Goal: Task Accomplishment & Management: Use online tool/utility

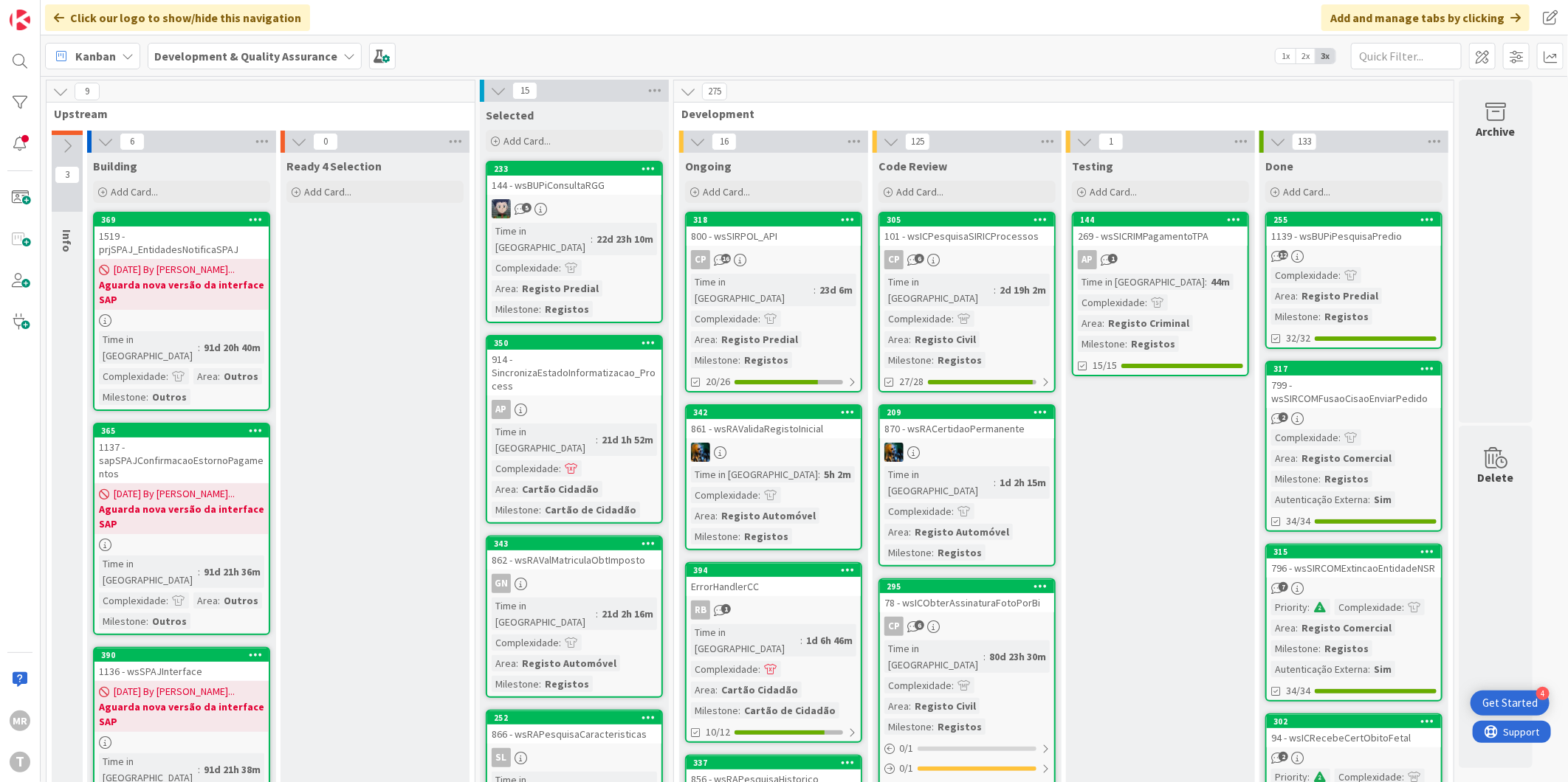
drag, startPoint x: 406, startPoint y: 400, endPoint x: 379, endPoint y: 400, distance: 27.0
click at [12, 100] on div at bounding box center [20, 102] width 30 height 30
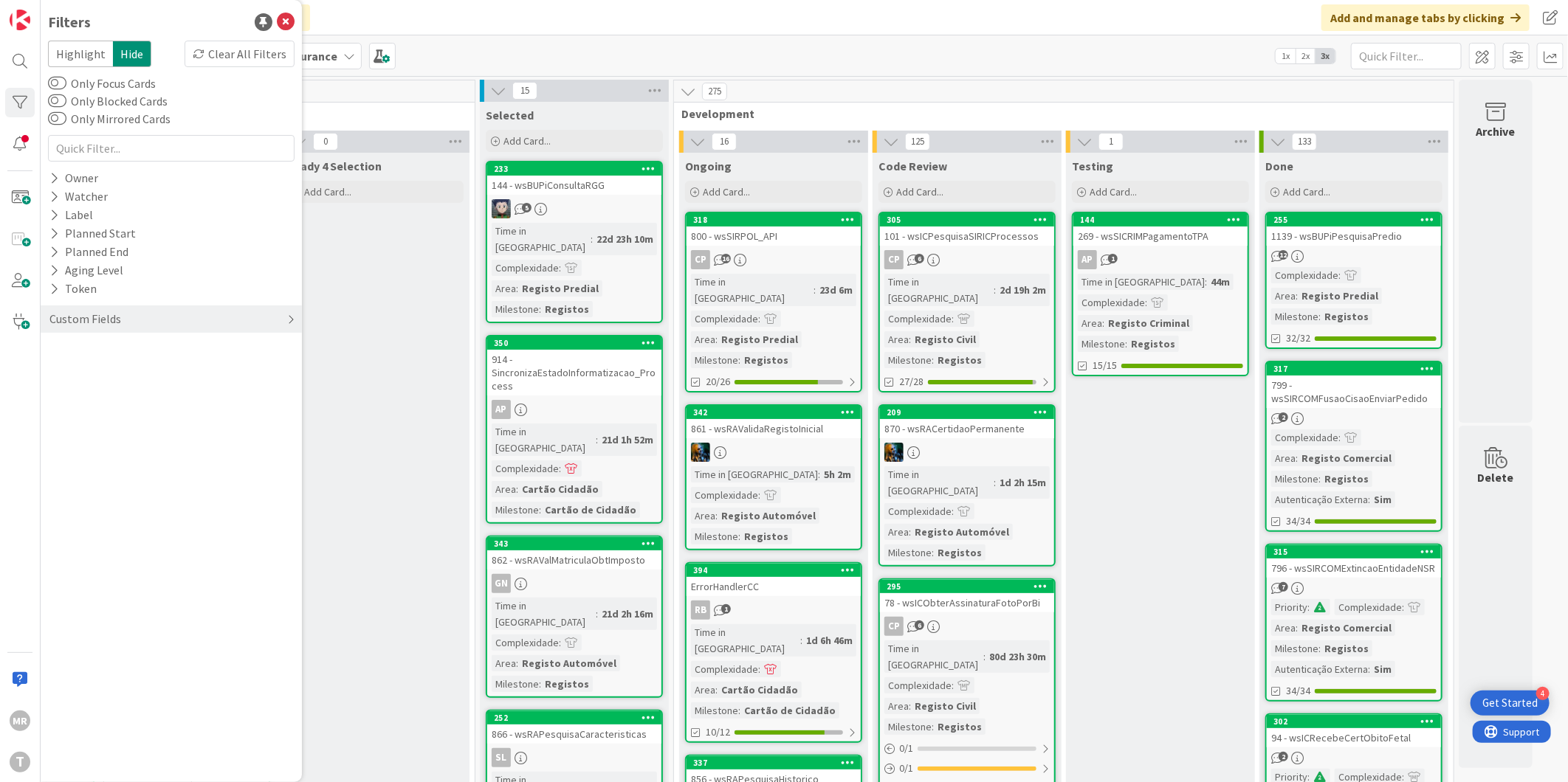
click at [89, 324] on div "Custom Fields" at bounding box center [85, 319] width 74 height 18
click at [100, 349] on button "Priority" at bounding box center [77, 349] width 58 height 18
click at [116, 374] on span "Critical" at bounding box center [97, 371] width 55 height 19
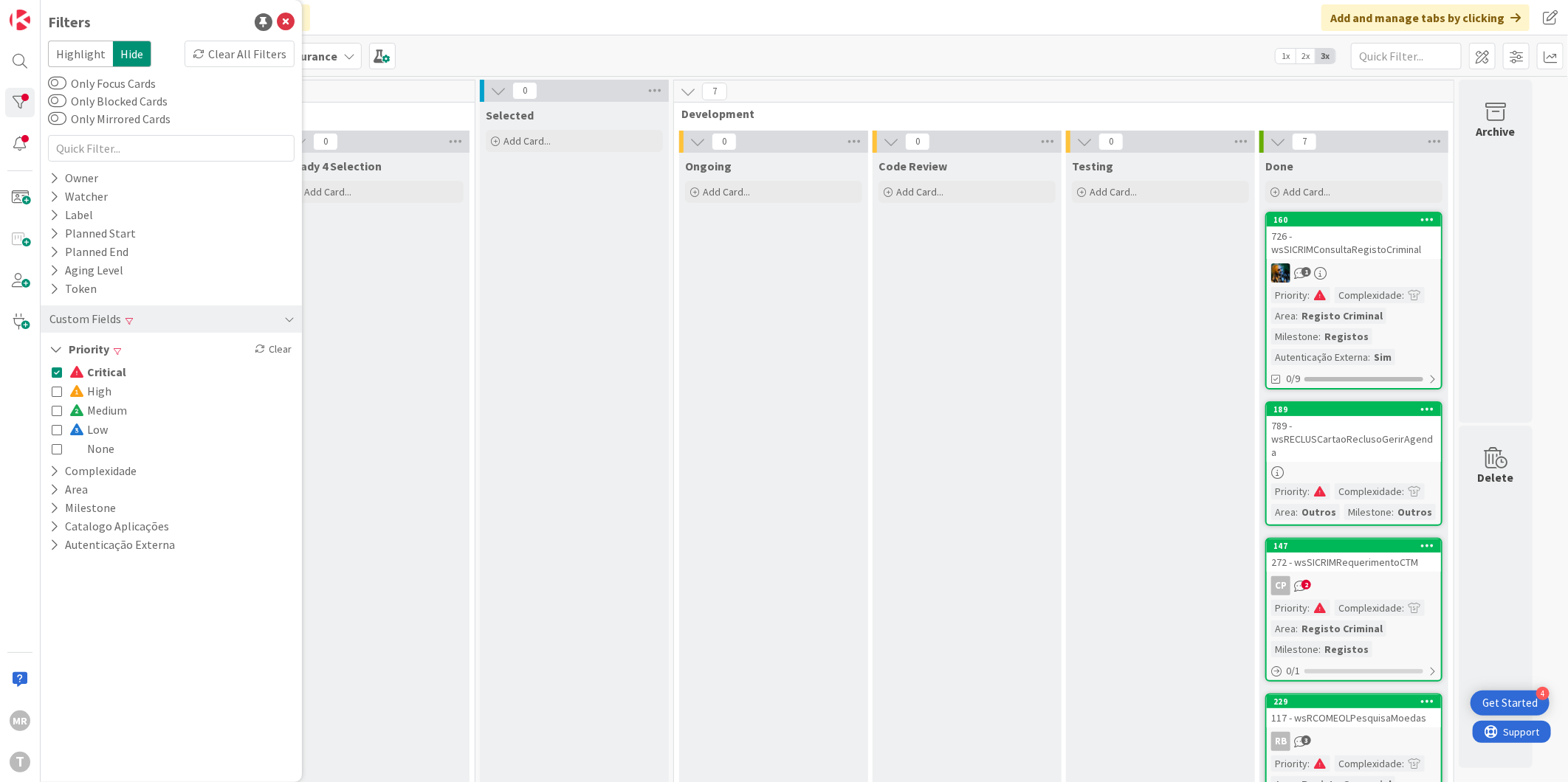
click at [113, 413] on span "Medium" at bounding box center [99, 410] width 58 height 19
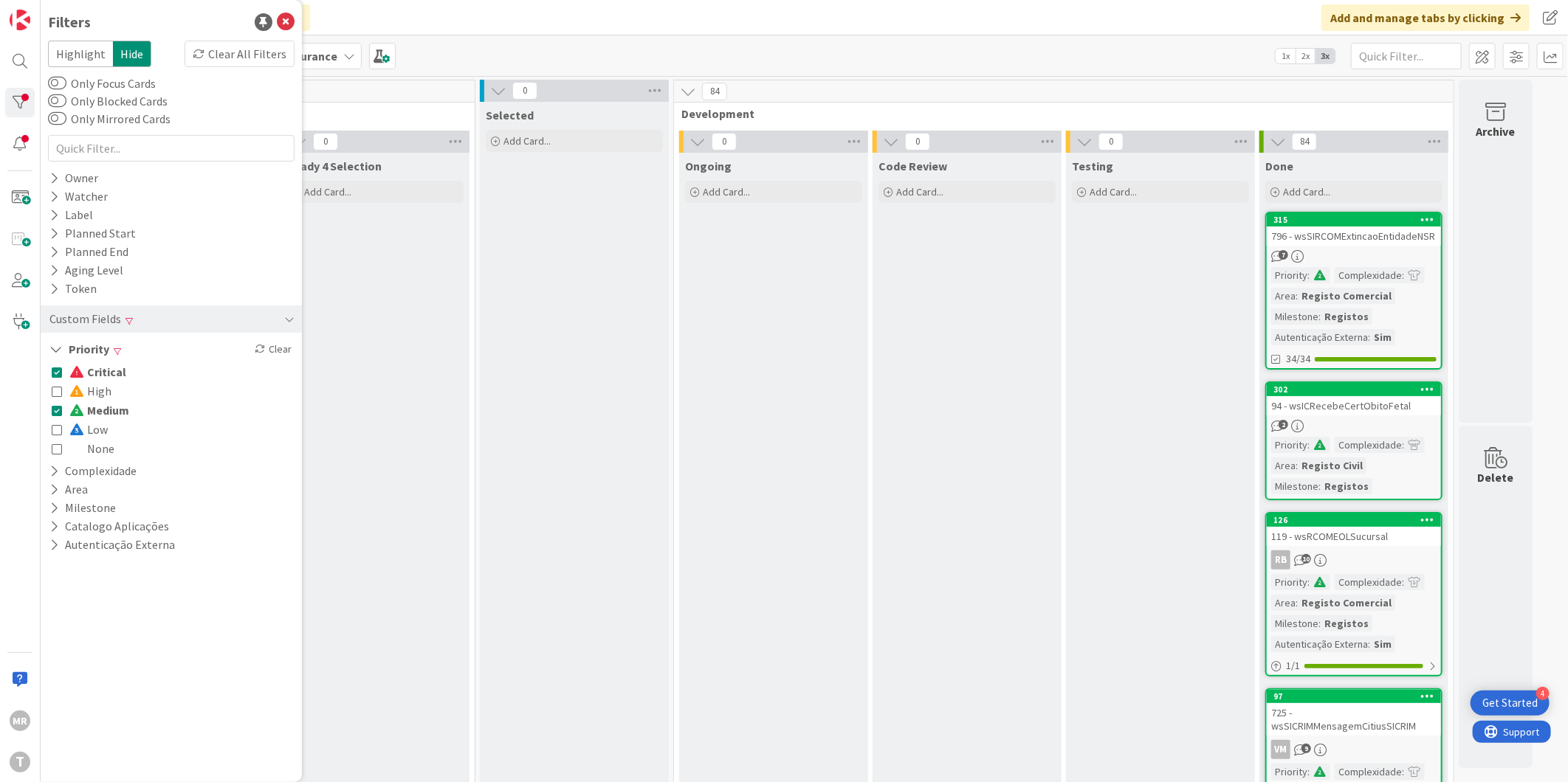
click at [114, 371] on span "Critical" at bounding box center [98, 371] width 57 height 19
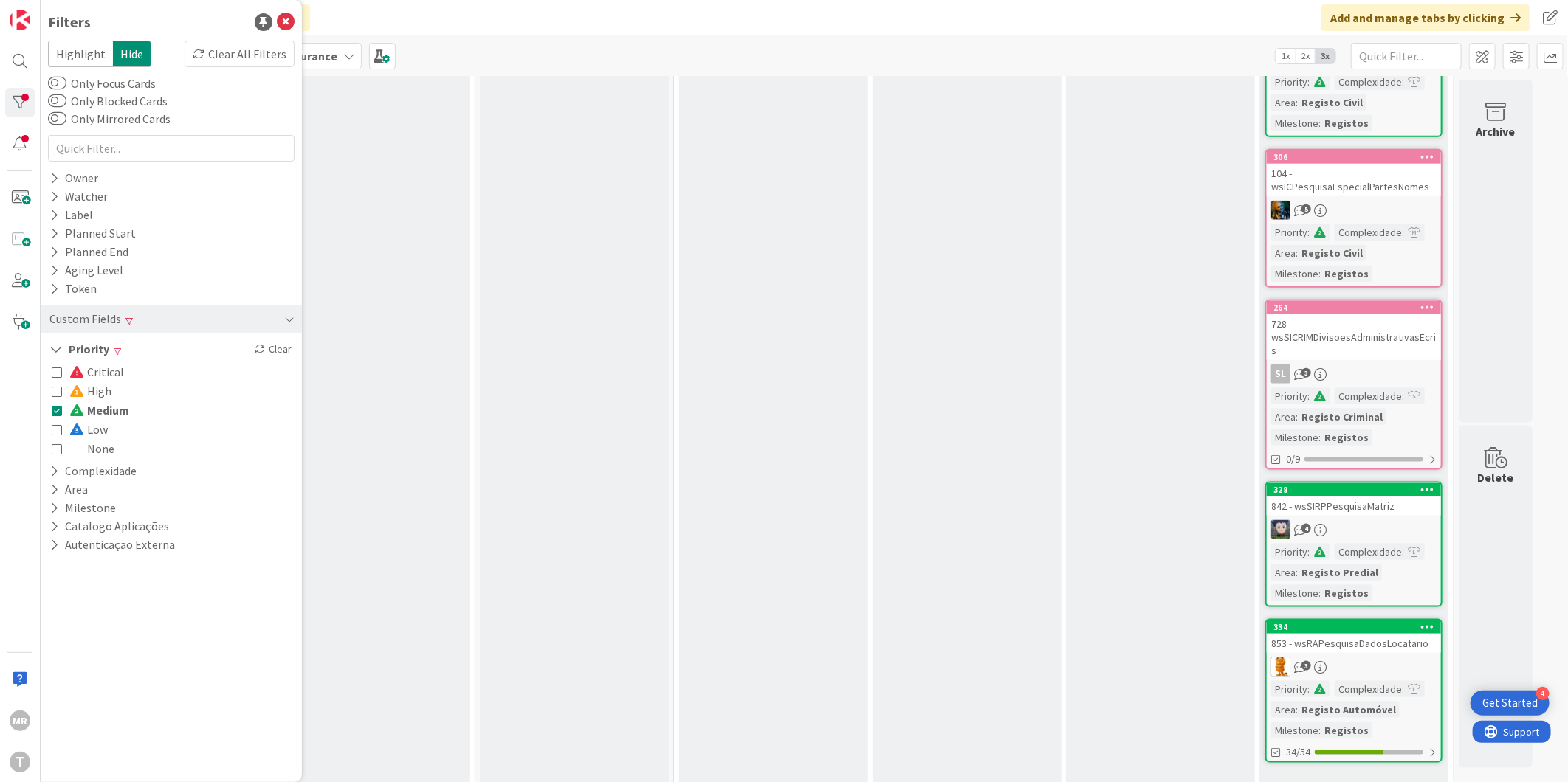
scroll to position [1018, 0]
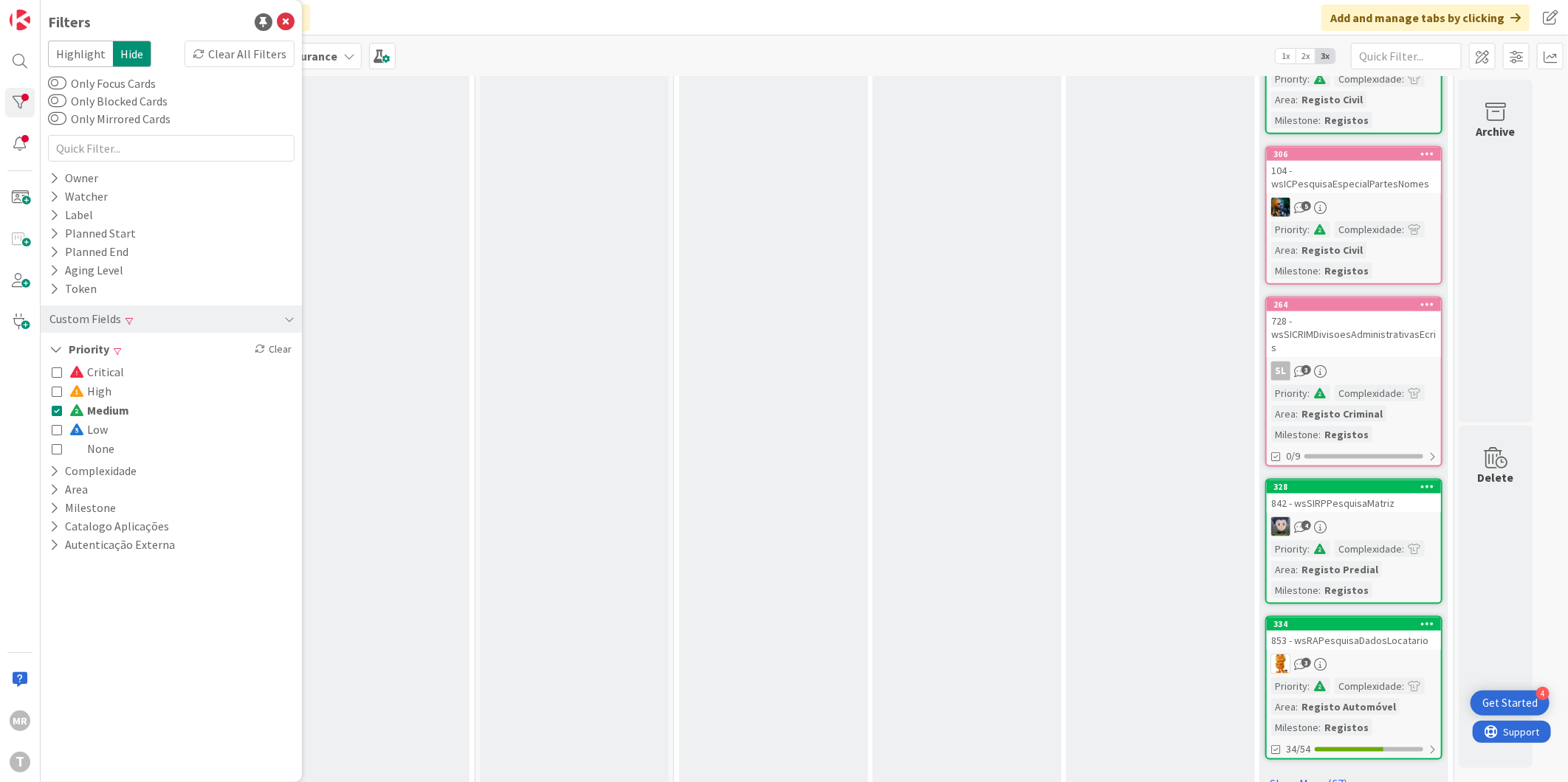
click at [112, 414] on span "Medium" at bounding box center [99, 410] width 60 height 19
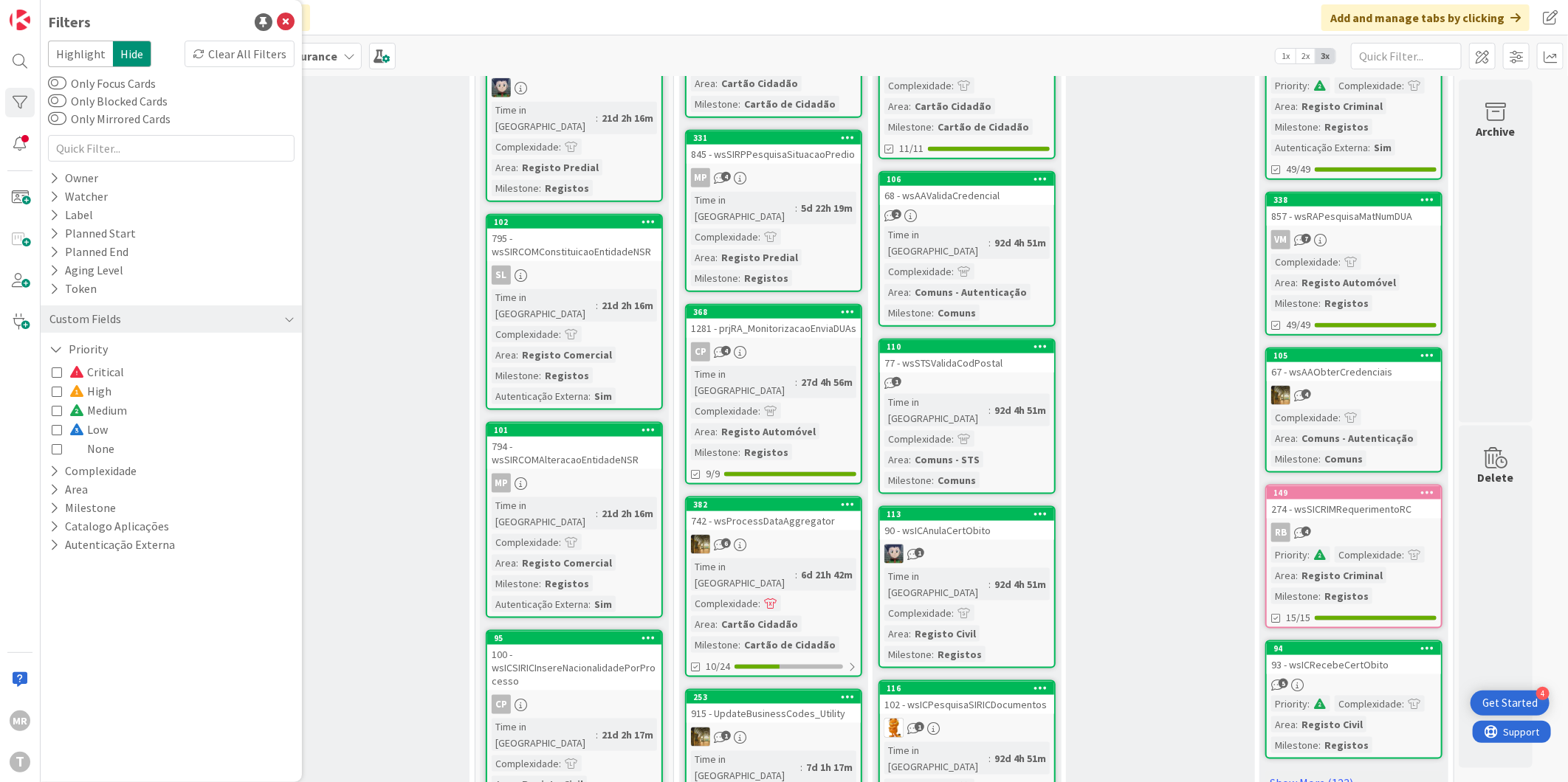
click at [380, 433] on div "Ready 4 Selection Add Card..." at bounding box center [375, 113] width 189 height 1957
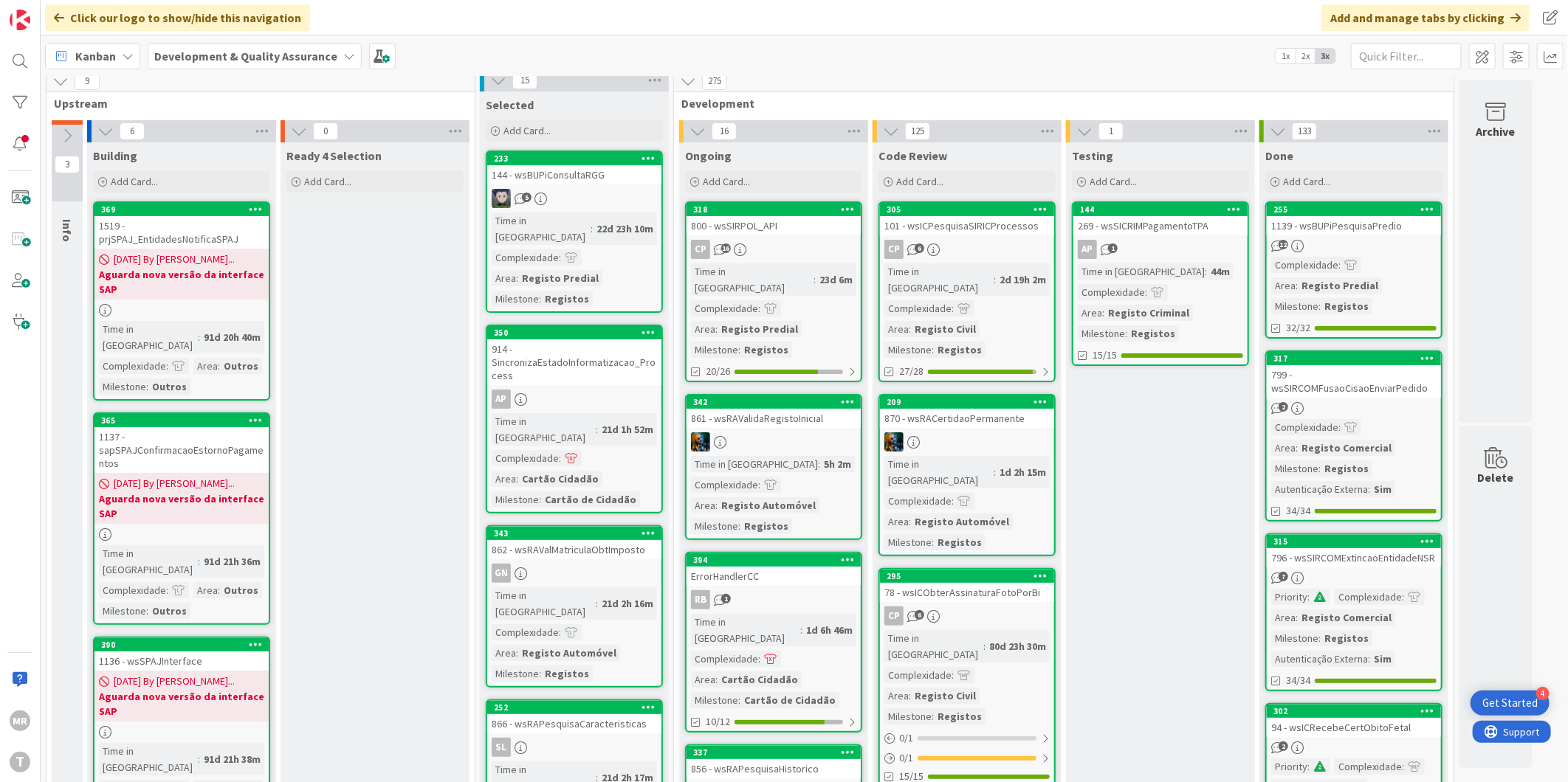
scroll to position [0, 0]
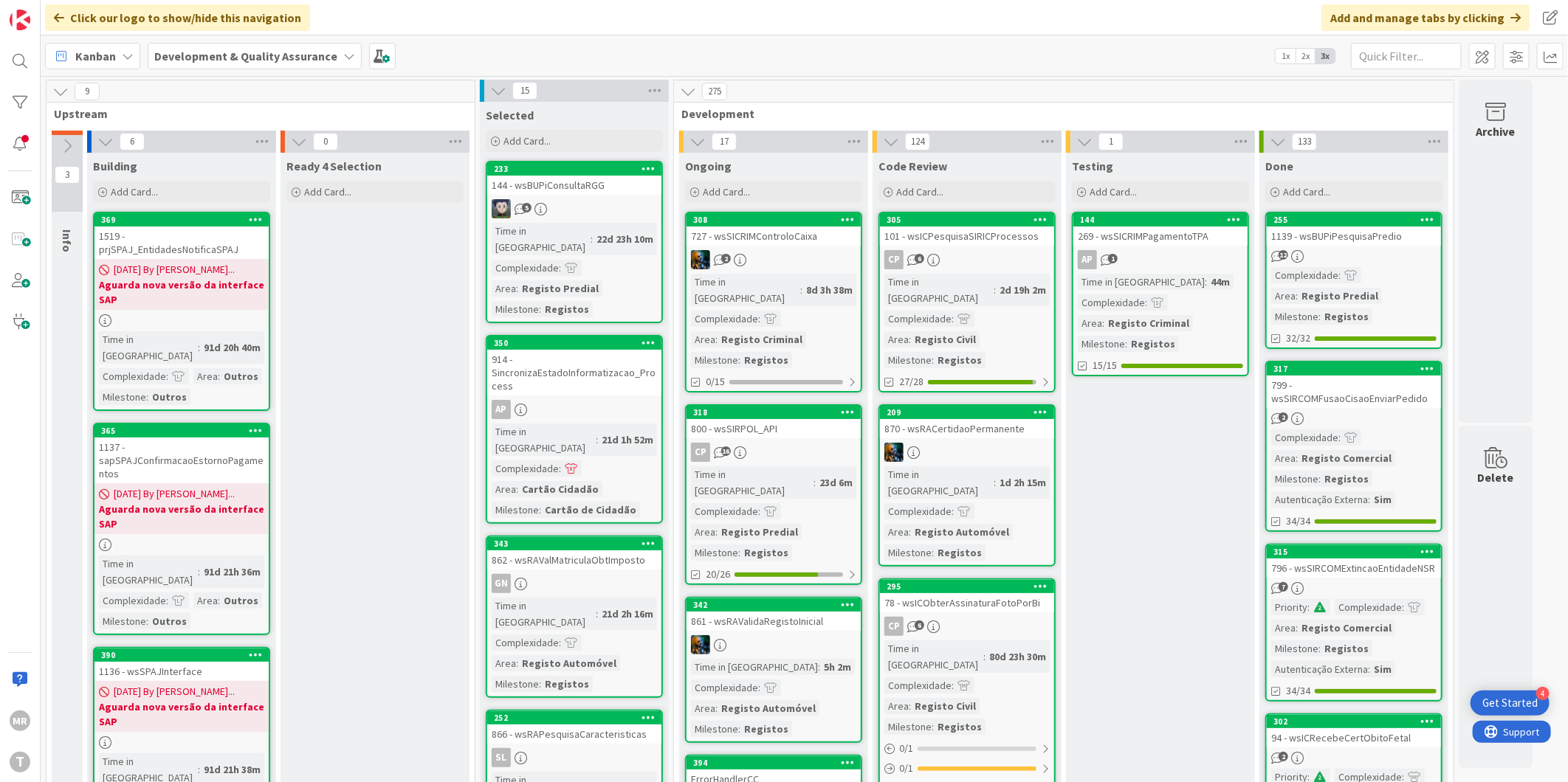
click at [17, 81] on div "[PERSON_NAME]" at bounding box center [20, 391] width 41 height 782
click at [15, 92] on div at bounding box center [20, 102] width 30 height 30
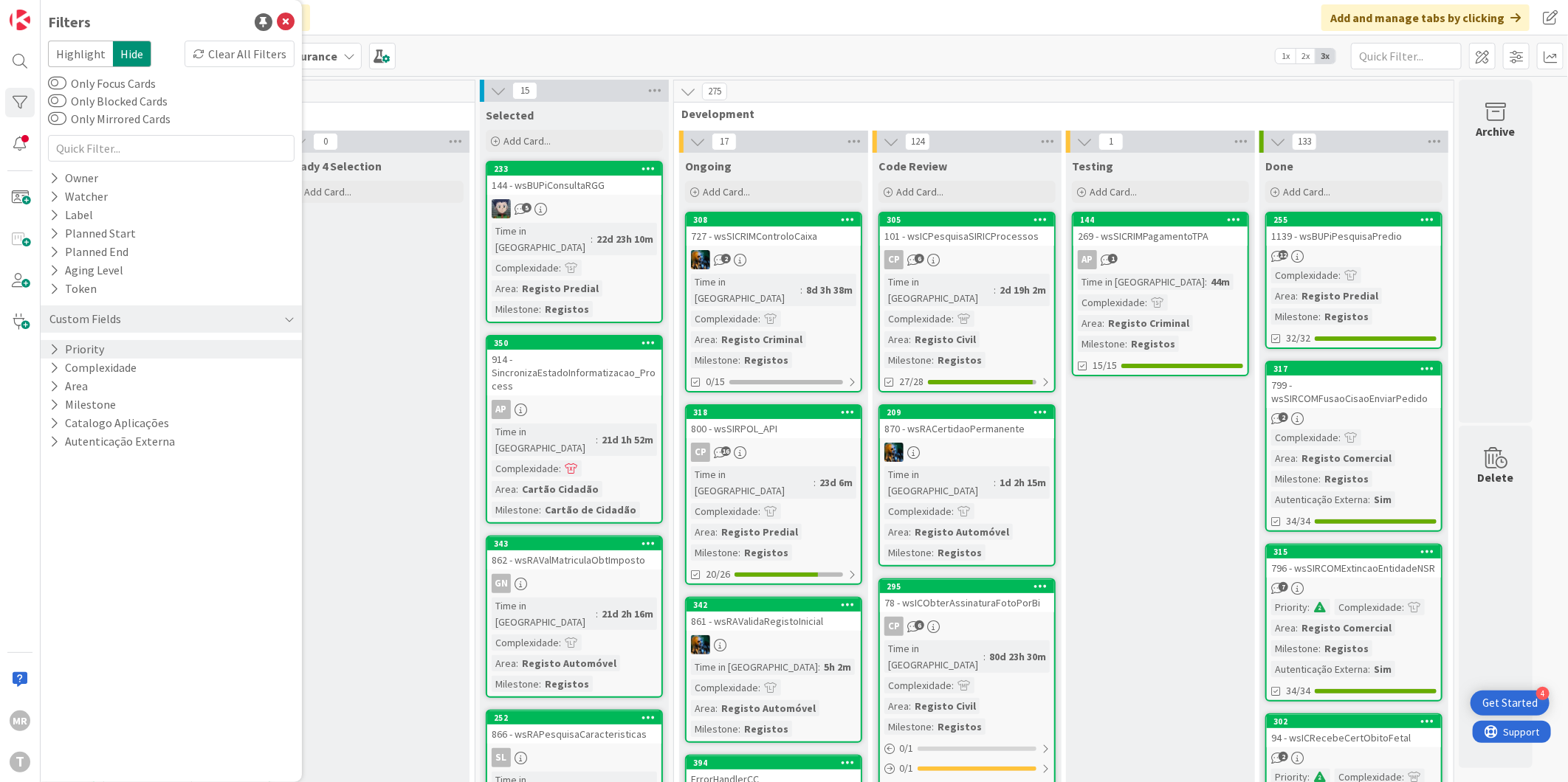
click at [49, 349] on icon at bounding box center [54, 349] width 10 height 13
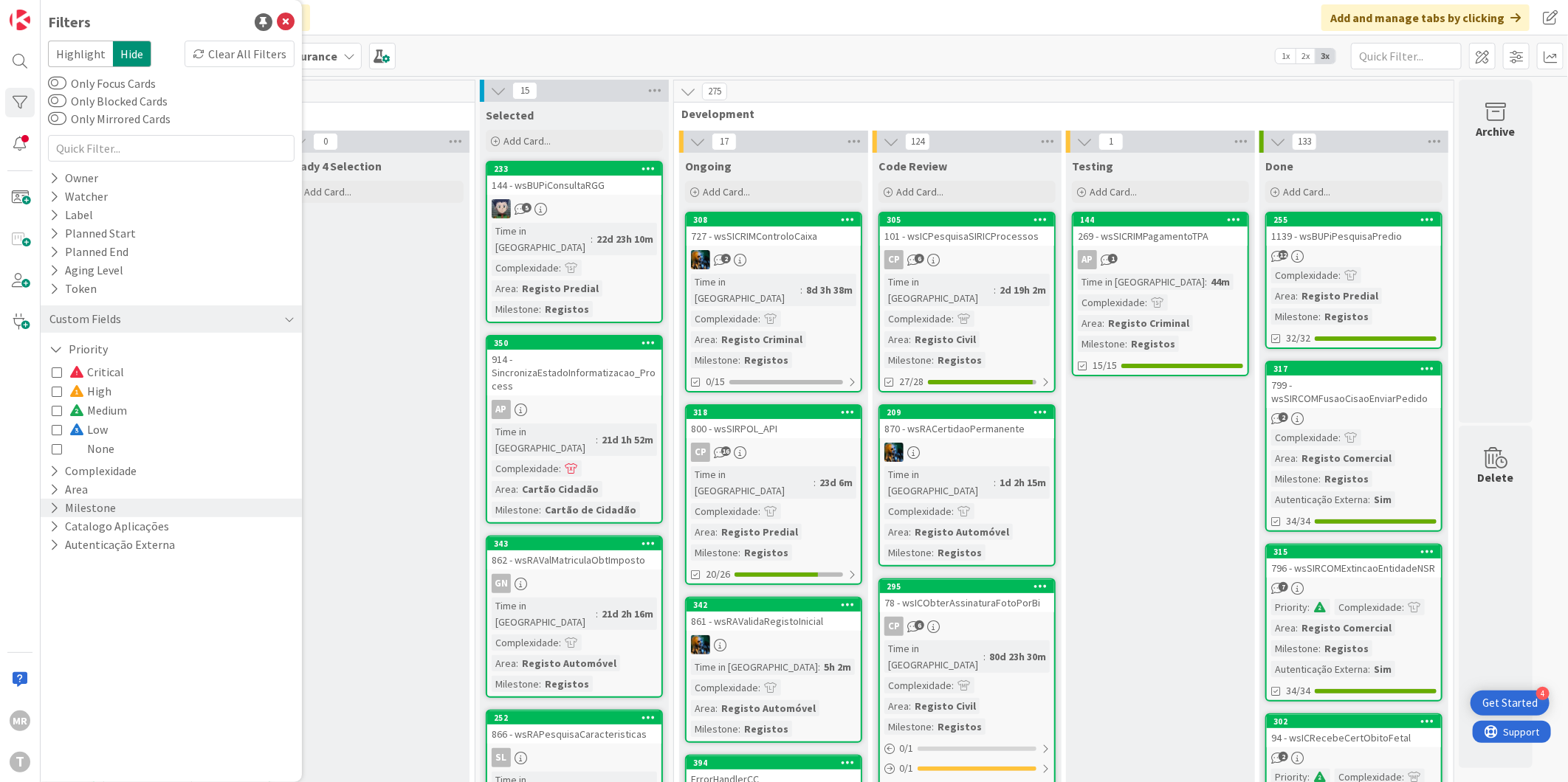
click at [49, 508] on icon at bounding box center [54, 508] width 10 height 13
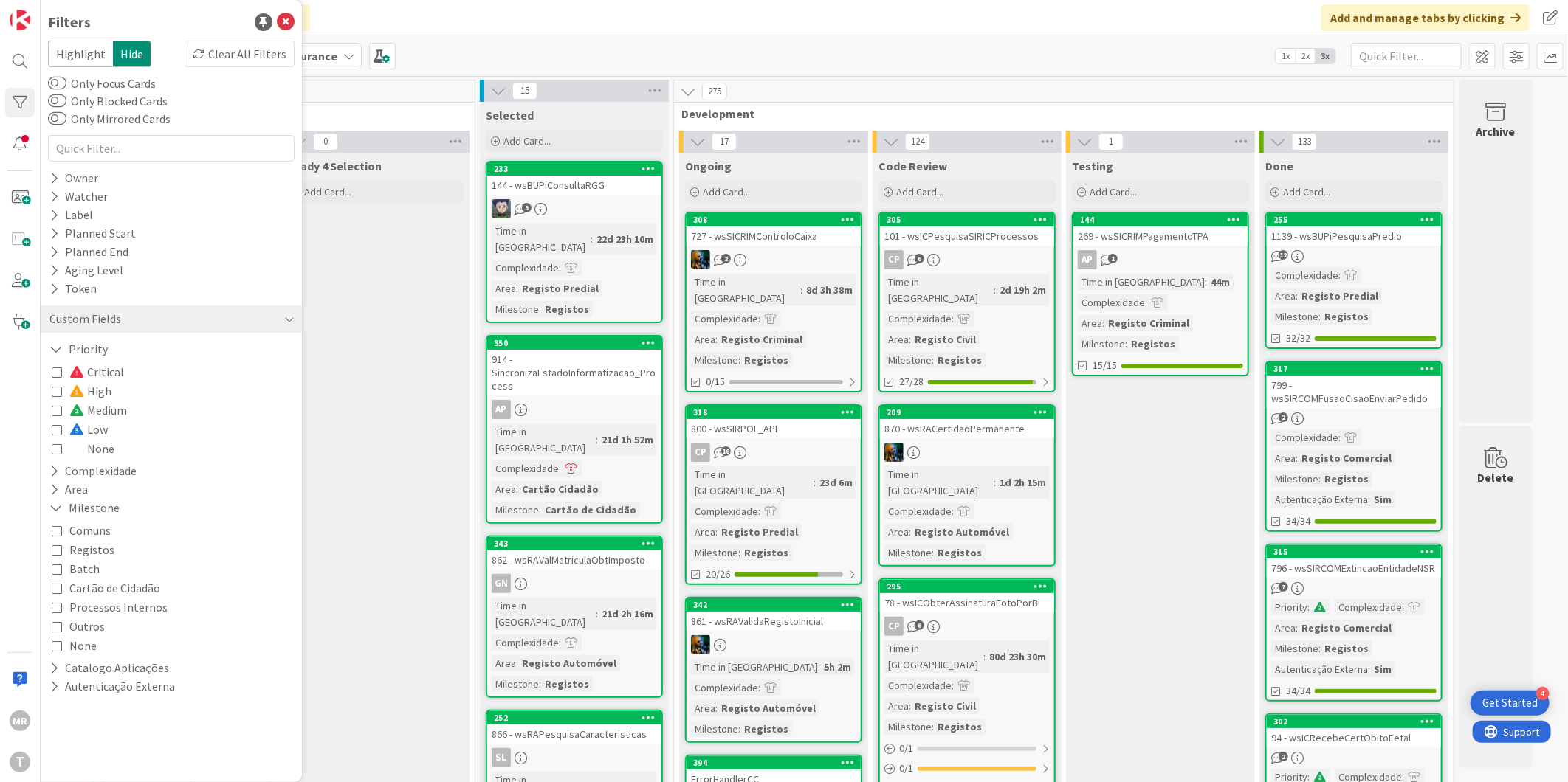
click at [113, 610] on span "Processos Internos" at bounding box center [118, 607] width 98 height 19
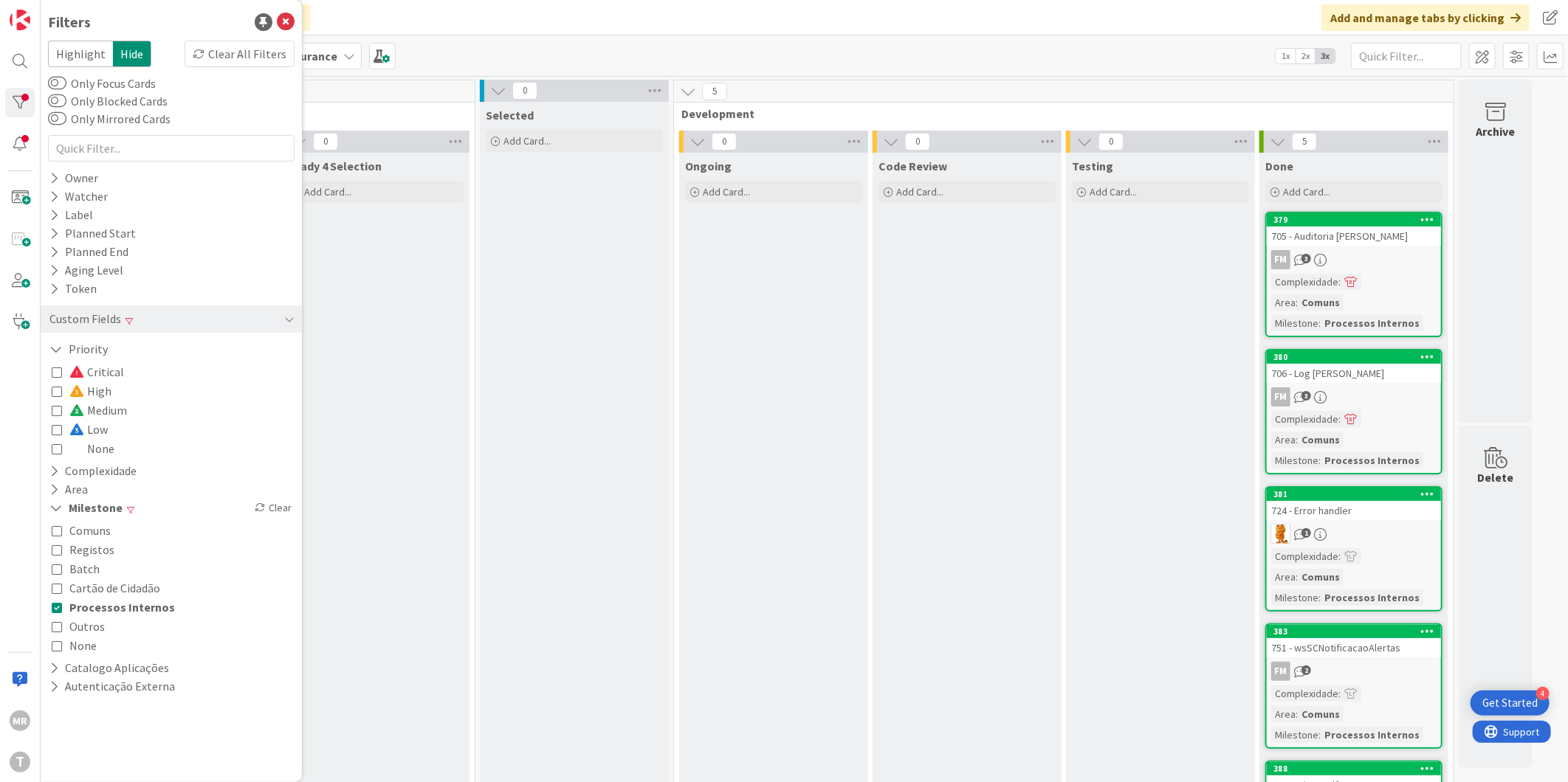
scroll to position [14, 0]
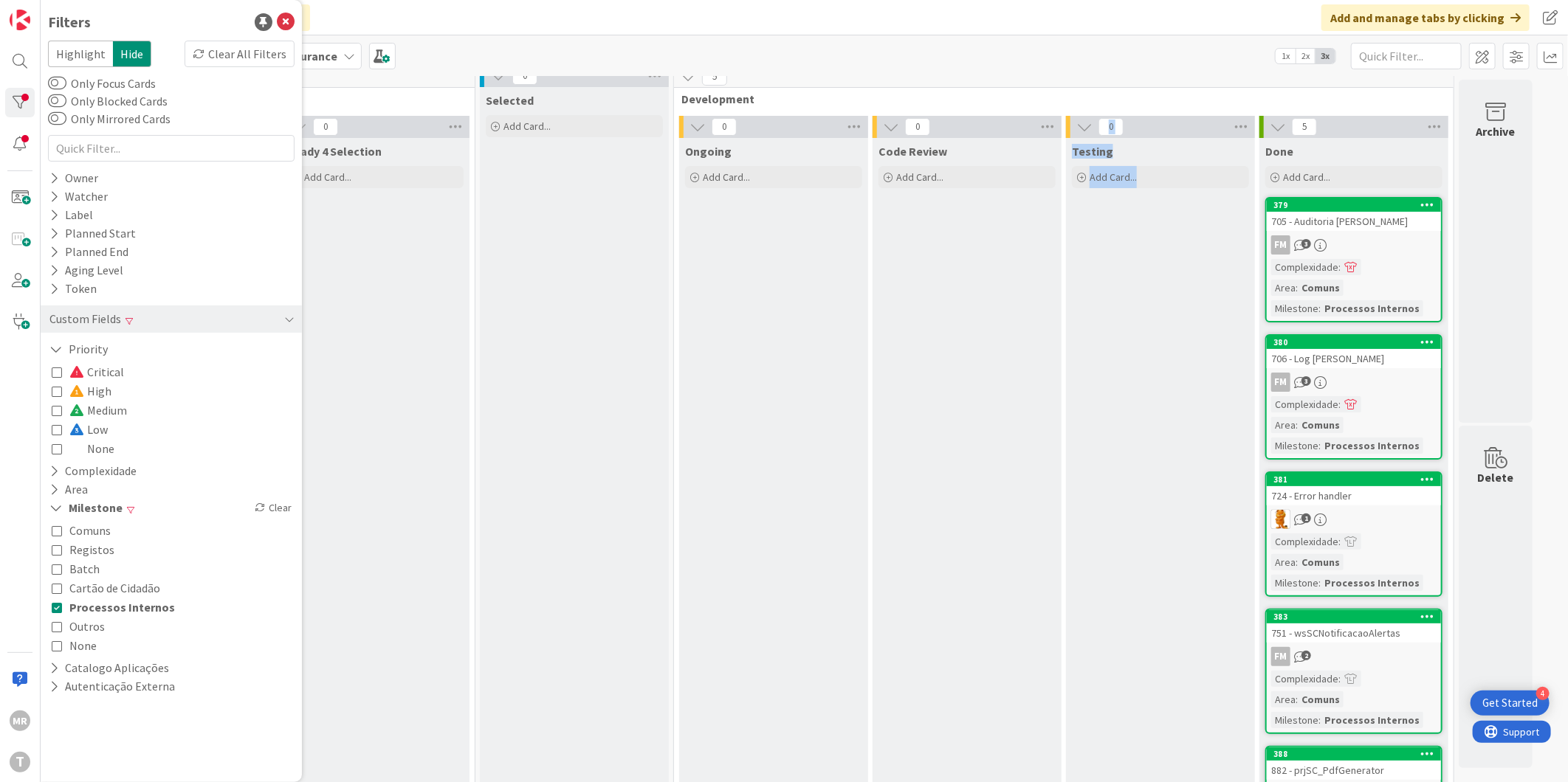
drag, startPoint x: 1160, startPoint y: 406, endPoint x: 1059, endPoint y: 402, distance: 101.1
click at [1059, 402] on div "0 Ongoing Add Card... 0 Code Review Add Card... 0 Testing Add Card... 5 Done Ad…" at bounding box center [1064, 499] width 773 height 768
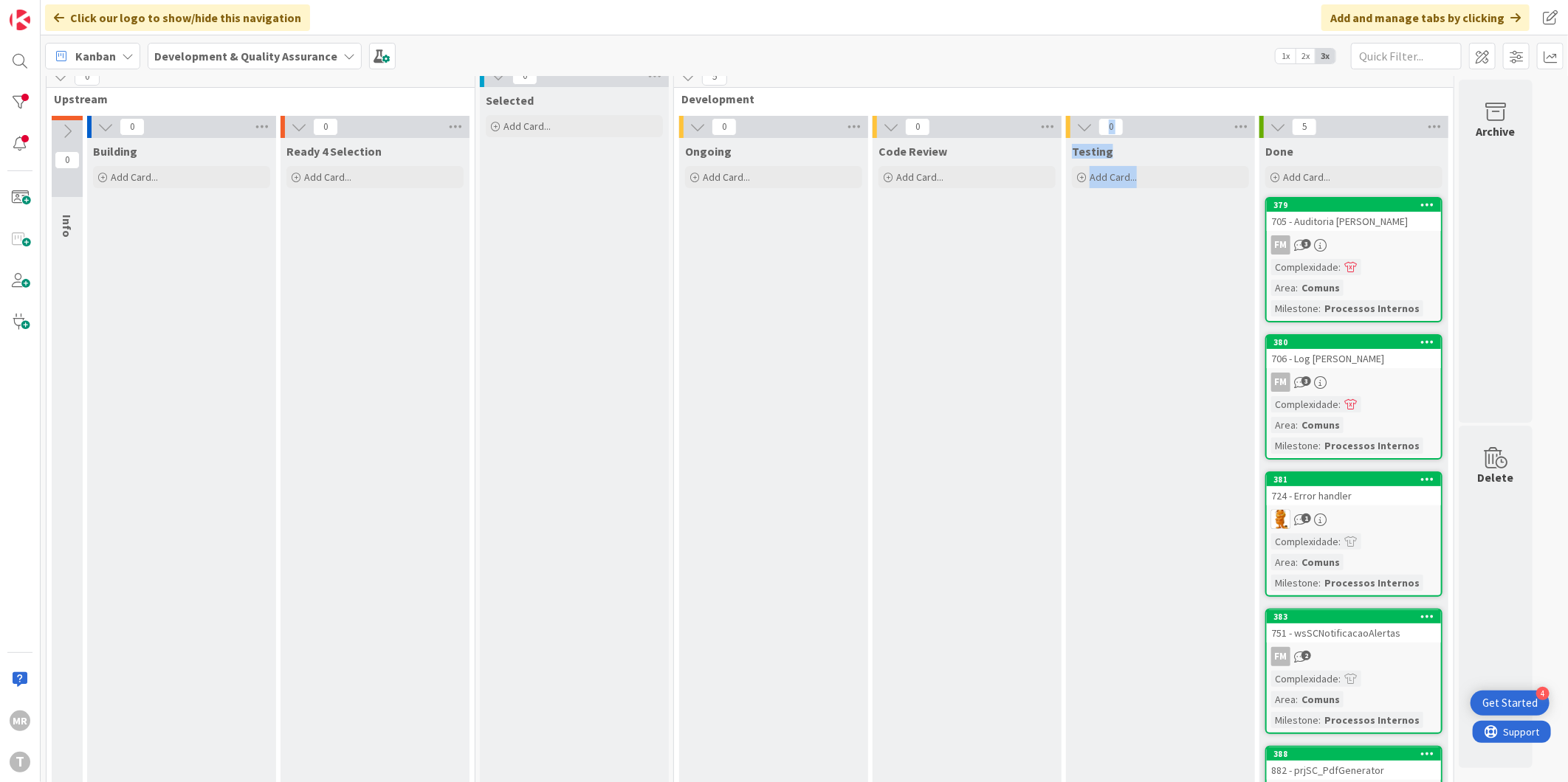
click at [1180, 465] on div "Testing Add Card..." at bounding box center [1160, 507] width 189 height 739
click at [24, 98] on div at bounding box center [20, 102] width 30 height 30
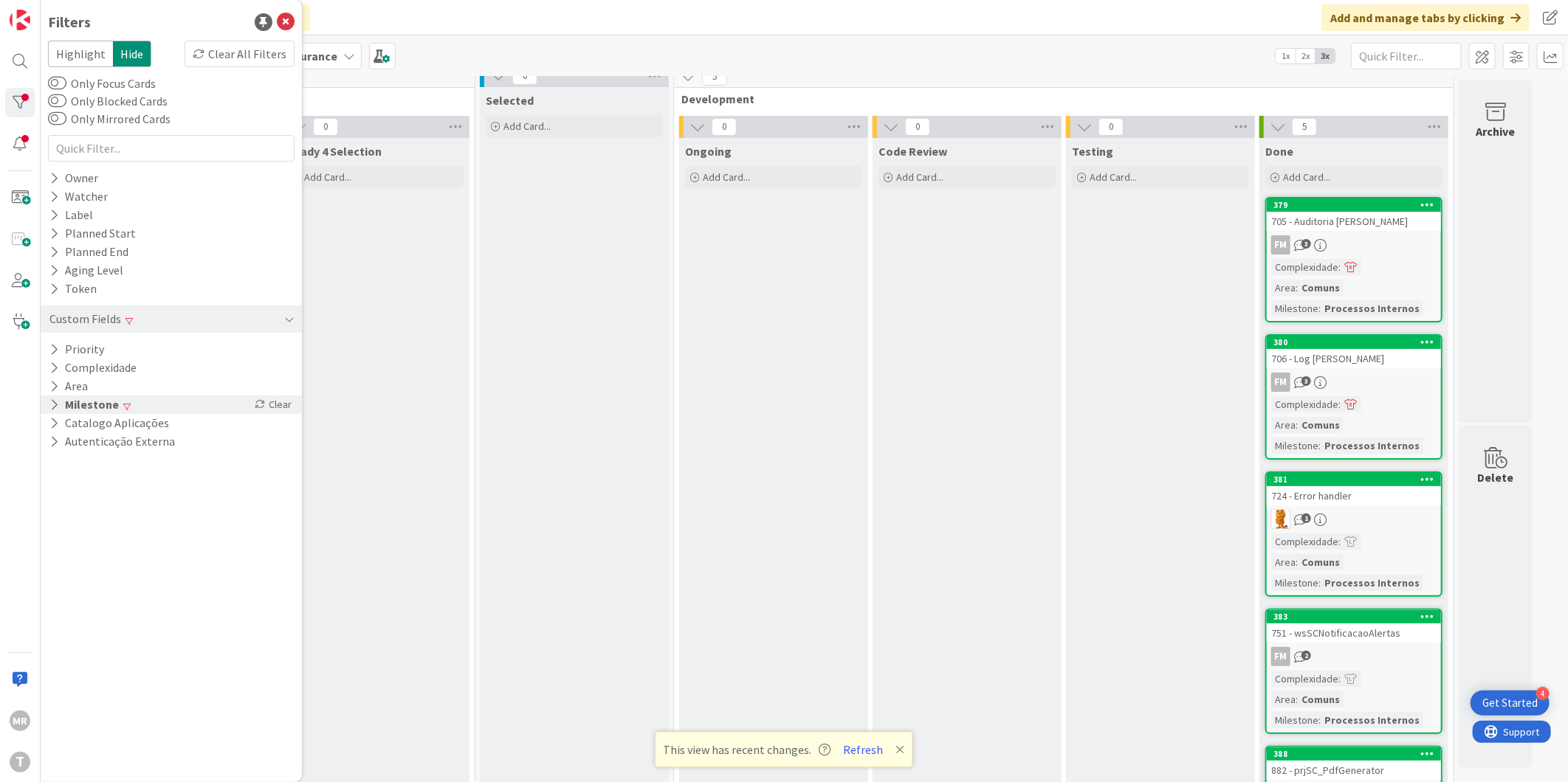
click at [109, 406] on button "Milestone" at bounding box center [83, 405] width 72 height 18
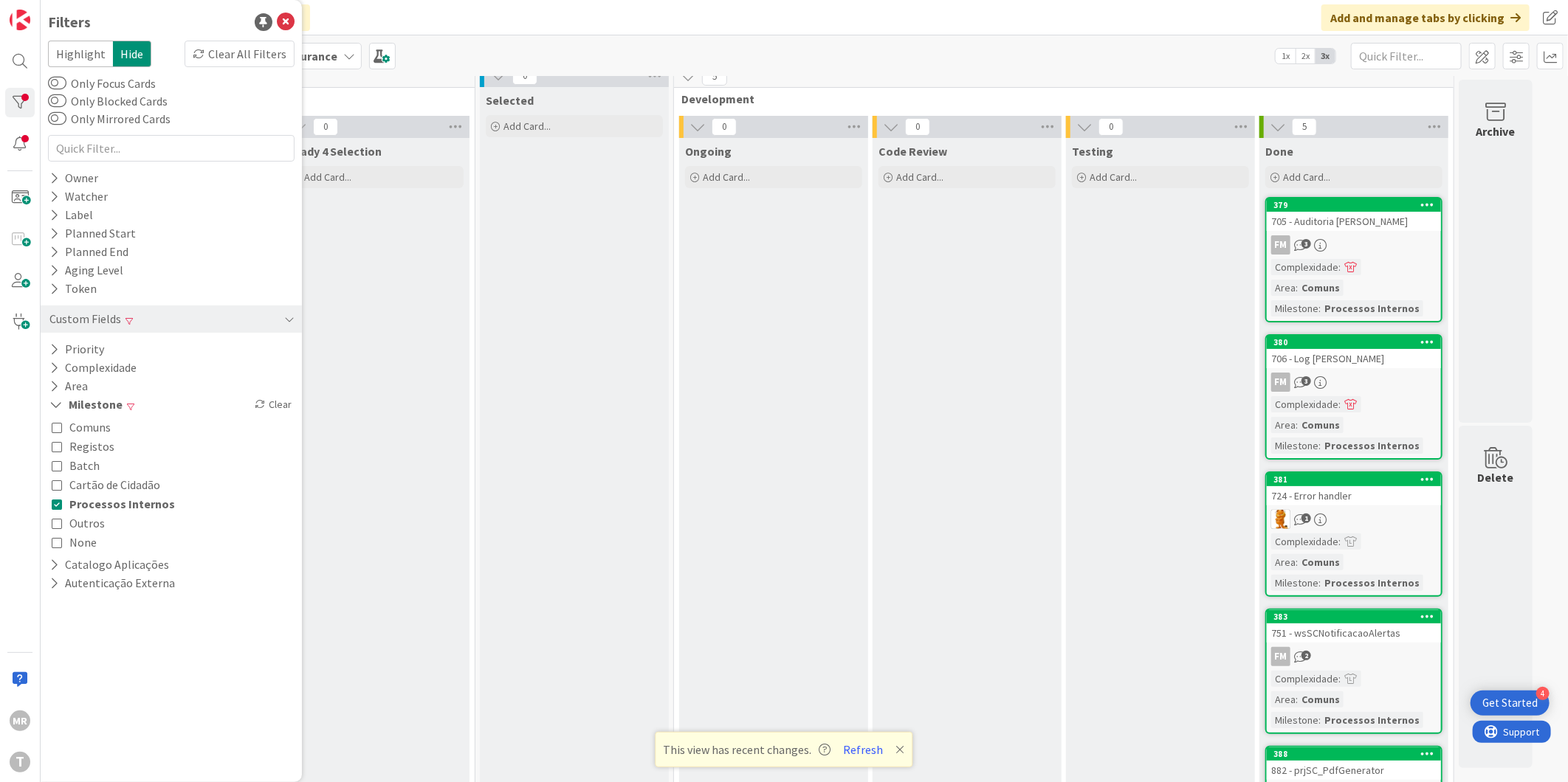
click at [109, 502] on span "Processos Internos" at bounding box center [122, 503] width 105 height 19
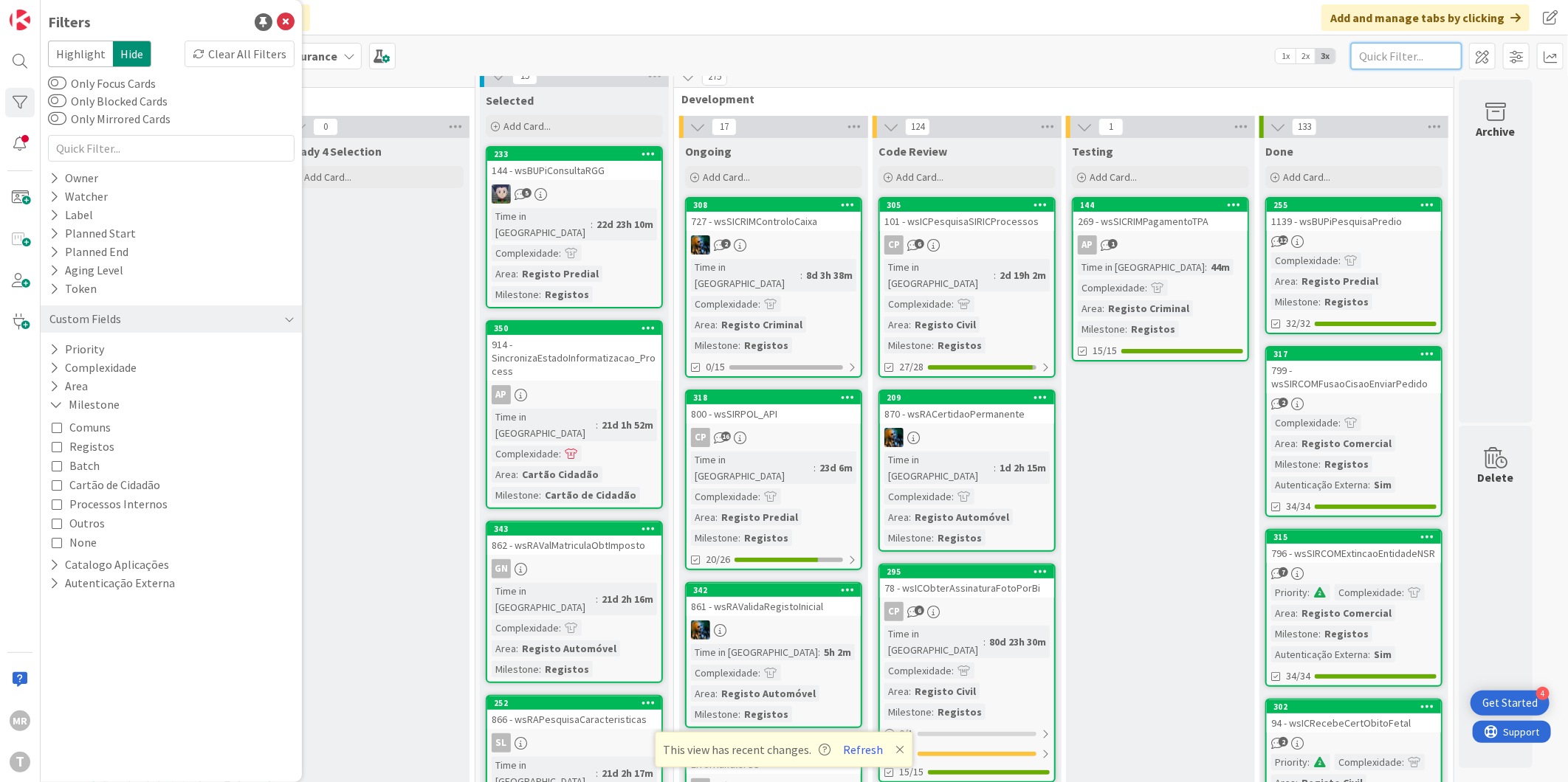
click at [1361, 60] on input "text" at bounding box center [1406, 55] width 111 height 27
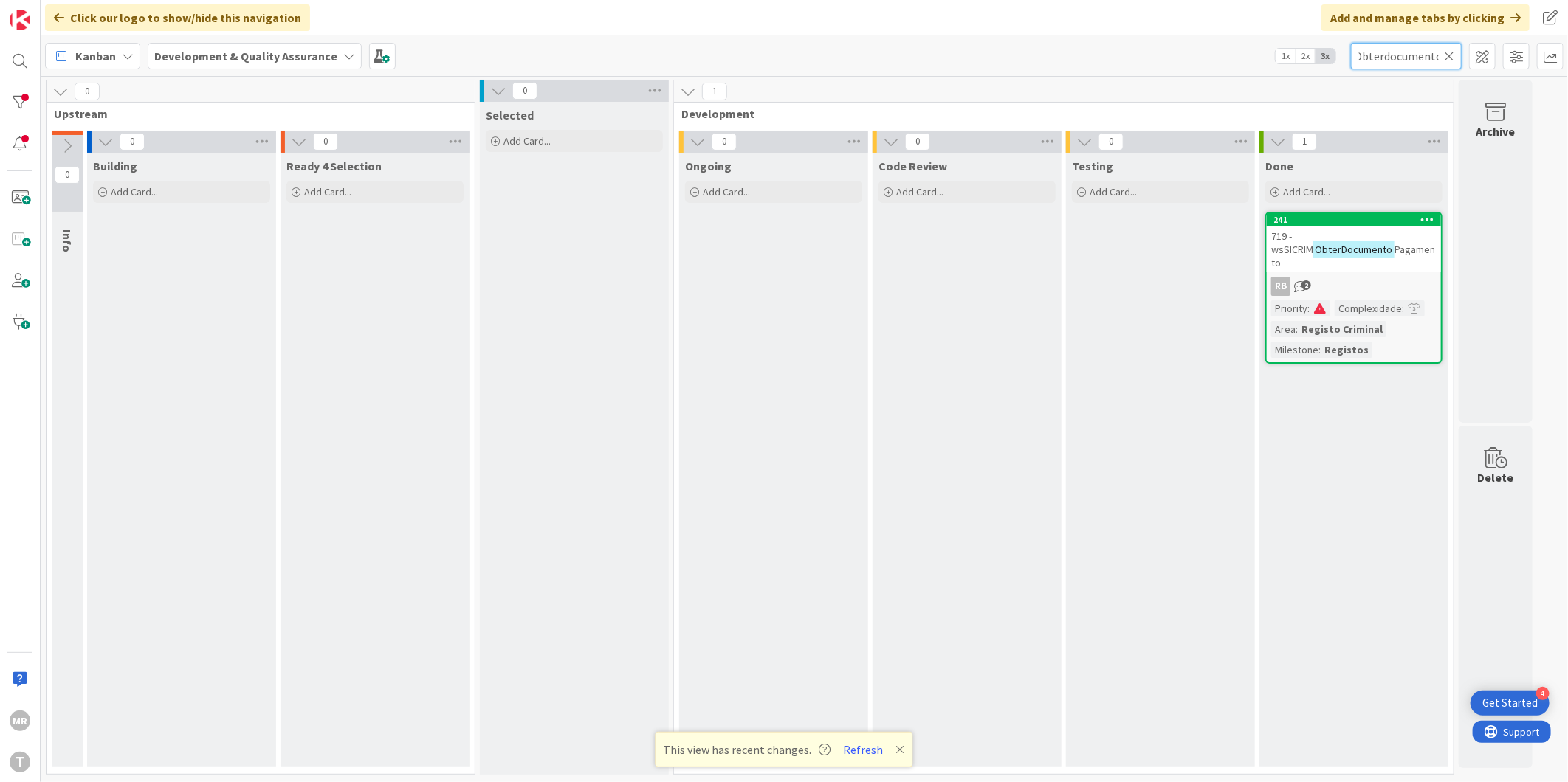
scroll to position [0, 0]
type input "Obterdocumento"
click at [1448, 55] on icon at bounding box center [1449, 56] width 11 height 14
click at [1413, 55] on input "text" at bounding box center [1406, 55] width 111 height 27
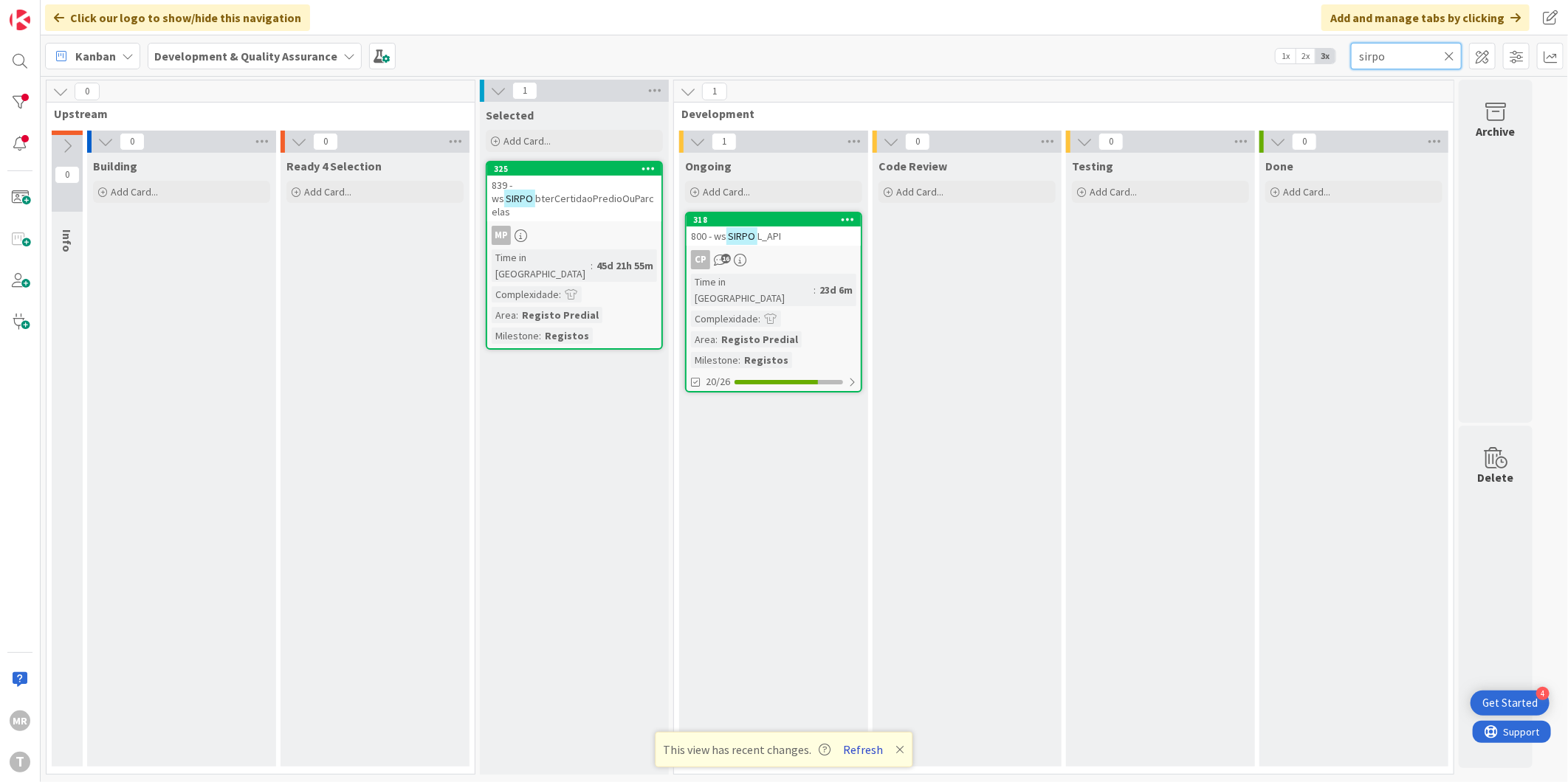
type input "sirpo"
click at [851, 748] on button "Refresh" at bounding box center [864, 749] width 50 height 19
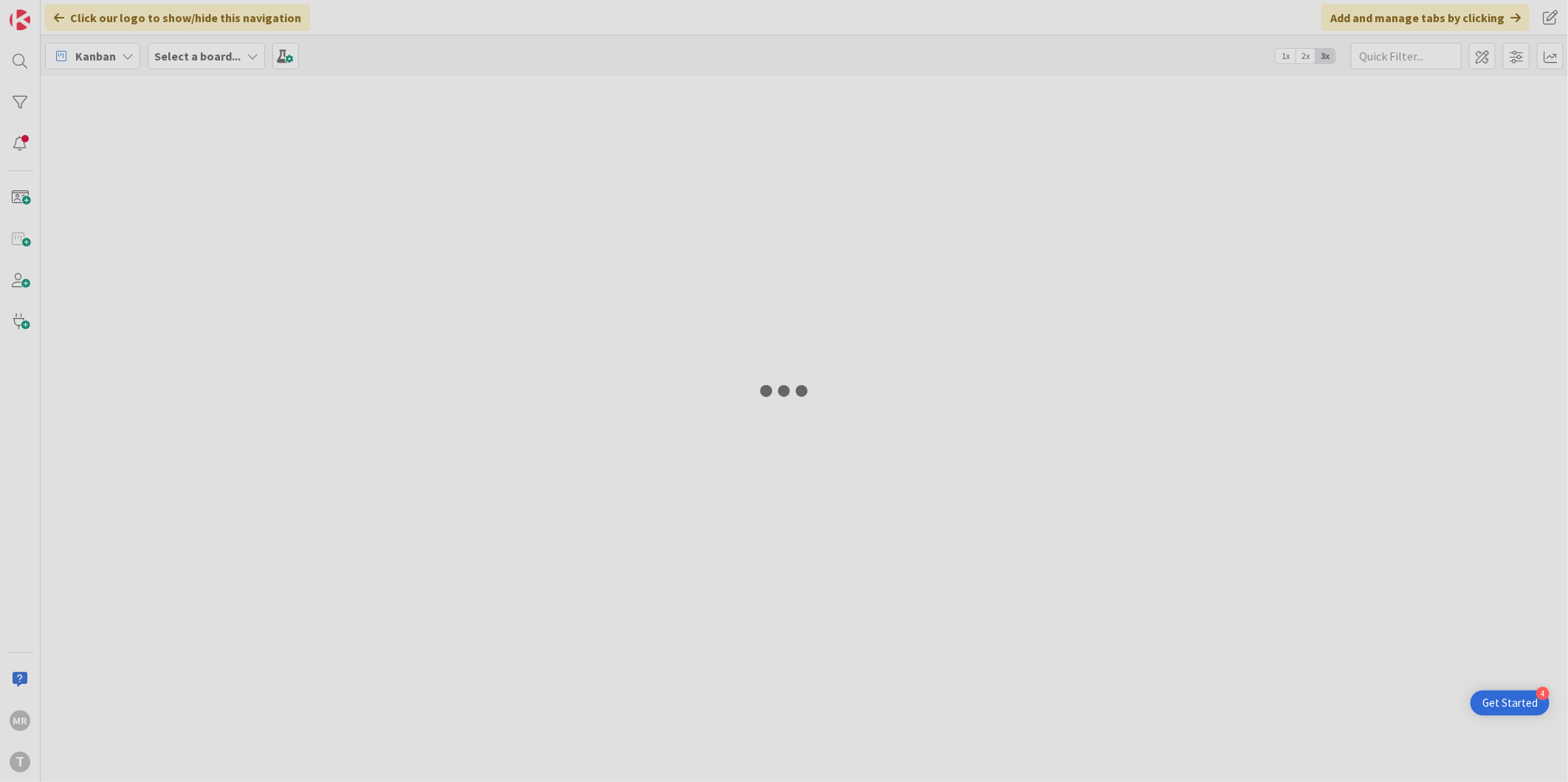
type input "sirpo"
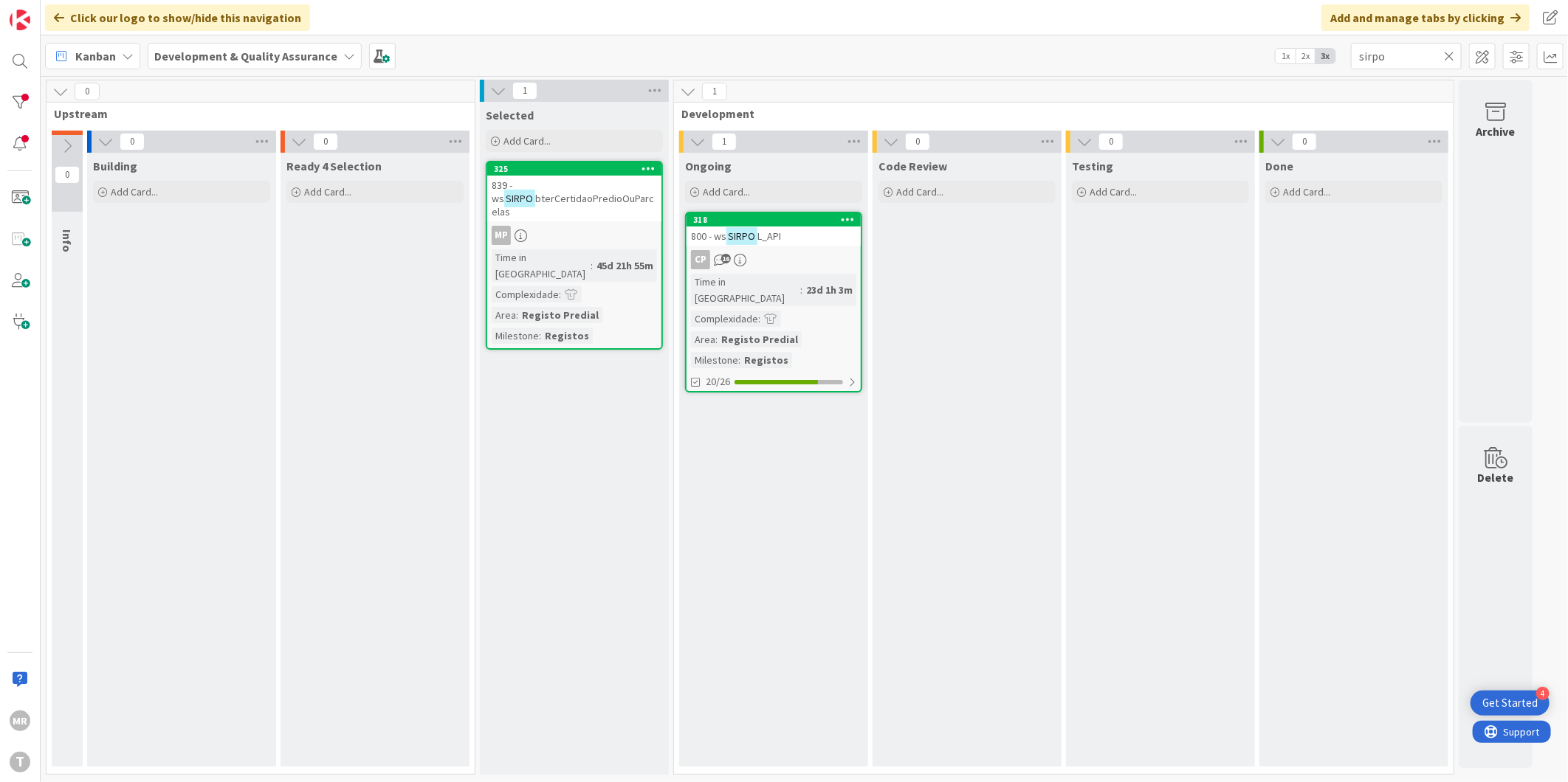
click at [1448, 57] on icon at bounding box center [1449, 56] width 11 height 14
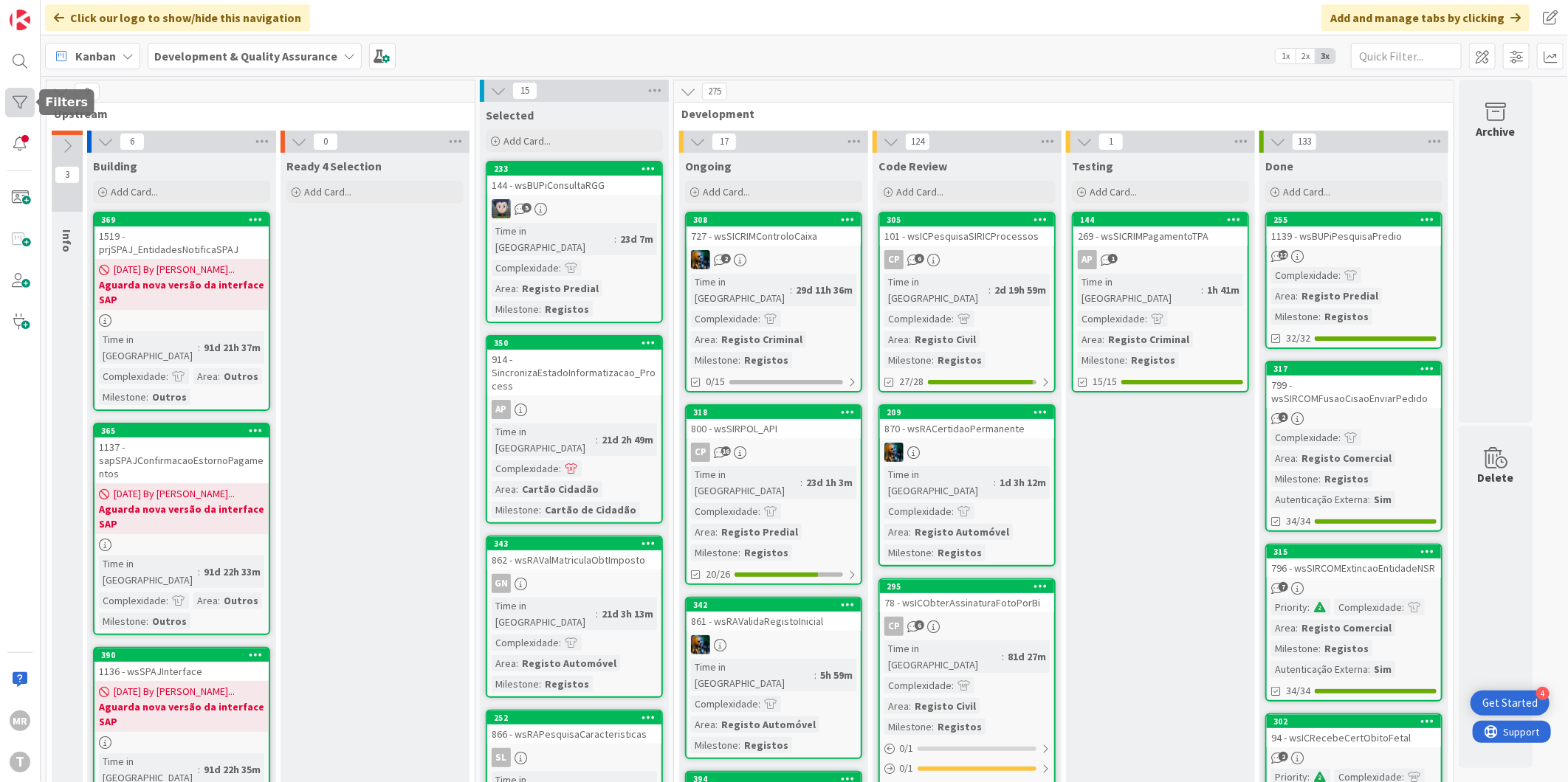
click at [17, 104] on div at bounding box center [20, 102] width 30 height 30
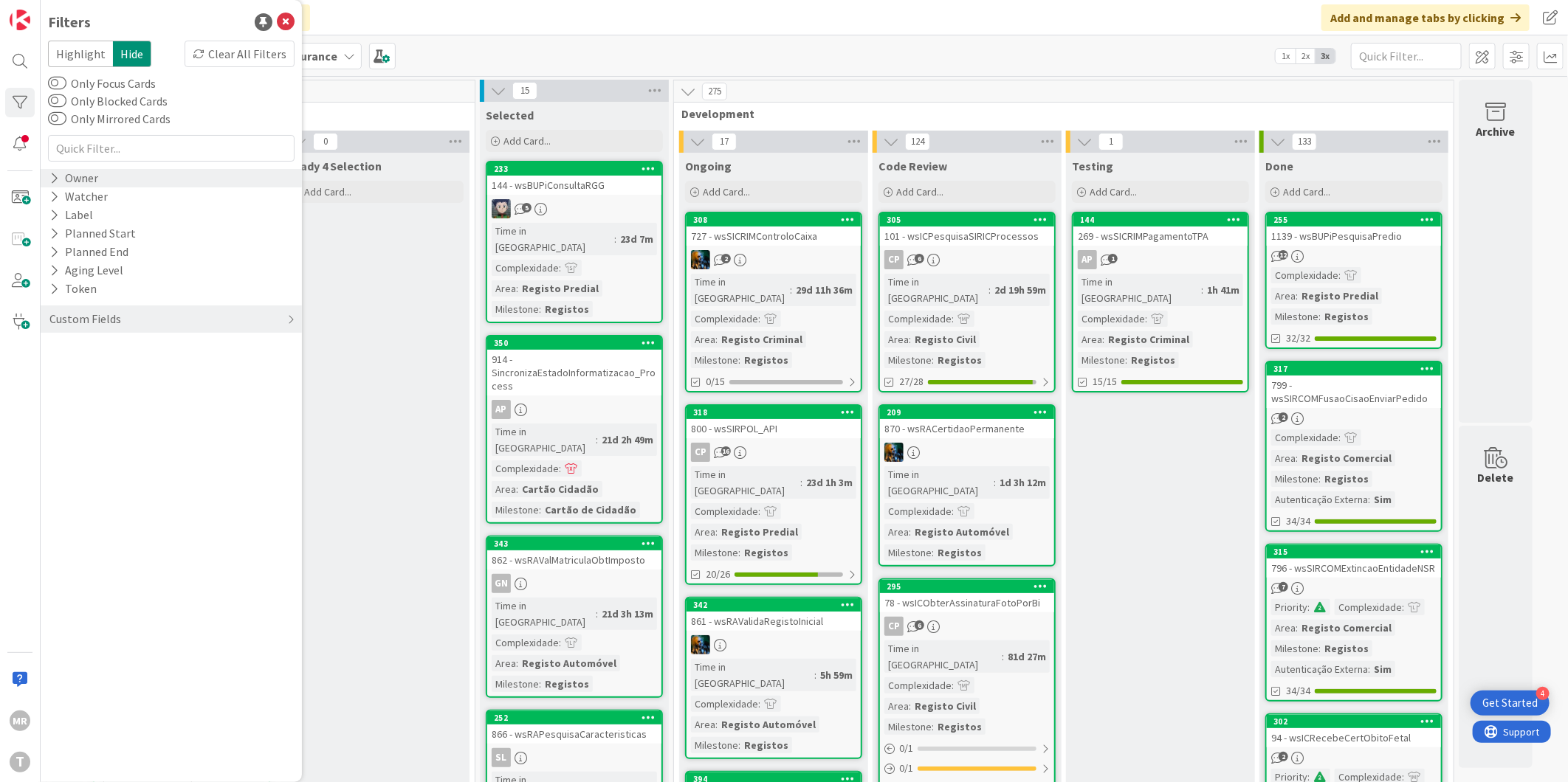
click at [72, 183] on div "Owner" at bounding box center [74, 178] width 52 height 18
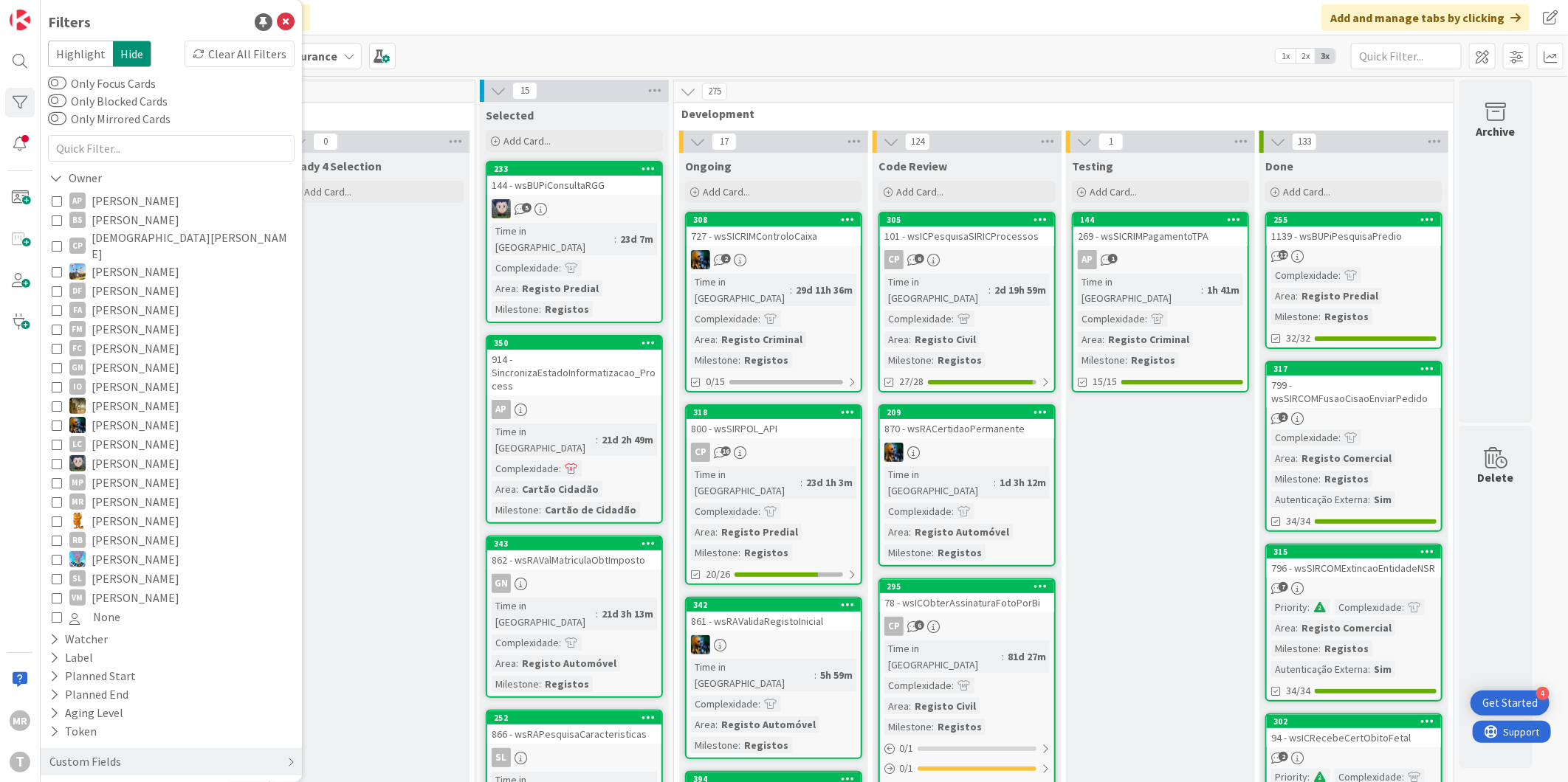
click at [118, 196] on span "Alceu Pimentel Filho" at bounding box center [136, 200] width 88 height 19
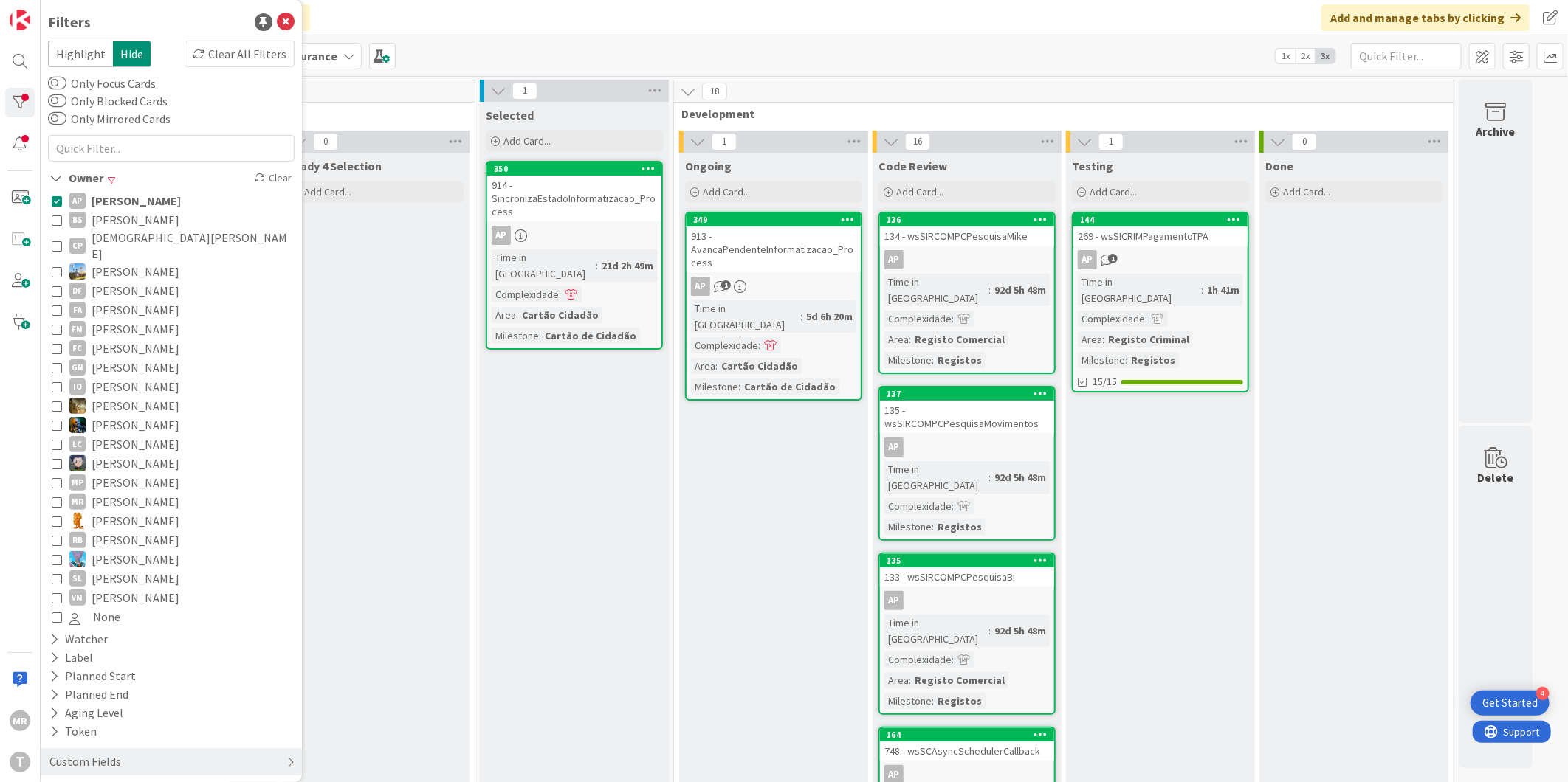
click at [118, 196] on span "Alceu Pimentel Filho" at bounding box center [136, 200] width 89 height 19
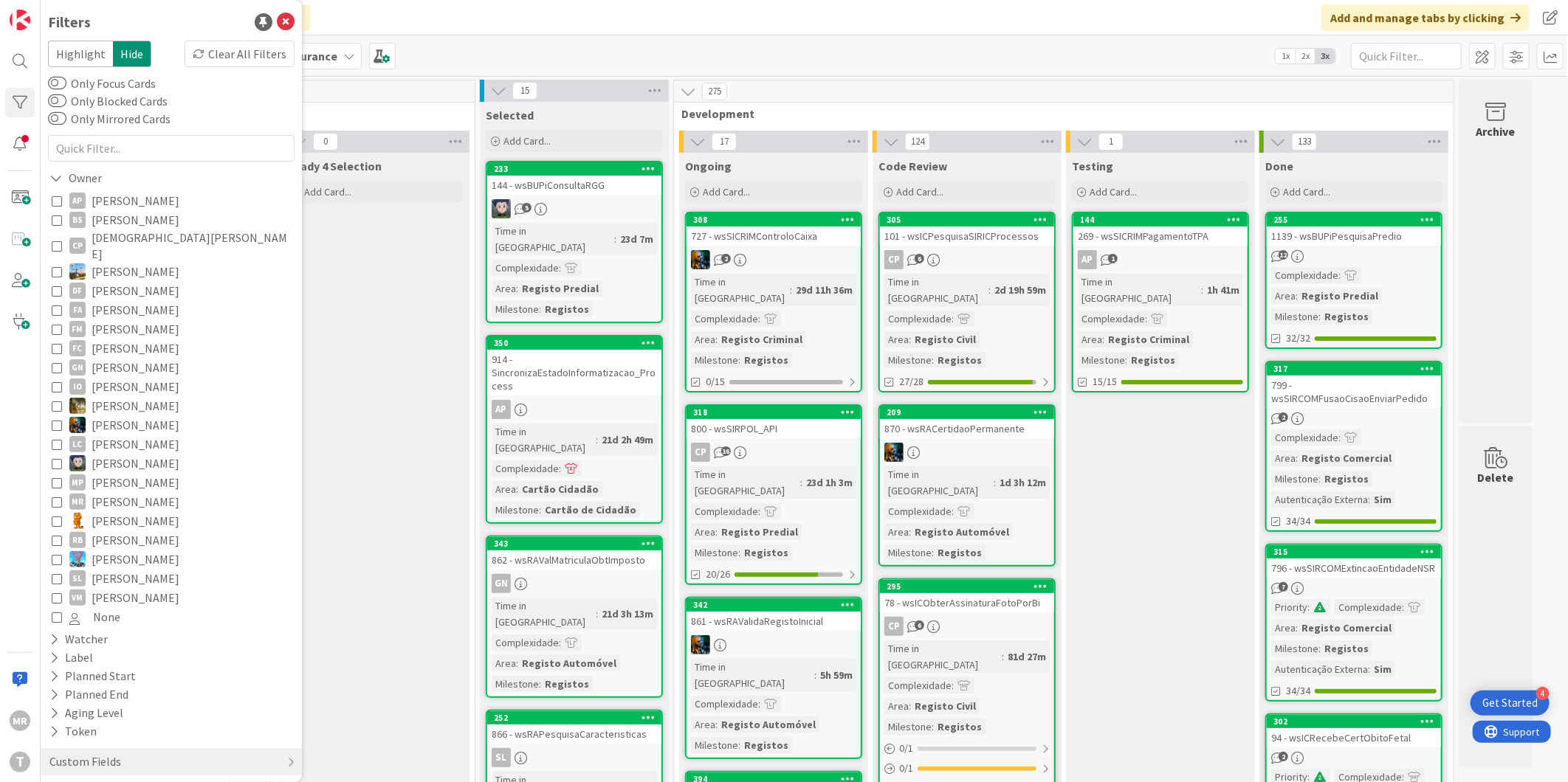
click at [124, 238] on span "Cristiano Pires" at bounding box center [191, 246] width 199 height 33
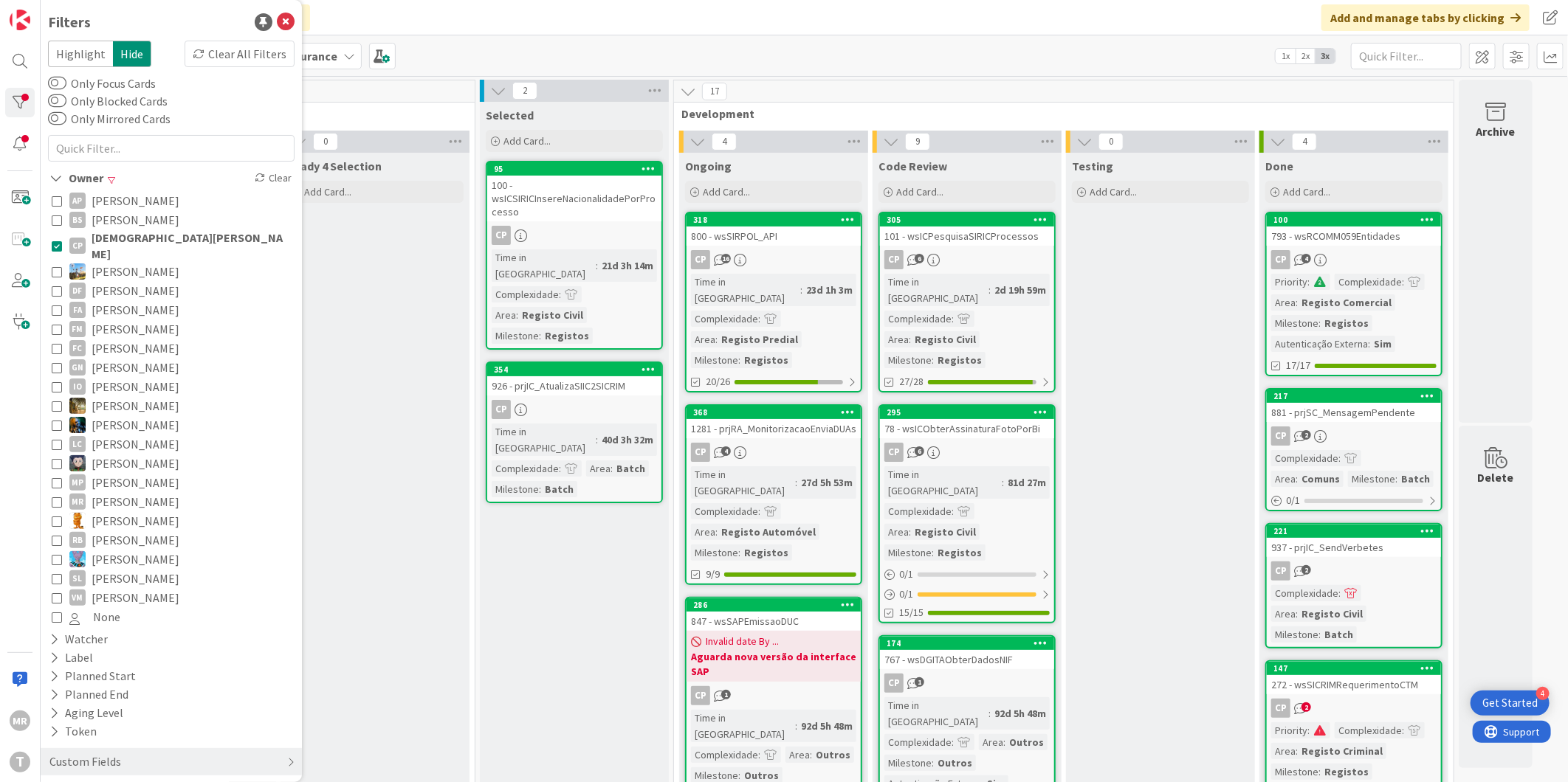
click at [124, 238] on span "Cristiano Pires" at bounding box center [191, 246] width 199 height 33
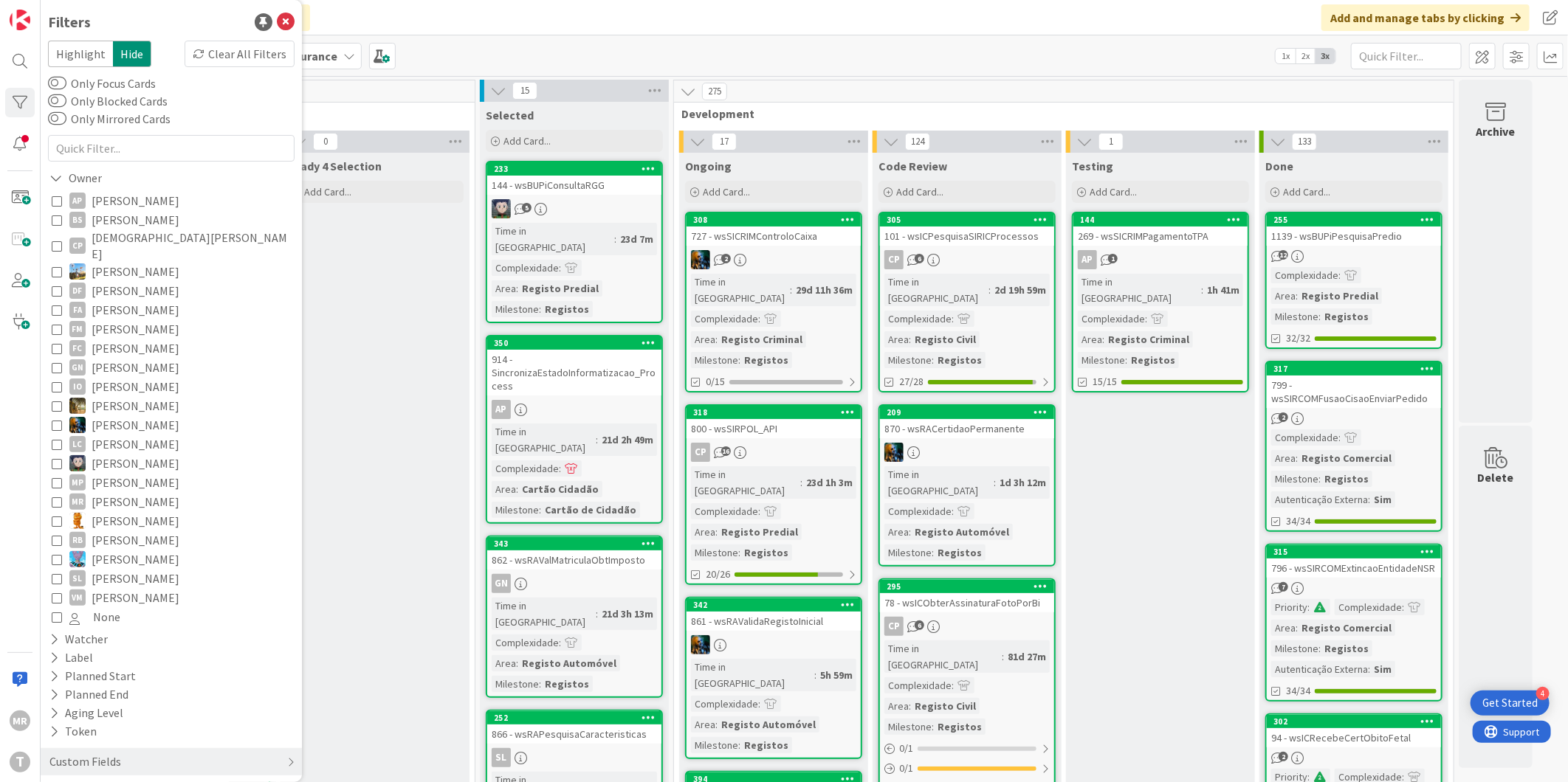
click at [126, 300] on span "Felipe Abreu" at bounding box center [136, 309] width 88 height 19
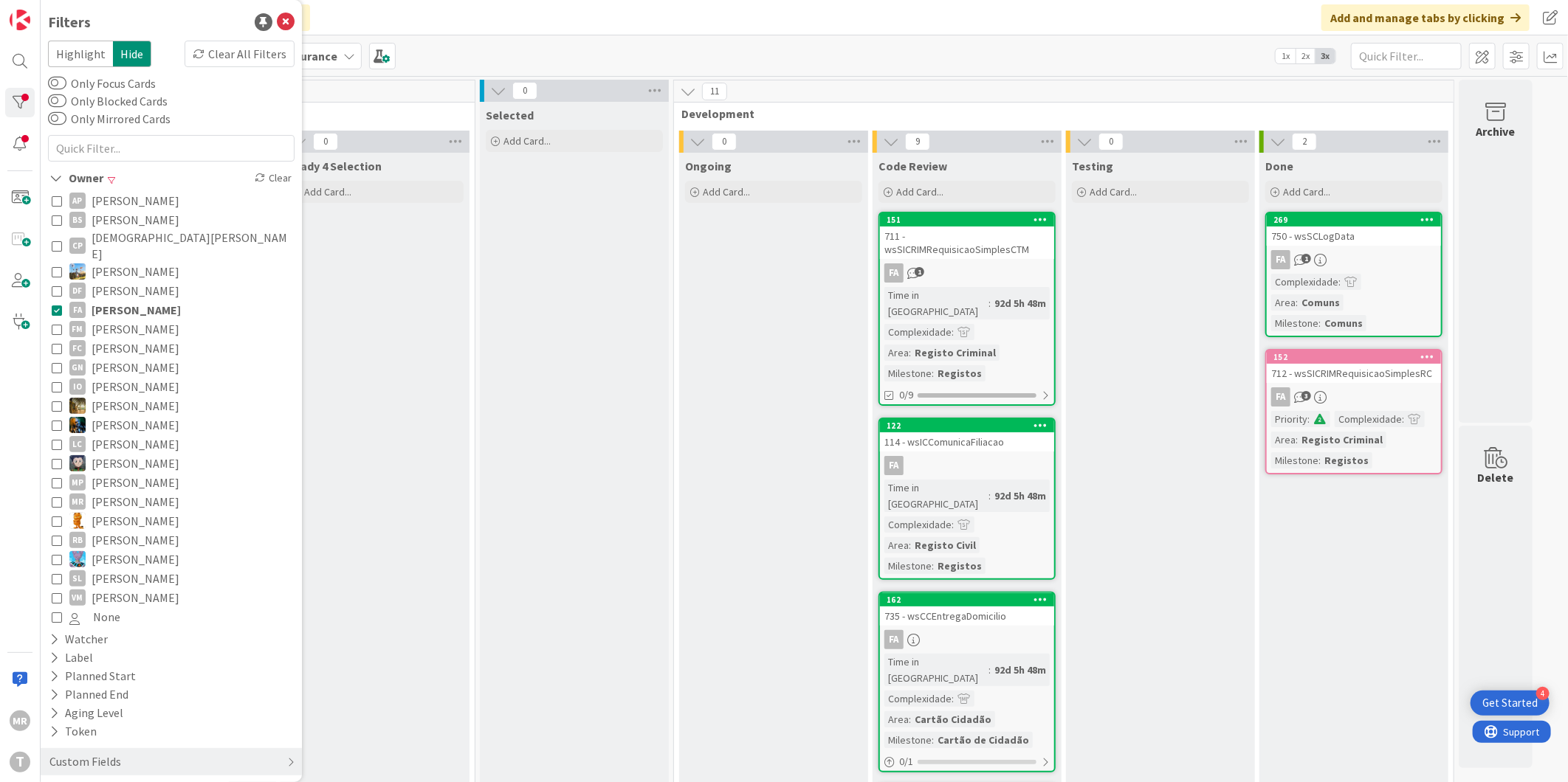
click at [126, 300] on span "Felipe Abreu" at bounding box center [136, 309] width 89 height 19
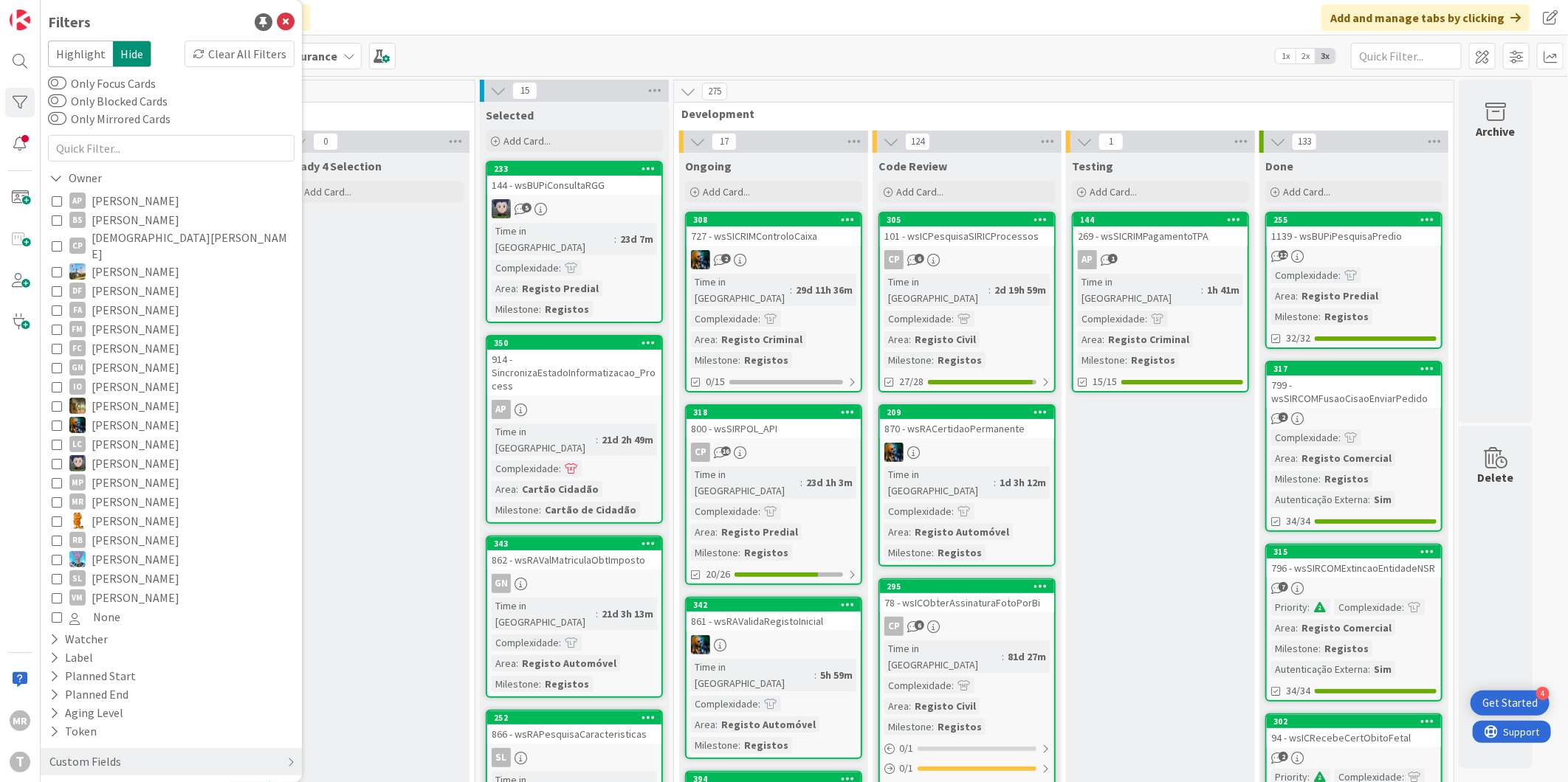
click at [126, 320] on span "Fillipe Moreira" at bounding box center [136, 329] width 88 height 19
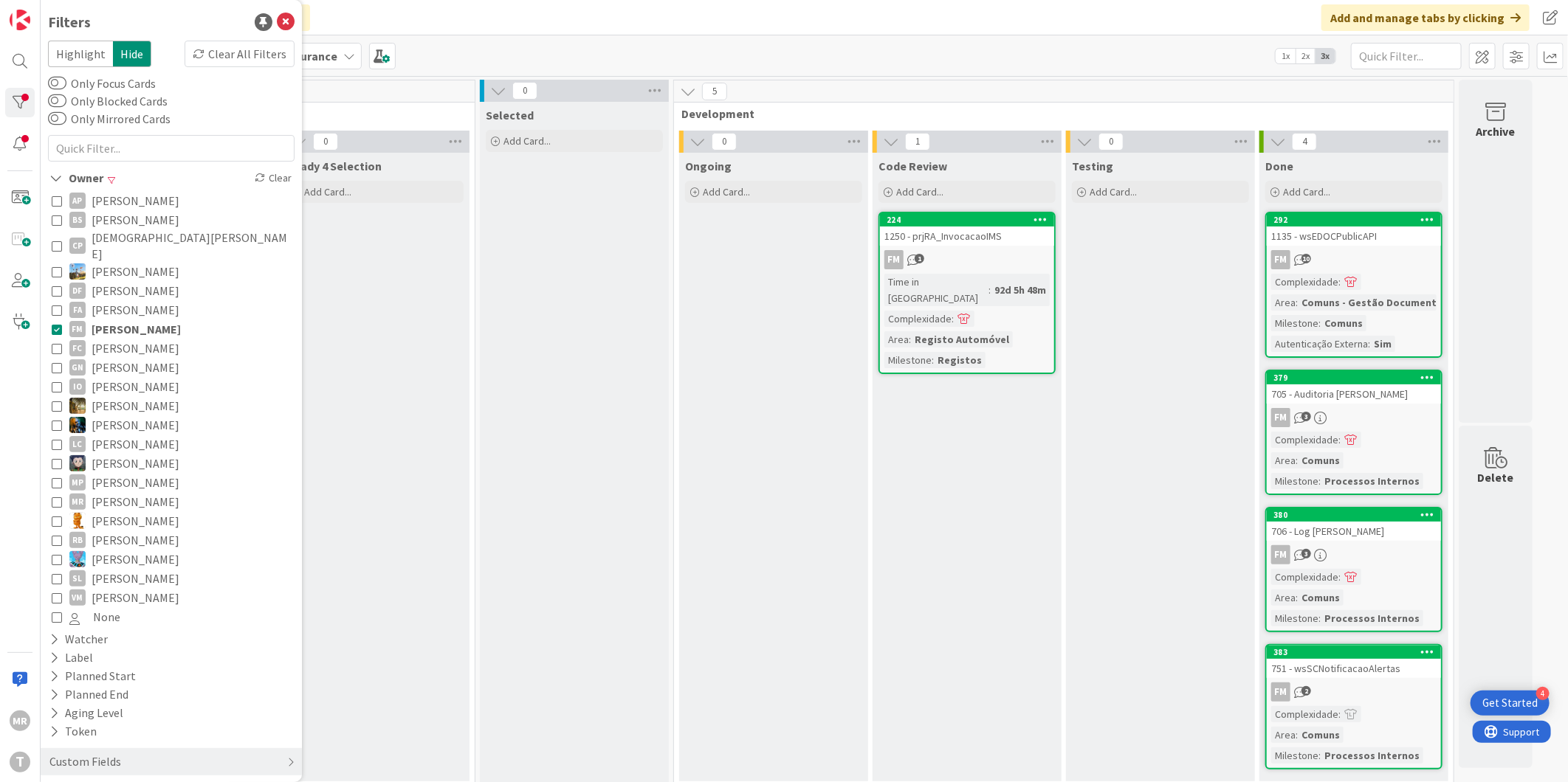
click at [126, 320] on span "Fillipe Moreira" at bounding box center [136, 329] width 89 height 19
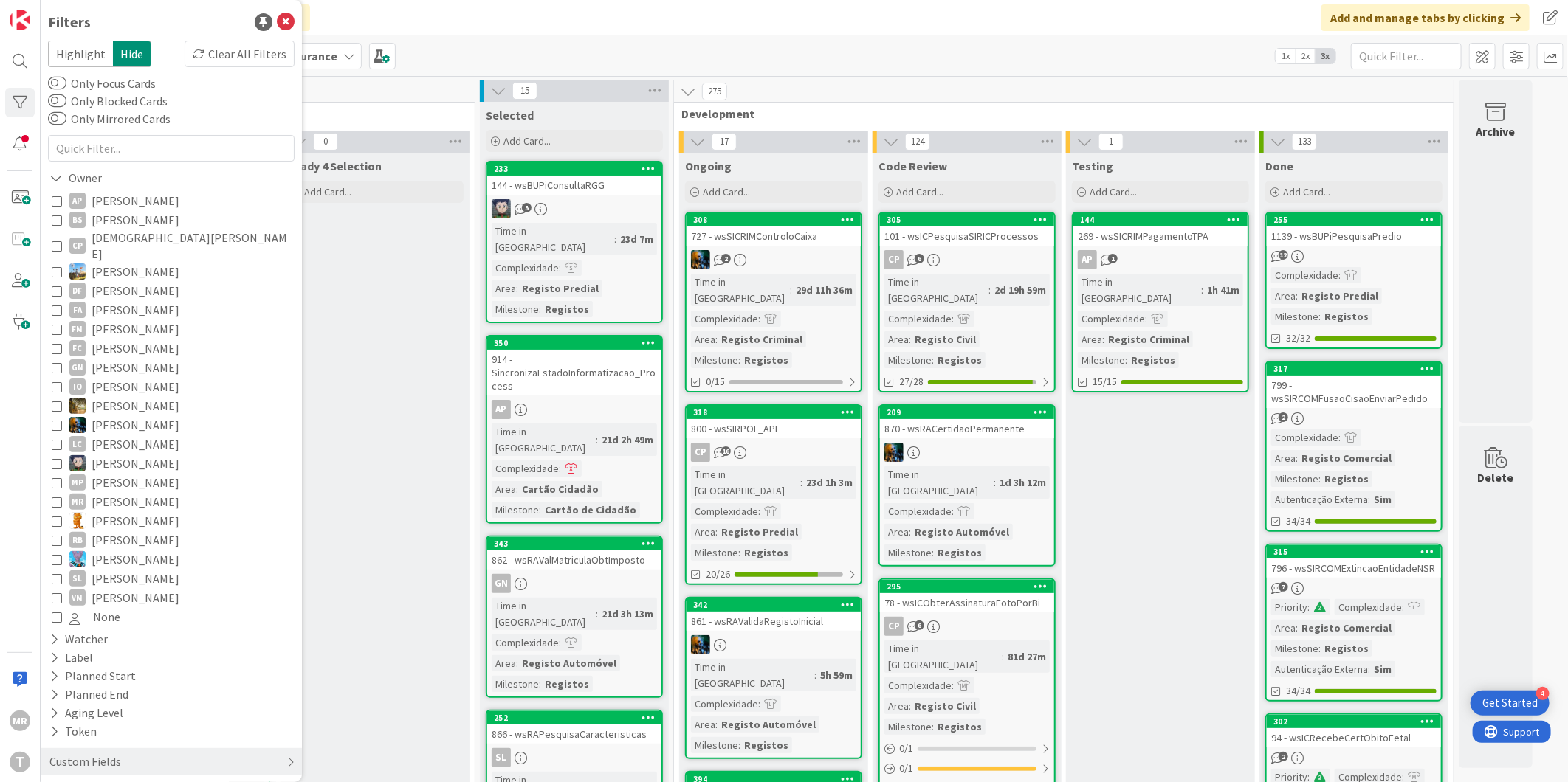
click at [127, 320] on span "Fillipe Moreira" at bounding box center [136, 329] width 88 height 19
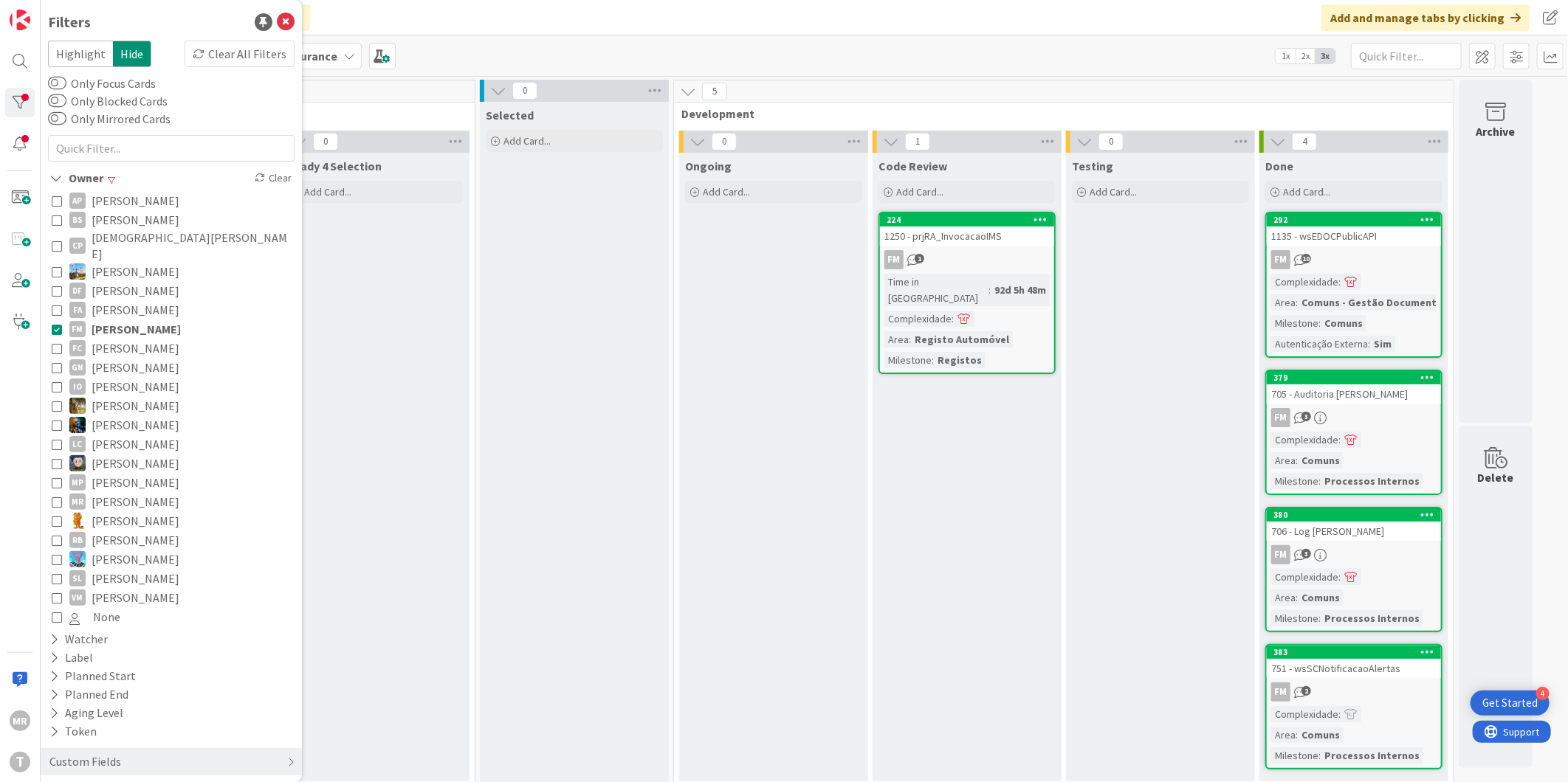
click at [127, 320] on span "Fillipe Moreira" at bounding box center [136, 329] width 89 height 19
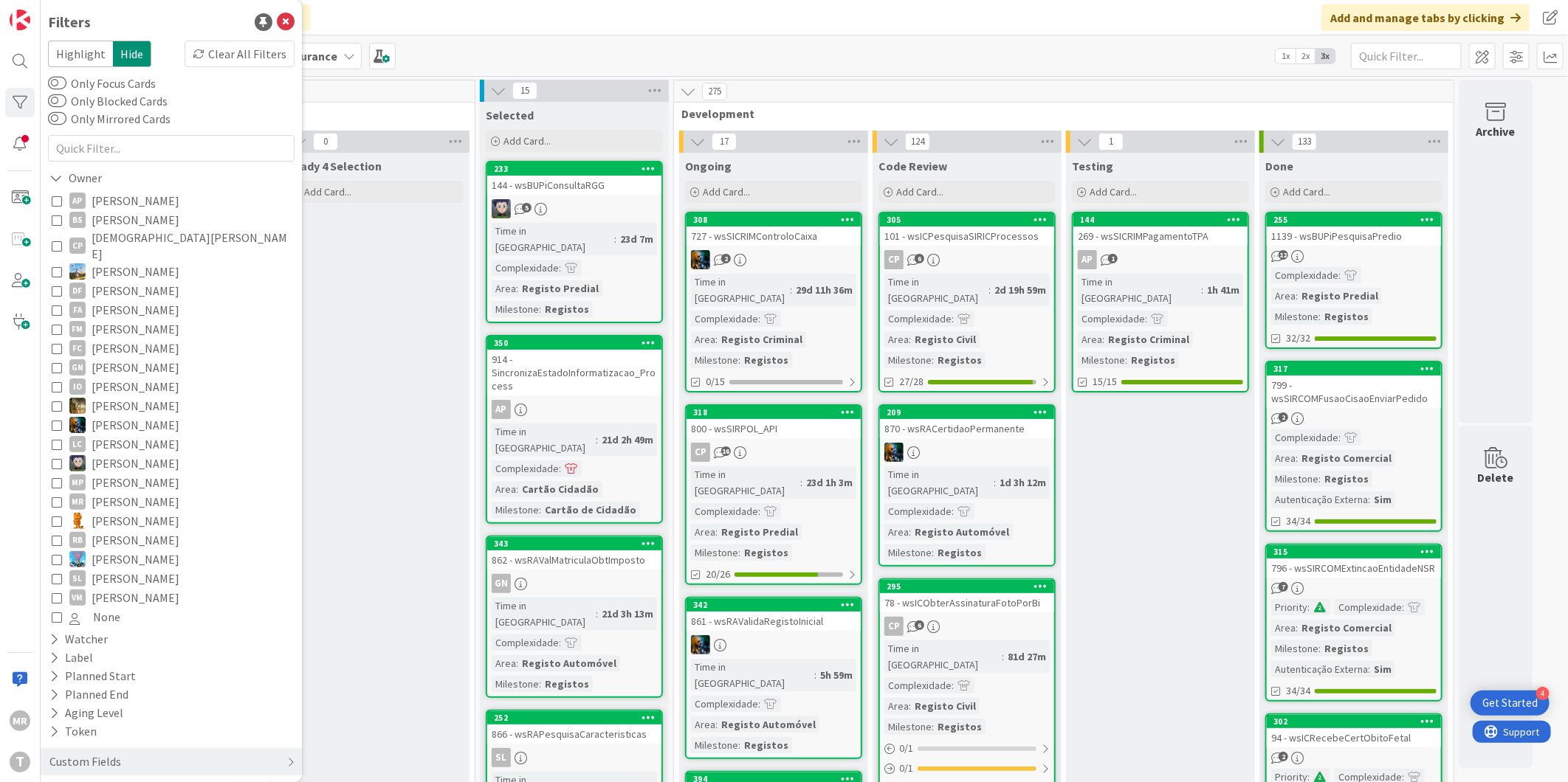
click at [128, 358] on span "Guilherme Nissiuti" at bounding box center [136, 367] width 88 height 19
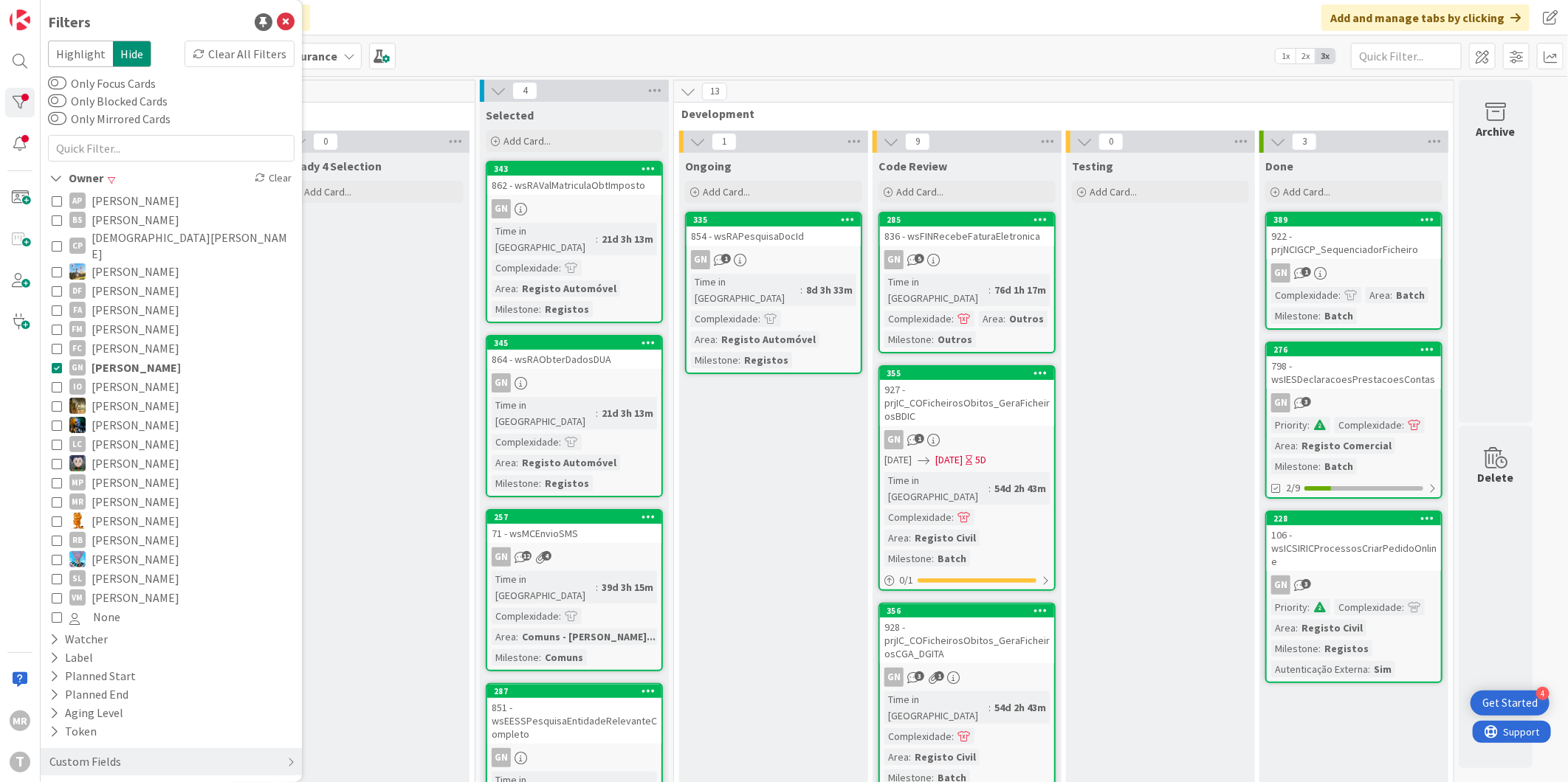
click at [128, 358] on span "Guilherme Nissiuti" at bounding box center [136, 367] width 89 height 19
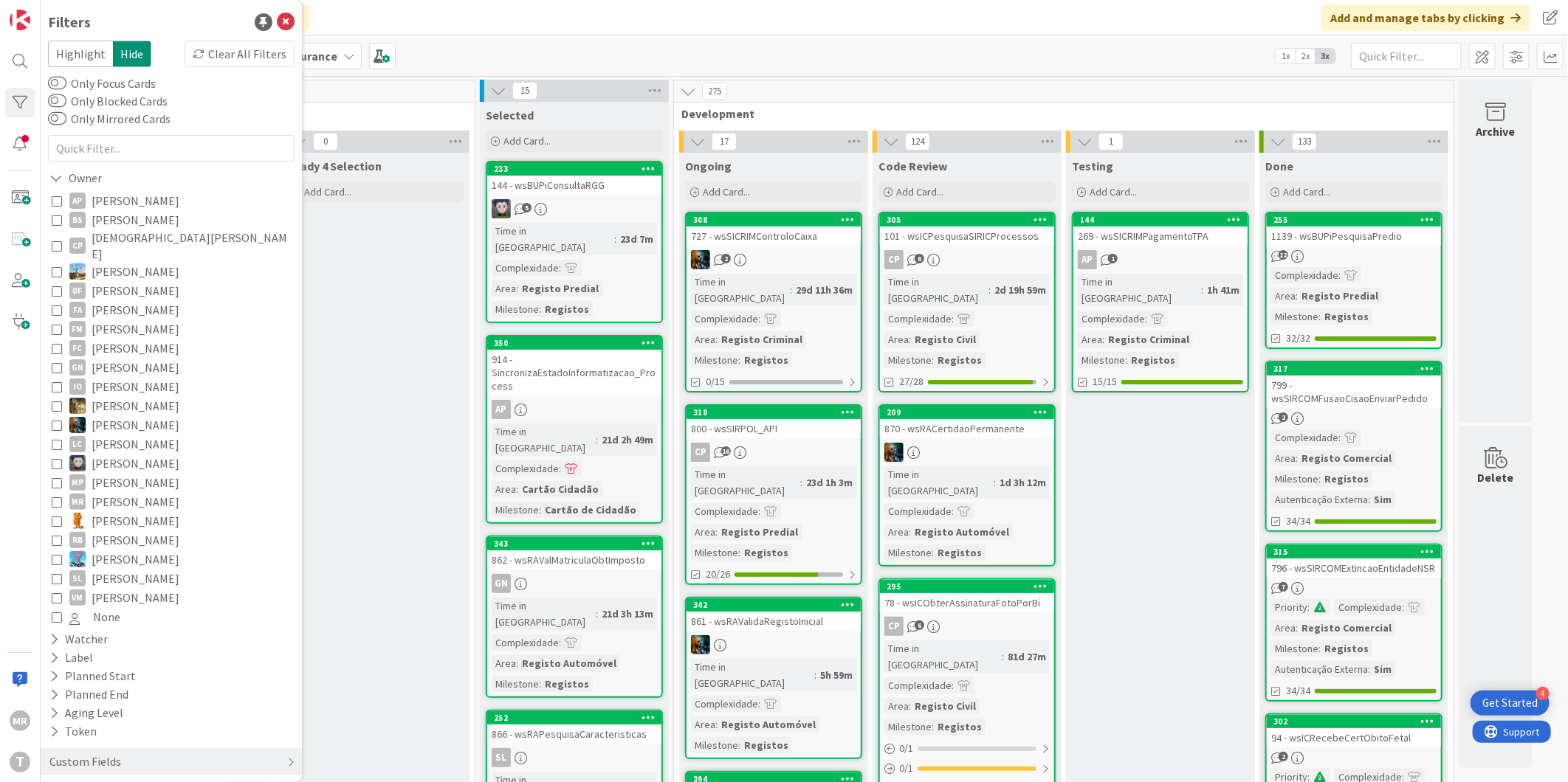
click at [126, 396] on span "João Carreiras" at bounding box center [136, 405] width 88 height 19
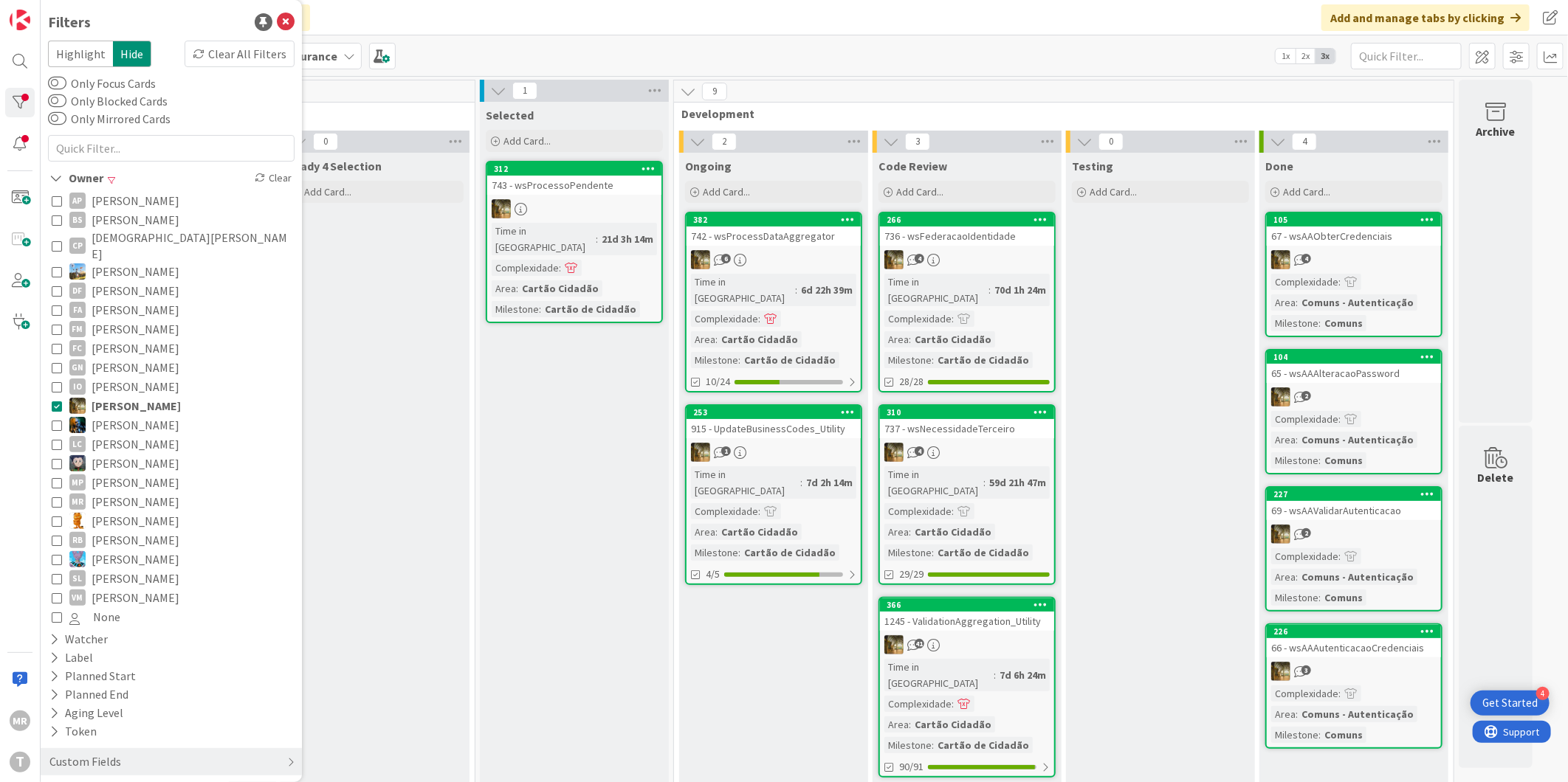
click at [126, 396] on span "João Carreiras" at bounding box center [136, 405] width 89 height 19
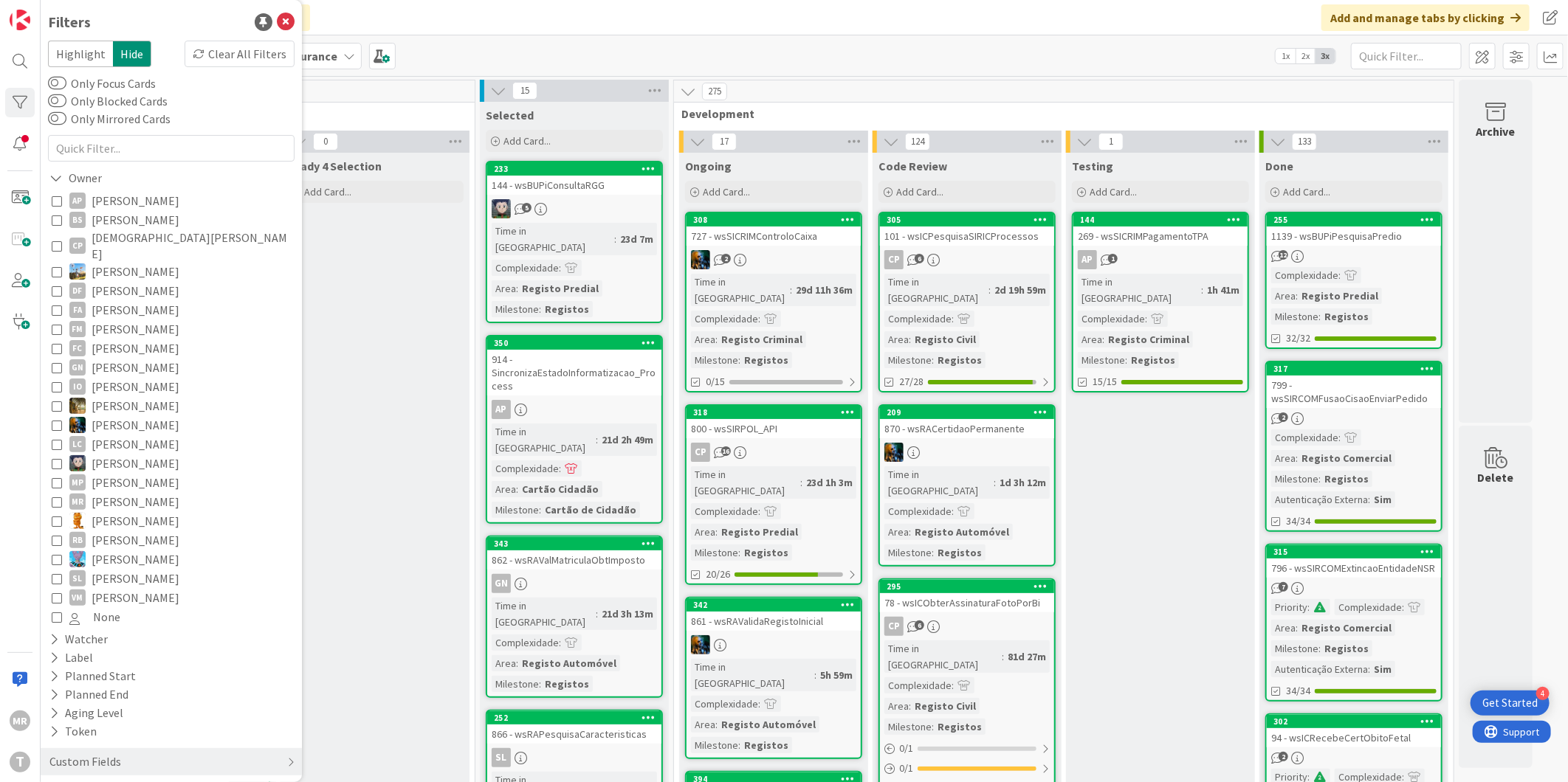
click at [102, 415] on span "João Carvalho" at bounding box center [136, 424] width 88 height 19
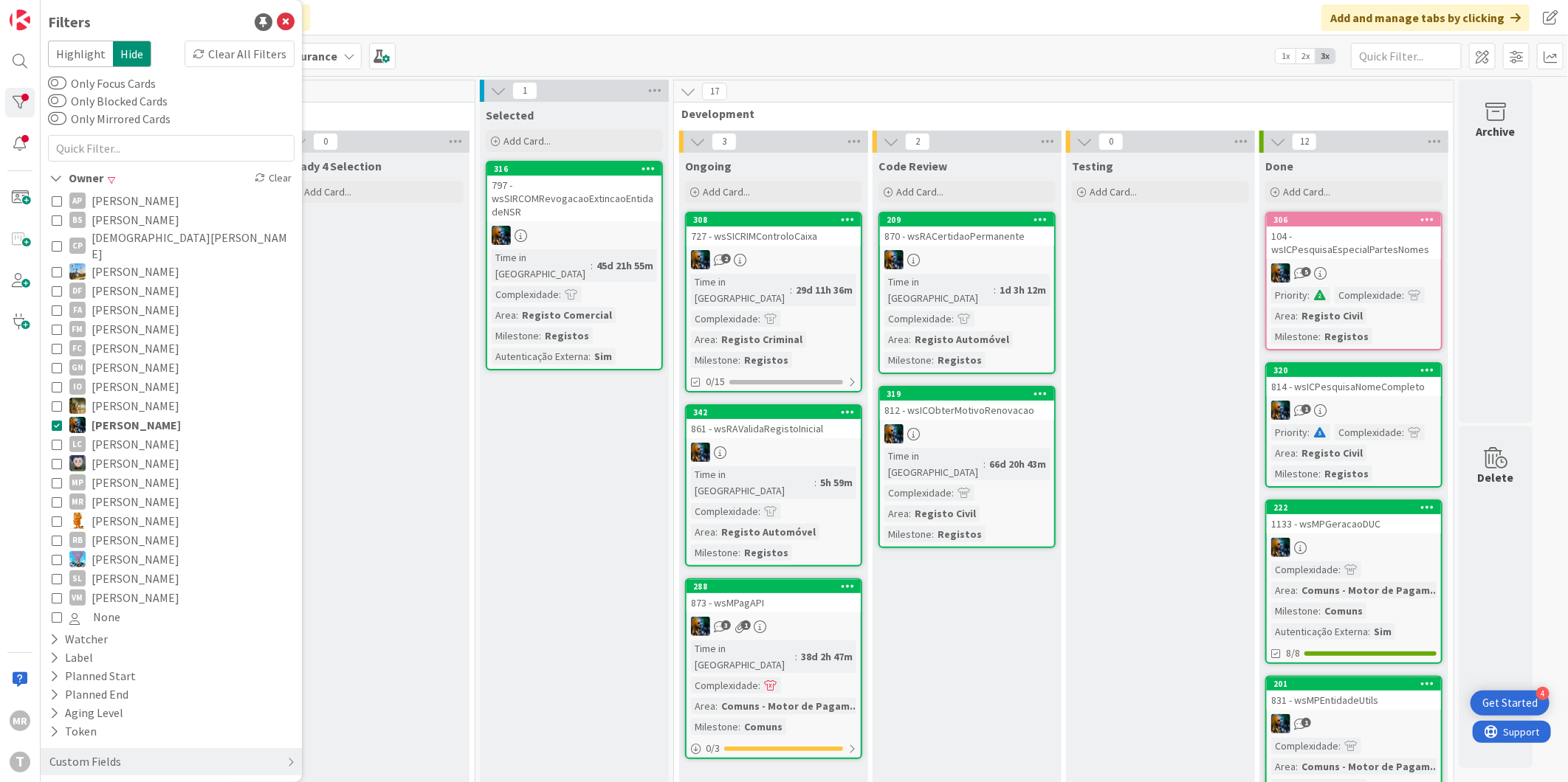
click at [102, 415] on span "João Carvalho" at bounding box center [136, 424] width 89 height 19
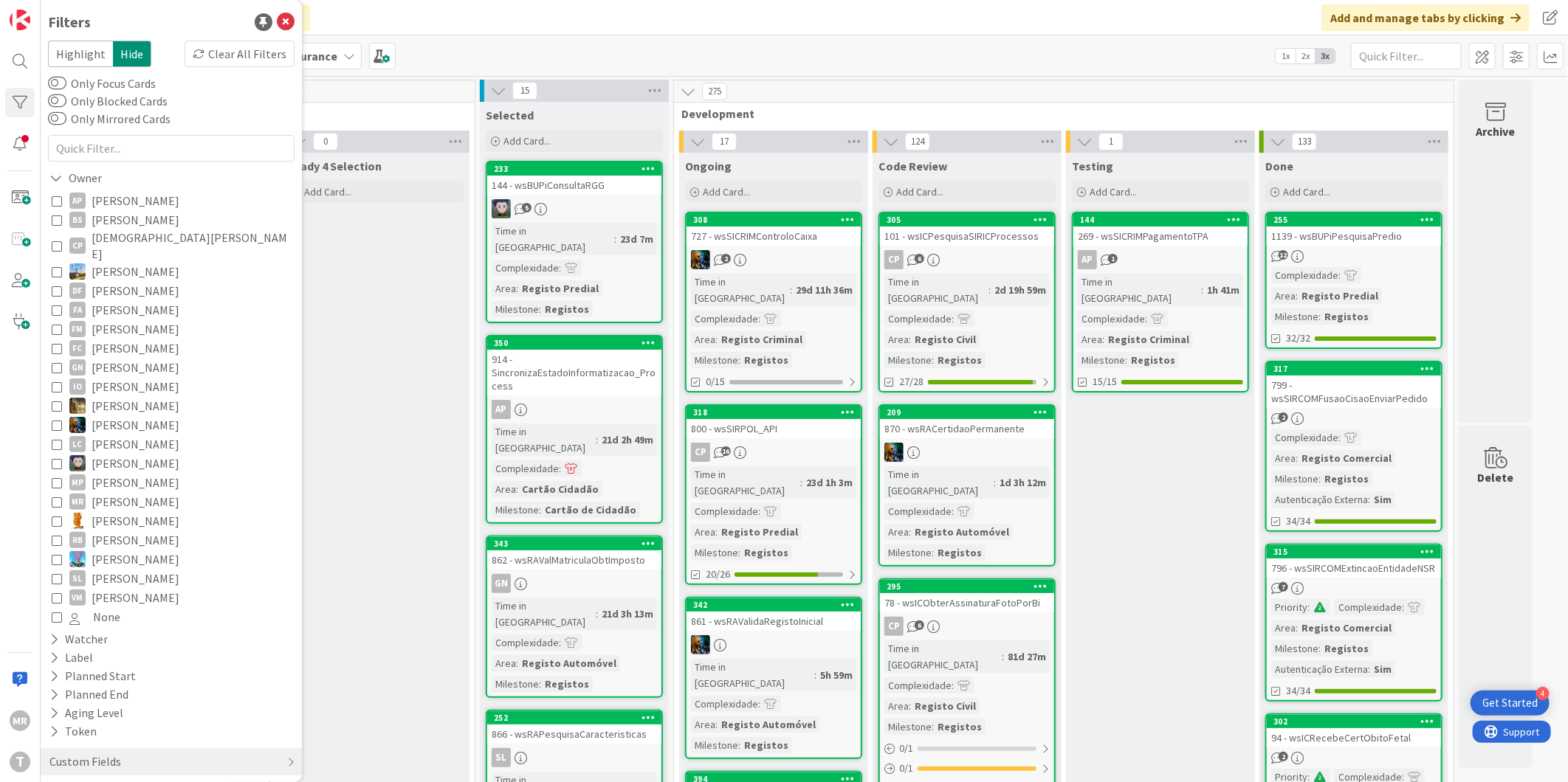
click at [104, 454] on span "Lucas Spengler" at bounding box center [136, 463] width 88 height 19
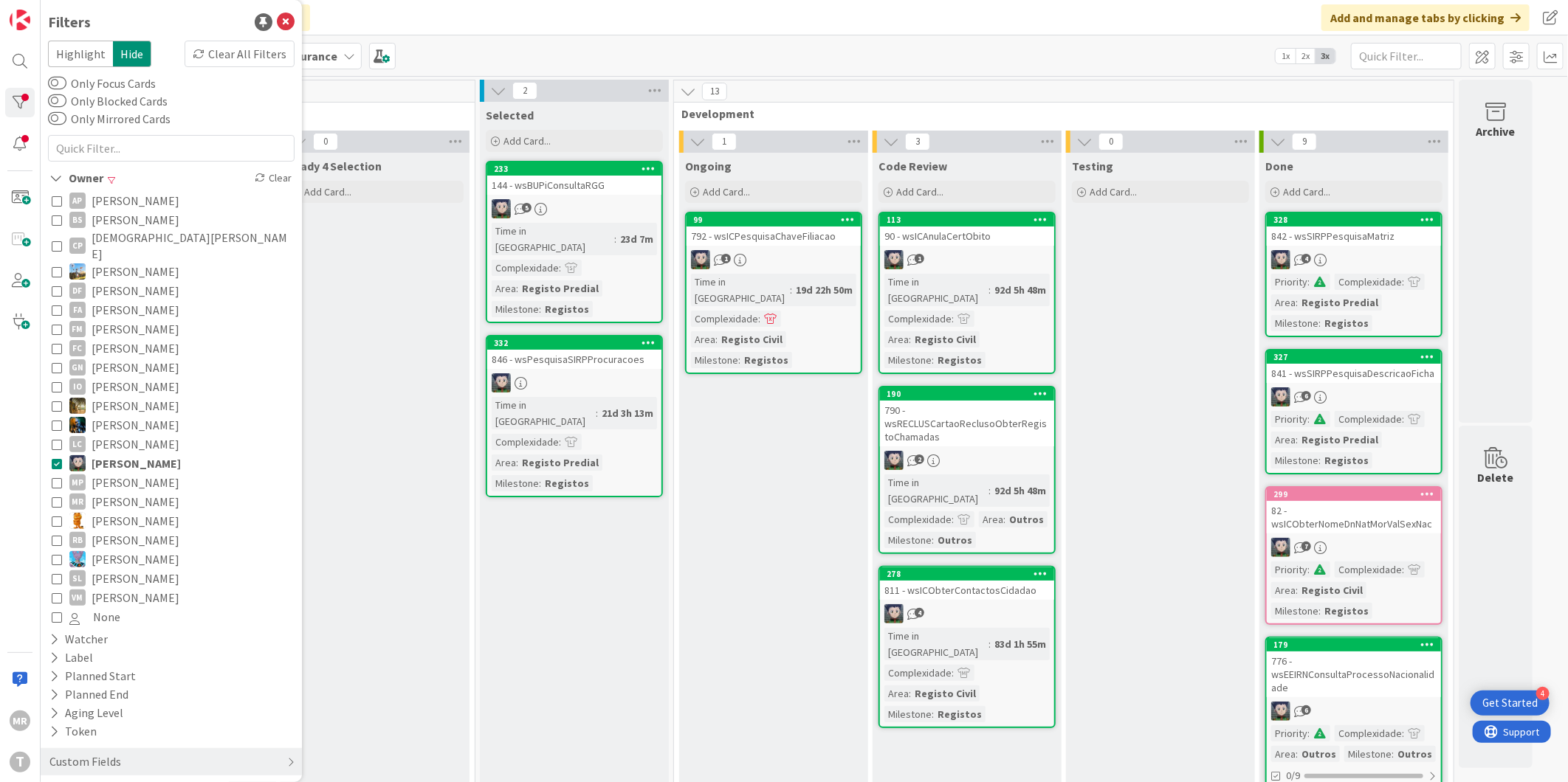
click at [104, 454] on span "Lucas Spengler" at bounding box center [136, 463] width 89 height 19
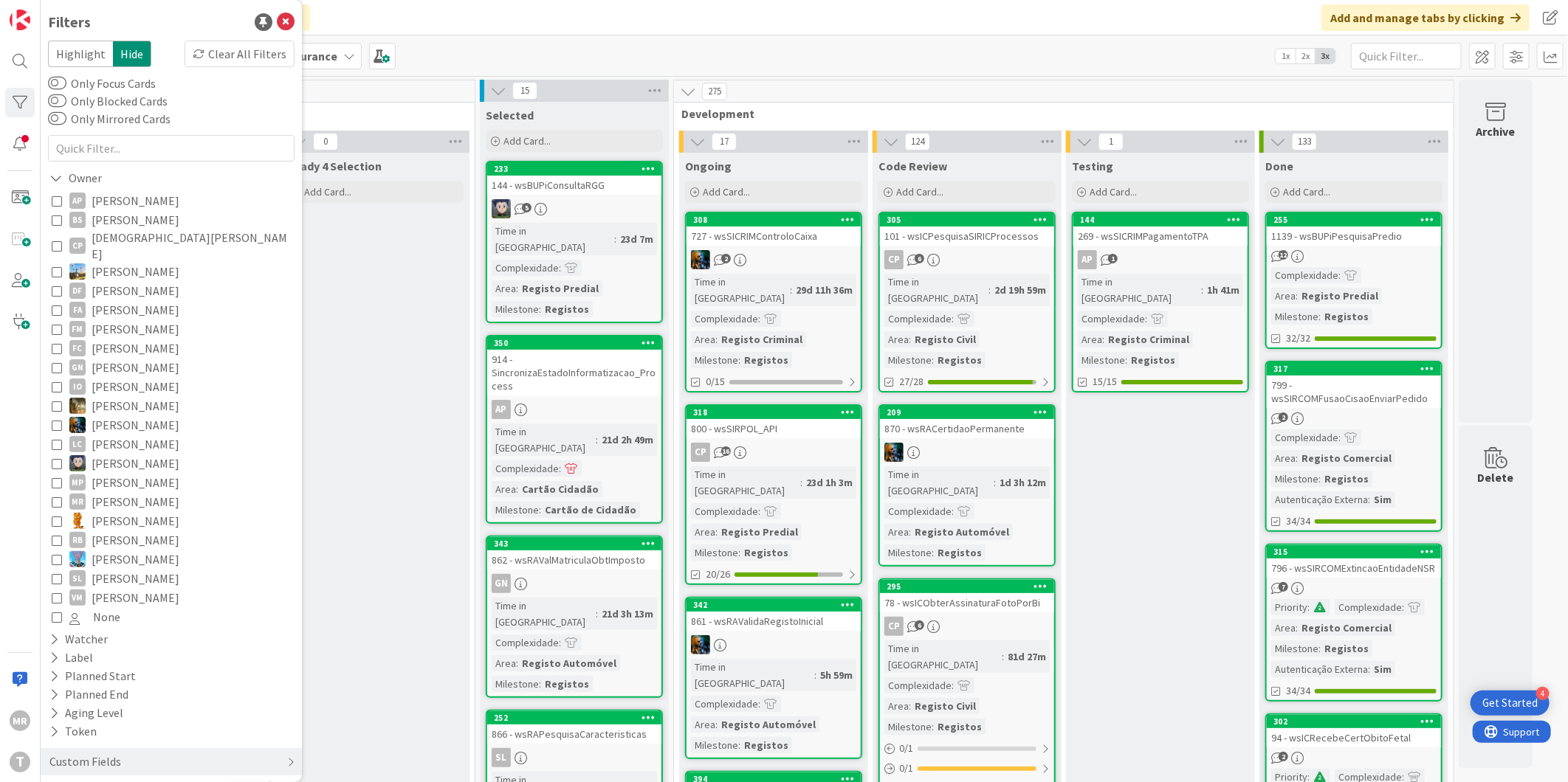
click at [105, 473] on span "Miguel Pinto" at bounding box center [136, 482] width 88 height 19
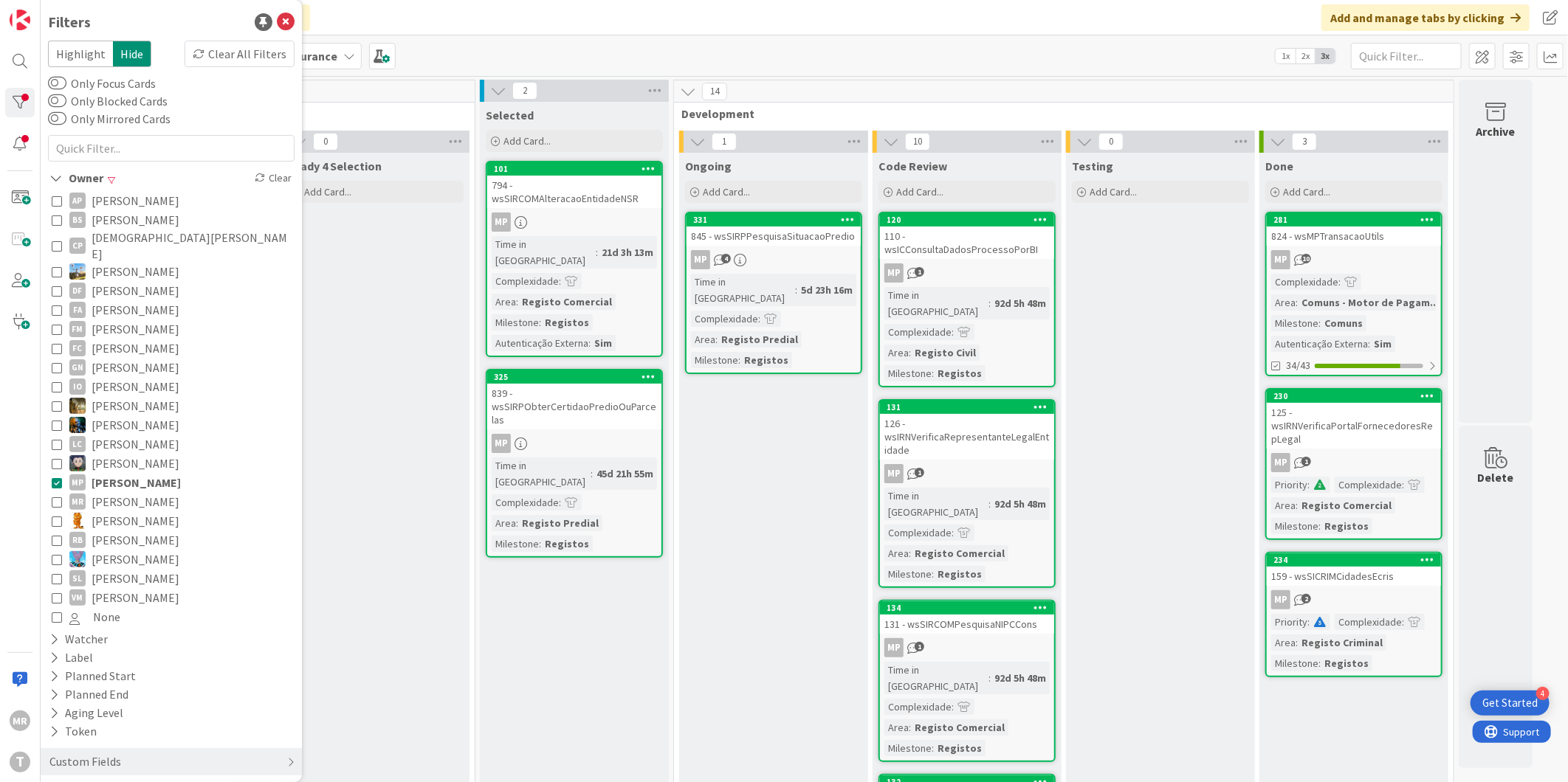
click at [105, 473] on span "Miguel Pinto" at bounding box center [136, 482] width 89 height 19
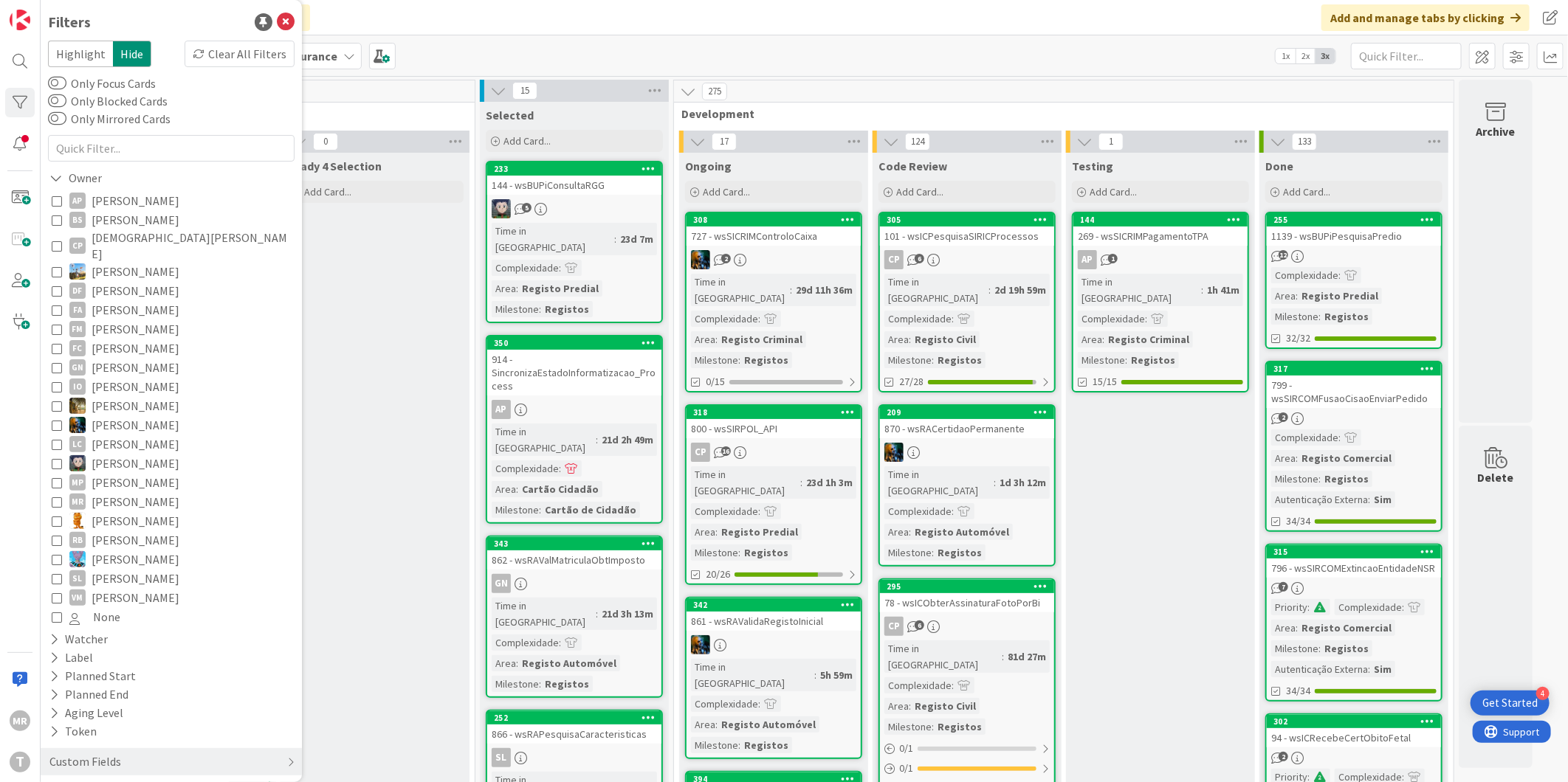
click at [105, 511] on span "Rafael Lima" at bounding box center [136, 521] width 88 height 19
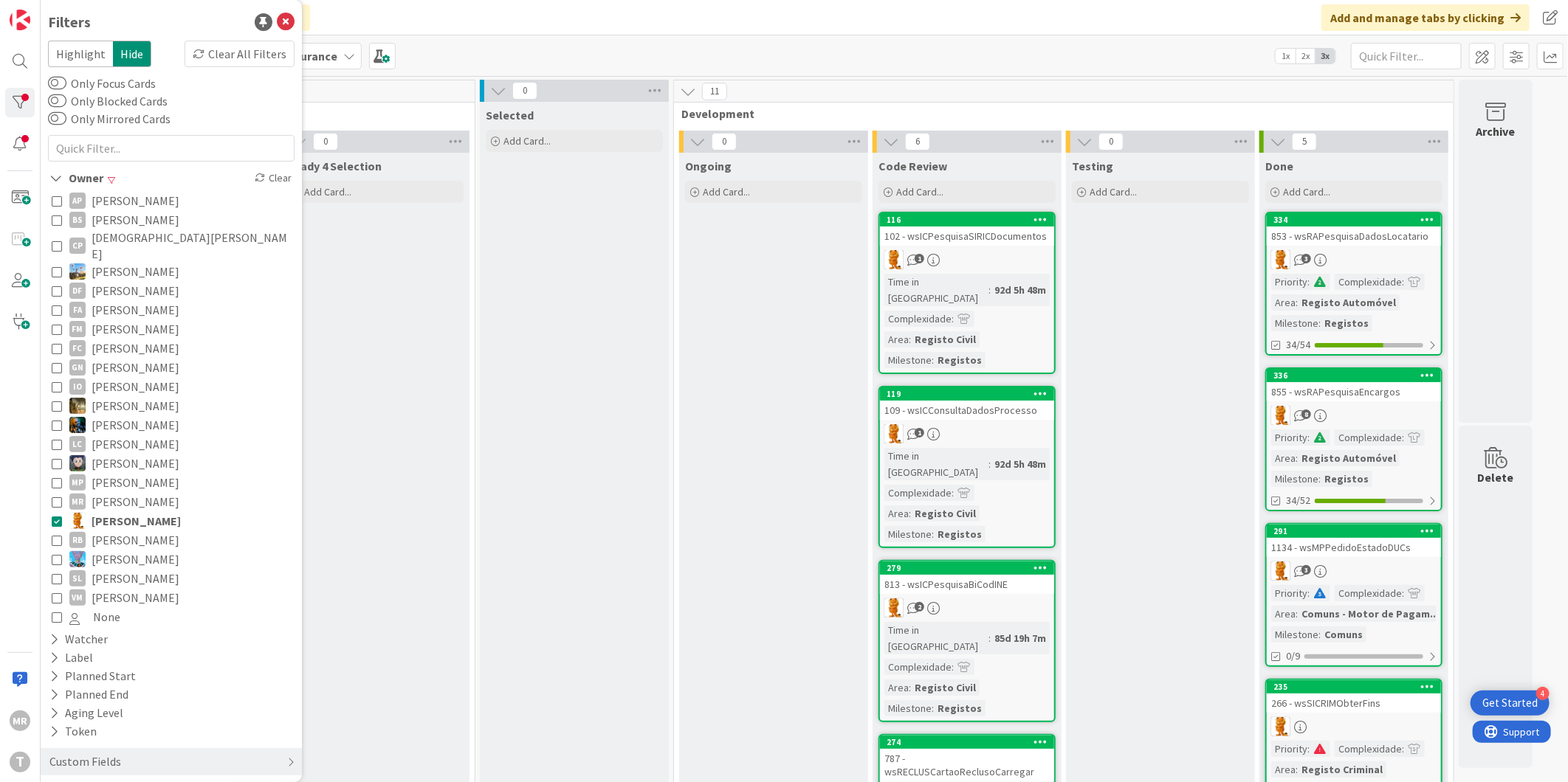
click at [105, 511] on span "Rafael Lima" at bounding box center [136, 521] width 89 height 19
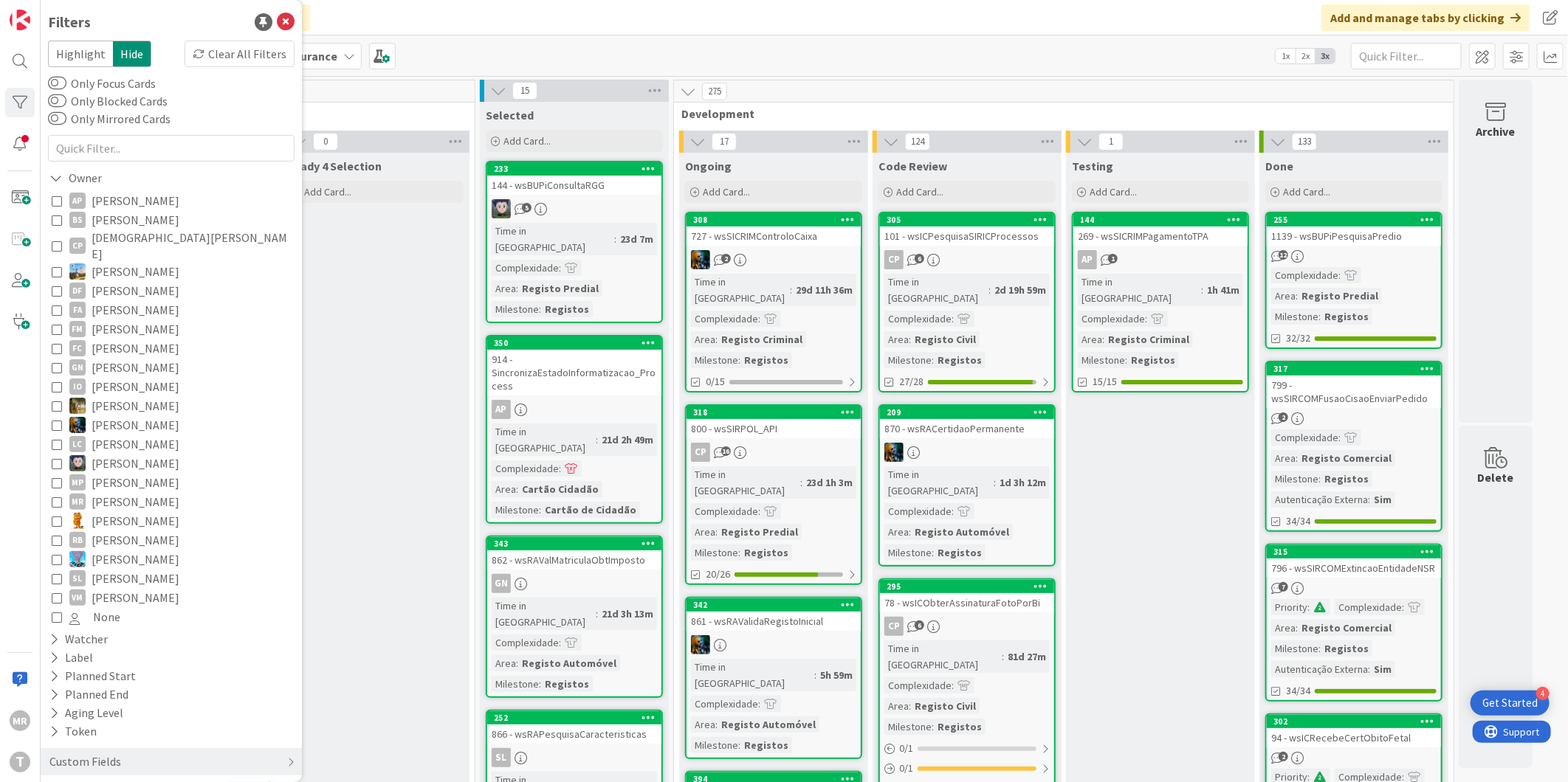
click at [104, 530] on span "Renato Barros" at bounding box center [136, 540] width 88 height 19
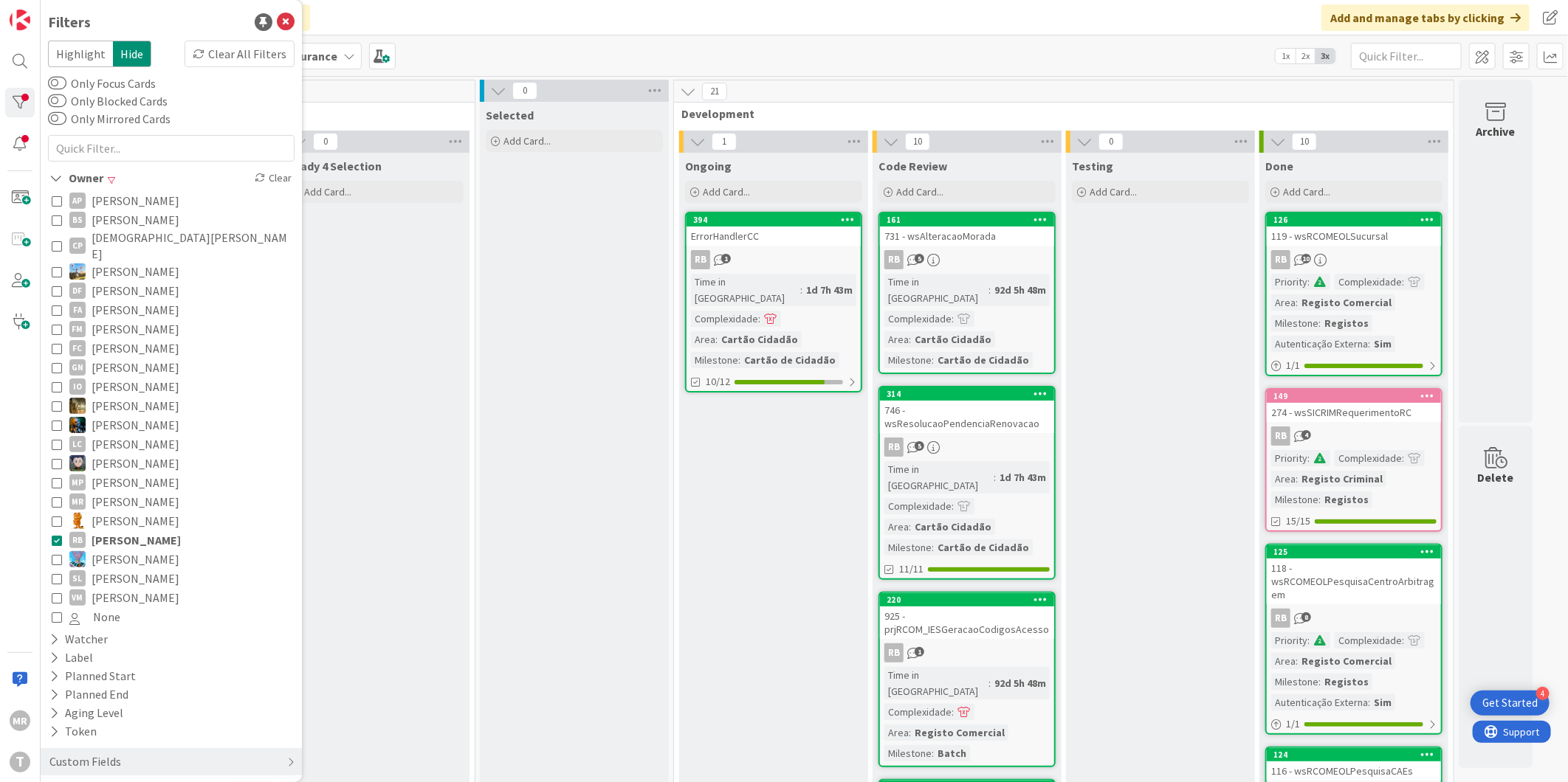
click at [104, 530] on span "Renato Barros" at bounding box center [136, 540] width 89 height 19
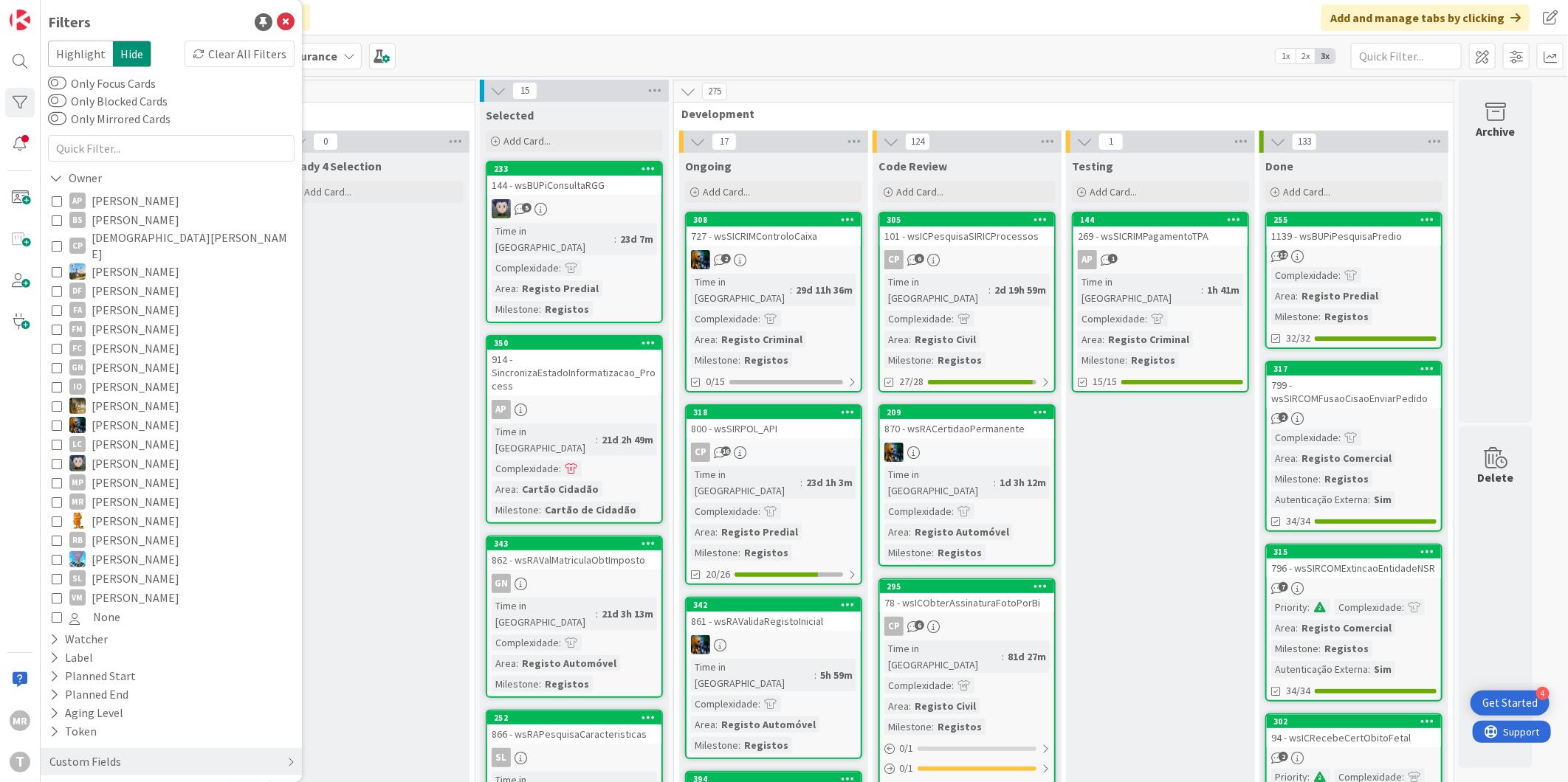
click at [103, 569] on span "Simão Lourenço" at bounding box center [136, 578] width 88 height 19
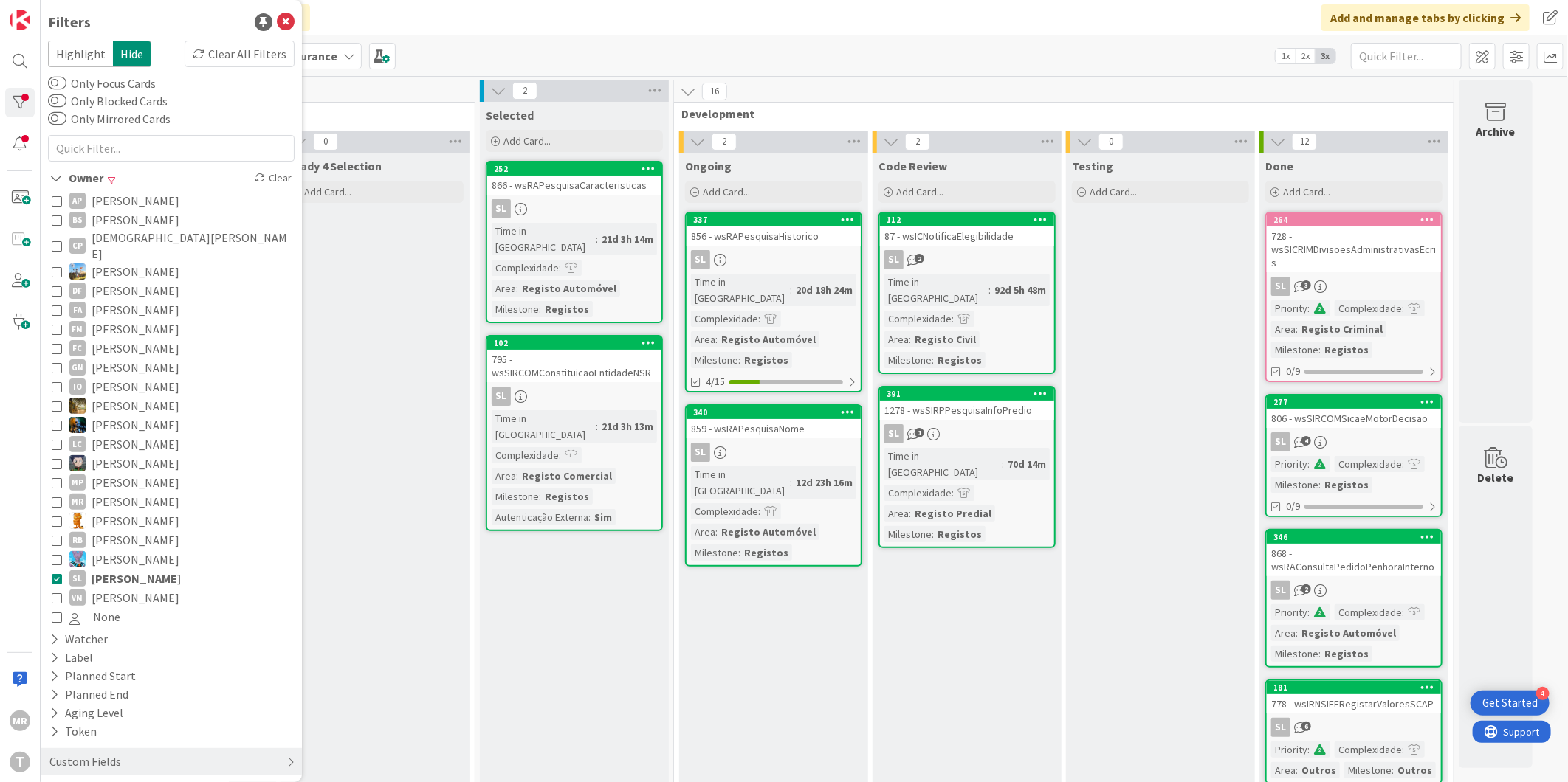
click at [103, 569] on span "Simão Lourenço" at bounding box center [136, 578] width 89 height 19
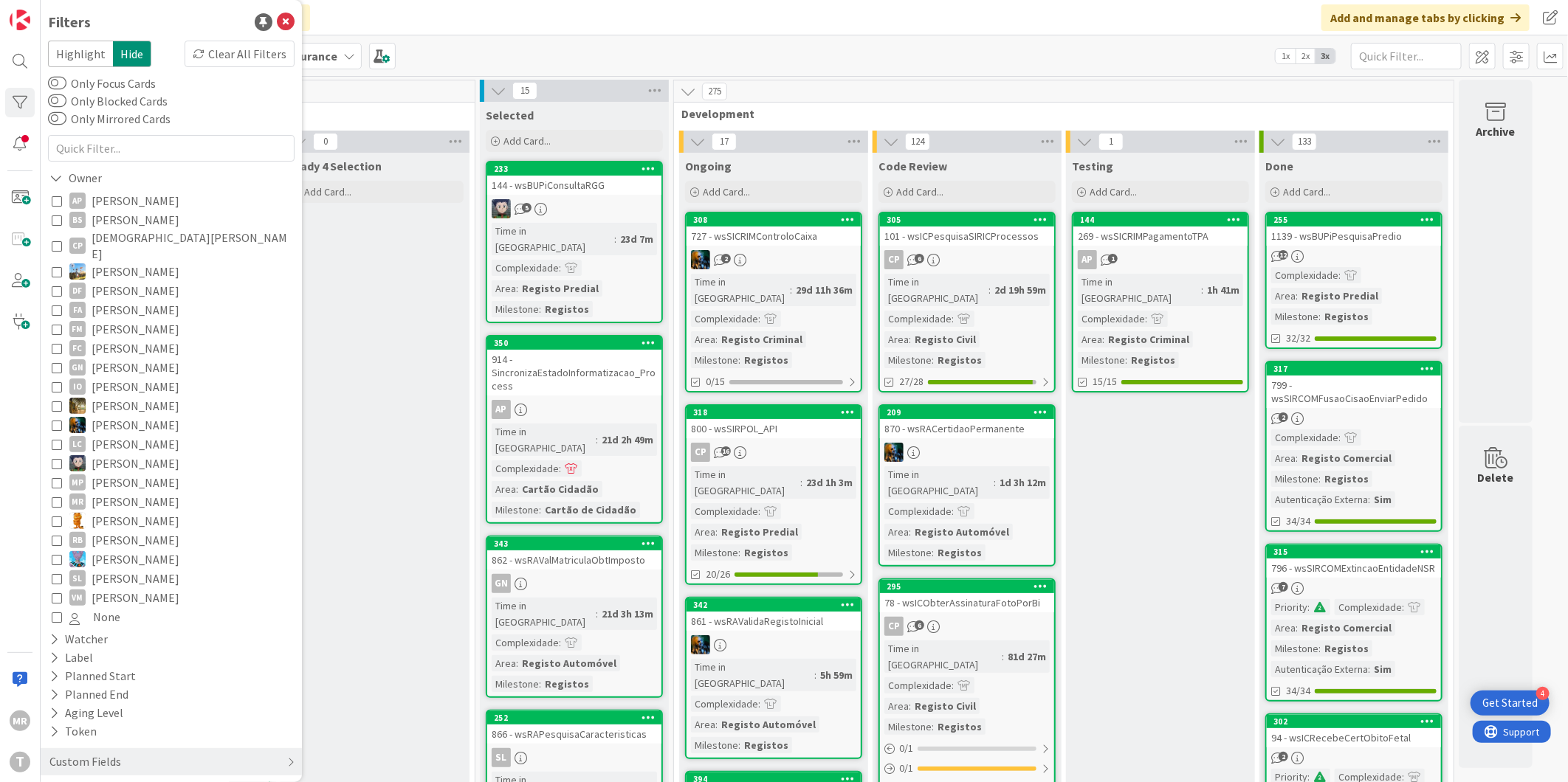
click at [100, 588] on span "Vitor Martins" at bounding box center [136, 597] width 88 height 19
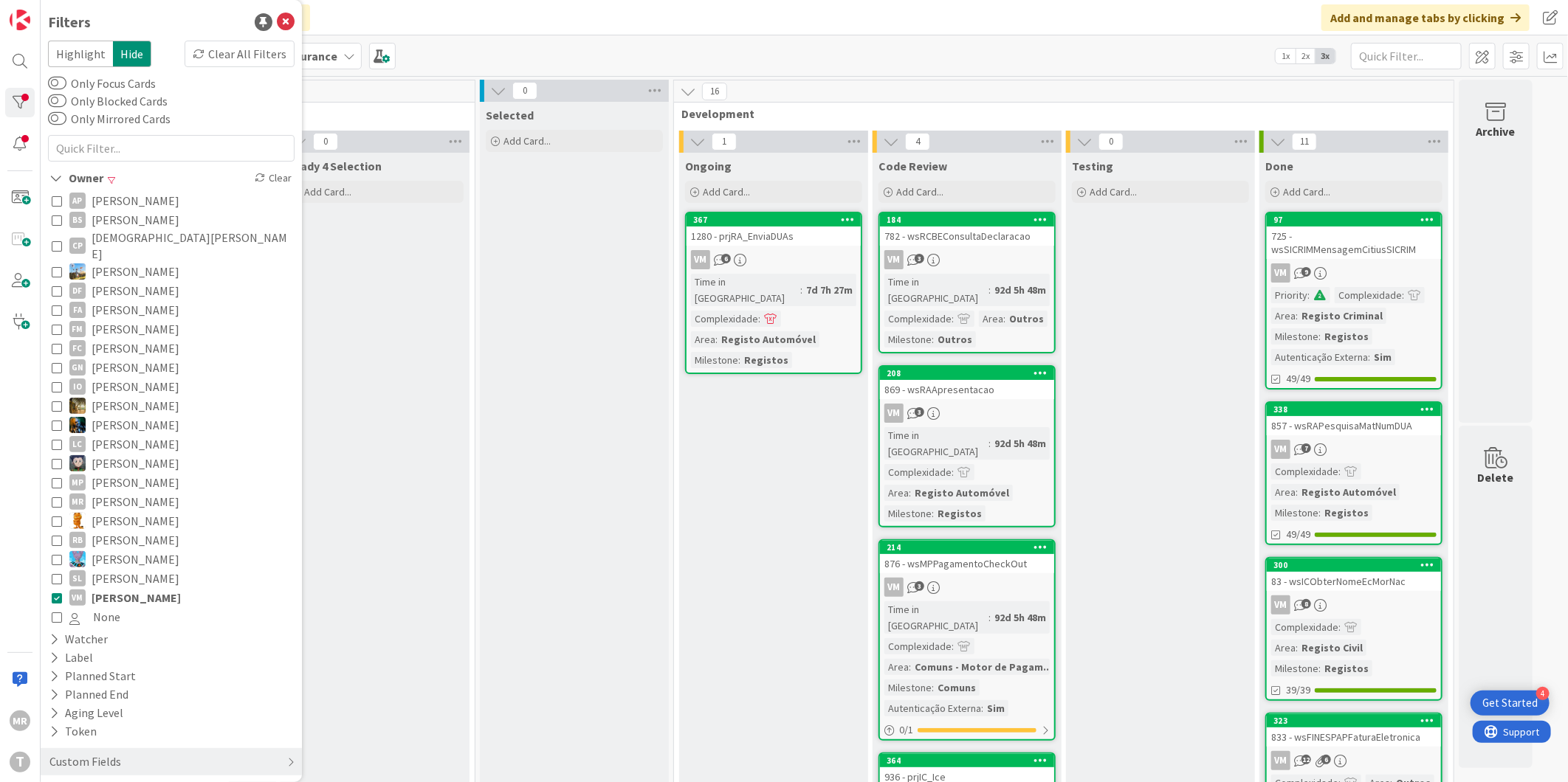
click at [100, 588] on span "Vitor Martins" at bounding box center [136, 597] width 89 height 19
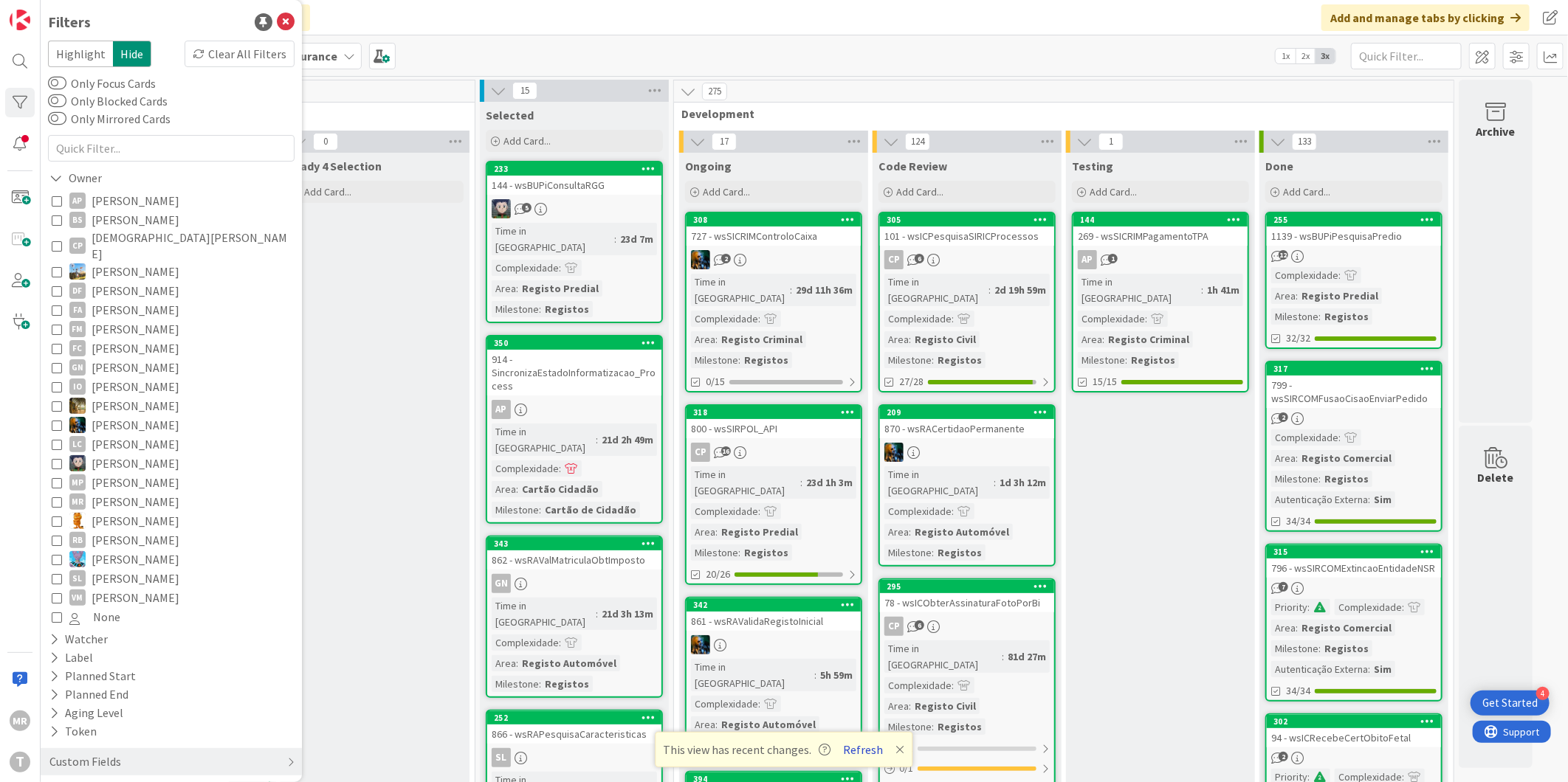
click at [864, 749] on button "Refresh" at bounding box center [864, 749] width 50 height 19
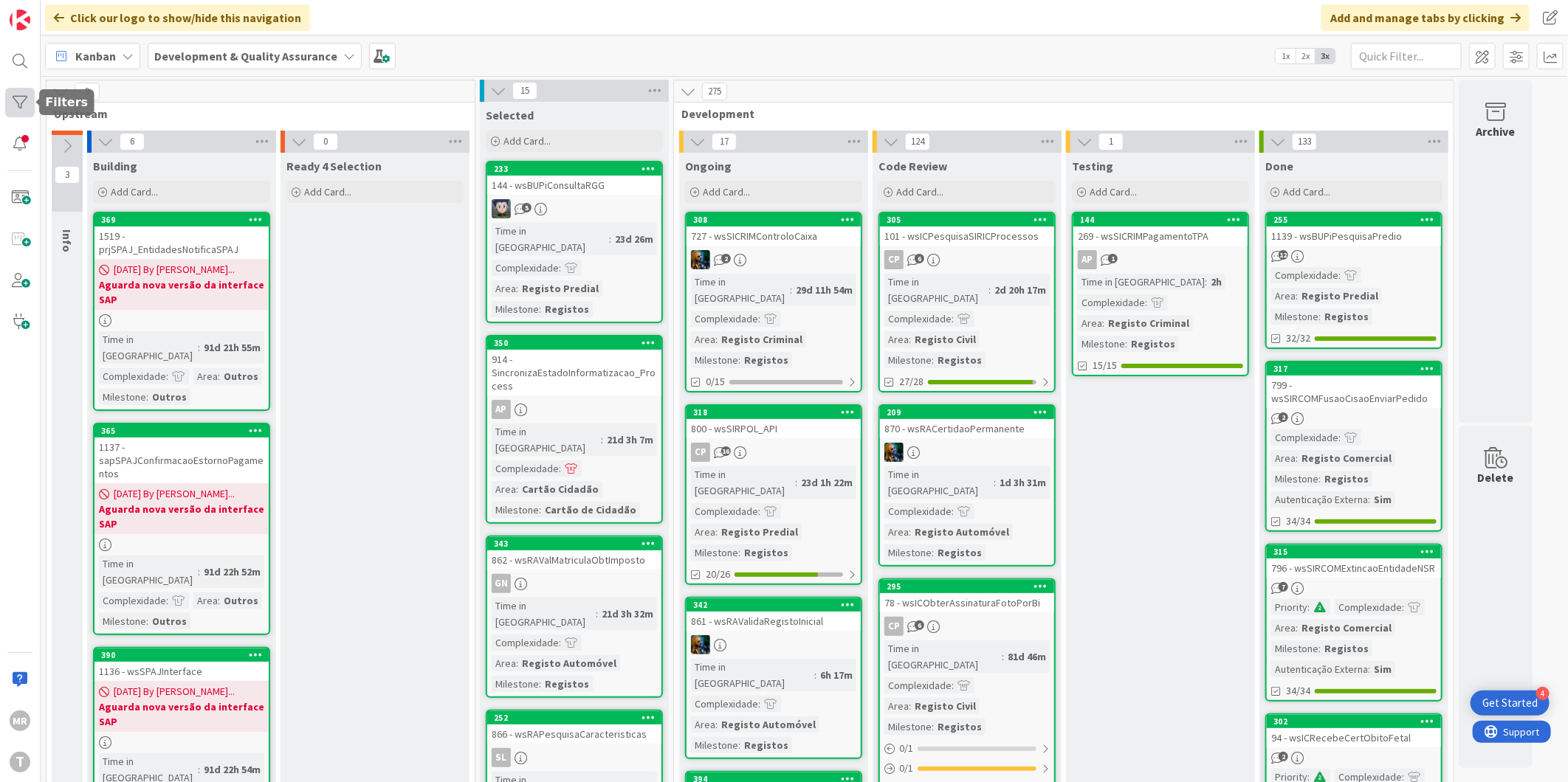
click at [15, 99] on div at bounding box center [20, 102] width 30 height 30
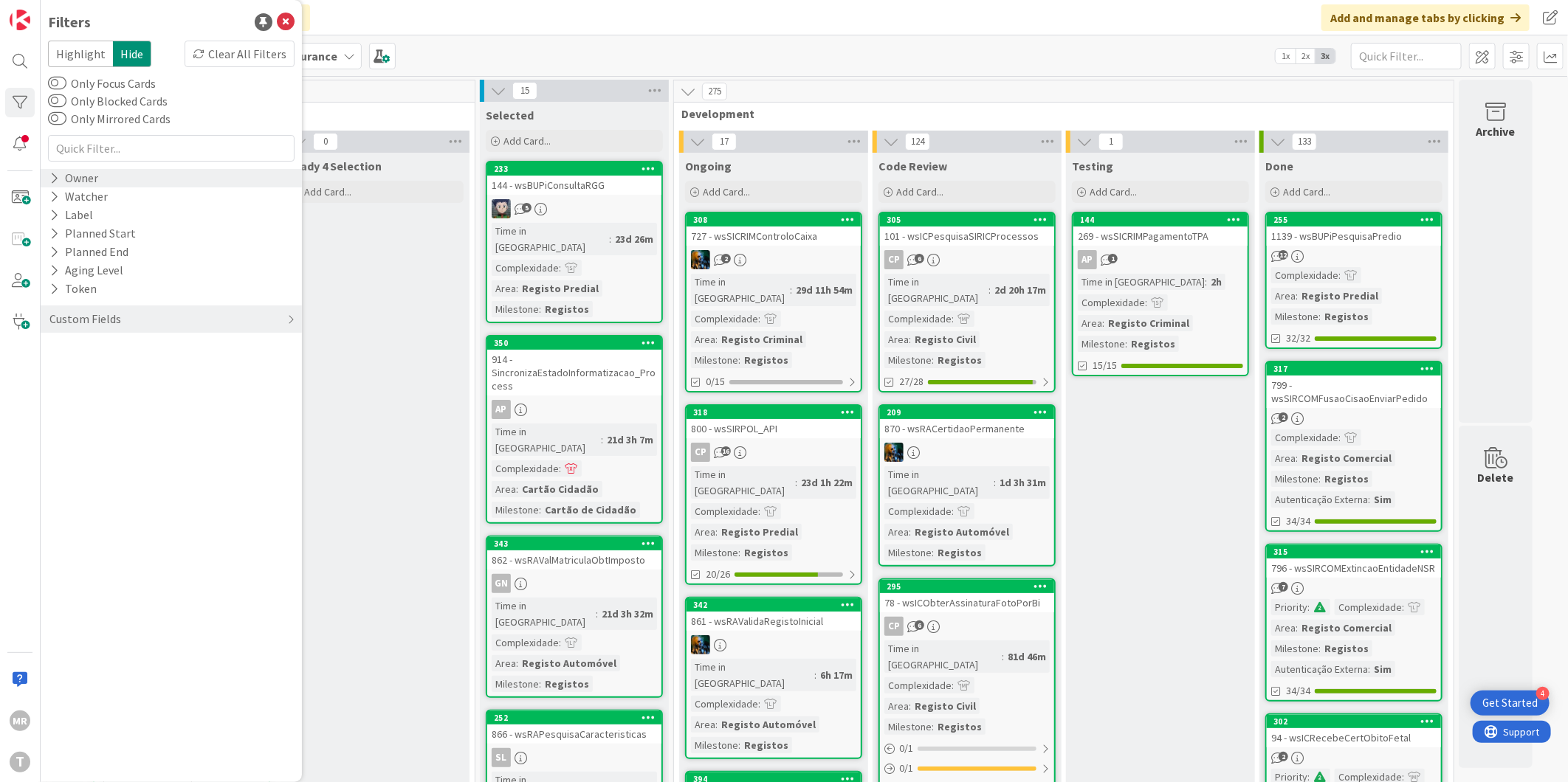
click at [58, 179] on icon at bounding box center [54, 178] width 10 height 13
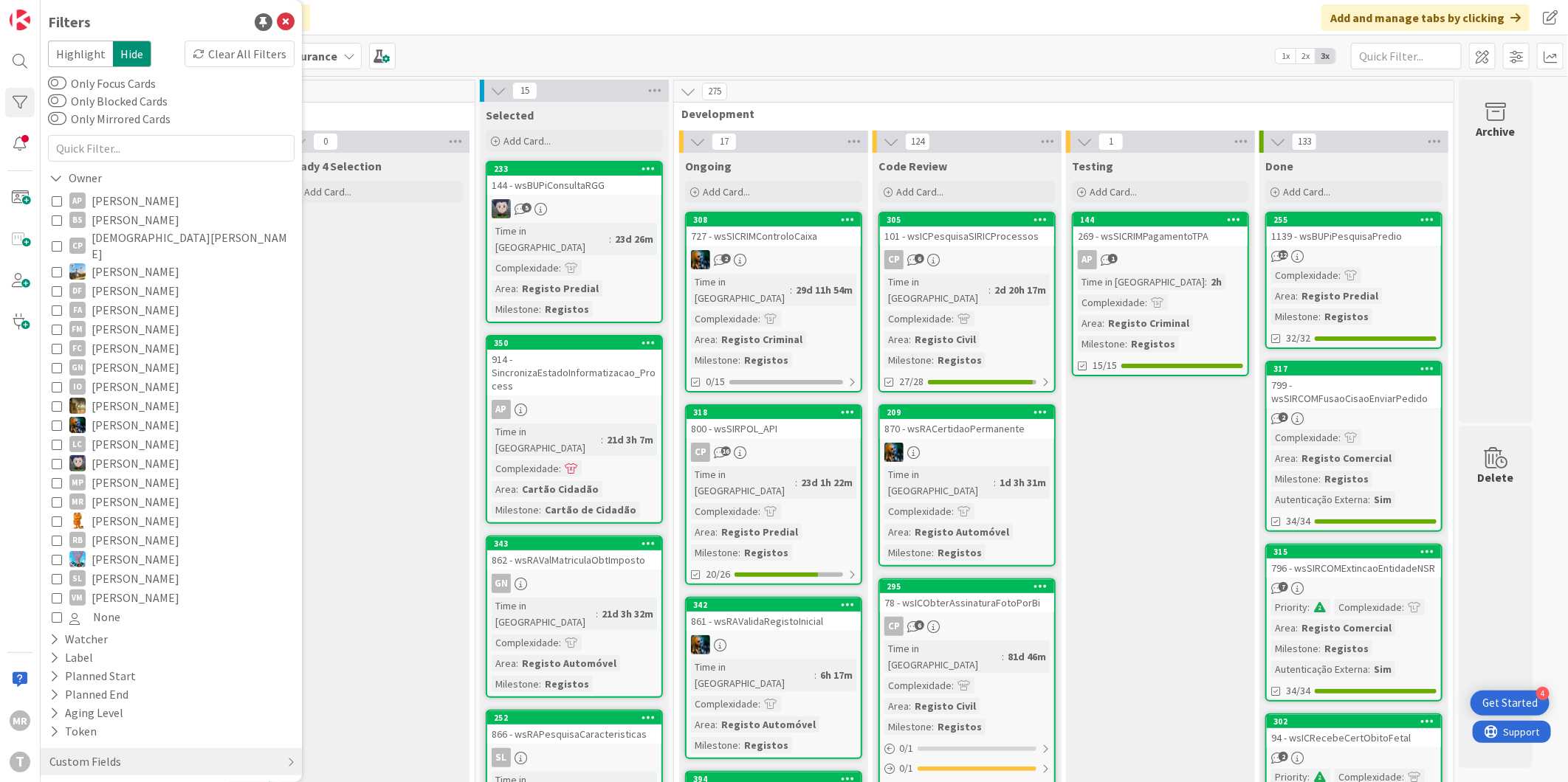
click at [136, 358] on span "Guilherme Nissiuti" at bounding box center [136, 367] width 88 height 19
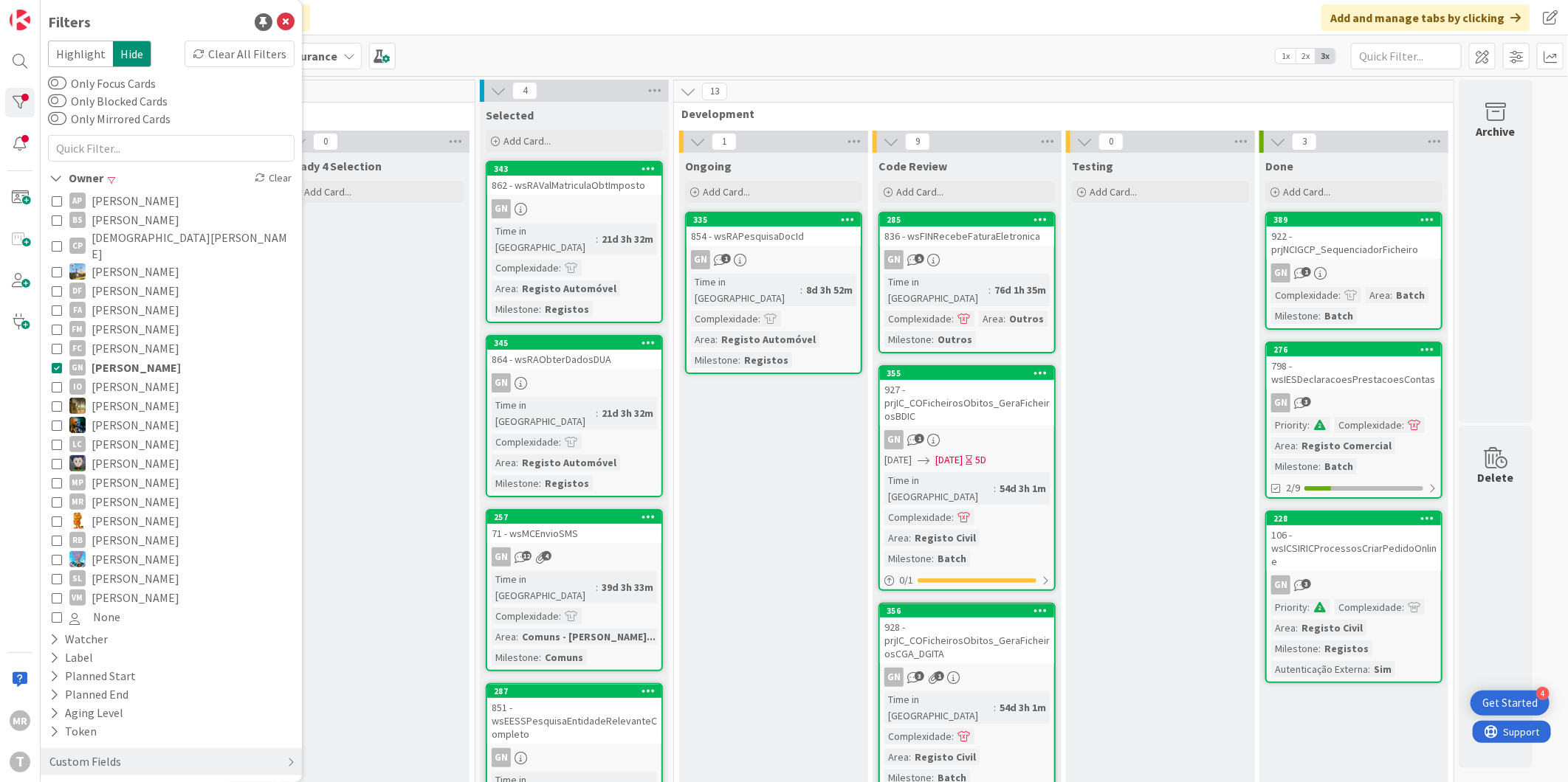
click at [107, 396] on span "[PERSON_NAME]" at bounding box center [136, 405] width 88 height 19
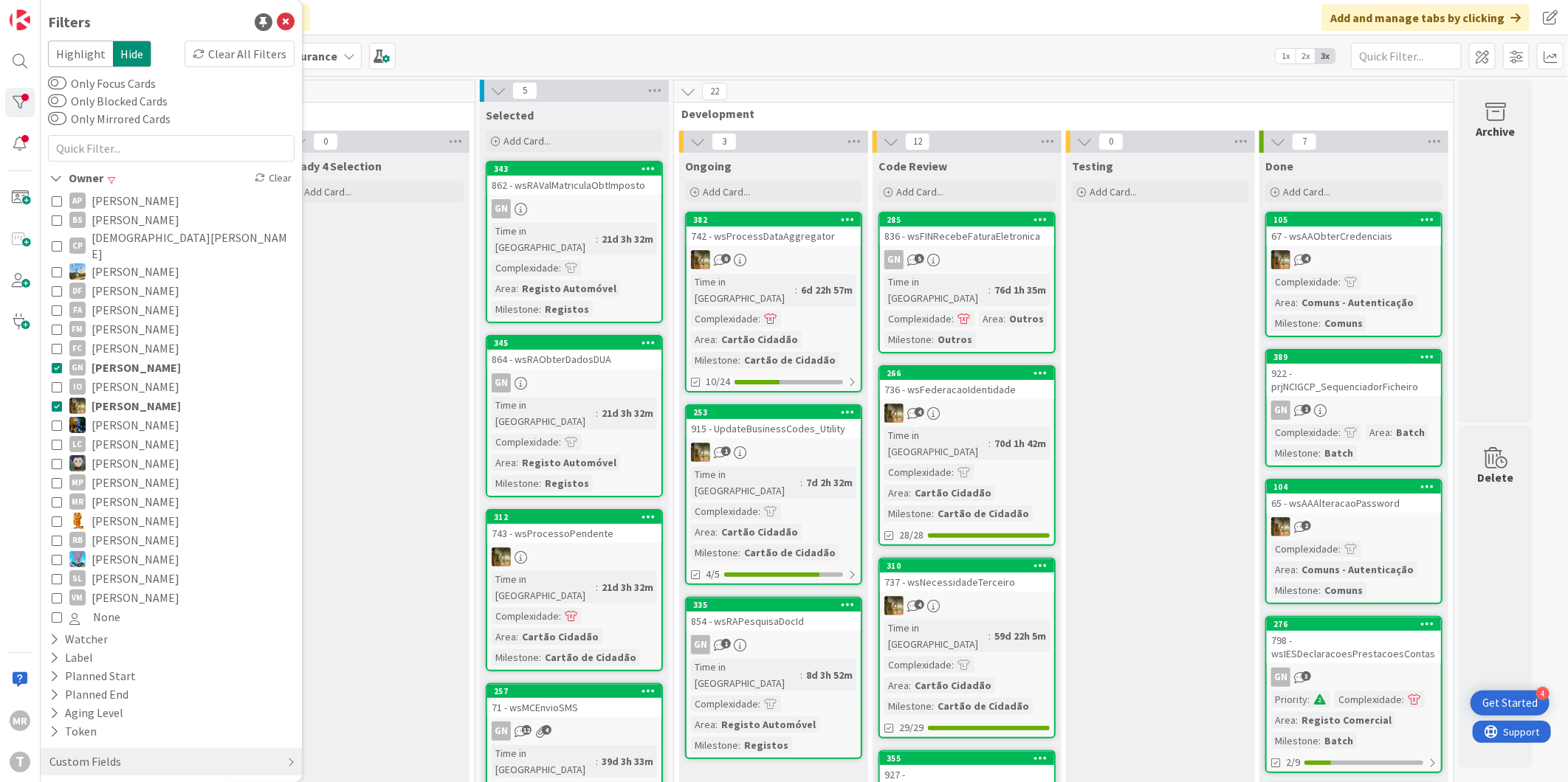
click at [107, 415] on span "João Carvalho" at bounding box center [136, 424] width 88 height 19
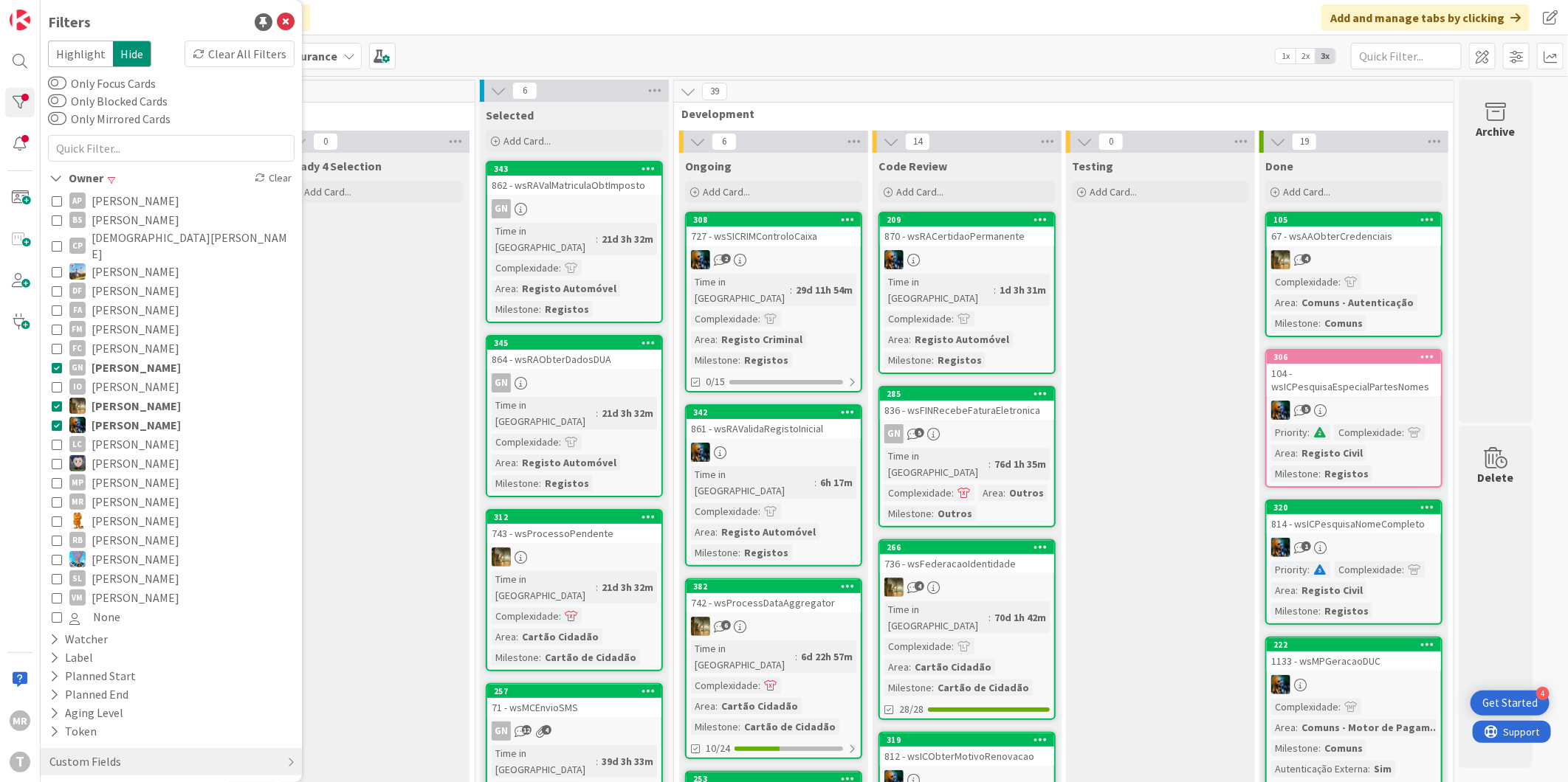
click at [107, 396] on span "João Carreiras" at bounding box center [136, 405] width 89 height 19
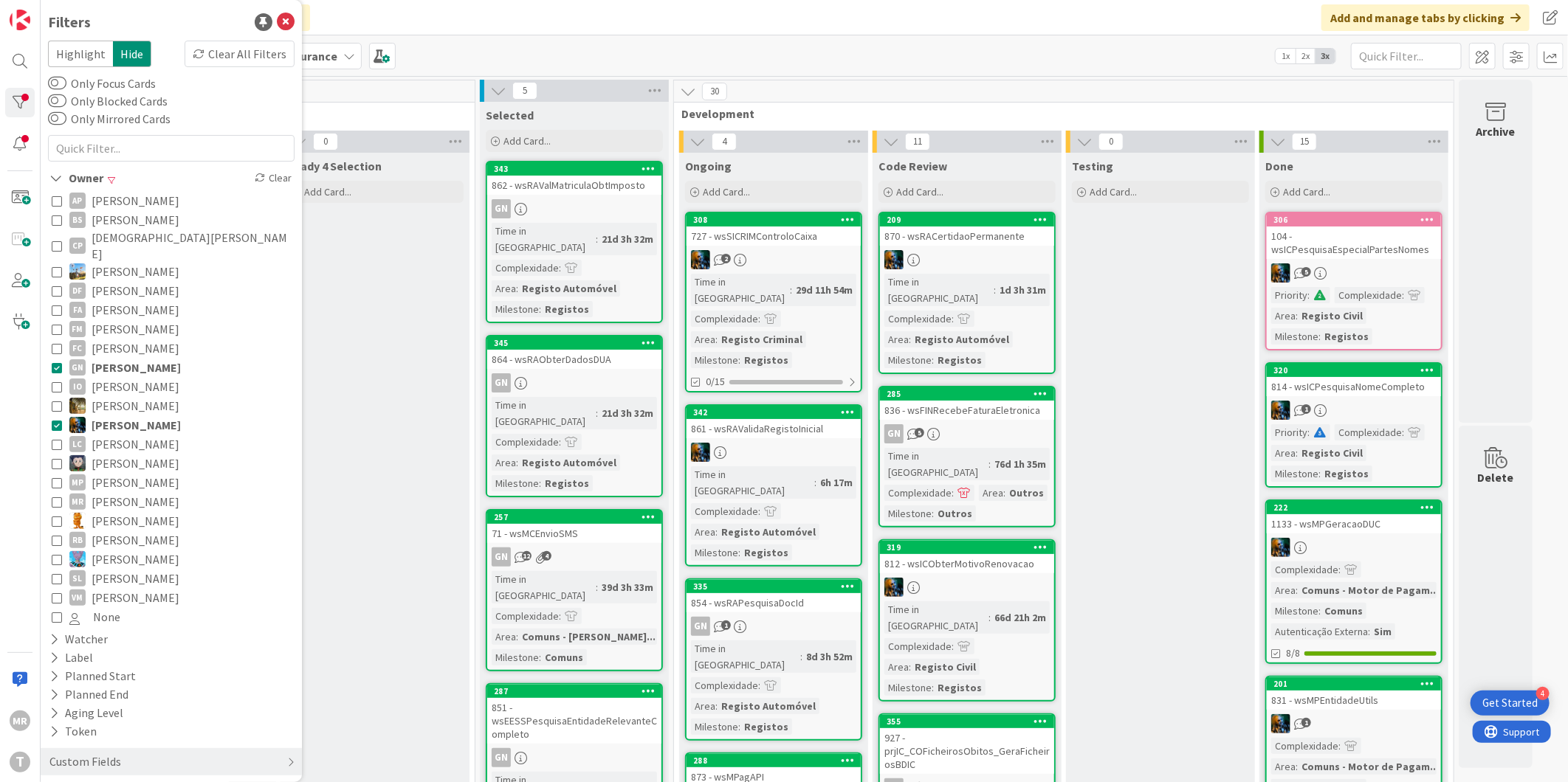
click at [109, 358] on span "Guilherme Nissiuti" at bounding box center [136, 367] width 89 height 19
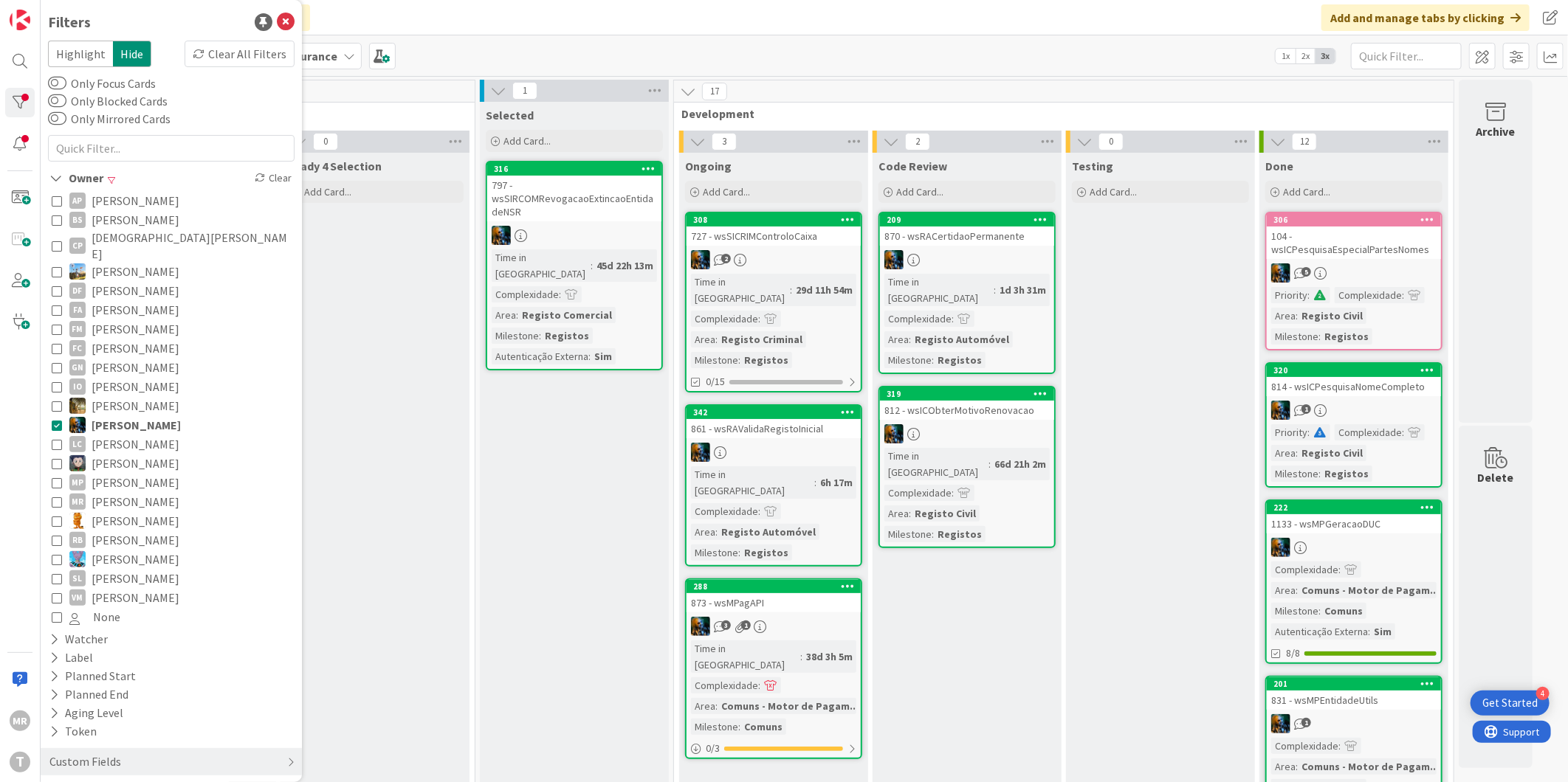
click at [106, 454] on span "Lucas Spengler" at bounding box center [136, 463] width 88 height 19
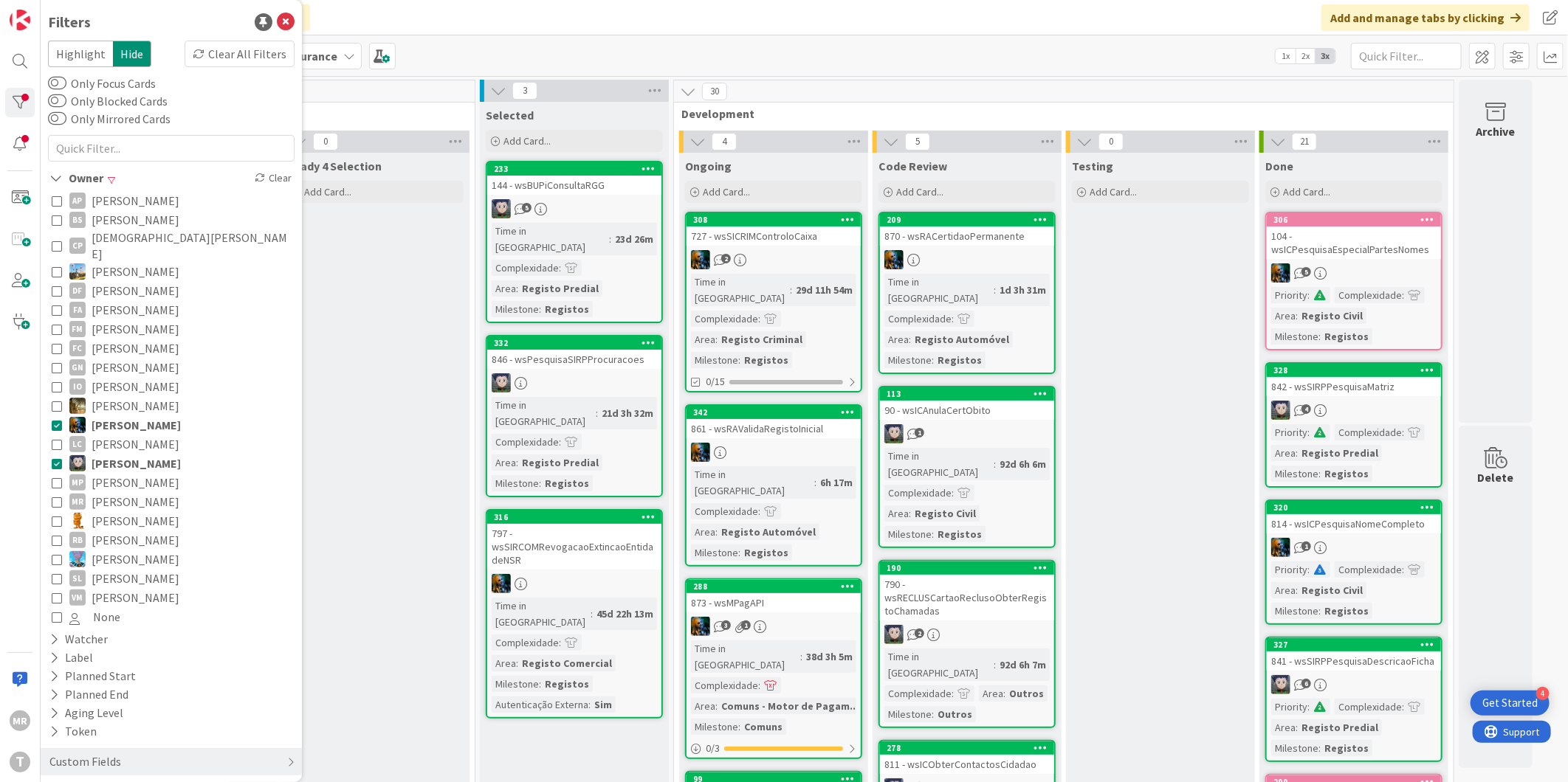
click at [113, 415] on span "João Carvalho" at bounding box center [136, 424] width 89 height 19
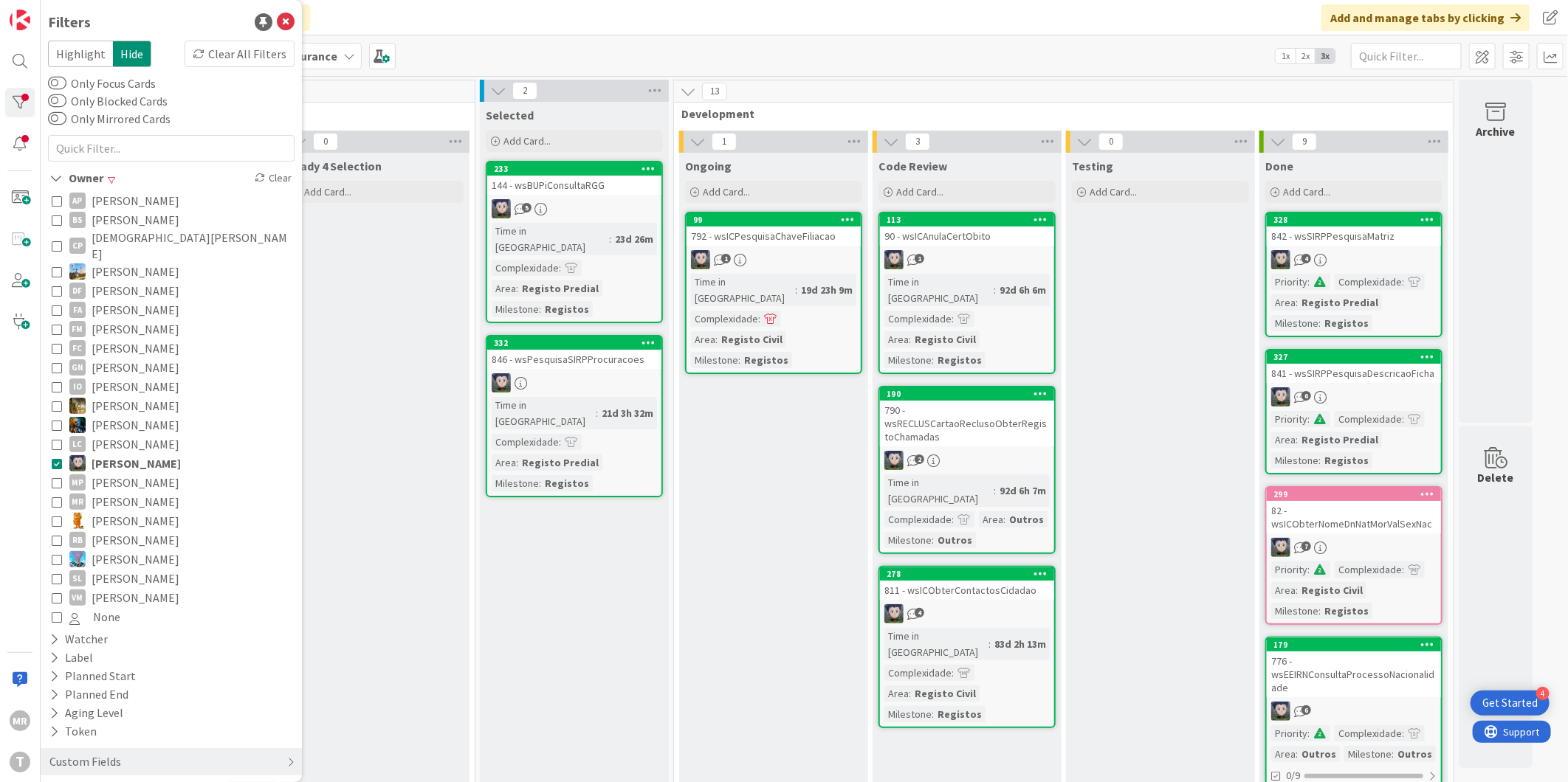
click at [112, 473] on span "Miguel Pinto" at bounding box center [136, 482] width 88 height 19
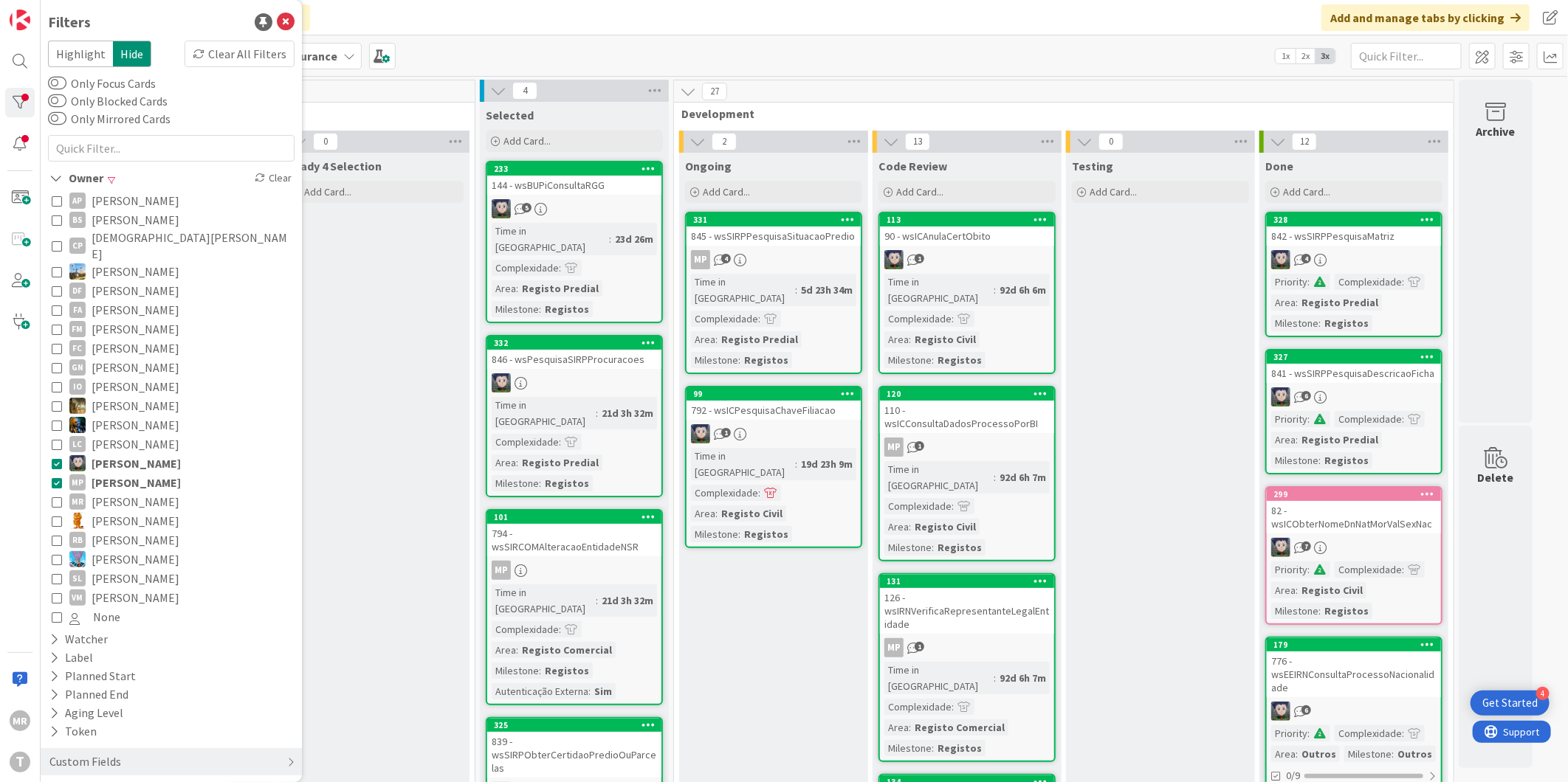
click at [112, 454] on span "Lucas Spengler" at bounding box center [136, 463] width 89 height 19
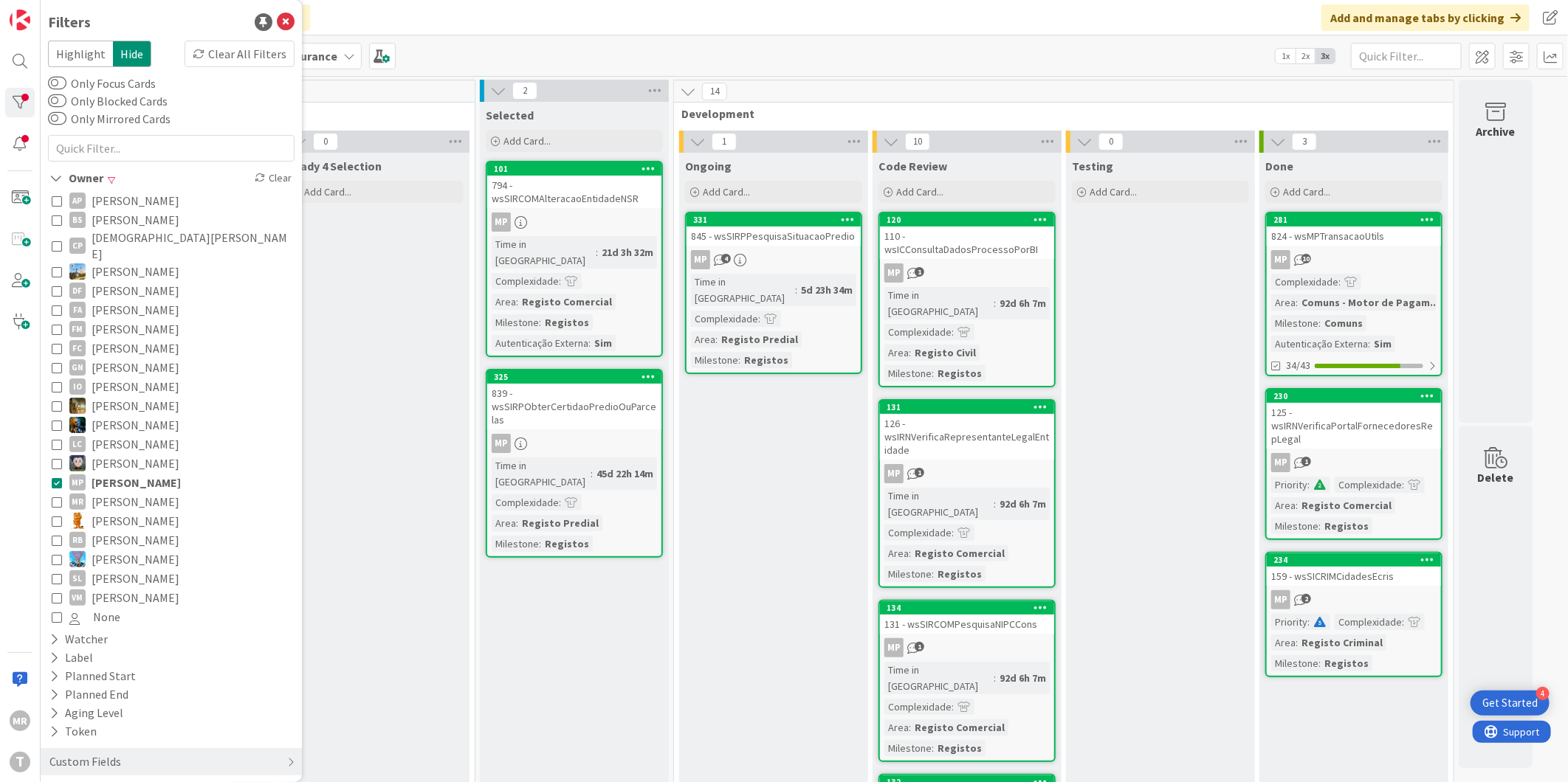
click at [116, 511] on span "Rafael Lima" at bounding box center [136, 521] width 88 height 19
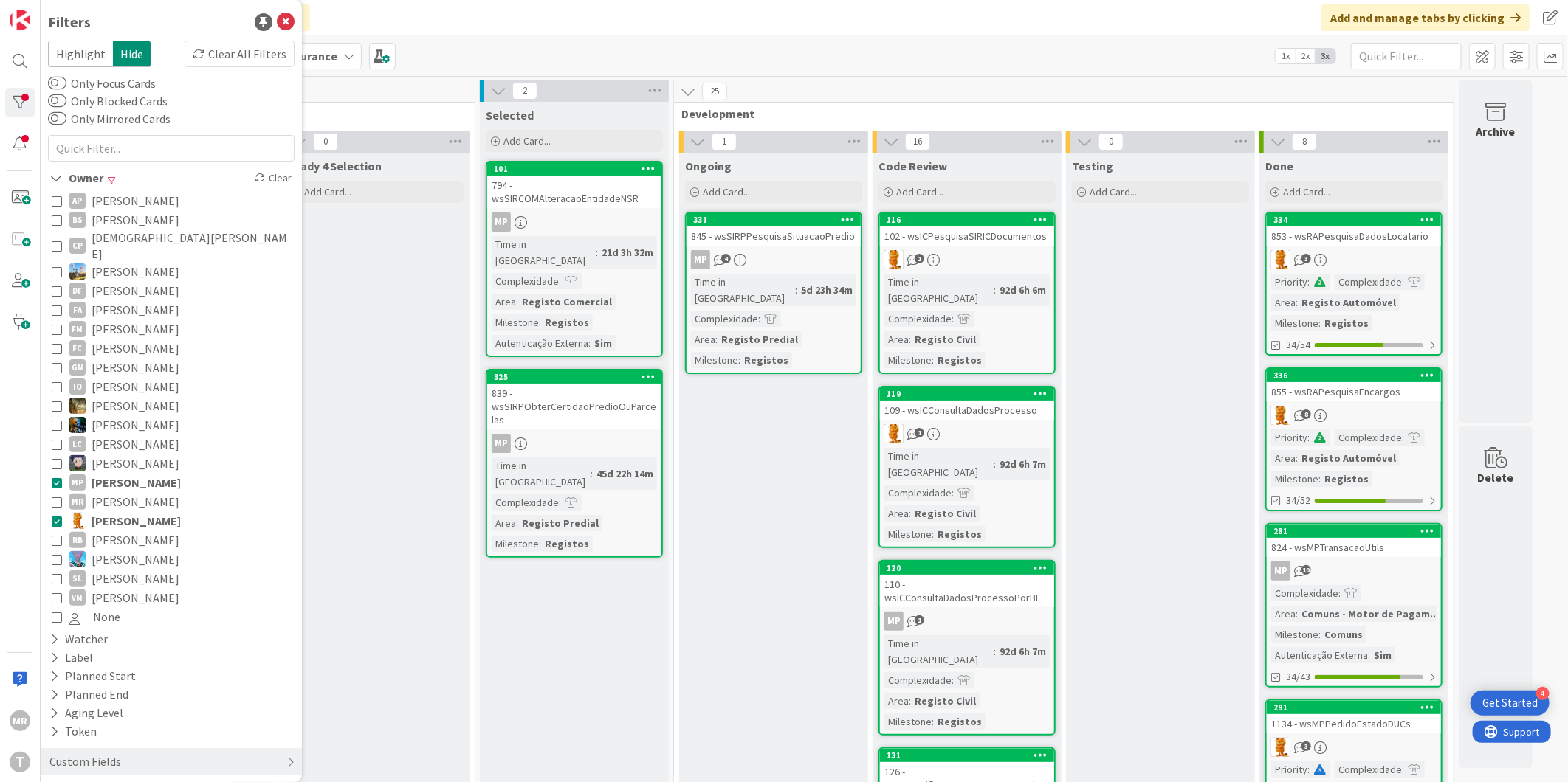
click at [116, 473] on span "Miguel Pinto" at bounding box center [136, 482] width 89 height 19
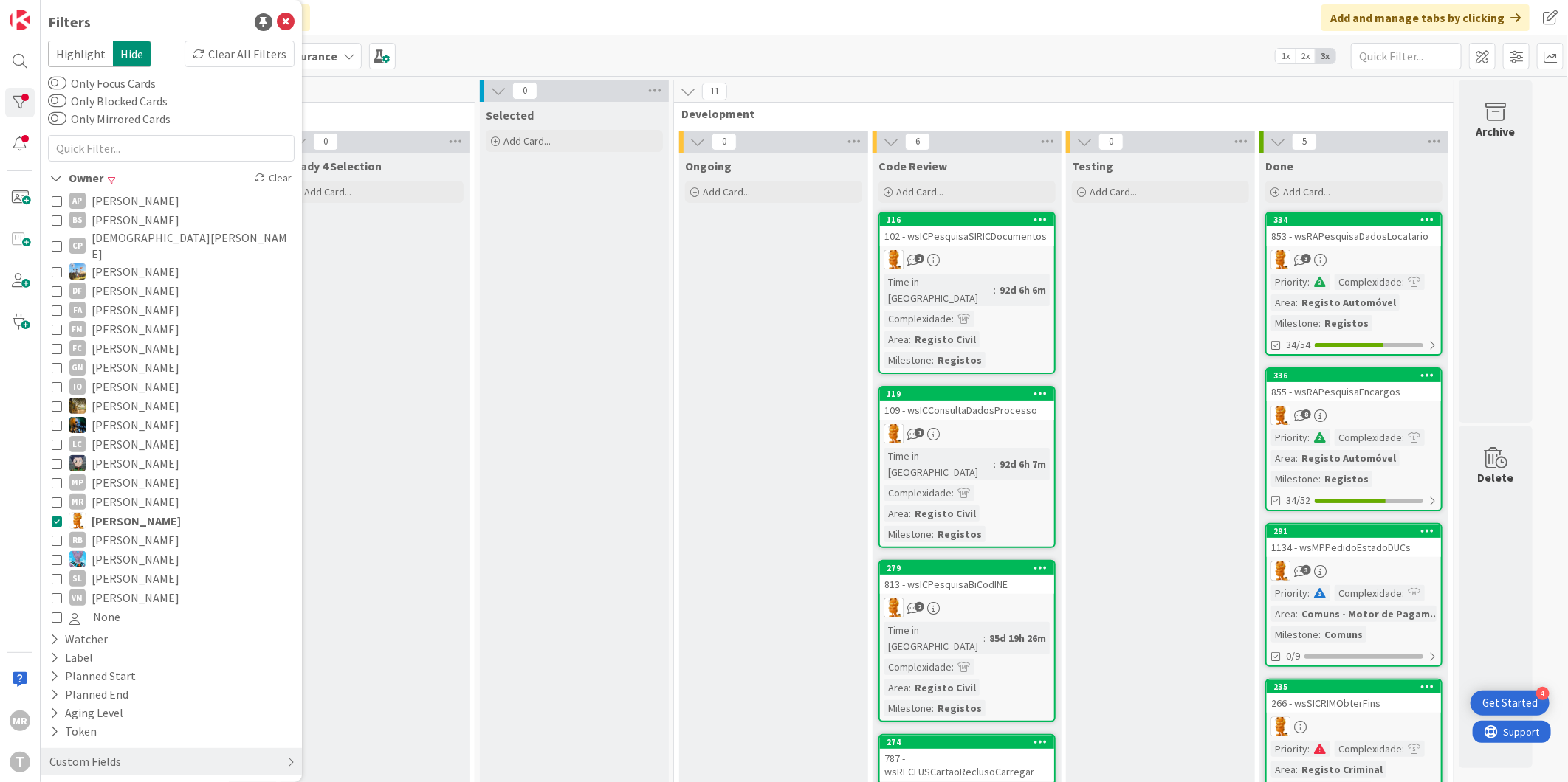
click at [108, 530] on span "Renato Barros" at bounding box center [136, 540] width 88 height 19
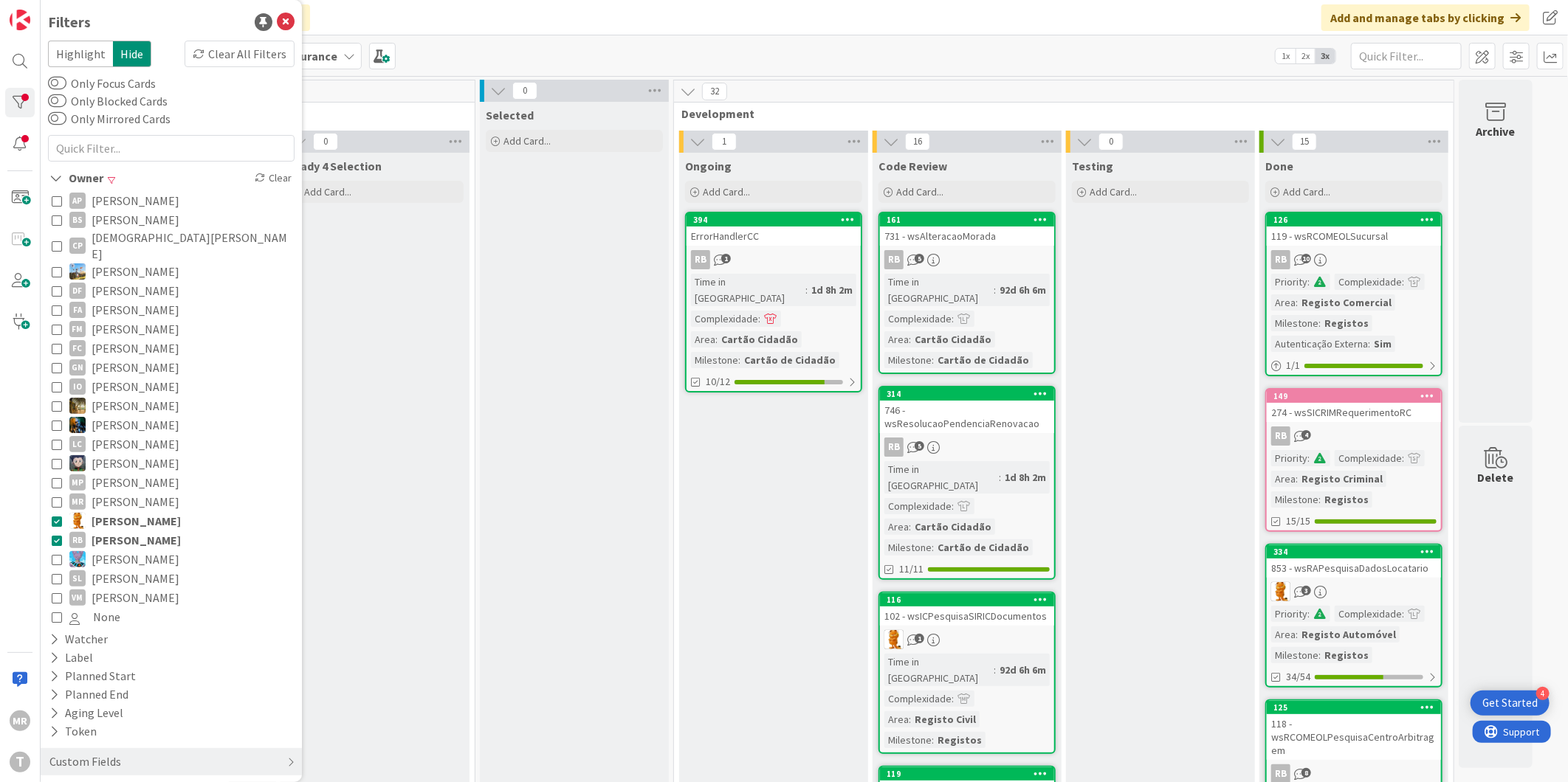
click at [111, 511] on span "Rafael Lima" at bounding box center [136, 521] width 89 height 19
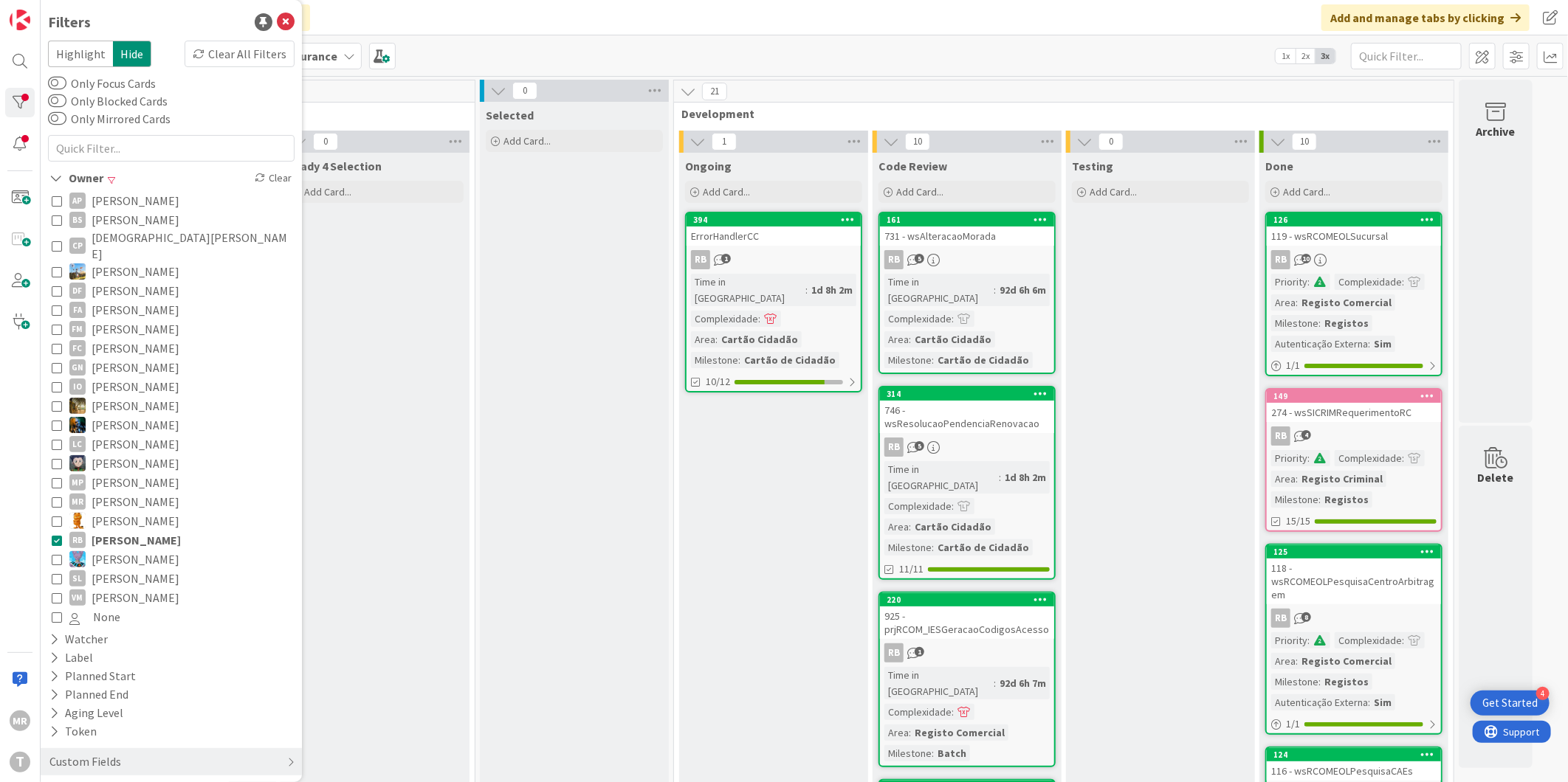
click at [98, 569] on span "Simão Lourenço" at bounding box center [136, 578] width 88 height 19
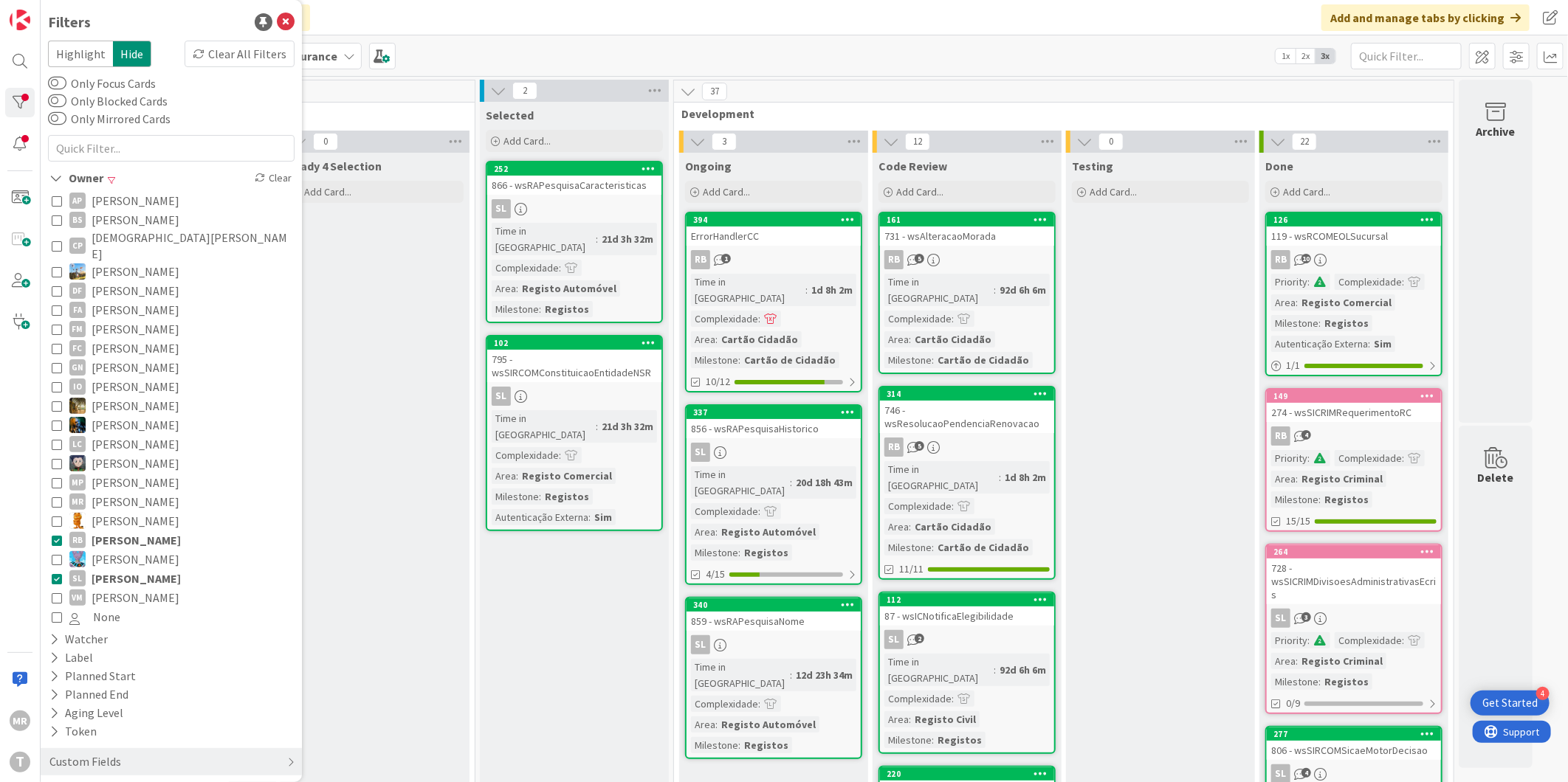
click at [114, 530] on span "Renato Barros" at bounding box center [136, 540] width 89 height 19
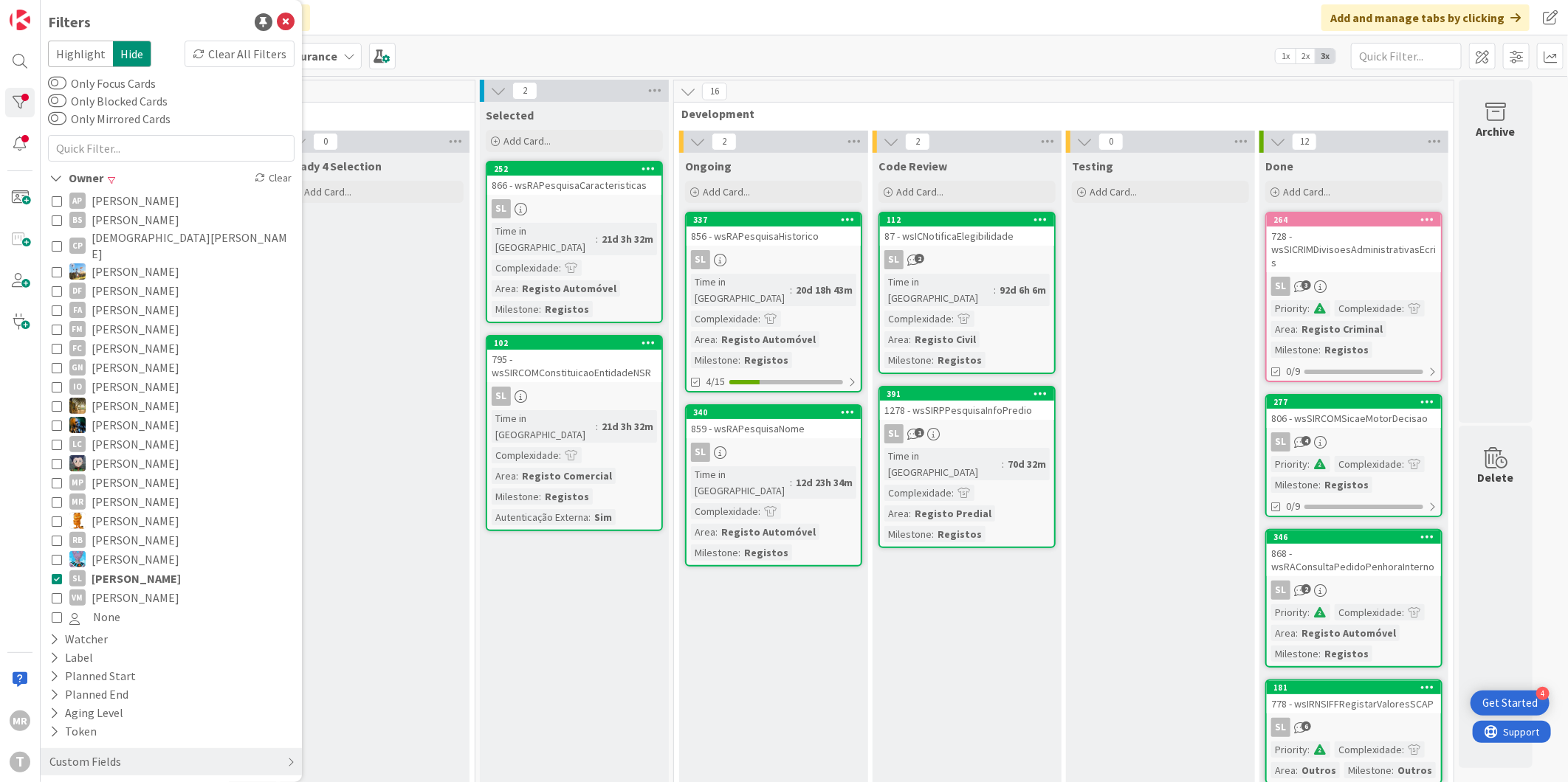
click at [124, 569] on span "Simão Lourenço" at bounding box center [136, 578] width 89 height 19
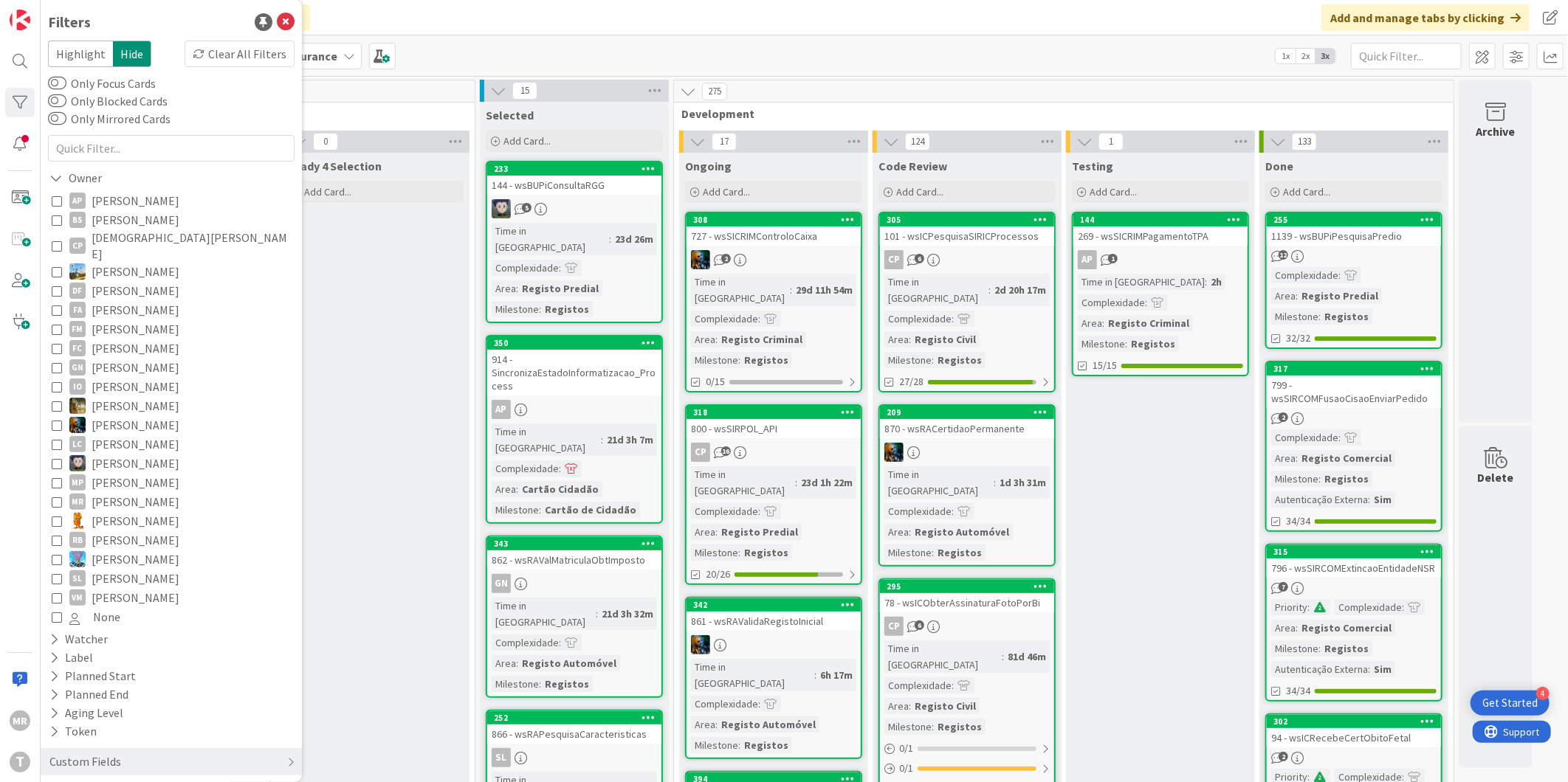
click at [127, 588] on span "Vitor Martins" at bounding box center [136, 597] width 88 height 19
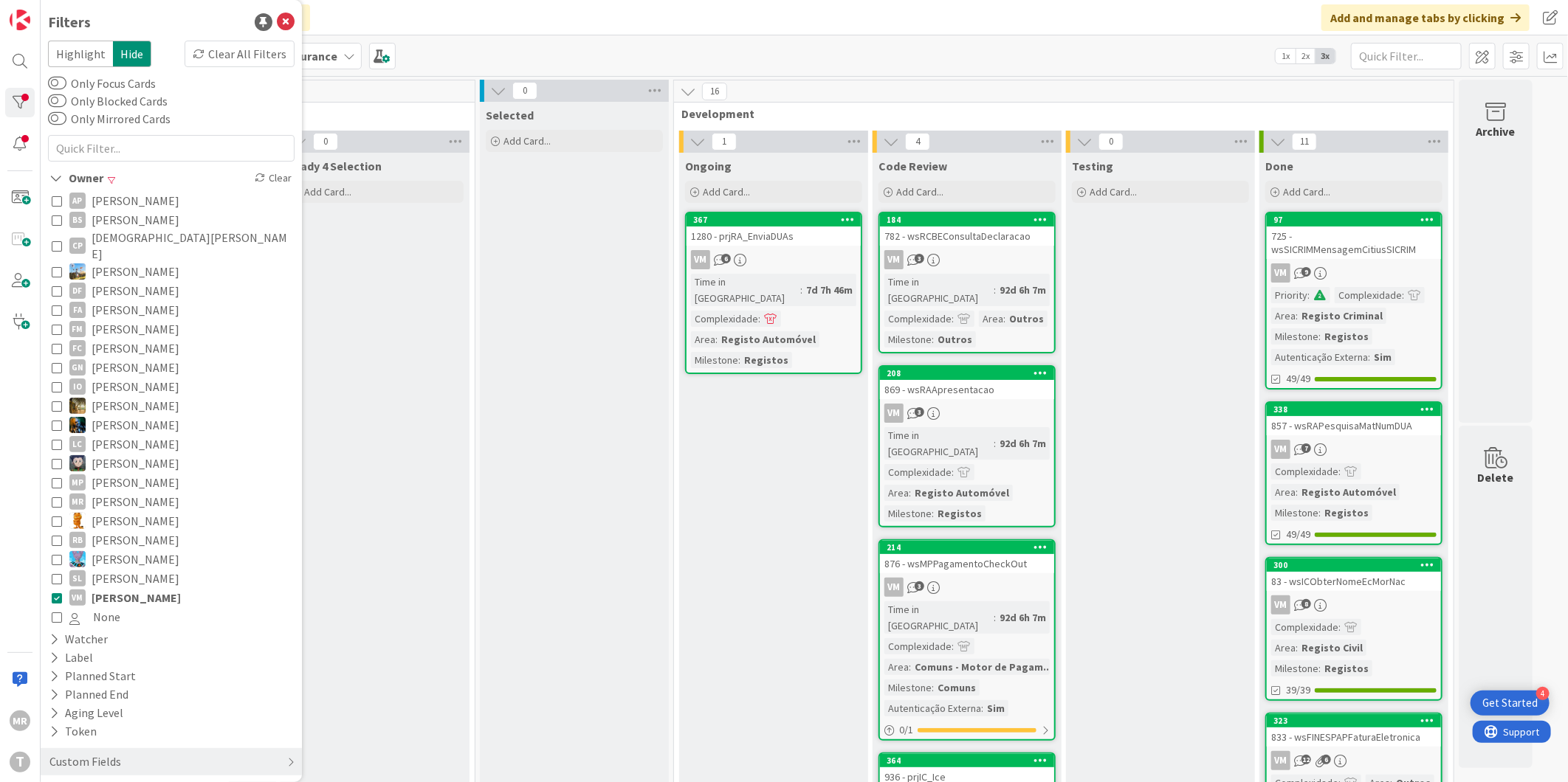
click at [127, 588] on span "Vitor Martins" at bounding box center [136, 597] width 89 height 19
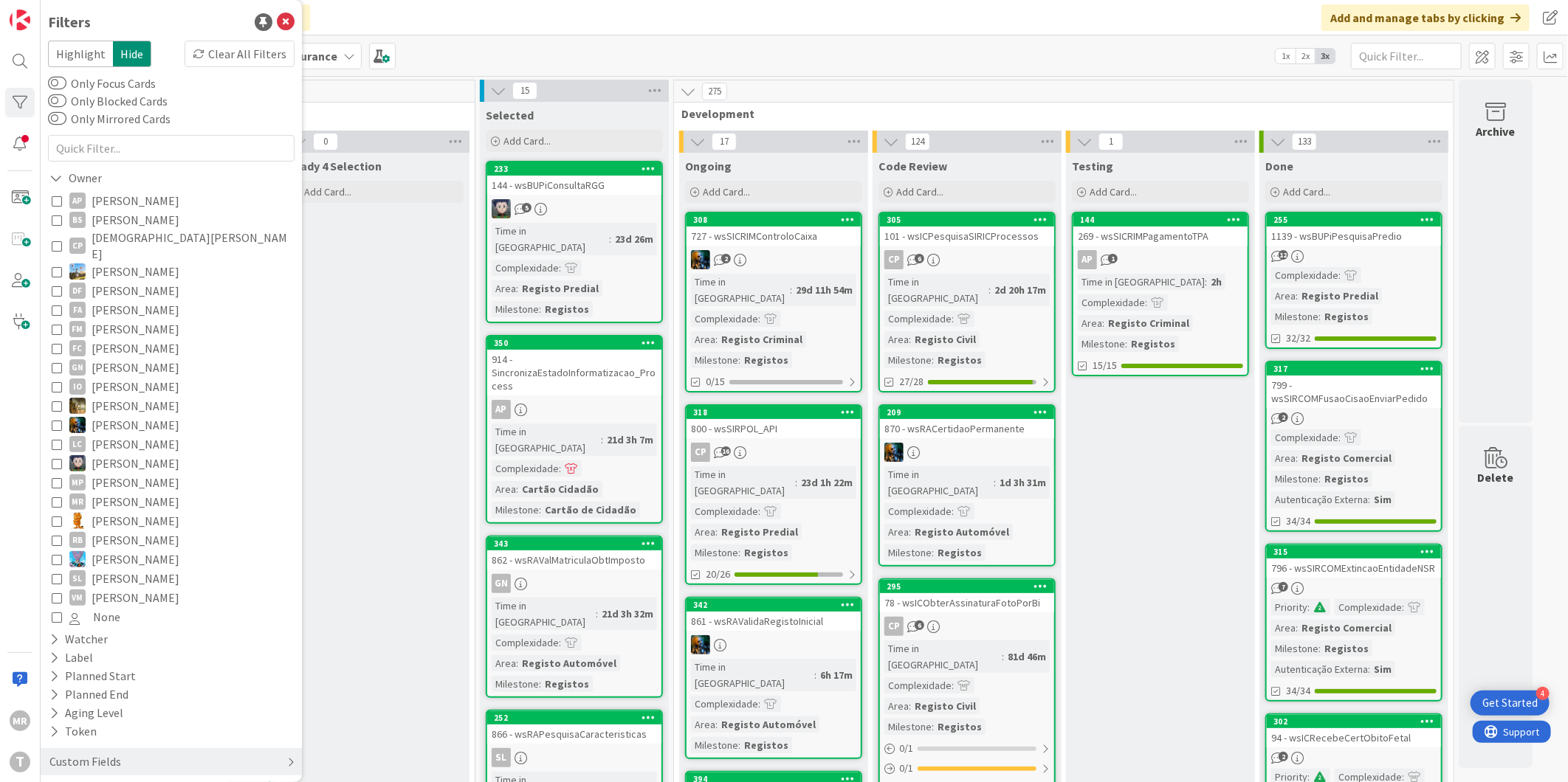
click at [146, 752] on div "Custom Fields" at bounding box center [171, 762] width 262 height 27
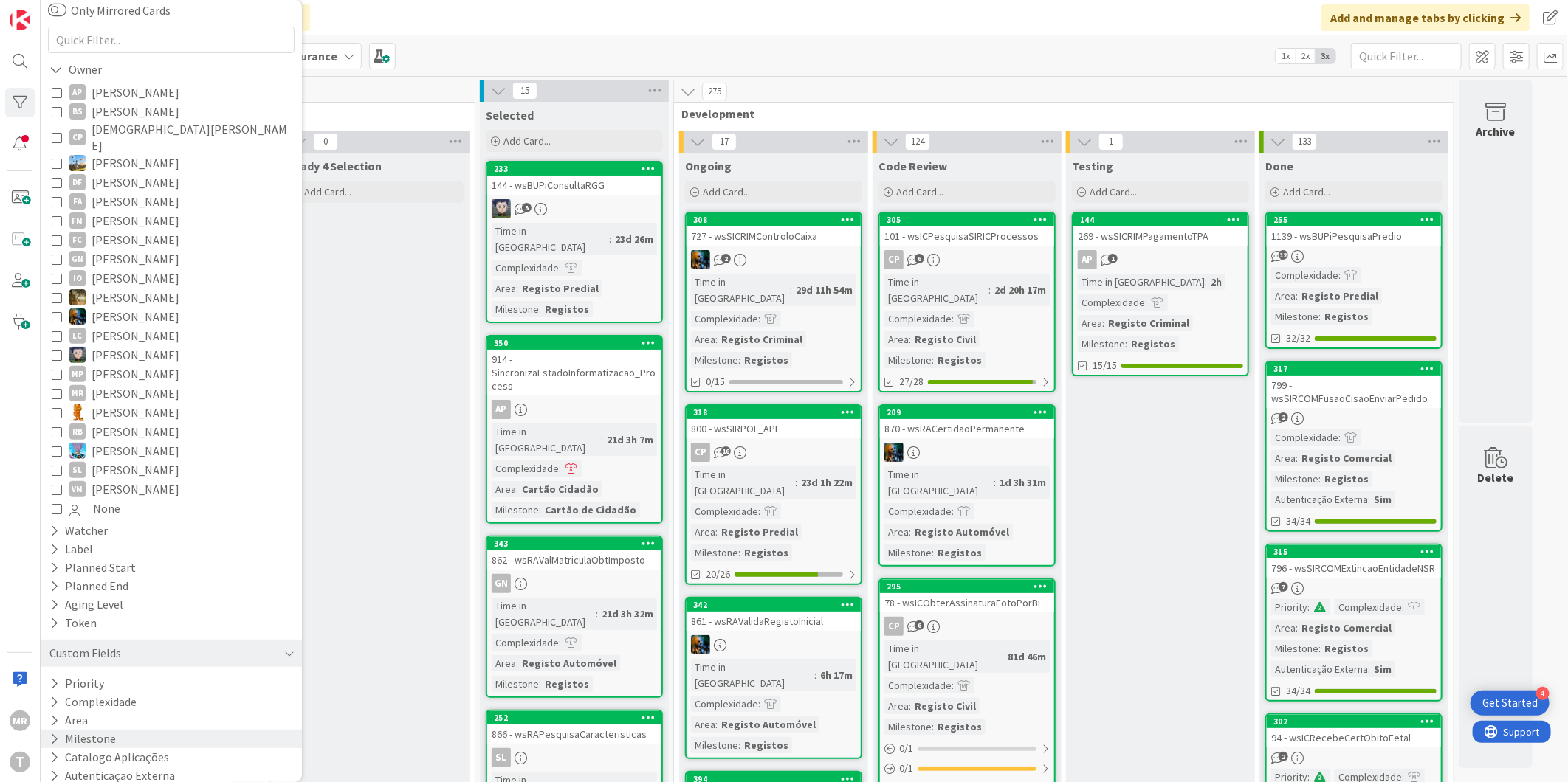
click at [92, 730] on button "Milestone" at bounding box center [83, 739] width 70 height 18
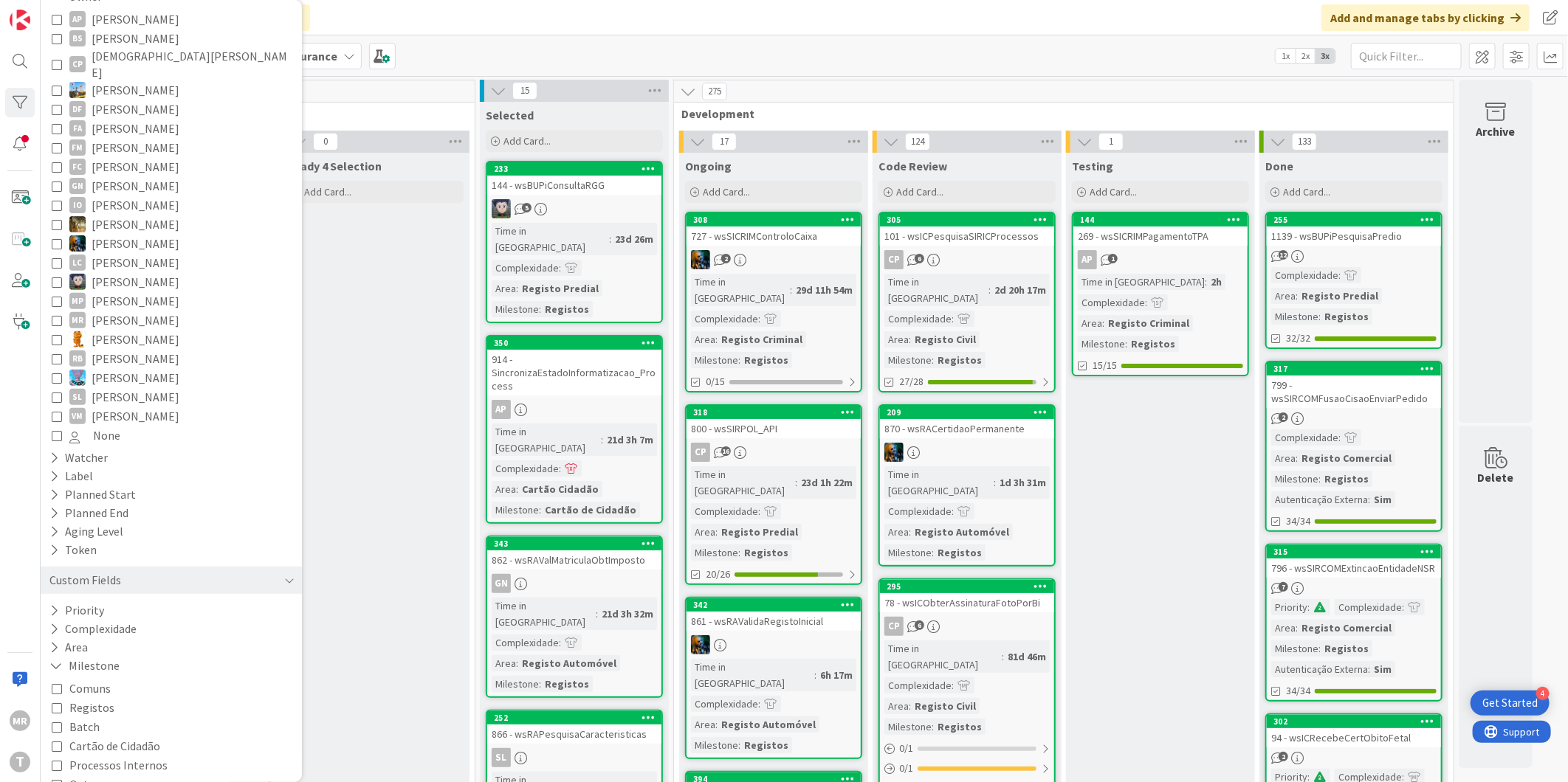
scroll to position [251, 0]
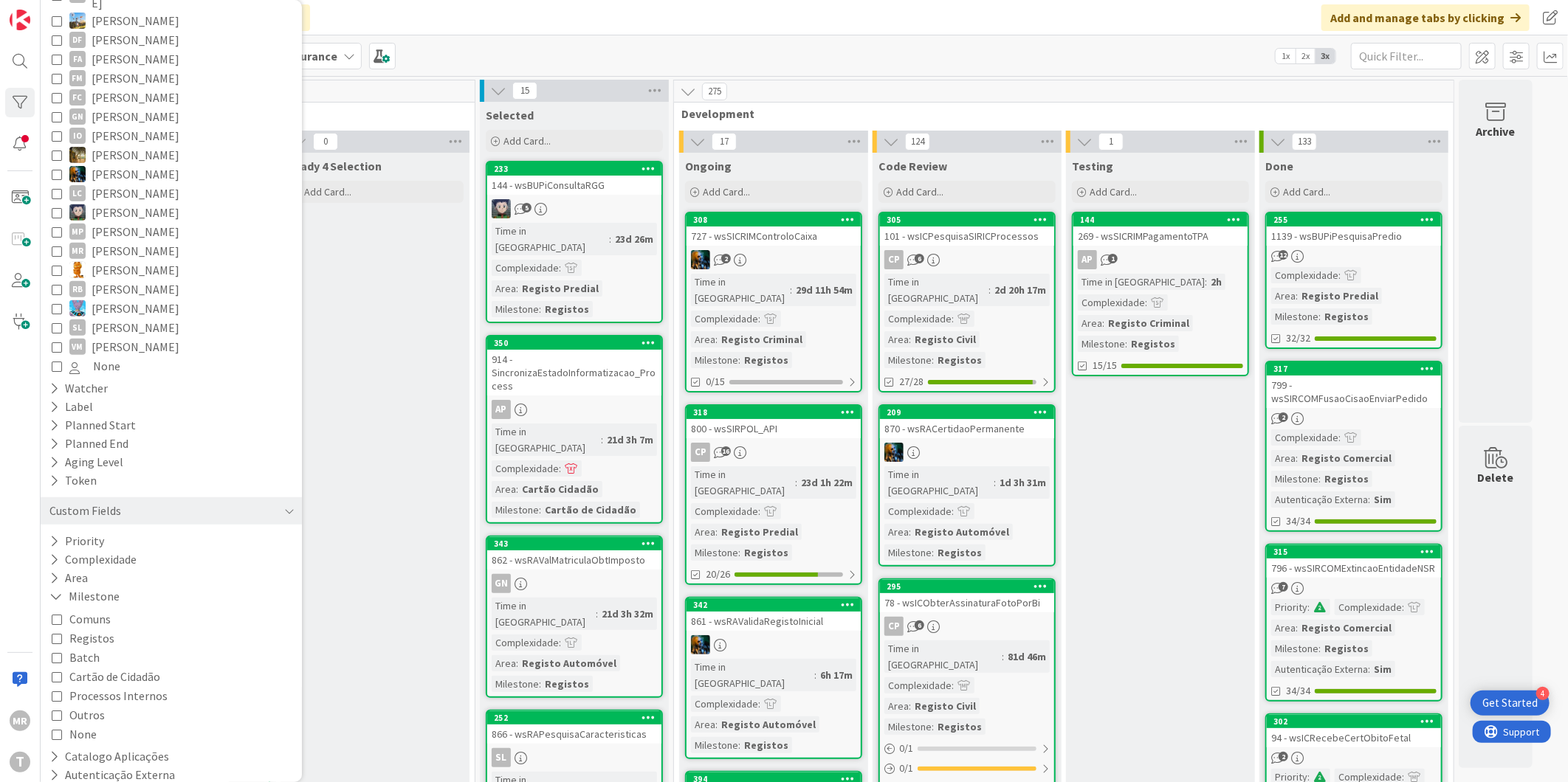
click at [133, 686] on span "Processos Internos" at bounding box center [118, 695] width 98 height 19
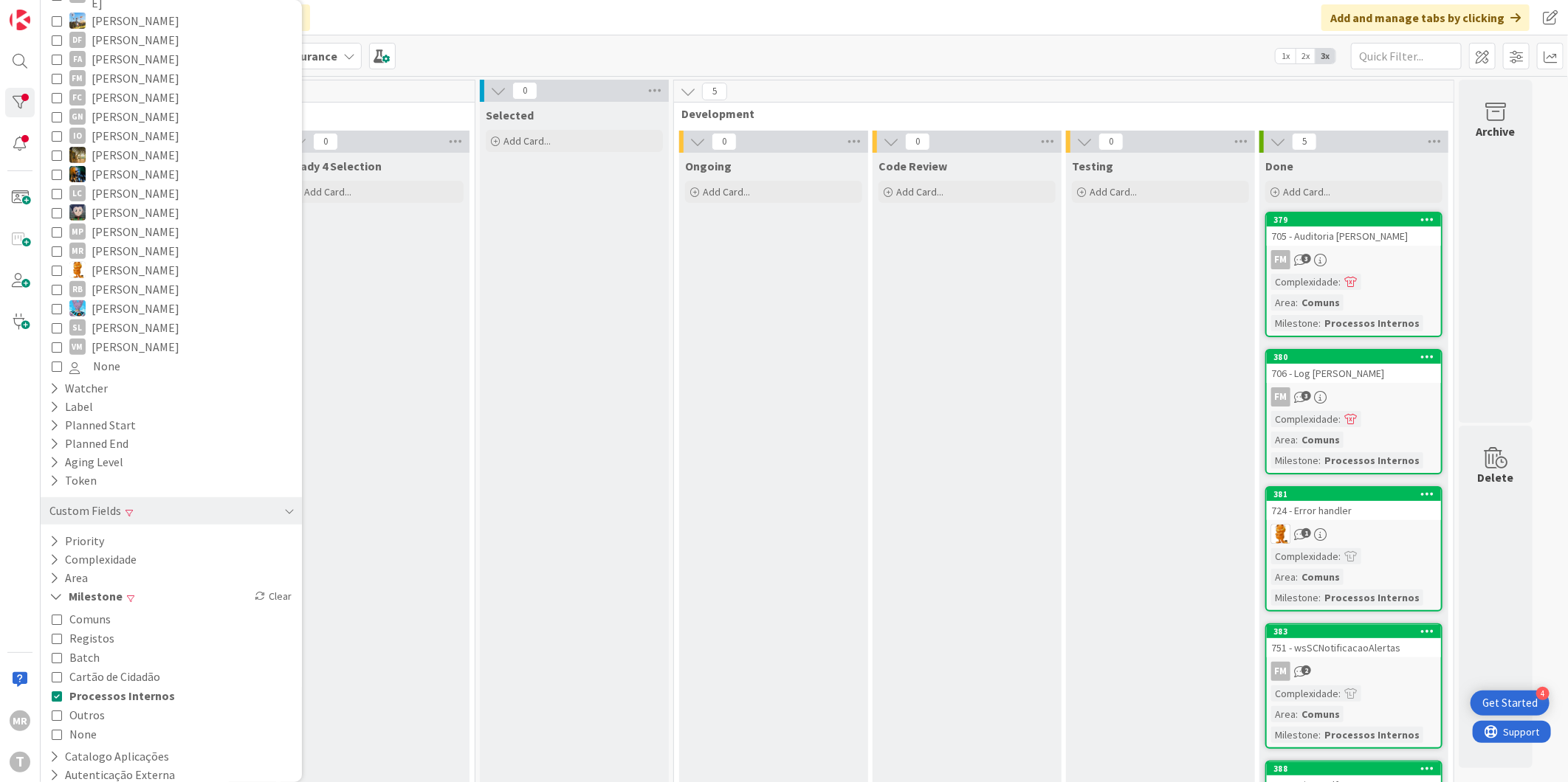
click at [1431, 218] on icon at bounding box center [1428, 219] width 14 height 11
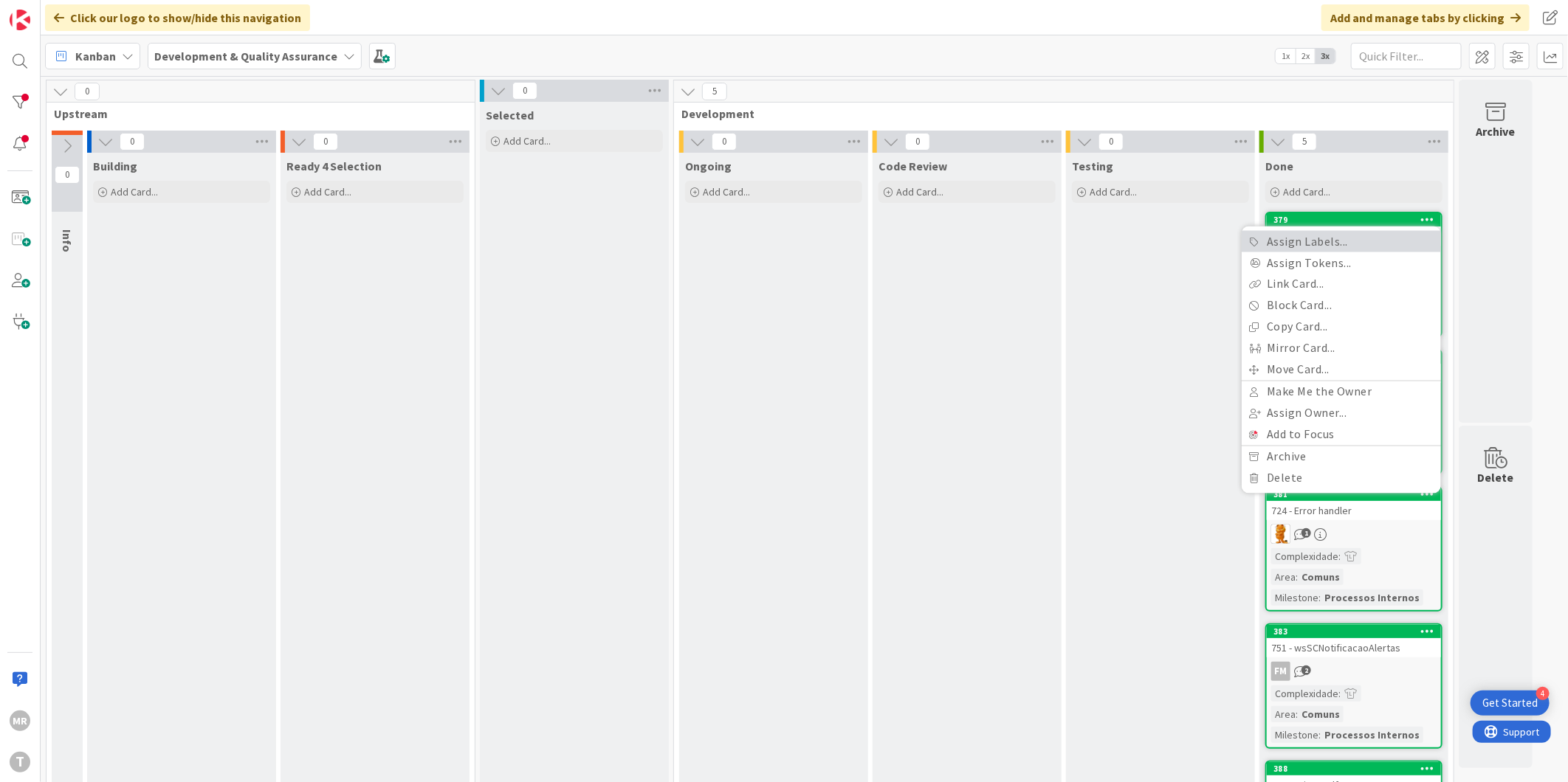
click at [1325, 239] on link "Assign Labels..." at bounding box center [1341, 242] width 199 height 21
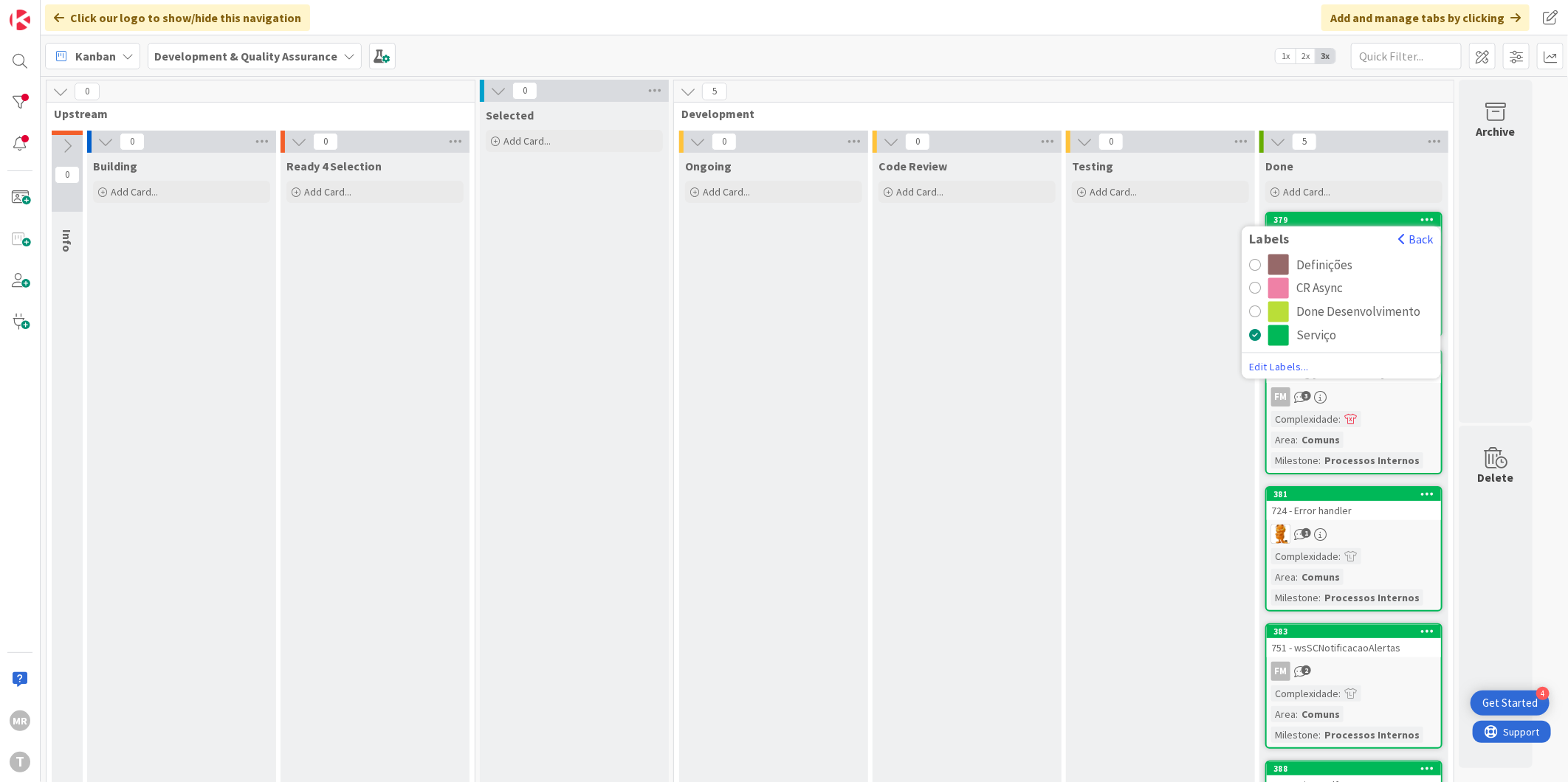
click at [1317, 303] on div "Done Desenvolvimento" at bounding box center [1359, 311] width 124 height 20
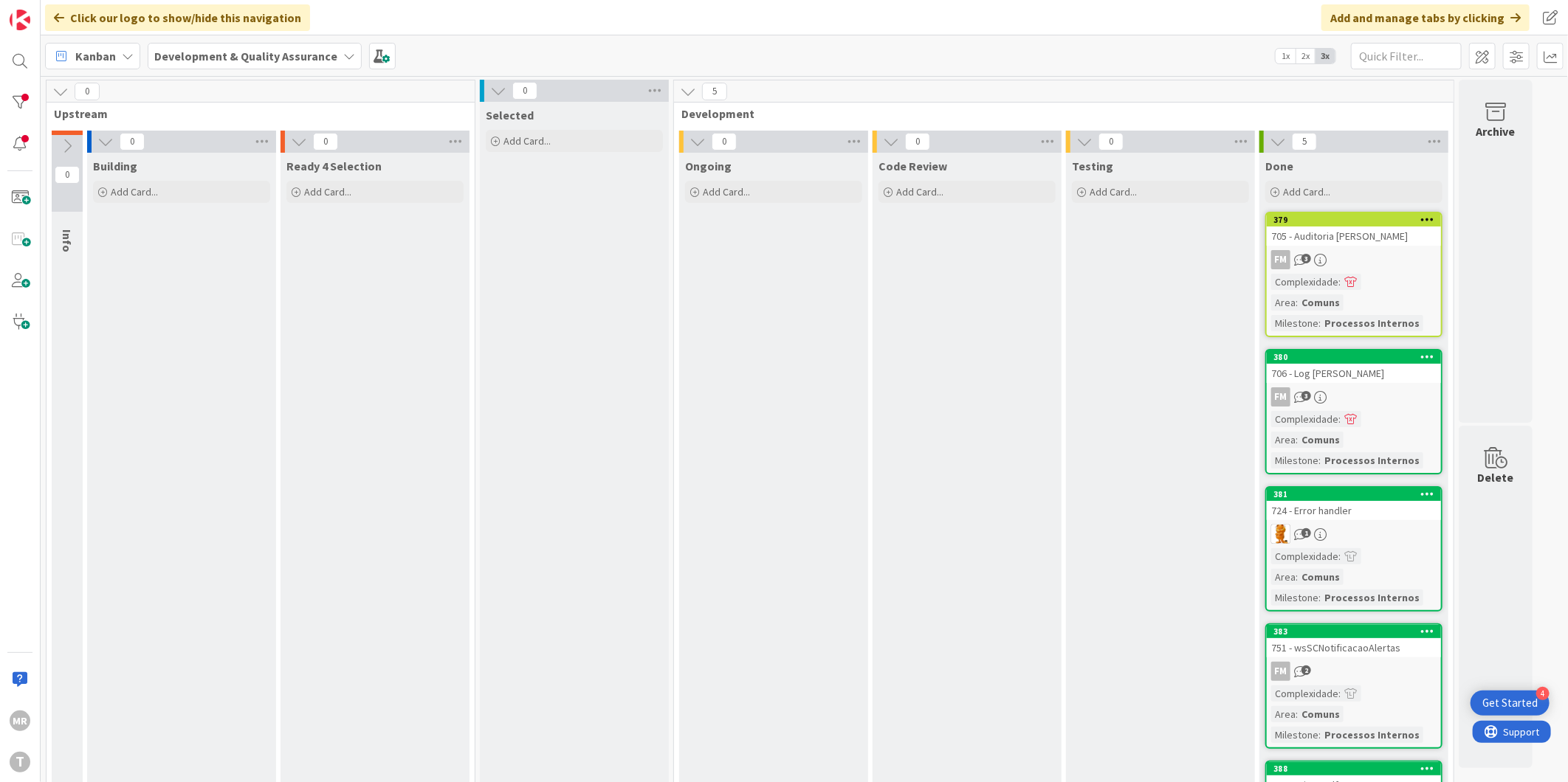
click at [1437, 352] on div at bounding box center [1427, 357] width 27 height 11
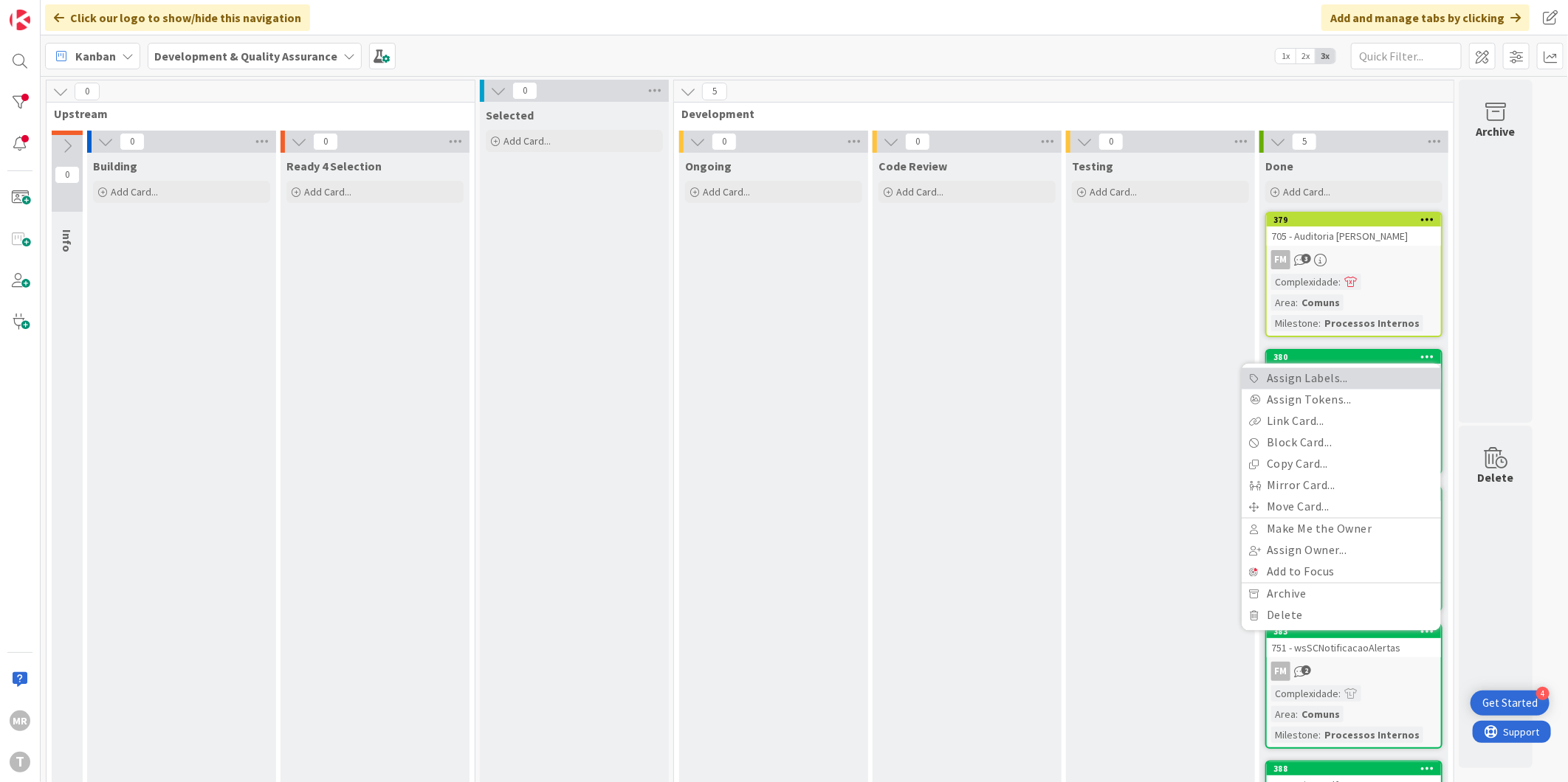
click at [1324, 368] on link "Assign Labels..." at bounding box center [1341, 379] width 199 height 21
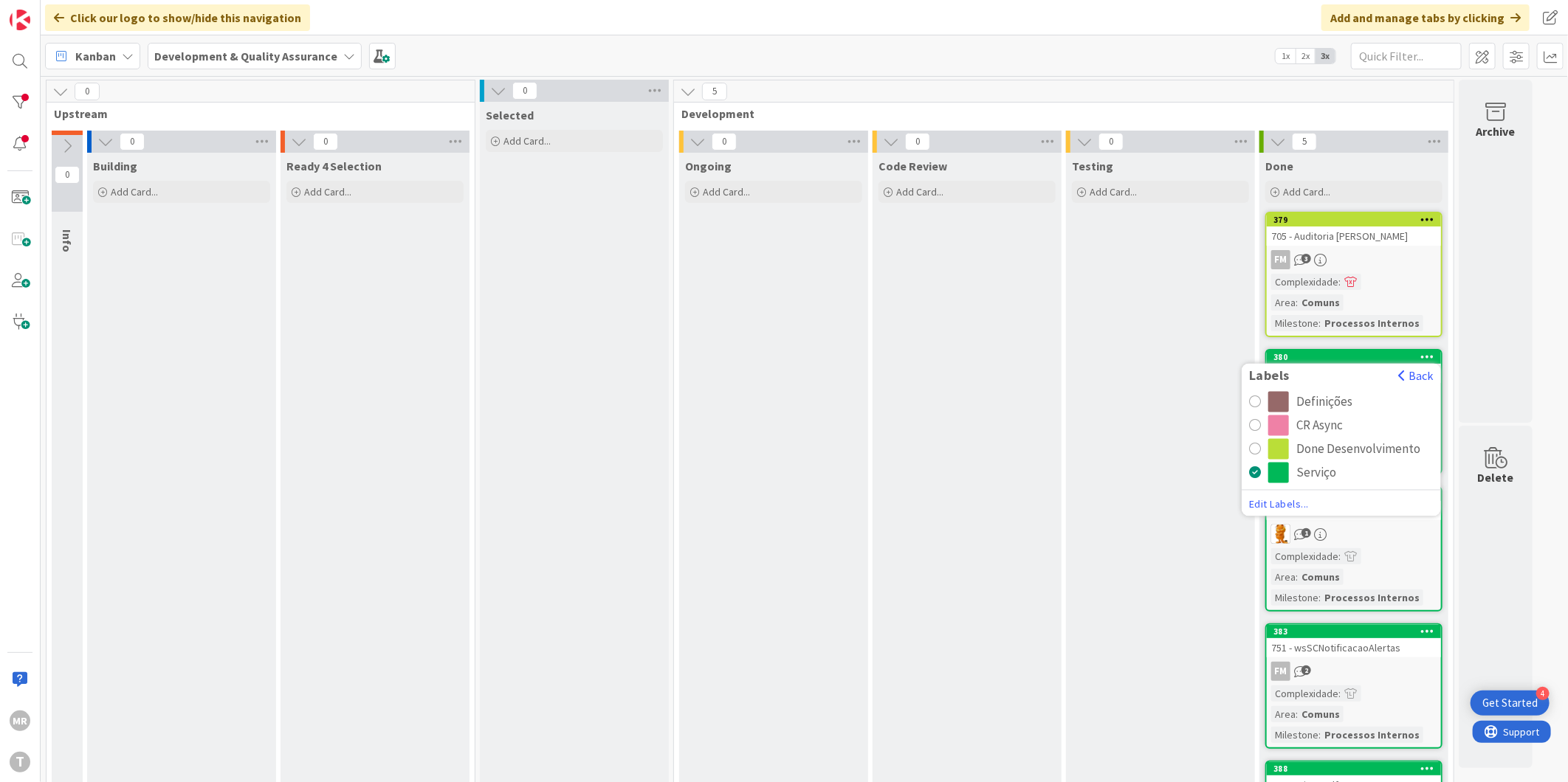
click at [1325, 439] on div "Done Desenvolvimento" at bounding box center [1359, 449] width 124 height 20
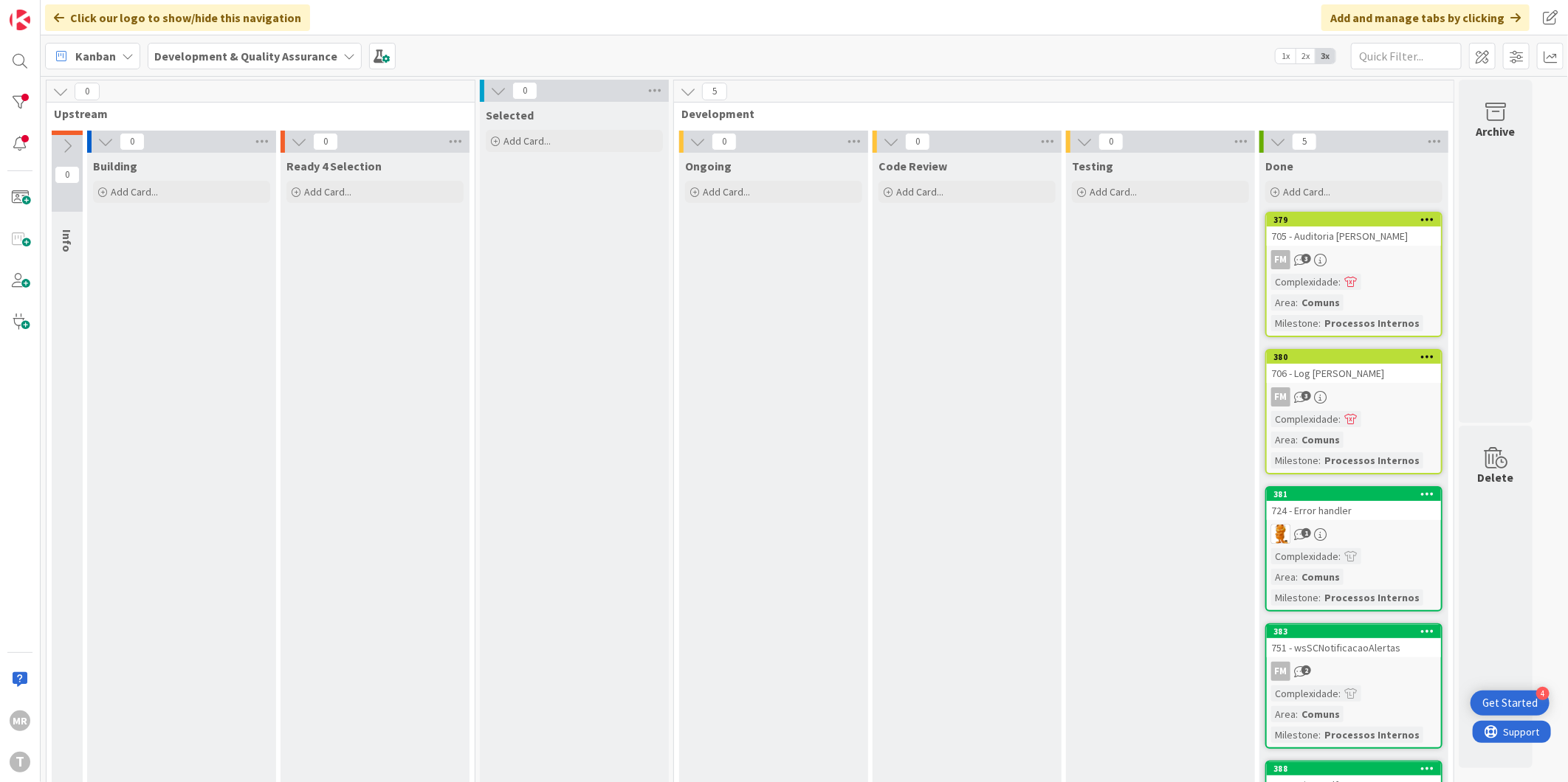
click at [1422, 489] on icon at bounding box center [1428, 494] width 14 height 11
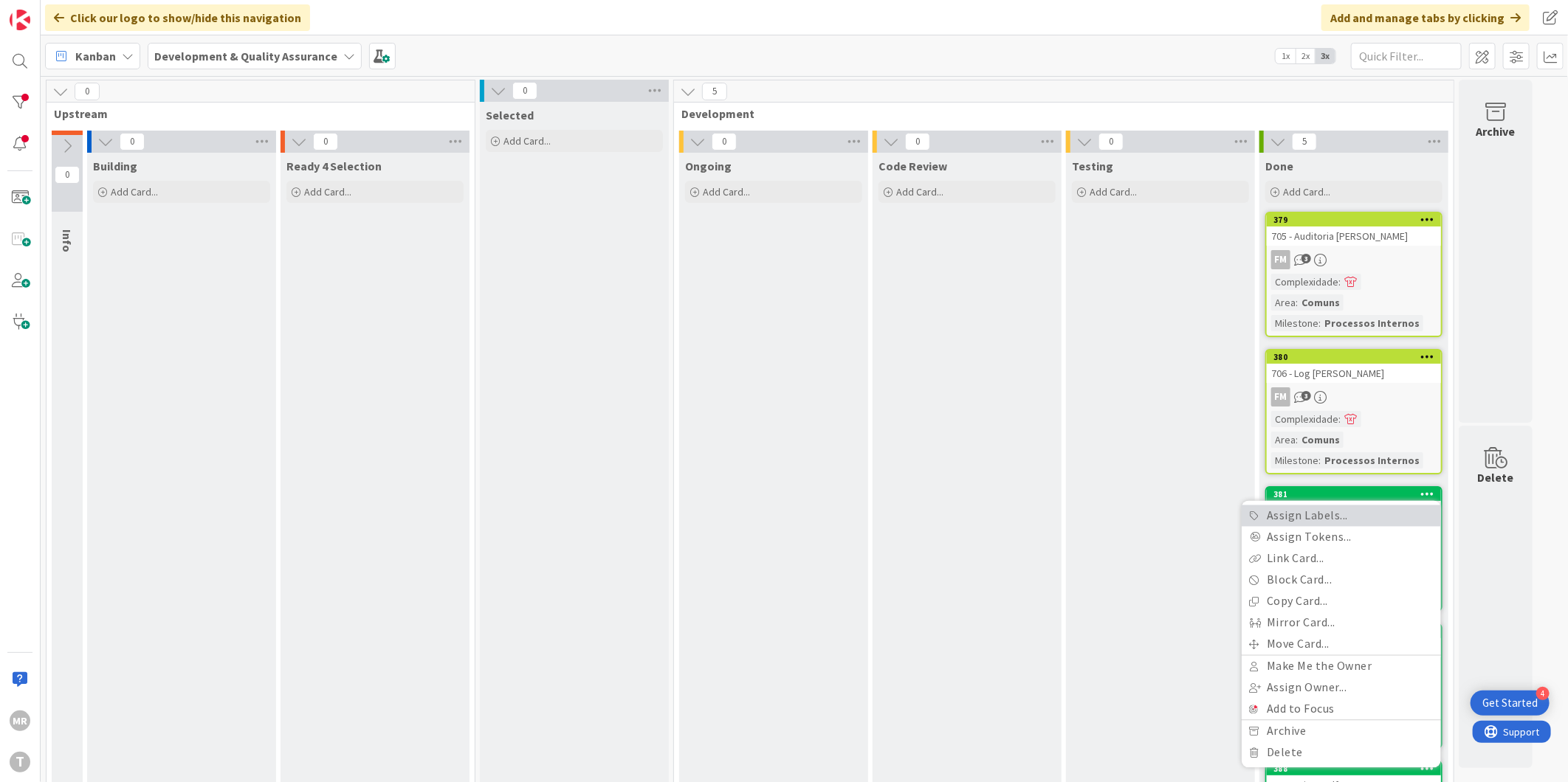
click at [1373, 505] on link "Assign Labels..." at bounding box center [1341, 516] width 199 height 21
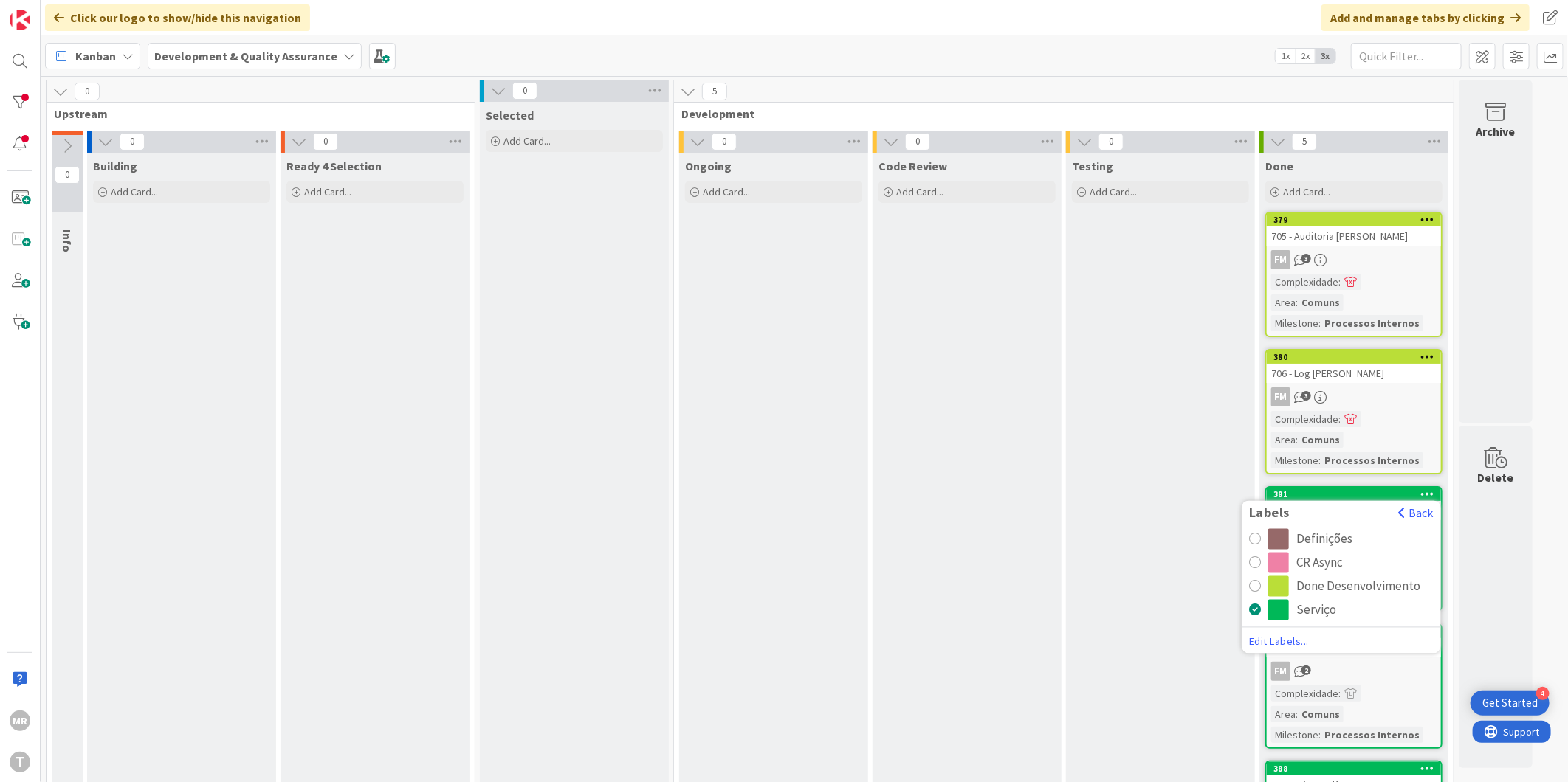
click at [1340, 576] on div "Done Desenvolvimento" at bounding box center [1359, 586] width 124 height 20
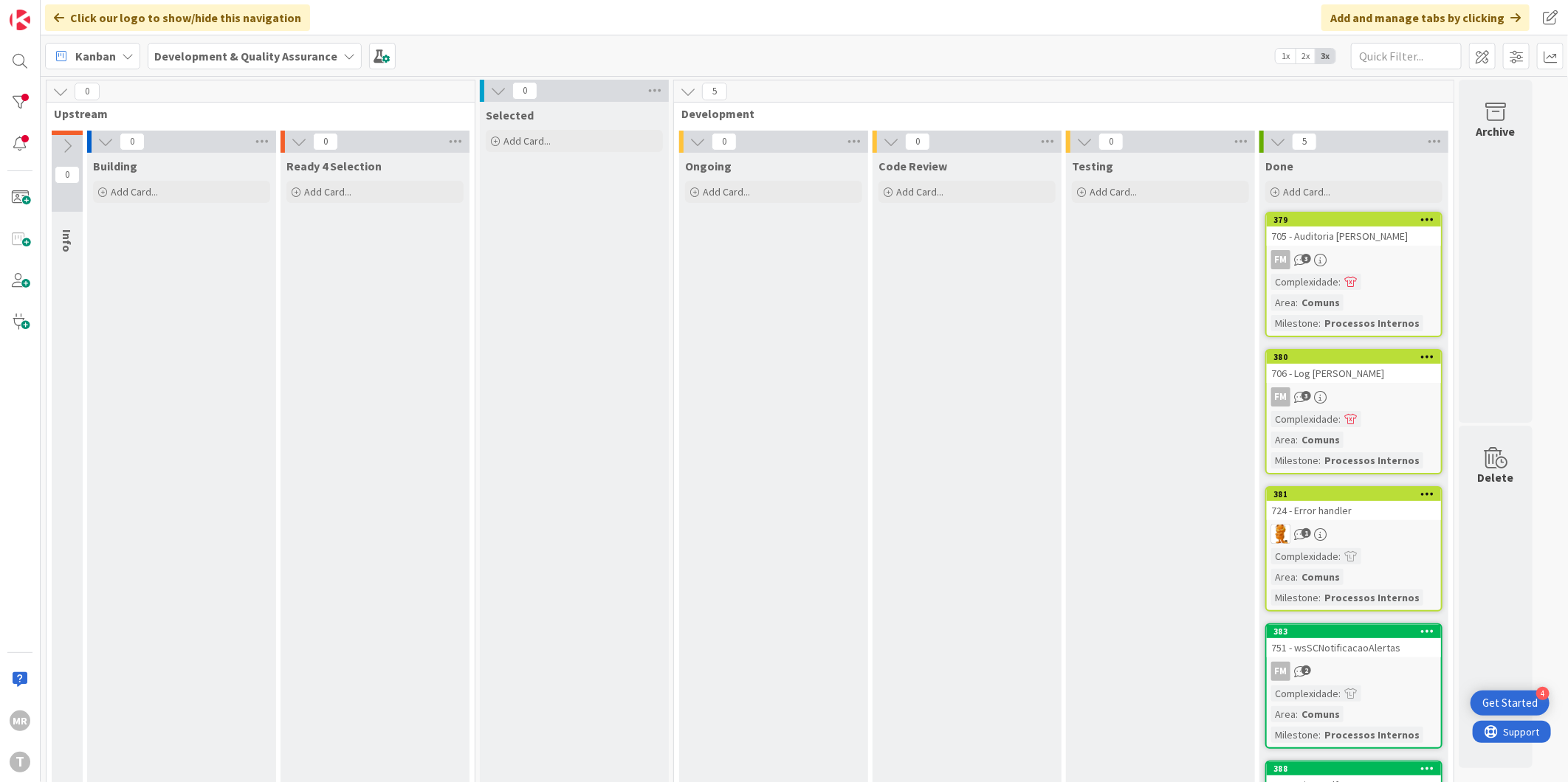
click at [1427, 626] on icon at bounding box center [1428, 631] width 14 height 11
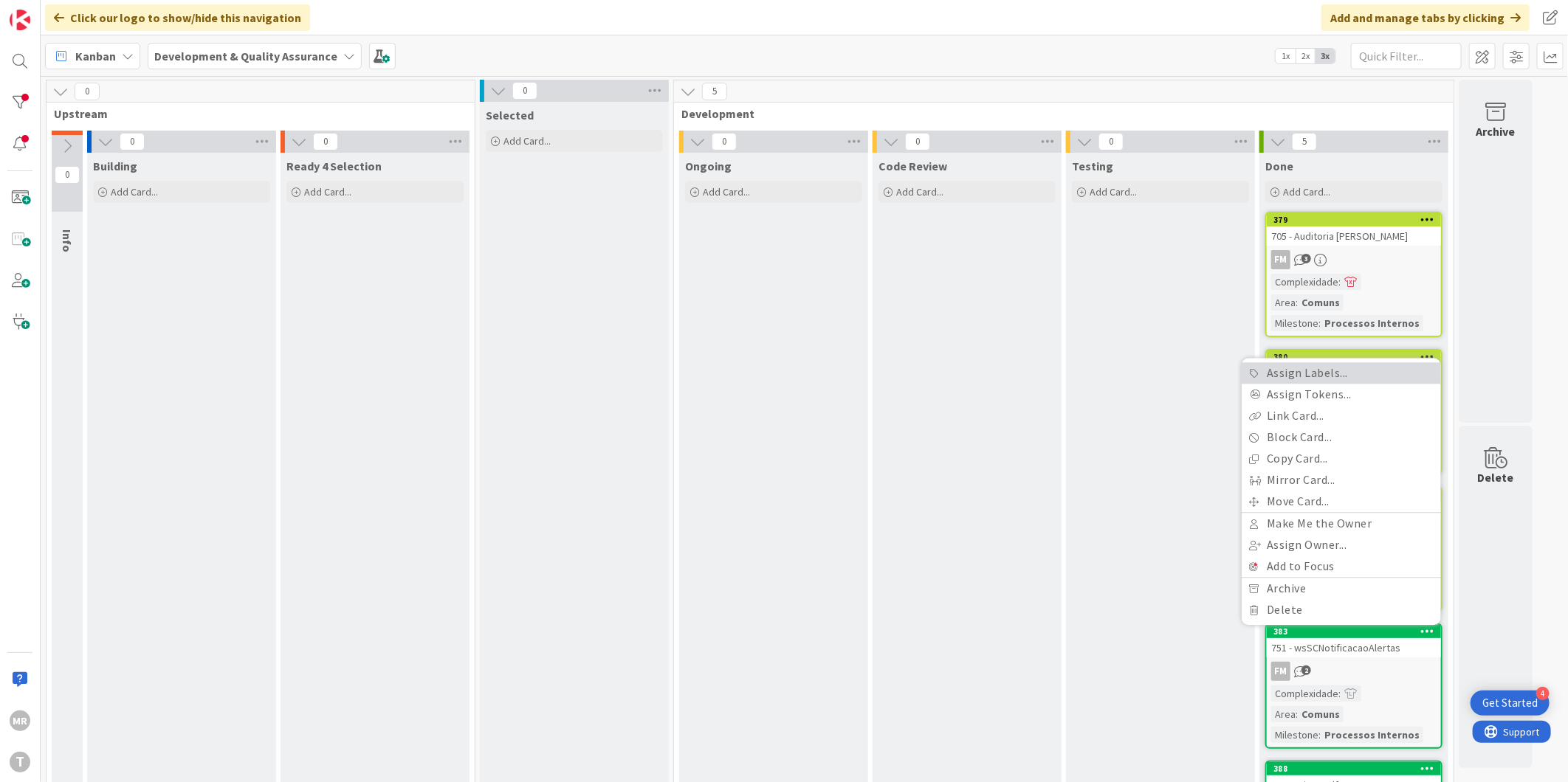
click at [1298, 362] on link "Assign Labels..." at bounding box center [1341, 373] width 199 height 21
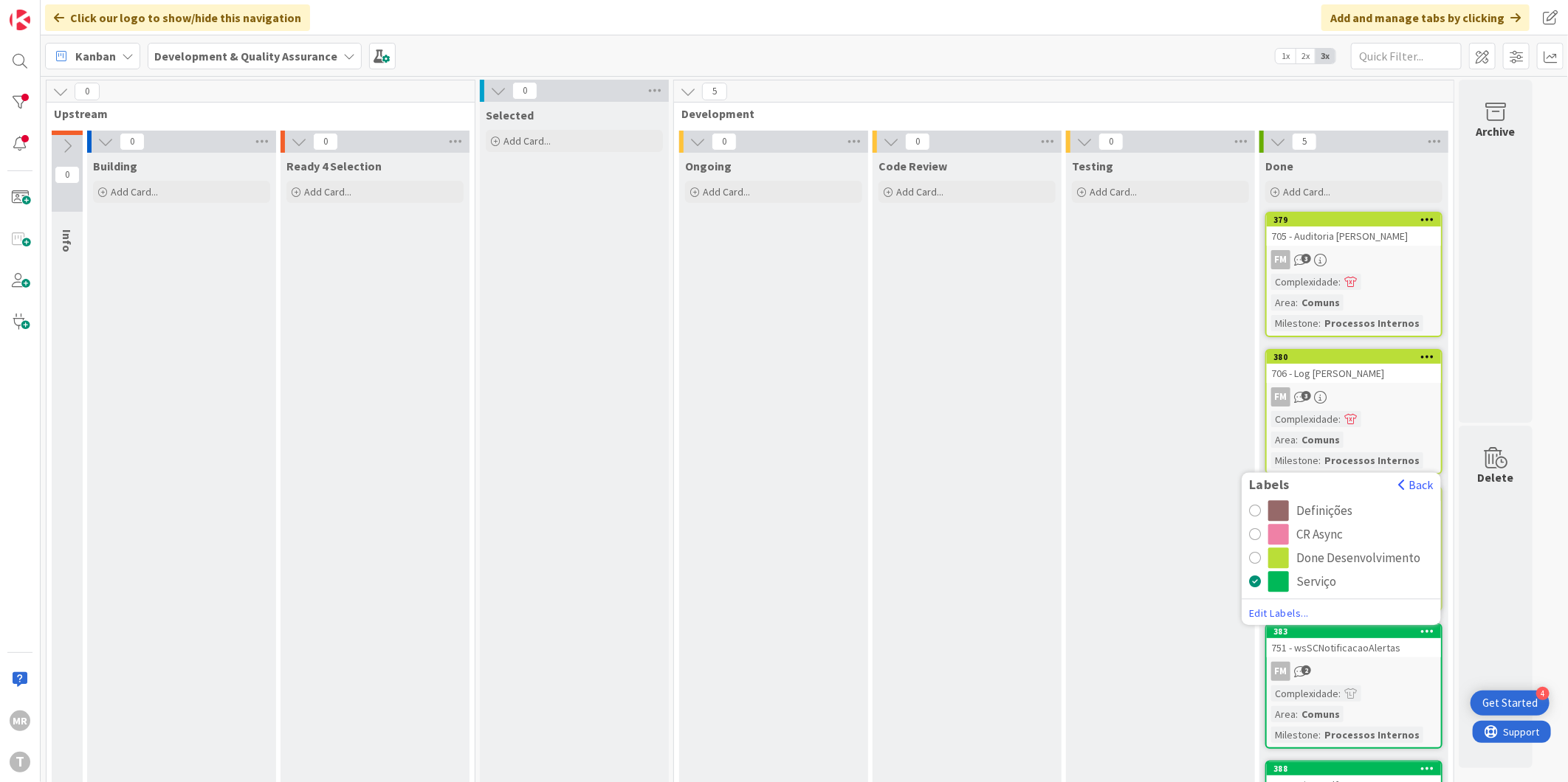
click at [1311, 547] on div "Done Desenvolvimento" at bounding box center [1359, 557] width 124 height 20
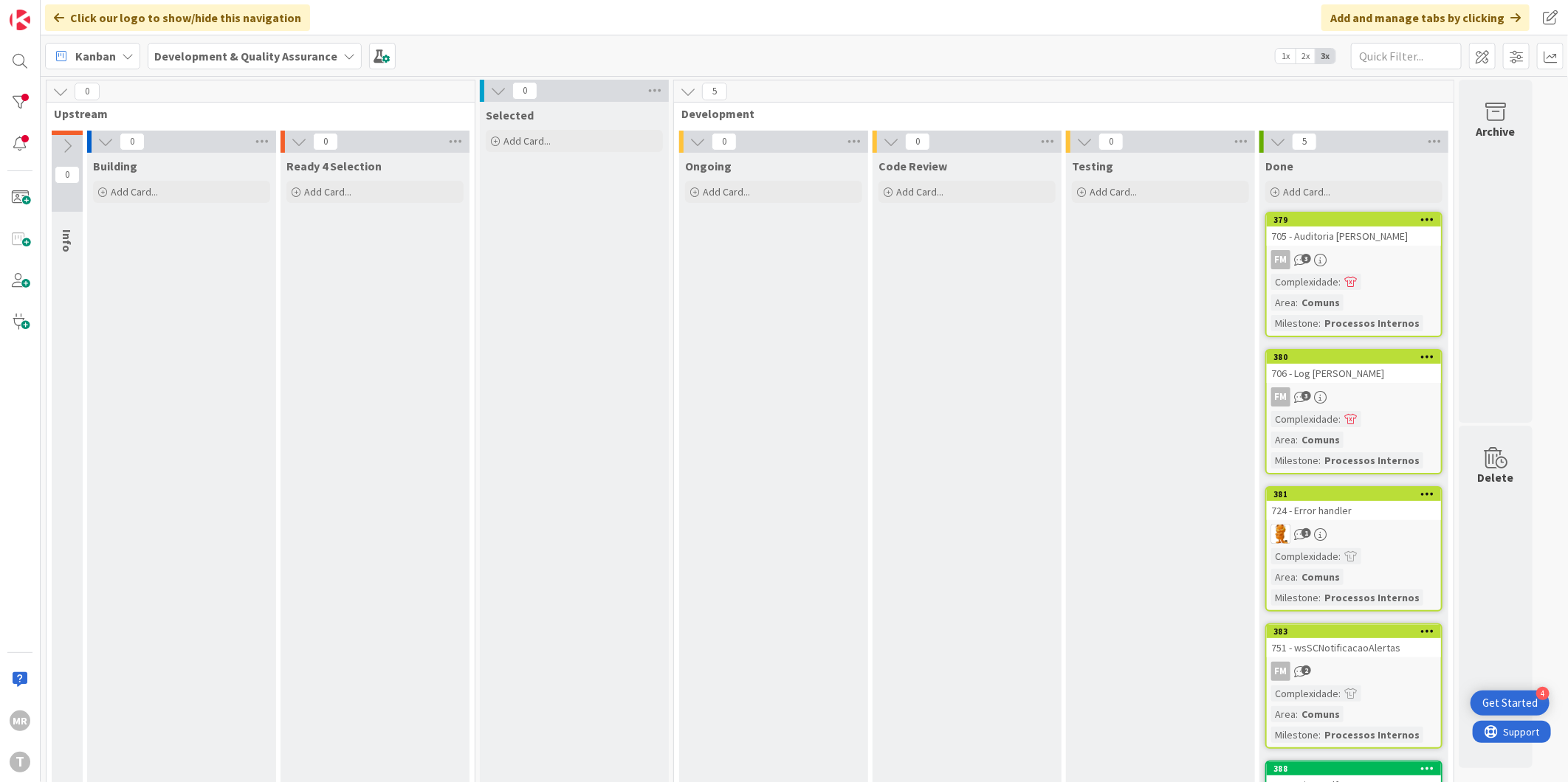
click at [1435, 763] on icon at bounding box center [1428, 768] width 14 height 11
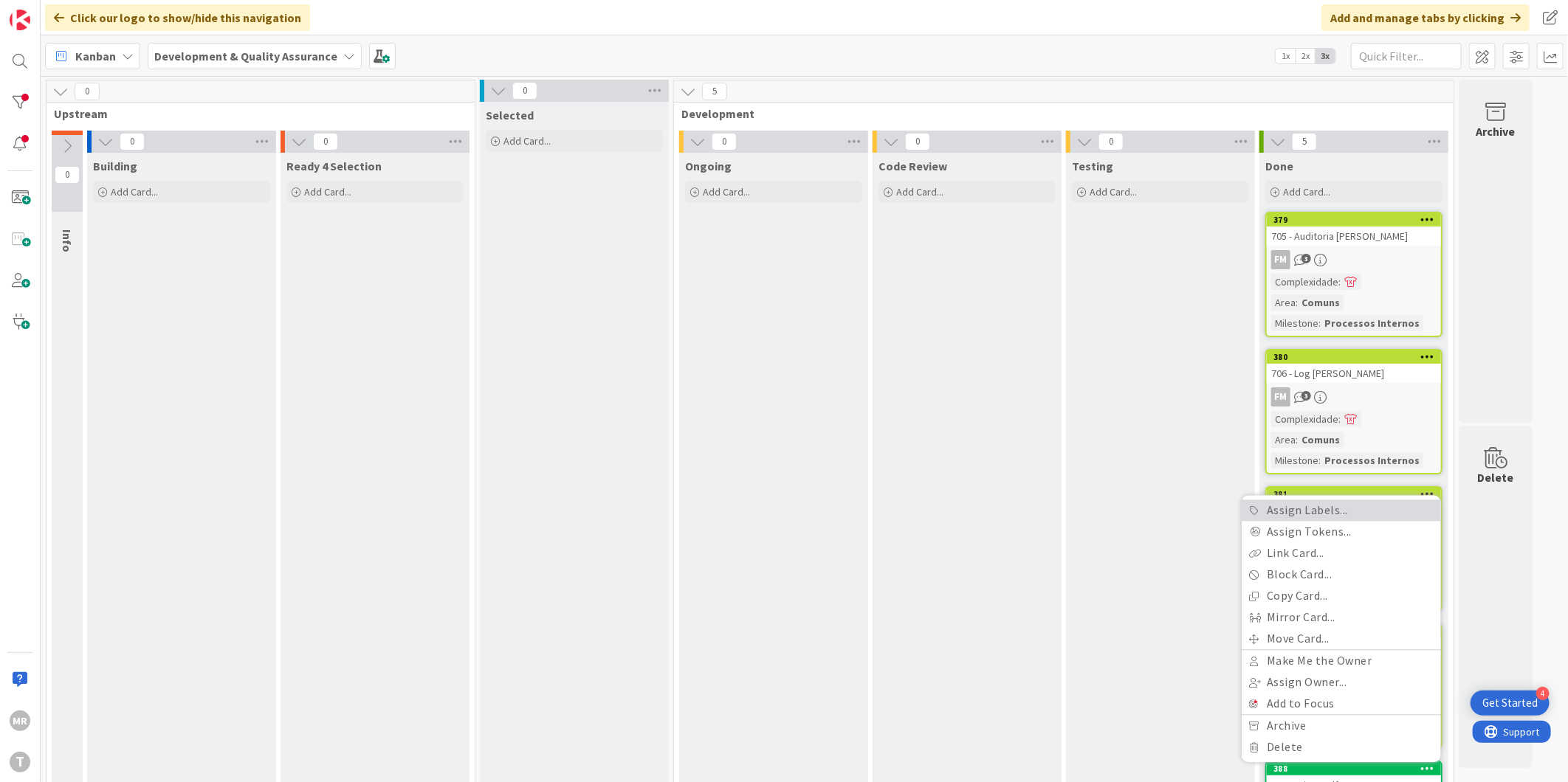
click at [1342, 499] on link "Assign Labels..." at bounding box center [1341, 510] width 199 height 21
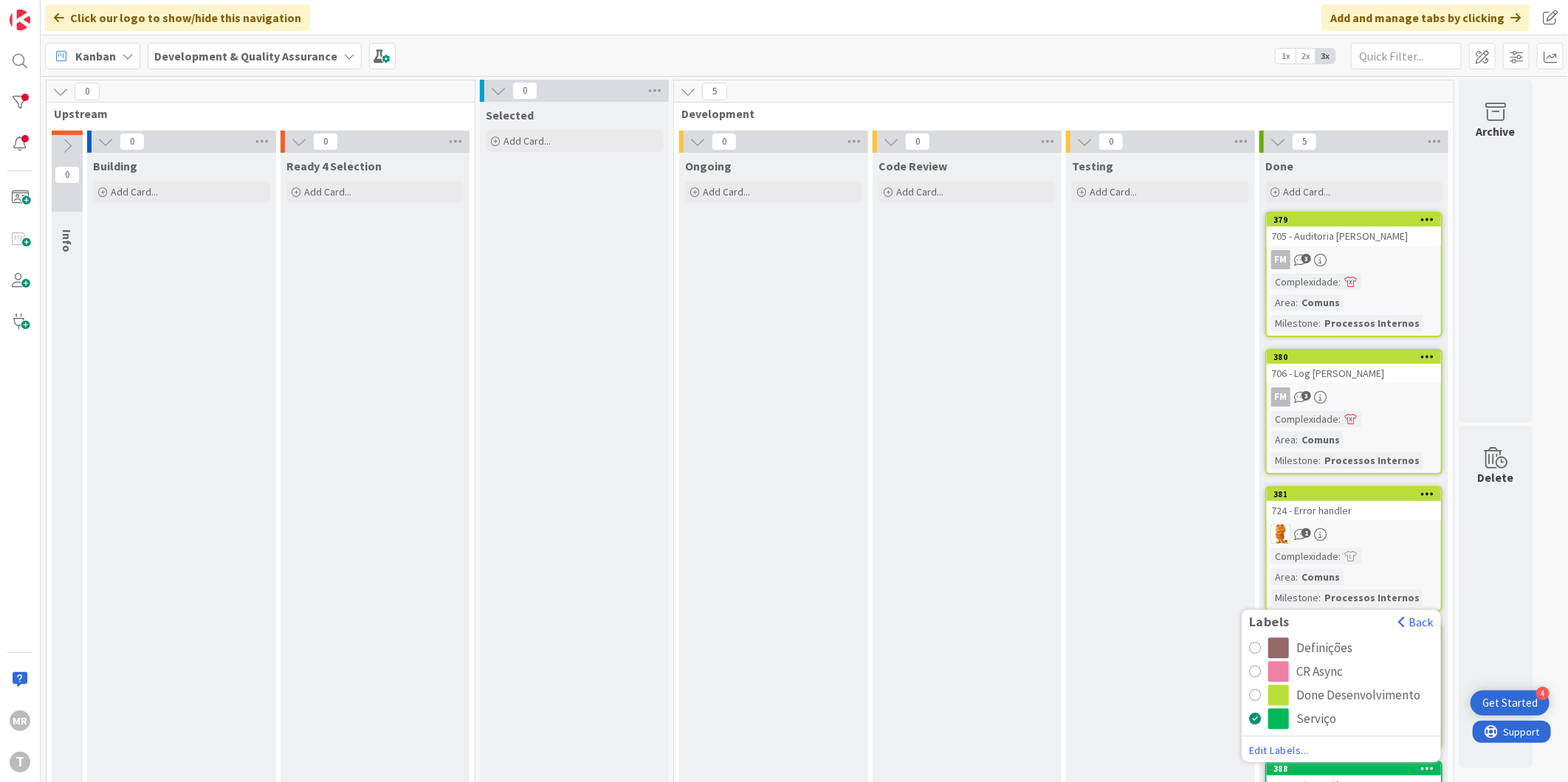
click at [1327, 684] on div "Done Desenvolvimento" at bounding box center [1359, 694] width 124 height 20
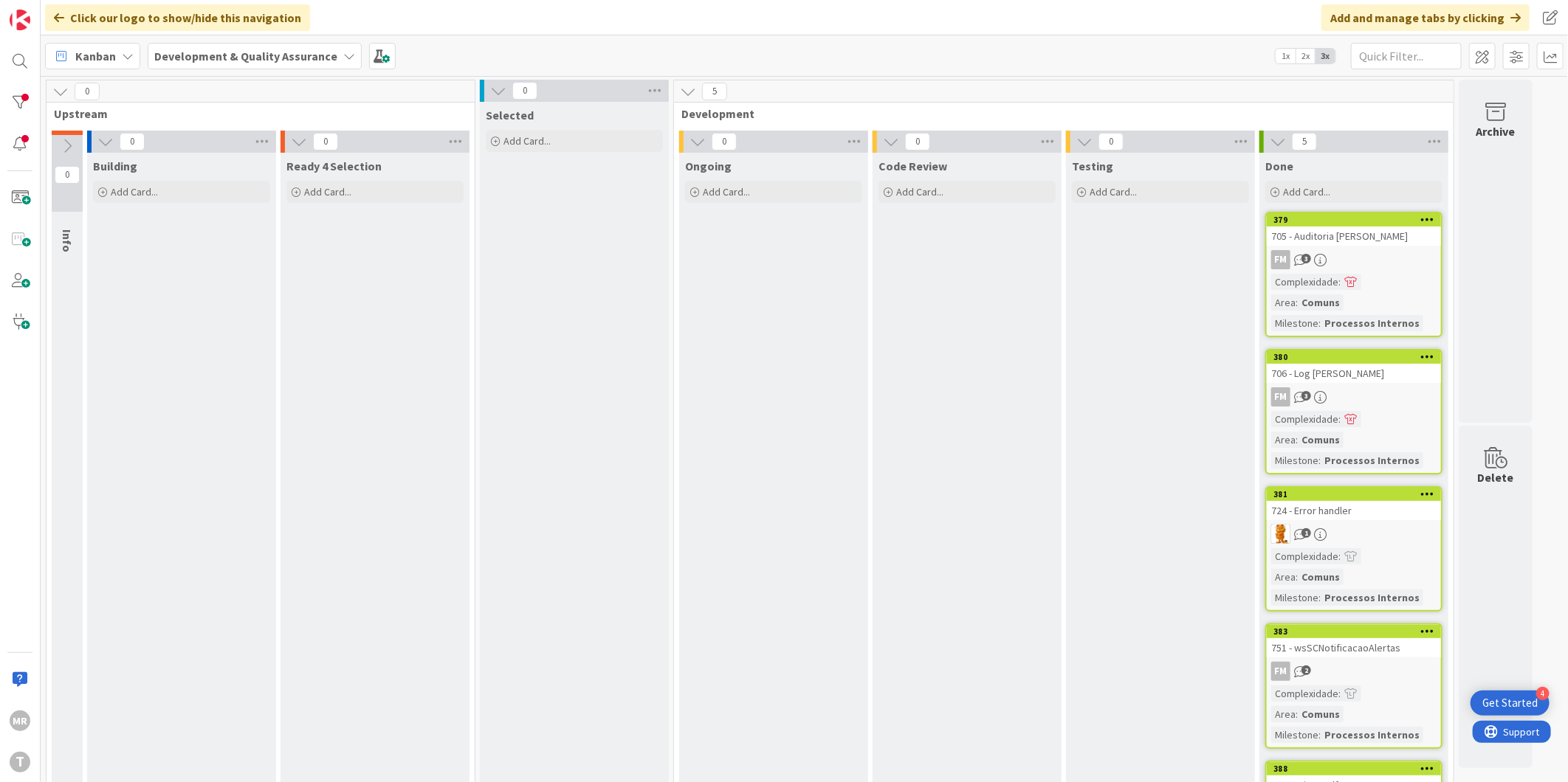
click at [1149, 518] on div "Testing Add Card..." at bounding box center [1160, 522] width 189 height 739
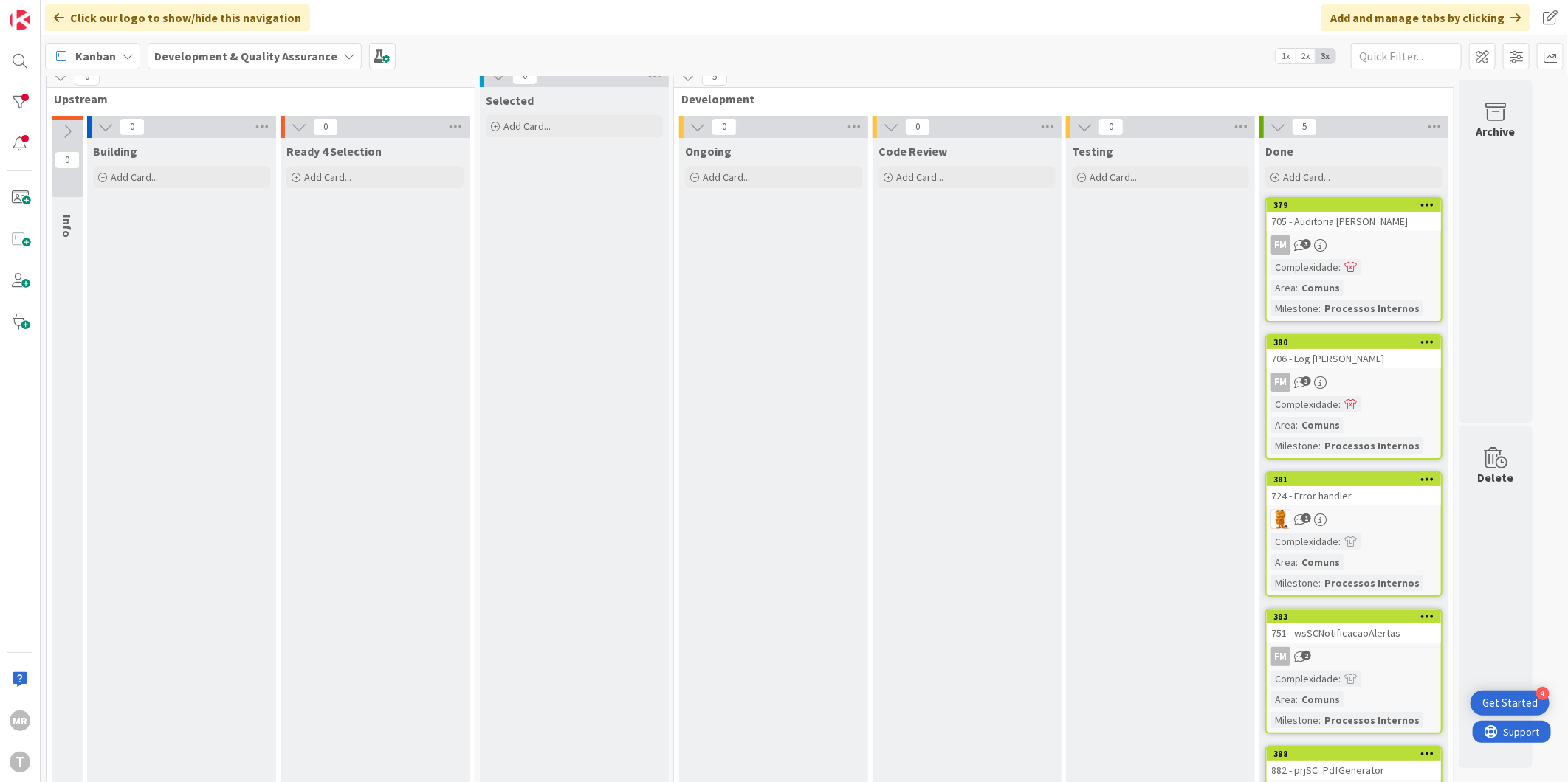
scroll to position [0, 0]
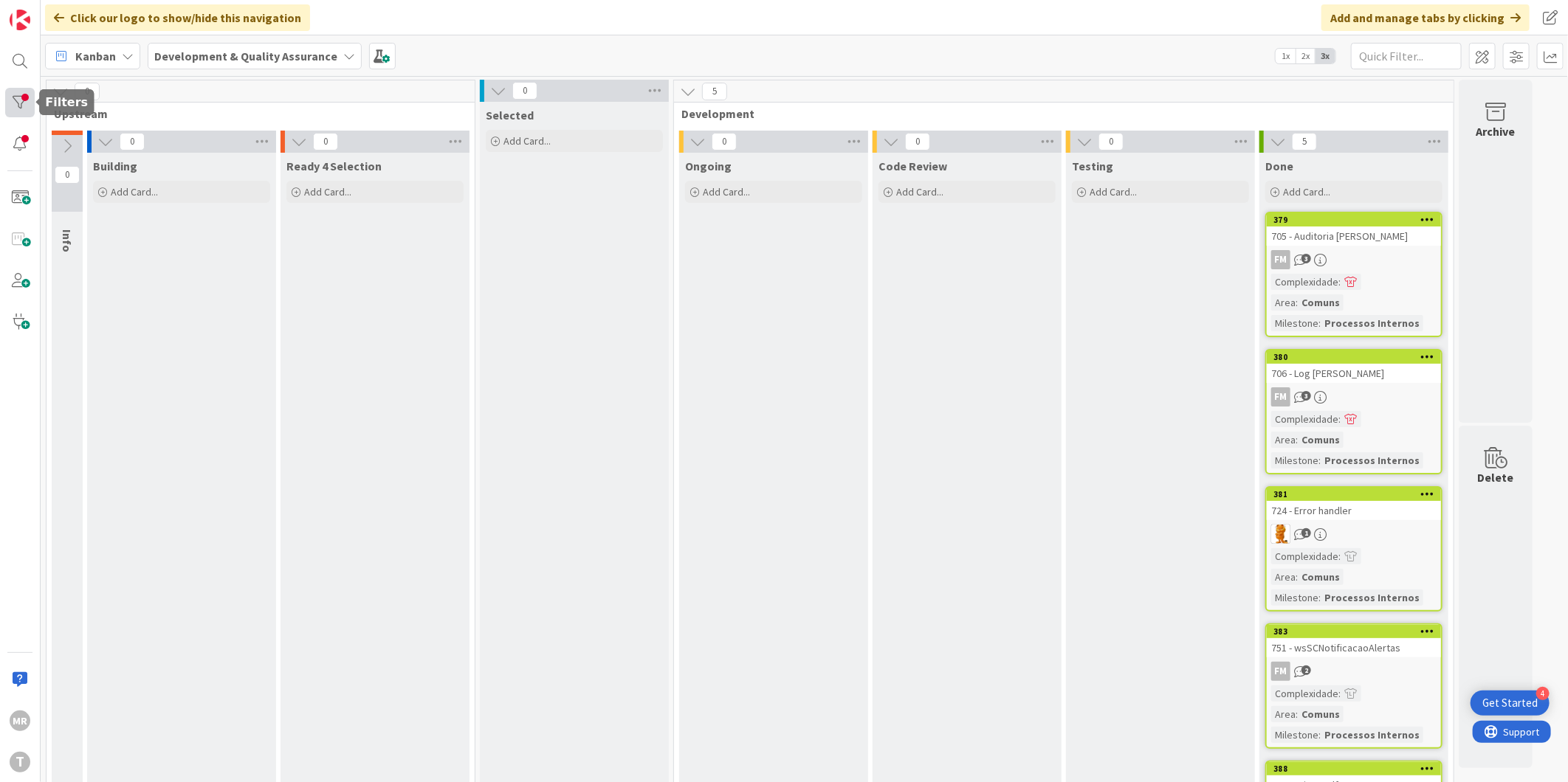
click at [26, 101] on div at bounding box center [20, 102] width 30 height 30
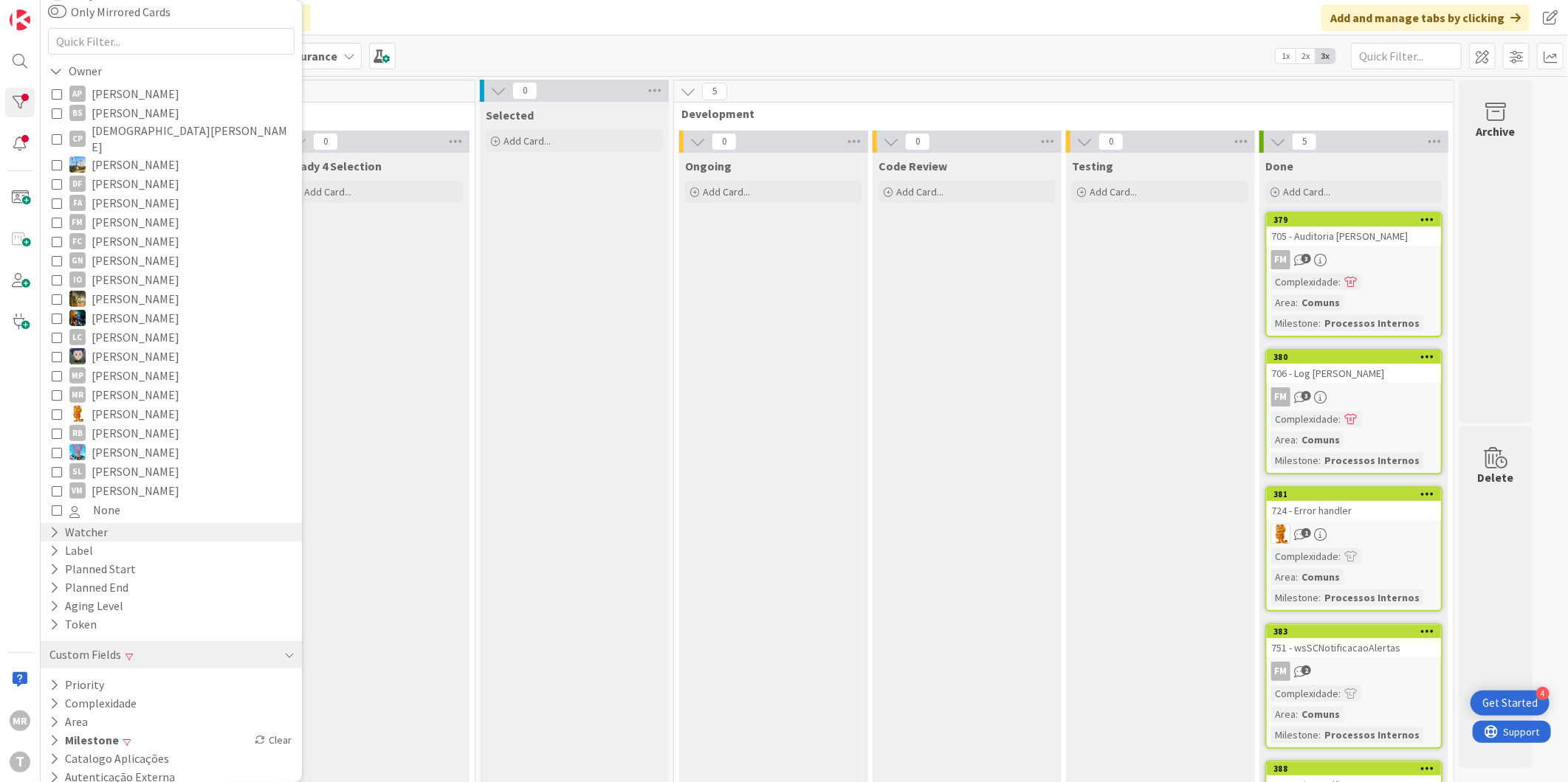
scroll to position [108, 0]
click at [55, 733] on icon at bounding box center [54, 739] width 10 height 13
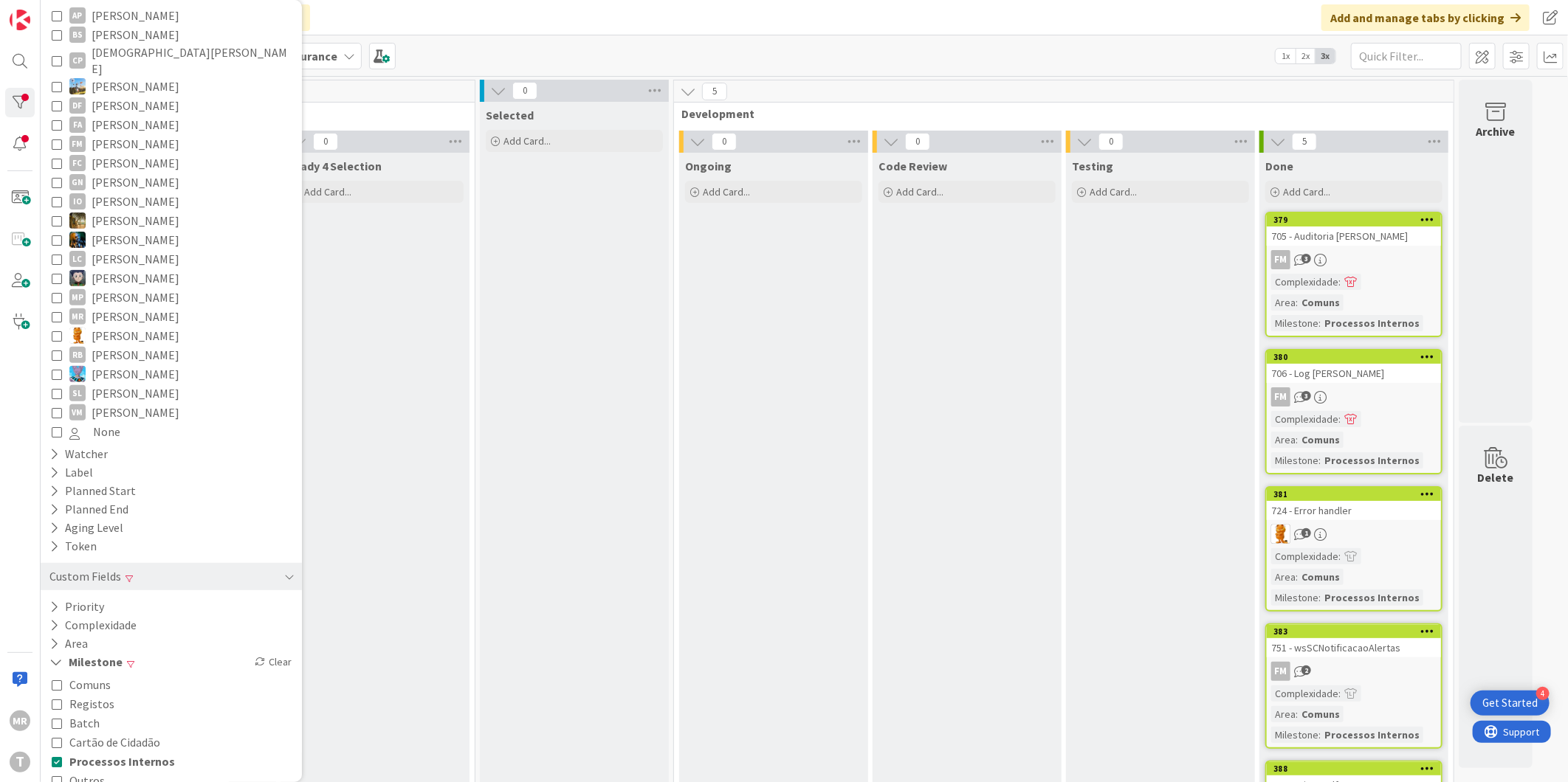
scroll to position [251, 0]
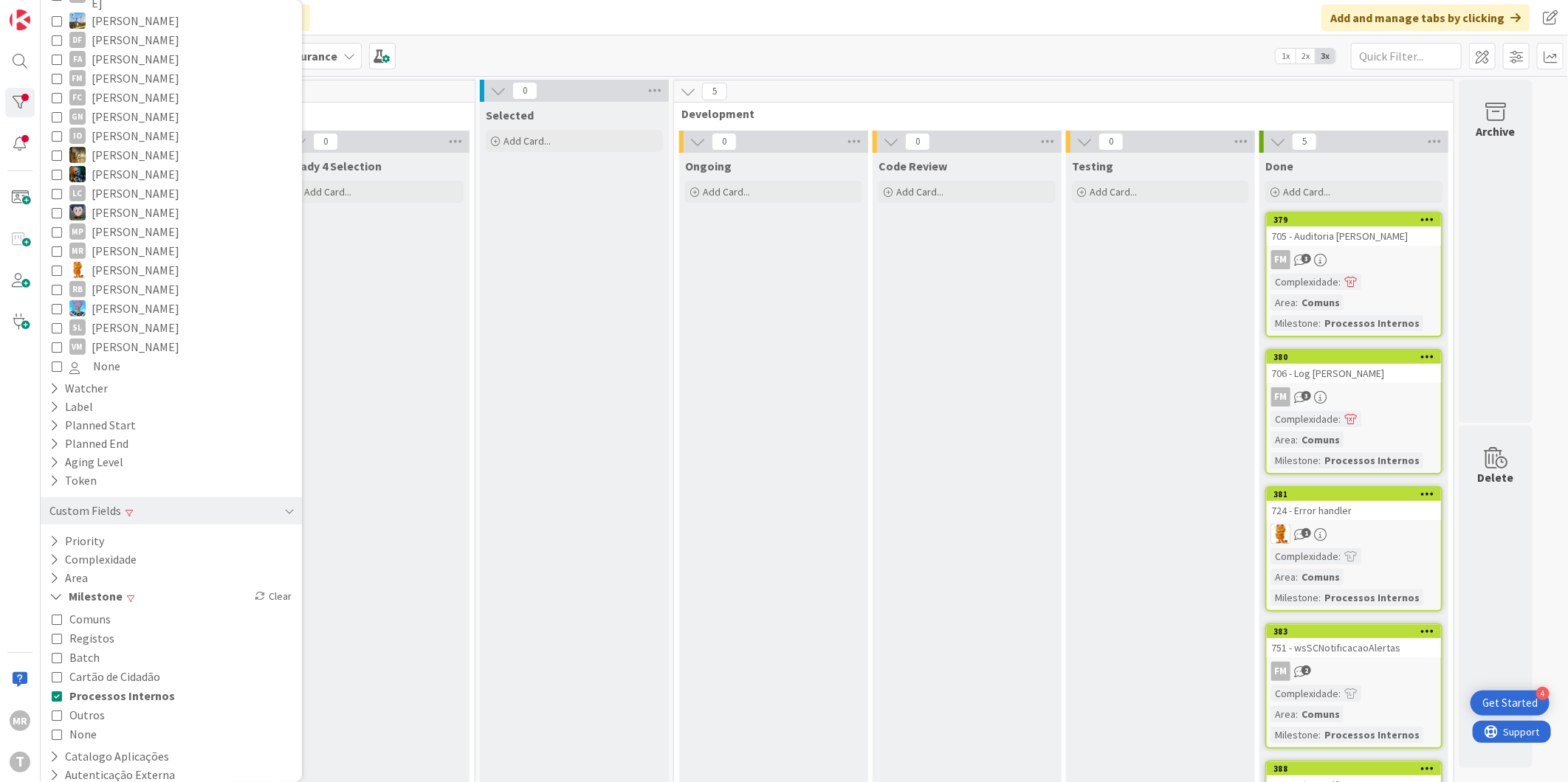
click at [117, 686] on span "Processos Internos" at bounding box center [122, 695] width 105 height 19
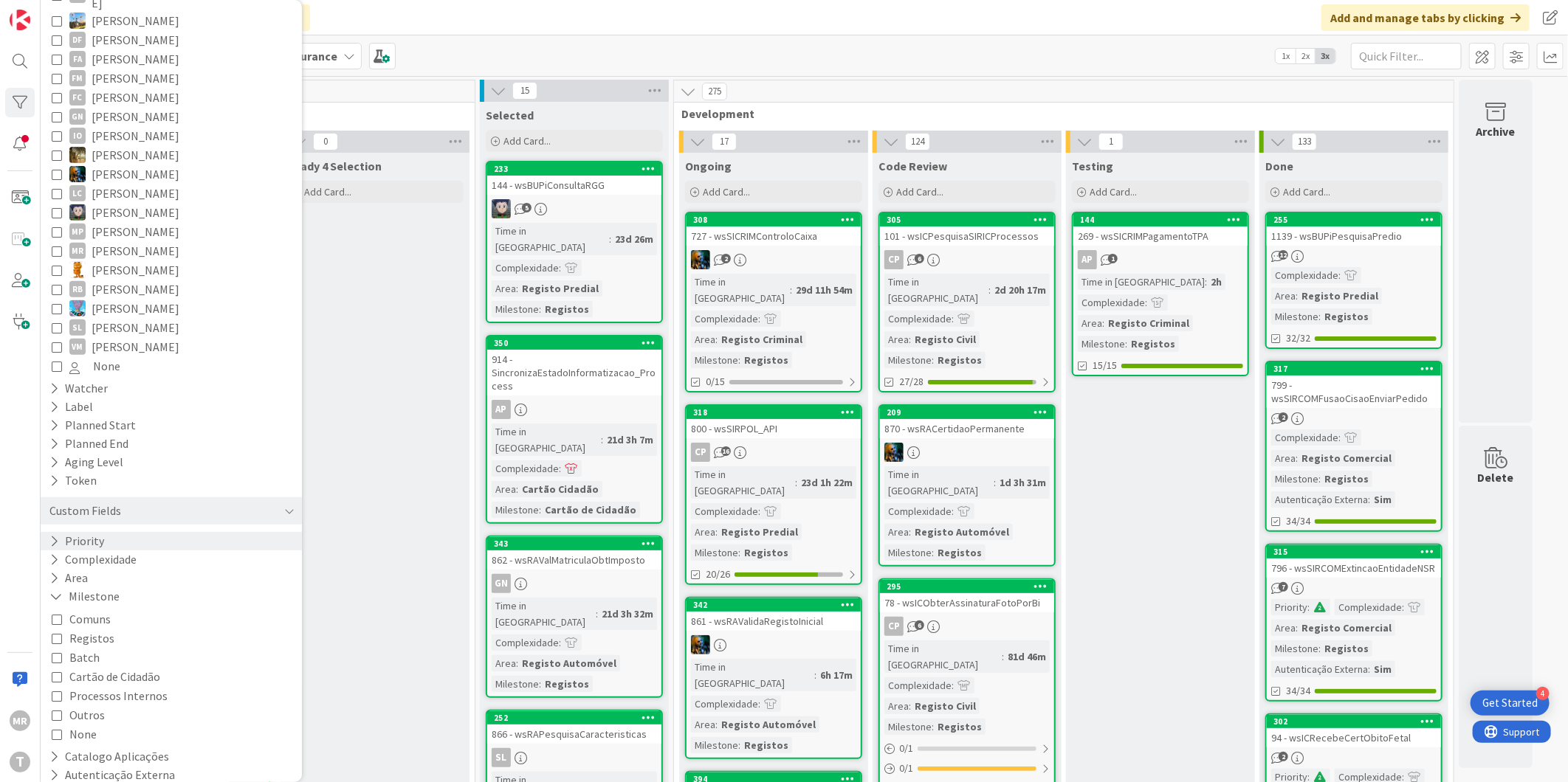
click at [96, 532] on button "Priority" at bounding box center [77, 541] width 58 height 18
click at [96, 554] on span "Critical" at bounding box center [97, 563] width 55 height 19
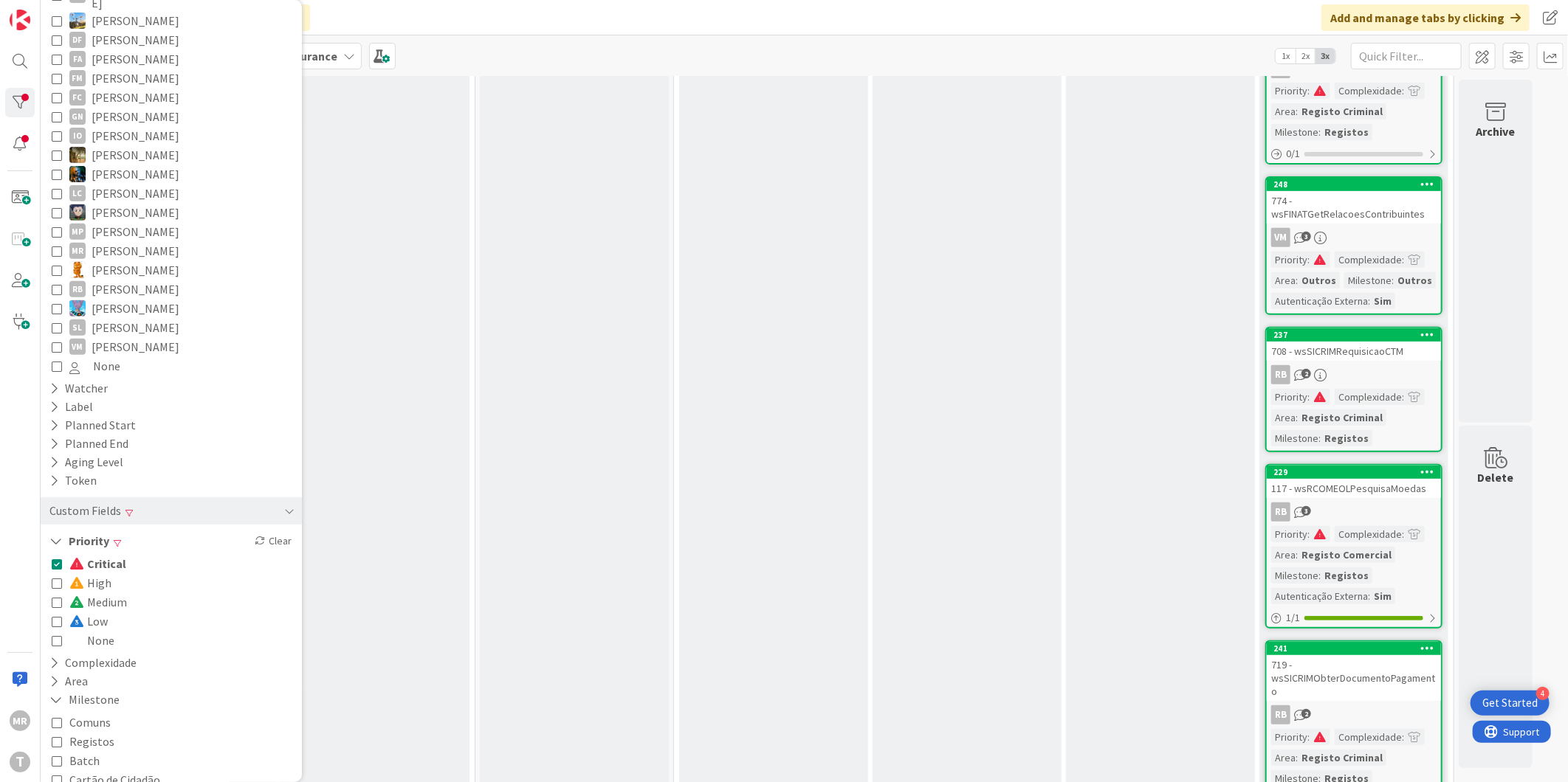
scroll to position [615, 0]
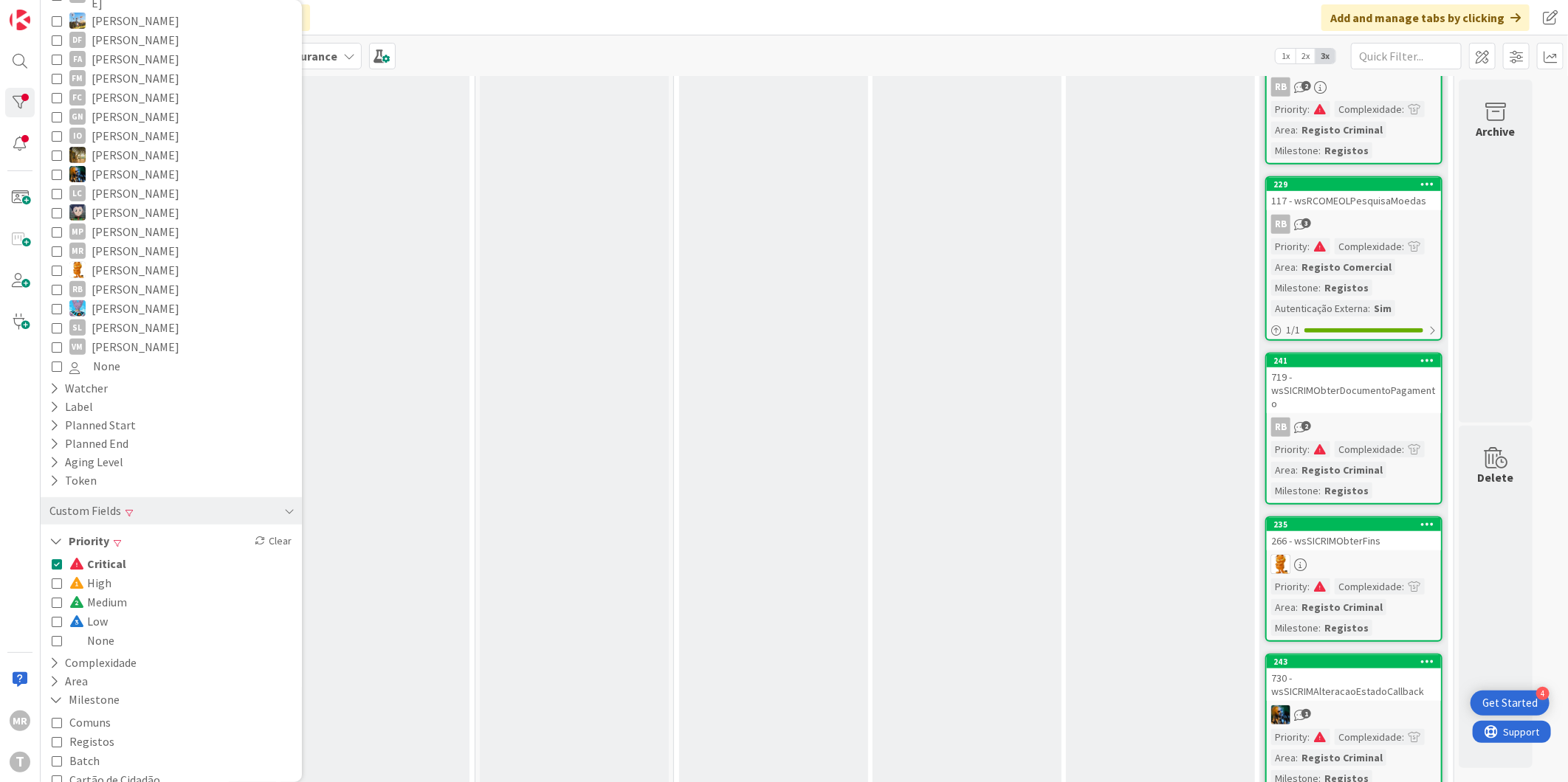
click at [102, 573] on span "High" at bounding box center [90, 582] width 42 height 19
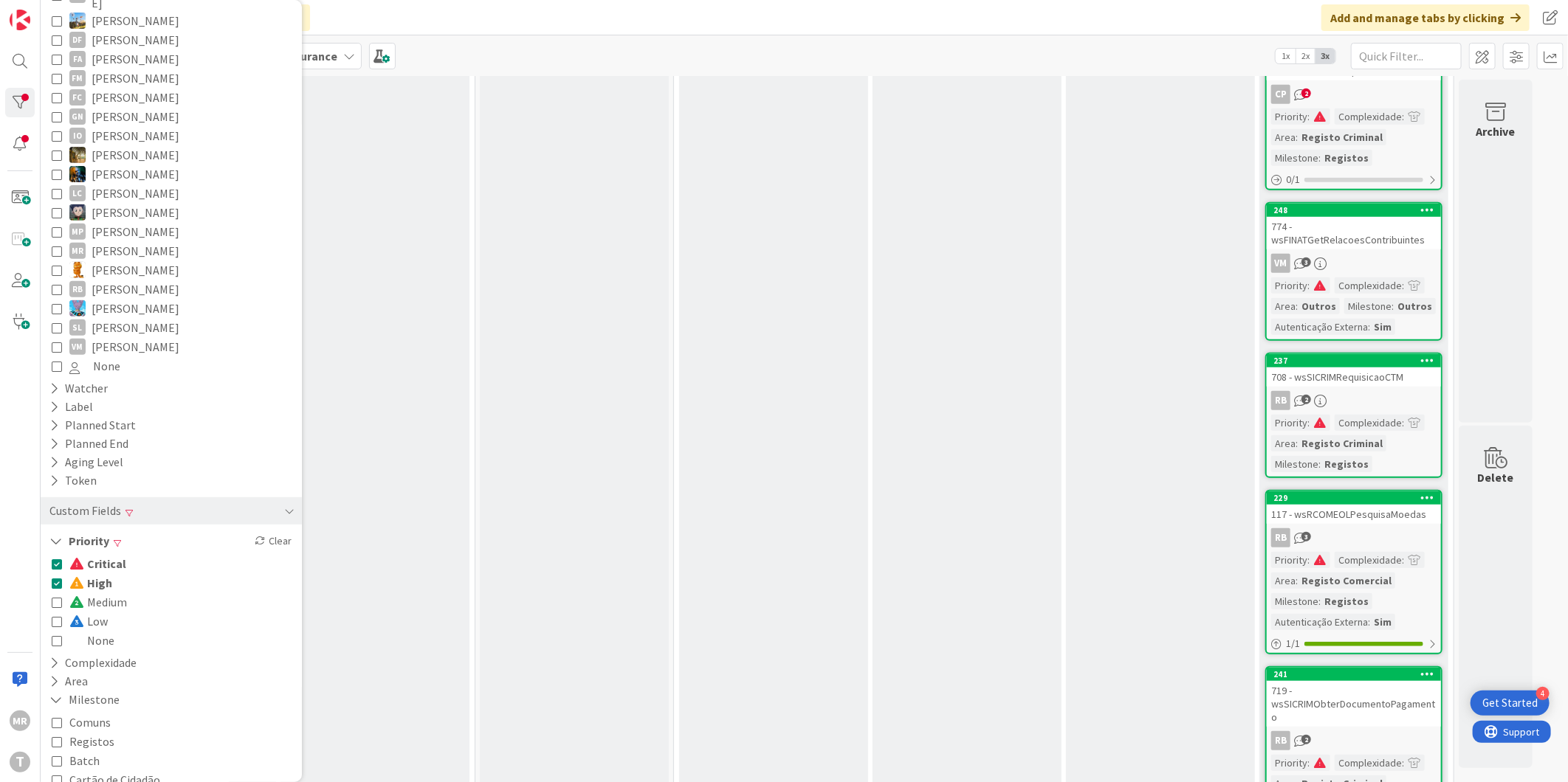
click at [102, 554] on span "Critical" at bounding box center [98, 563] width 57 height 19
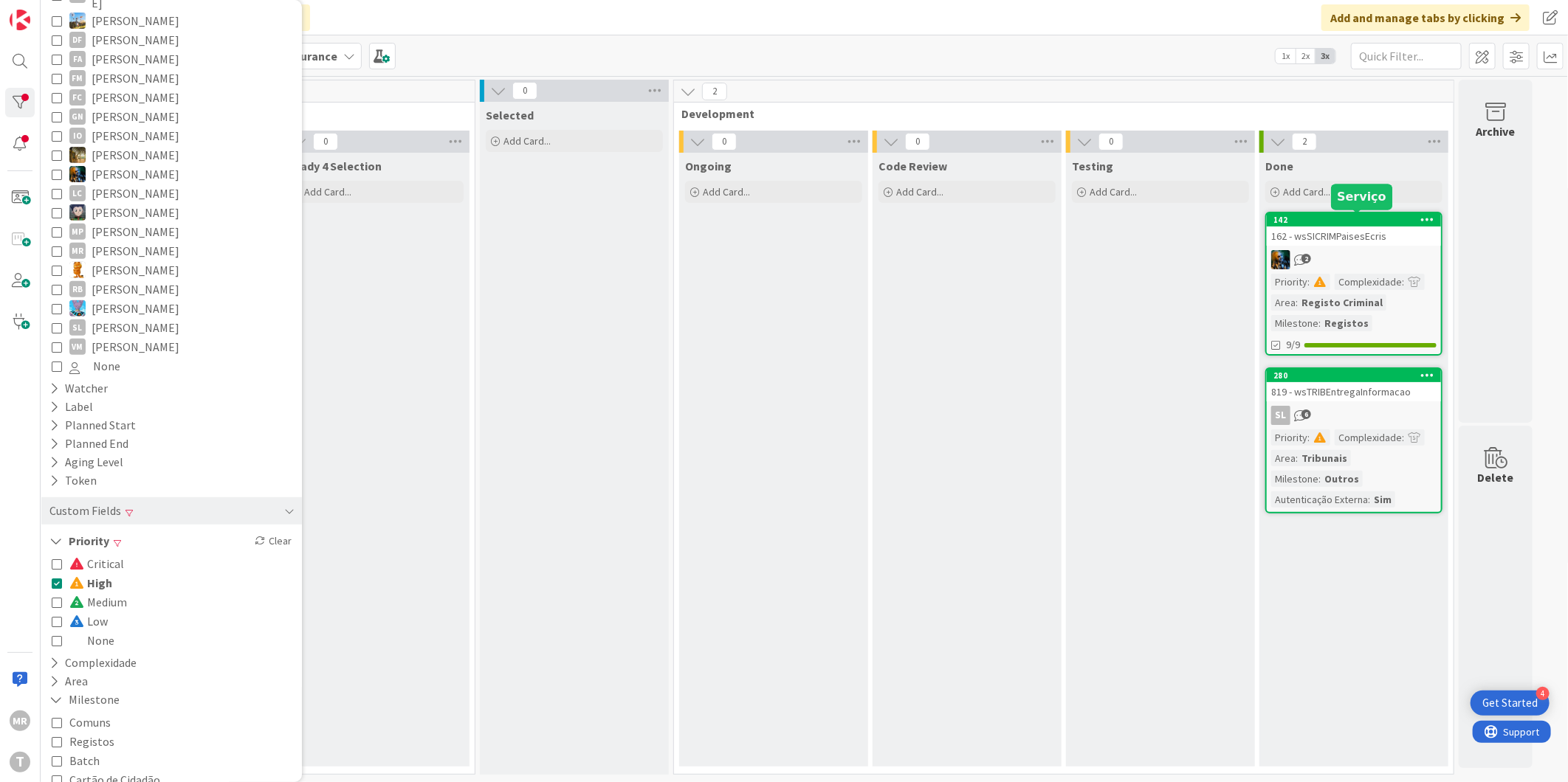
click at [1363, 218] on div "142" at bounding box center [1356, 220] width 168 height 11
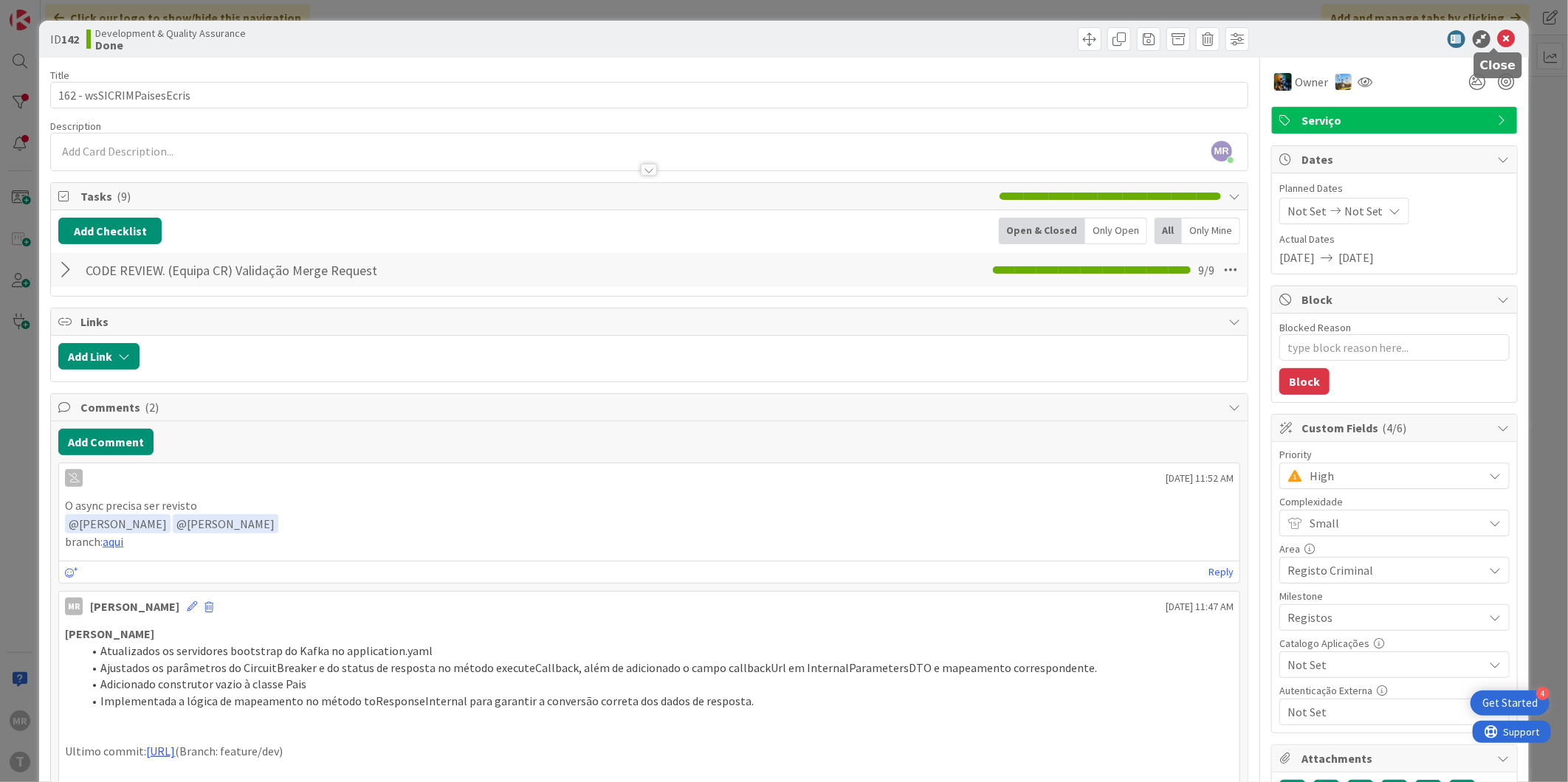
click at [1497, 36] on icon at bounding box center [1506, 39] width 17 height 17
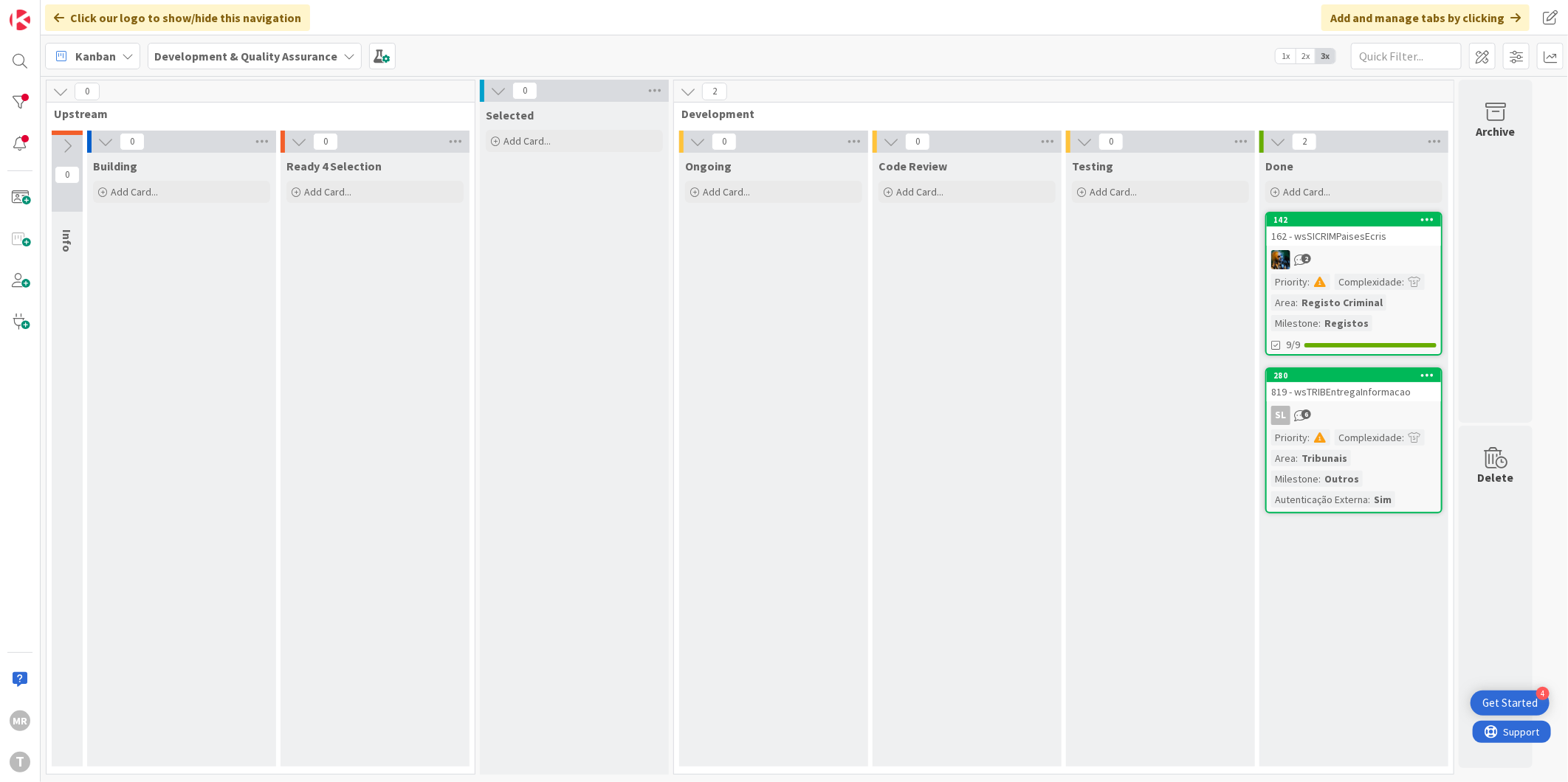
click at [1427, 374] on icon at bounding box center [1428, 375] width 14 height 11
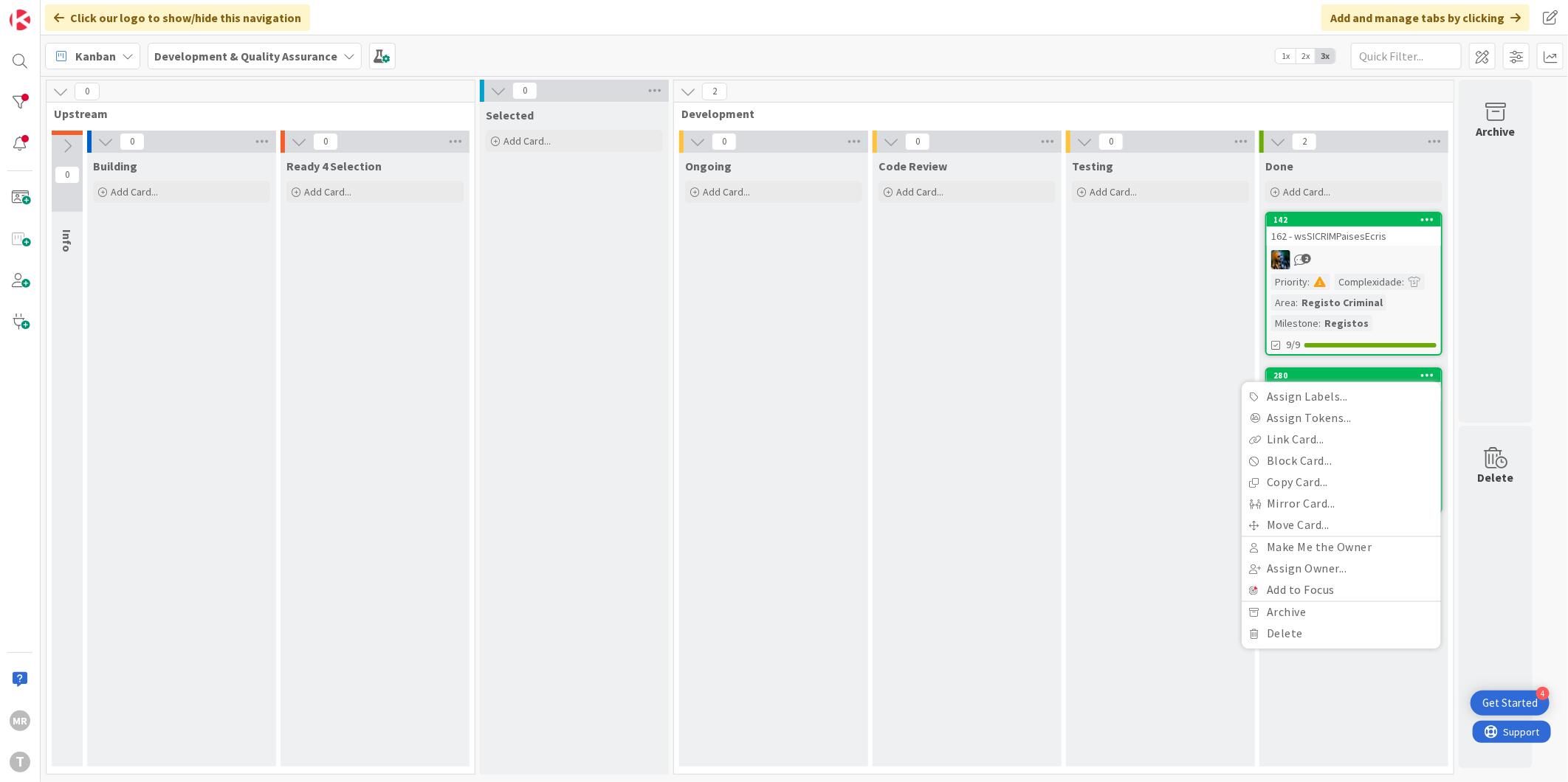
click at [1200, 354] on div "Testing Add Card..." at bounding box center [1160, 460] width 189 height 614
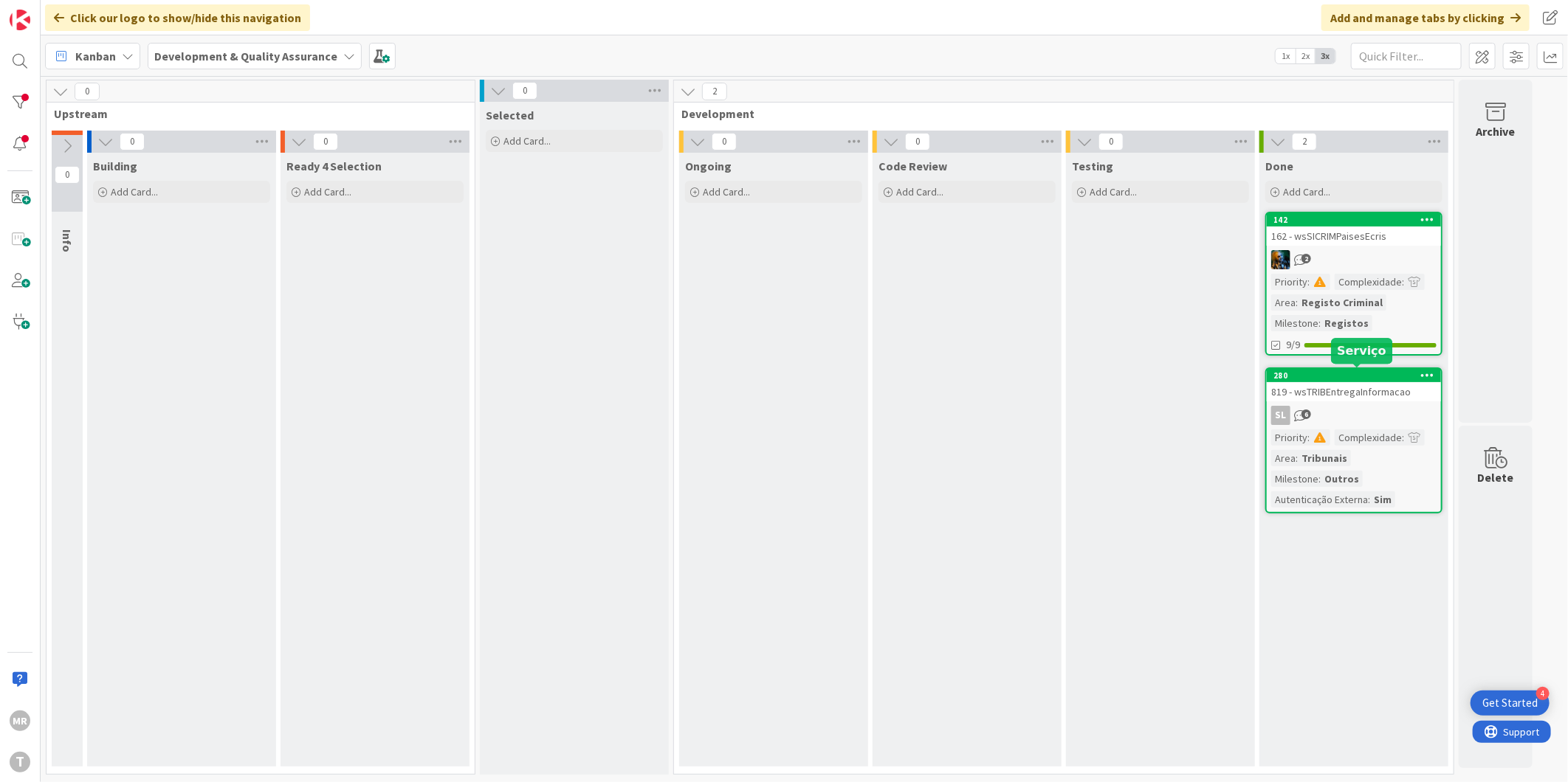
click at [1368, 374] on div "280" at bounding box center [1356, 376] width 168 height 11
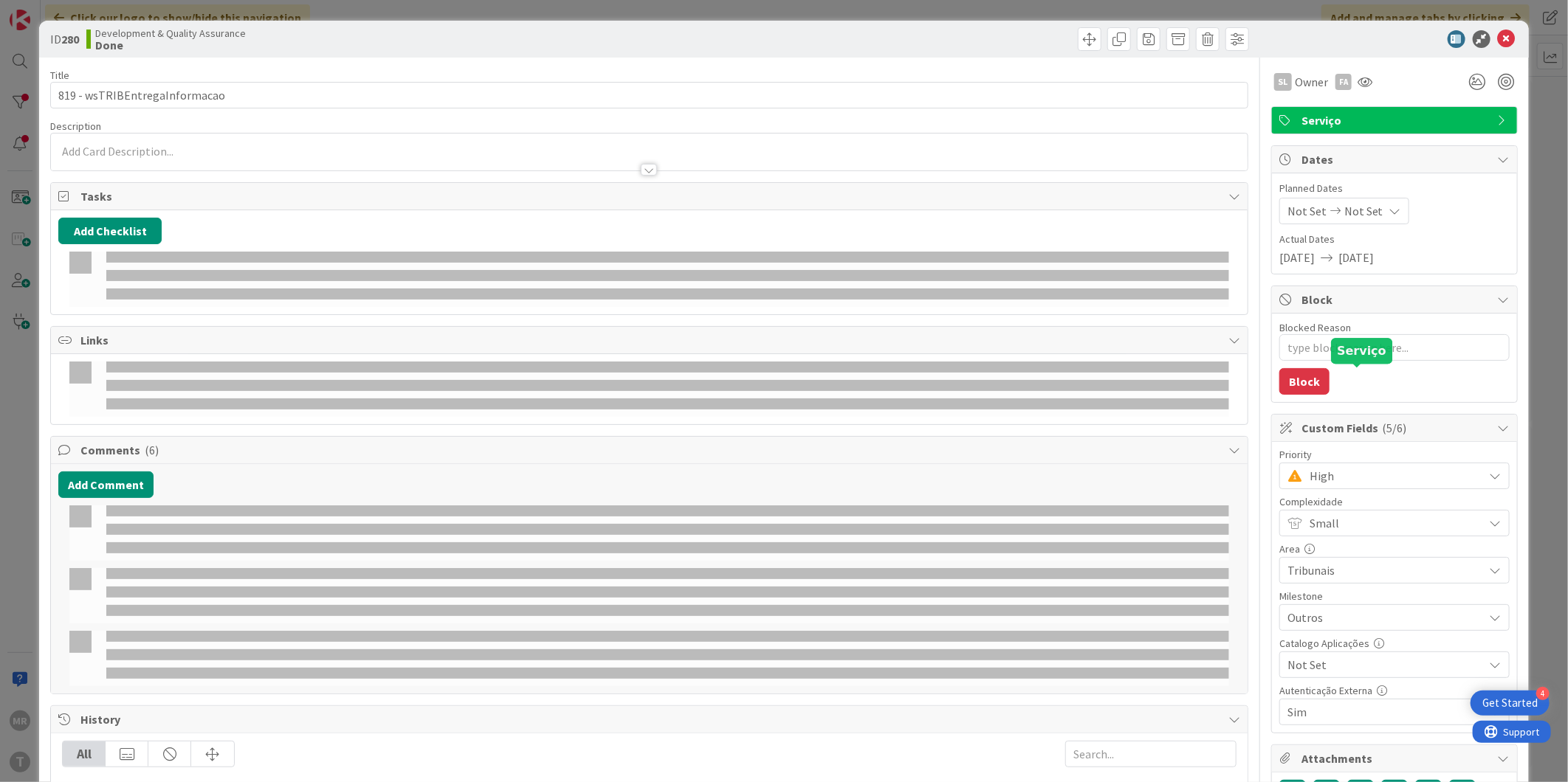
type textarea "x"
select select "java"
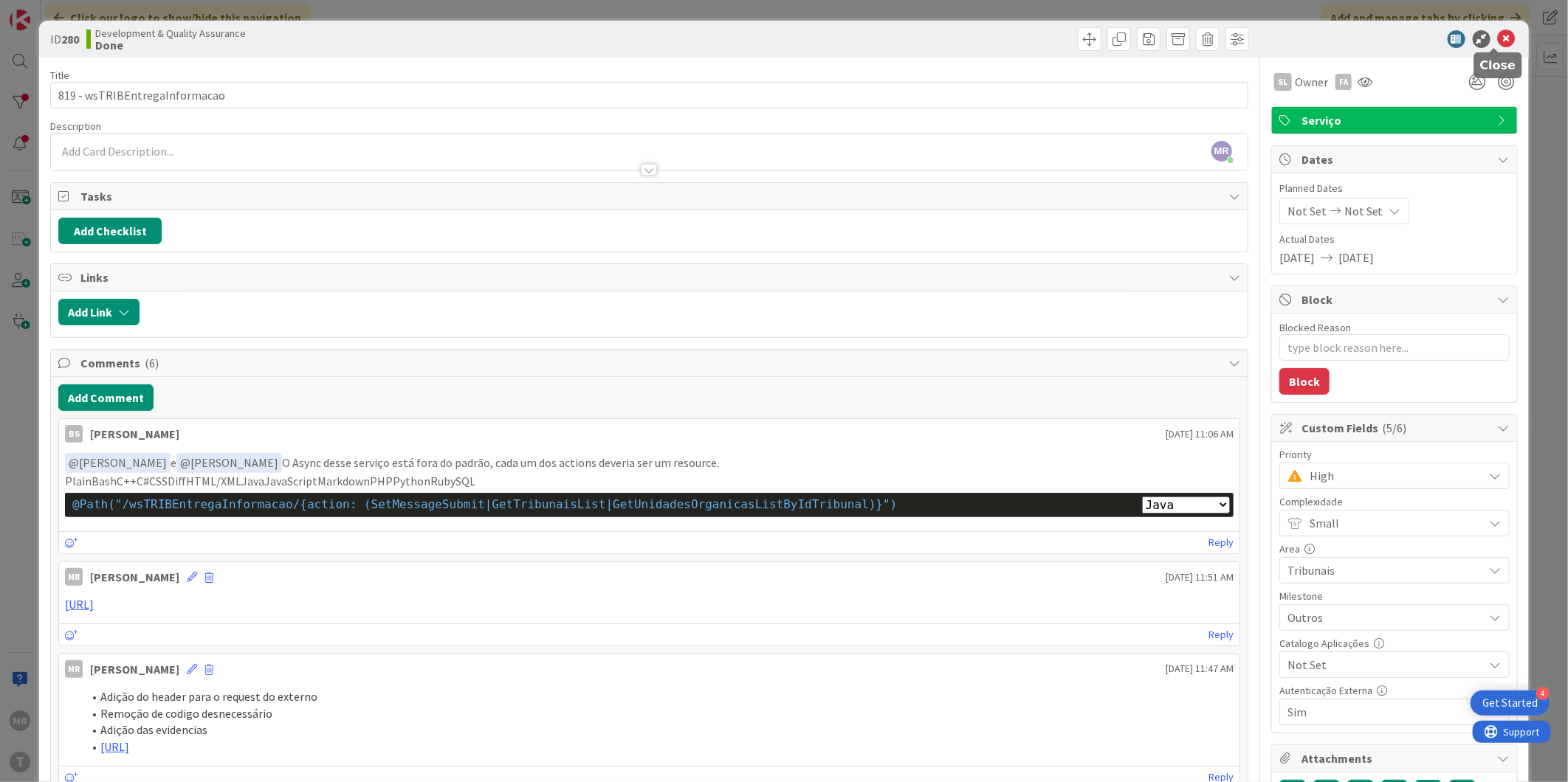
click at [1497, 44] on icon at bounding box center [1506, 39] width 17 height 17
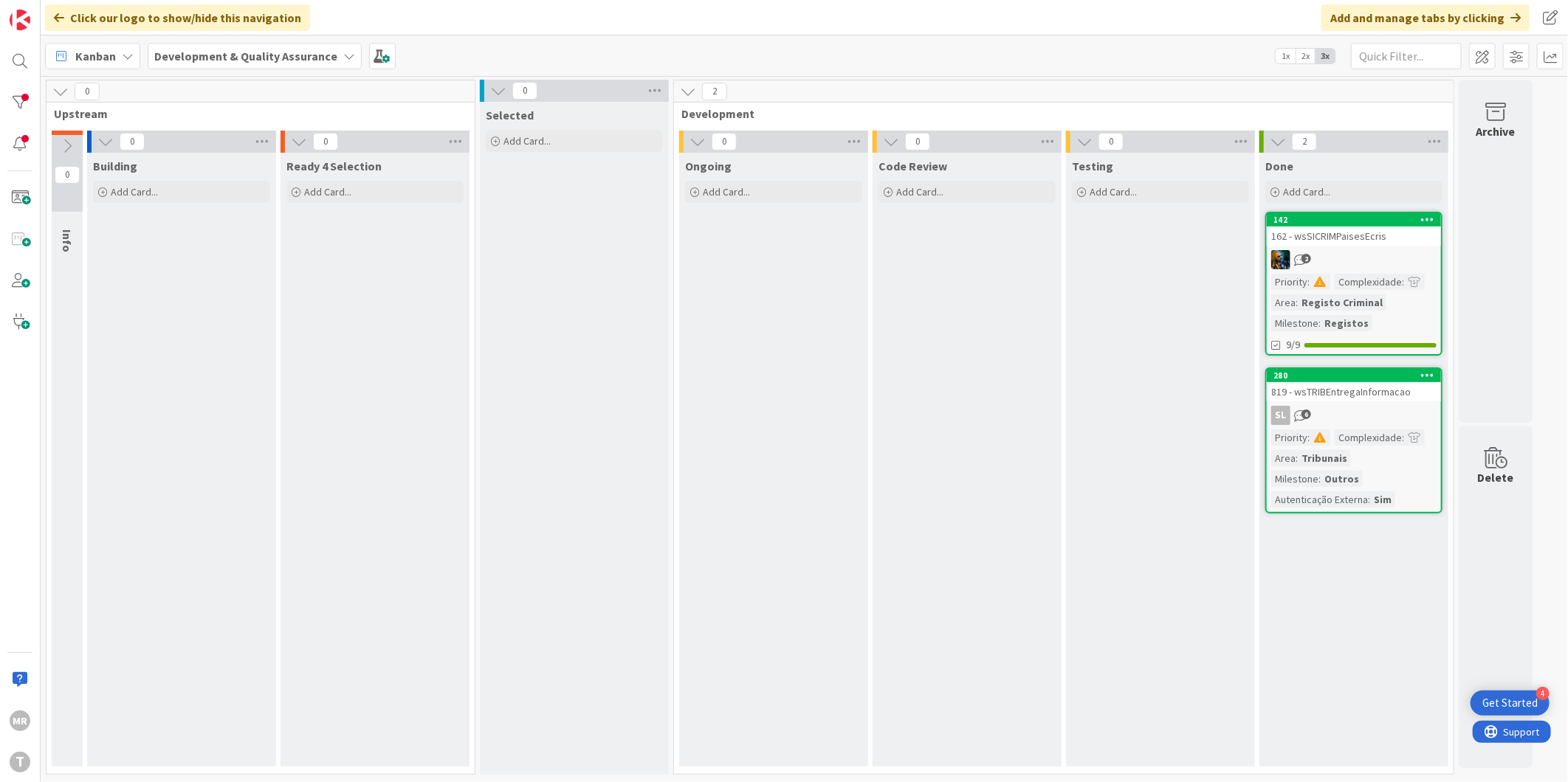
click at [1174, 445] on div "Testing Add Card..." at bounding box center [1160, 460] width 189 height 614
click at [1336, 375] on div "280" at bounding box center [1356, 376] width 168 height 11
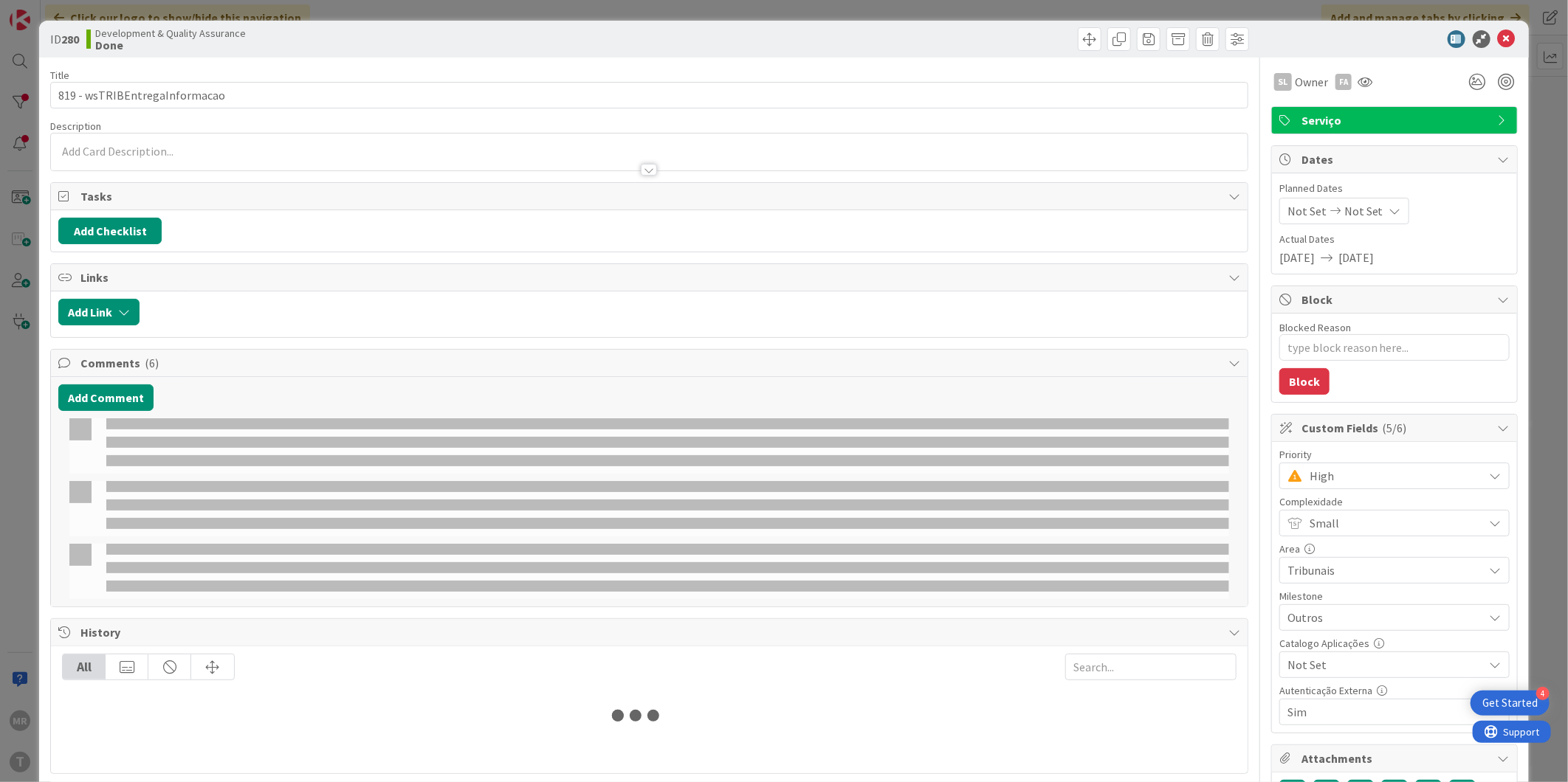
type textarea "x"
select select "java"
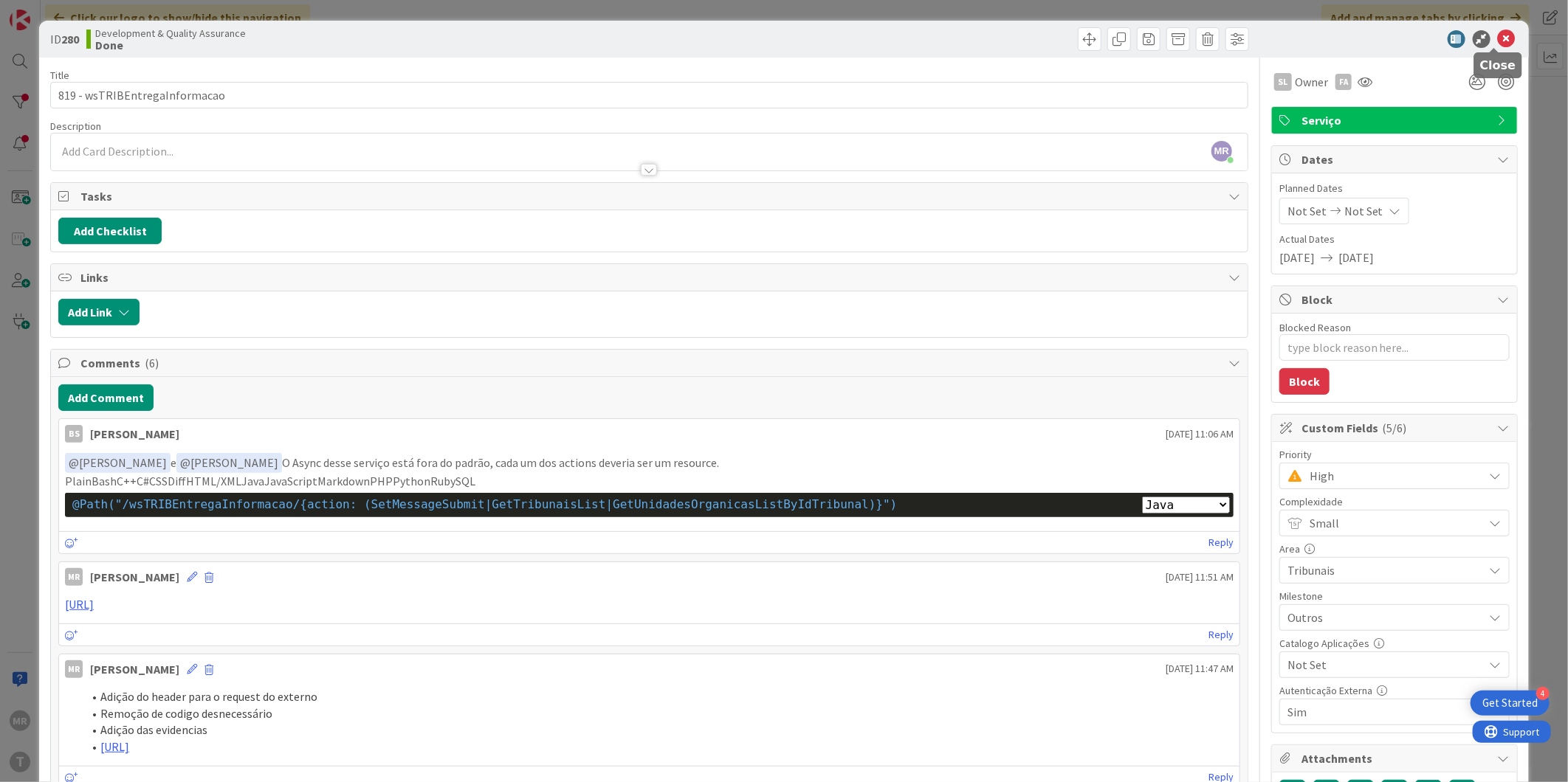
click at [1500, 42] on icon at bounding box center [1506, 39] width 17 height 17
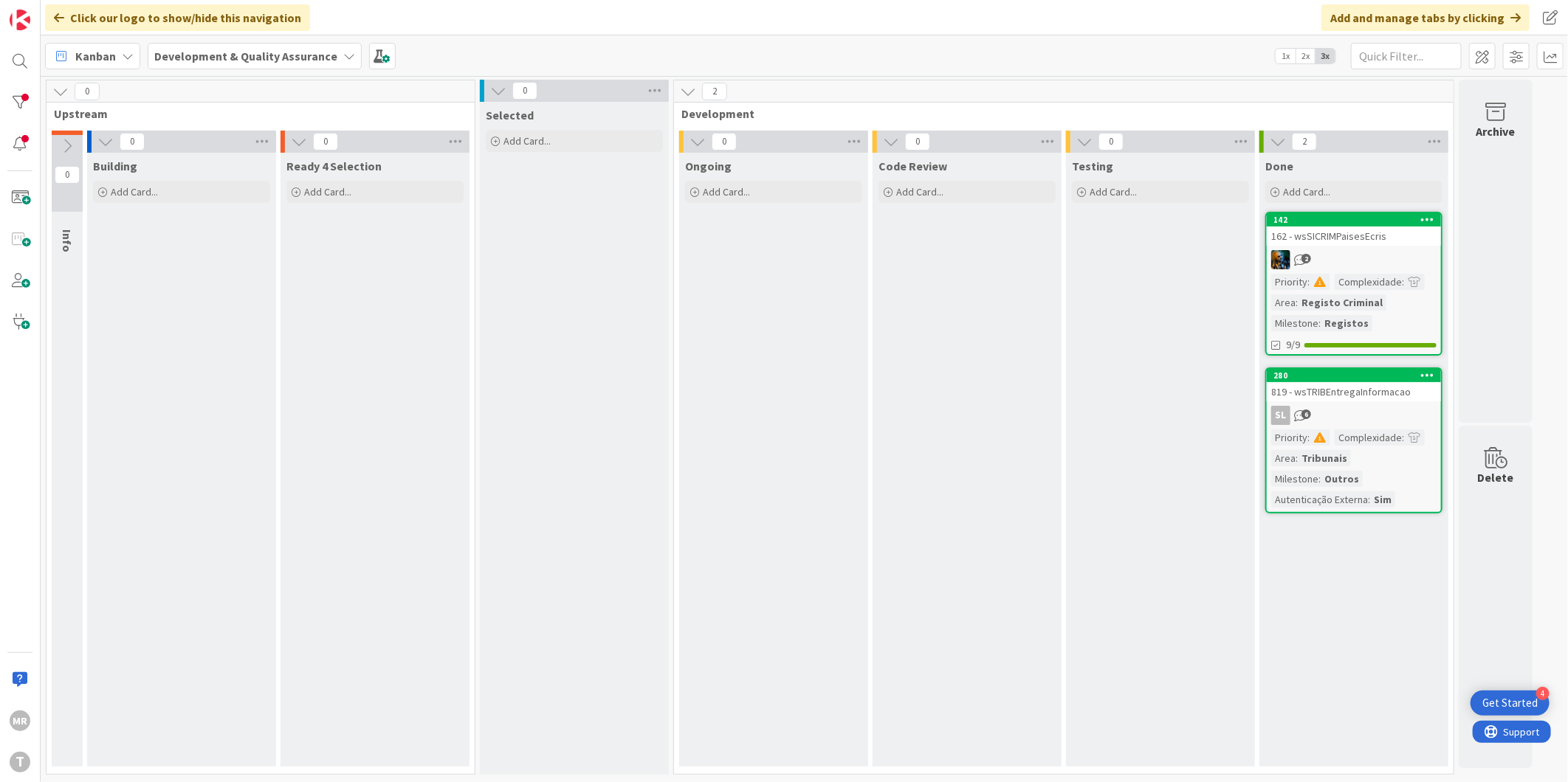
click at [1087, 343] on div "Testing Add Card..." at bounding box center [1160, 460] width 189 height 614
click at [874, 745] on button "Refresh" at bounding box center [864, 749] width 50 height 19
click at [30, 109] on div at bounding box center [20, 102] width 30 height 30
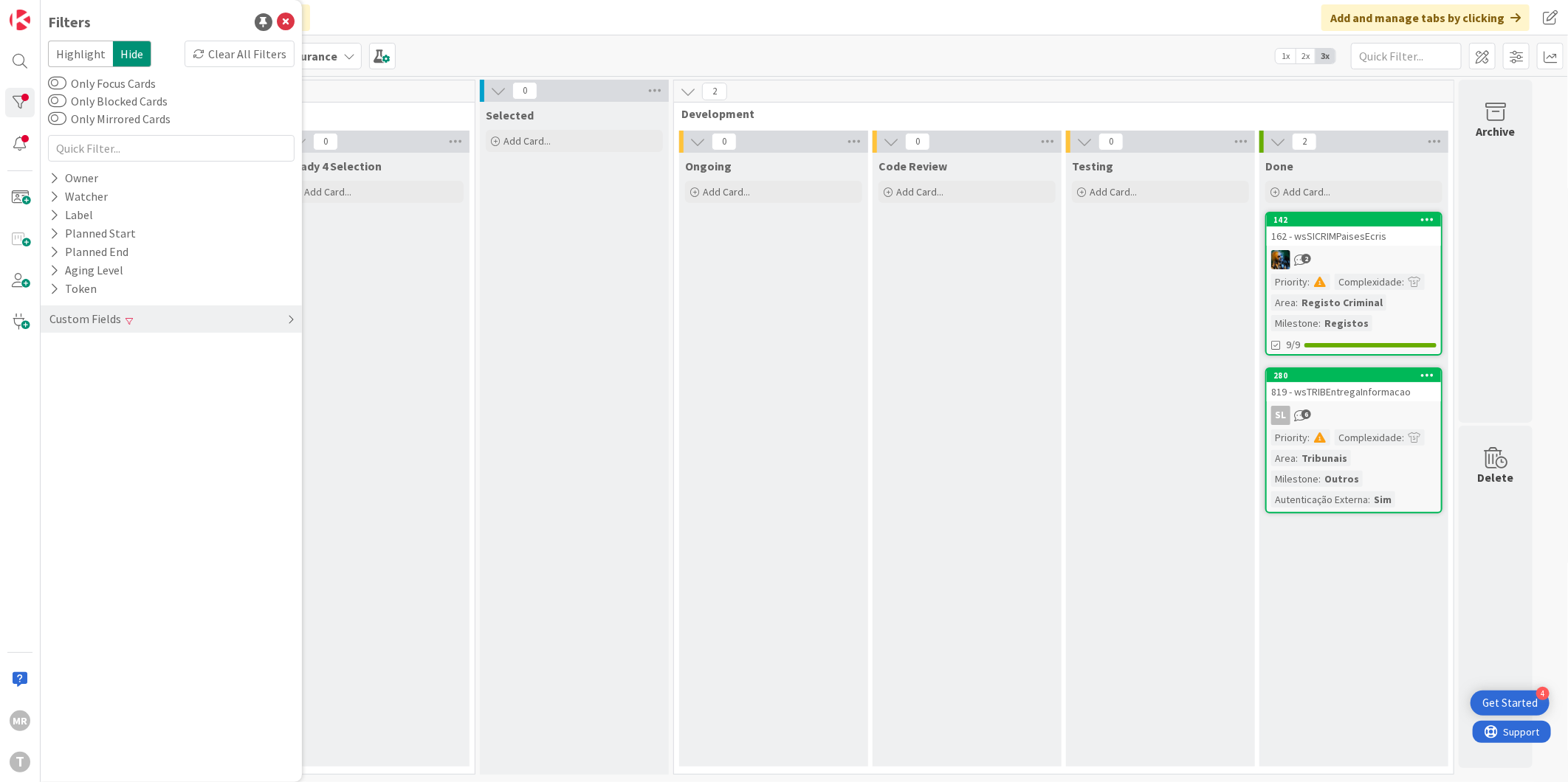
click at [48, 314] on div "Custom Fields" at bounding box center [85, 319] width 74 height 18
click at [57, 347] on icon at bounding box center [54, 349] width 10 height 13
click at [60, 386] on icon at bounding box center [57, 391] width 11 height 11
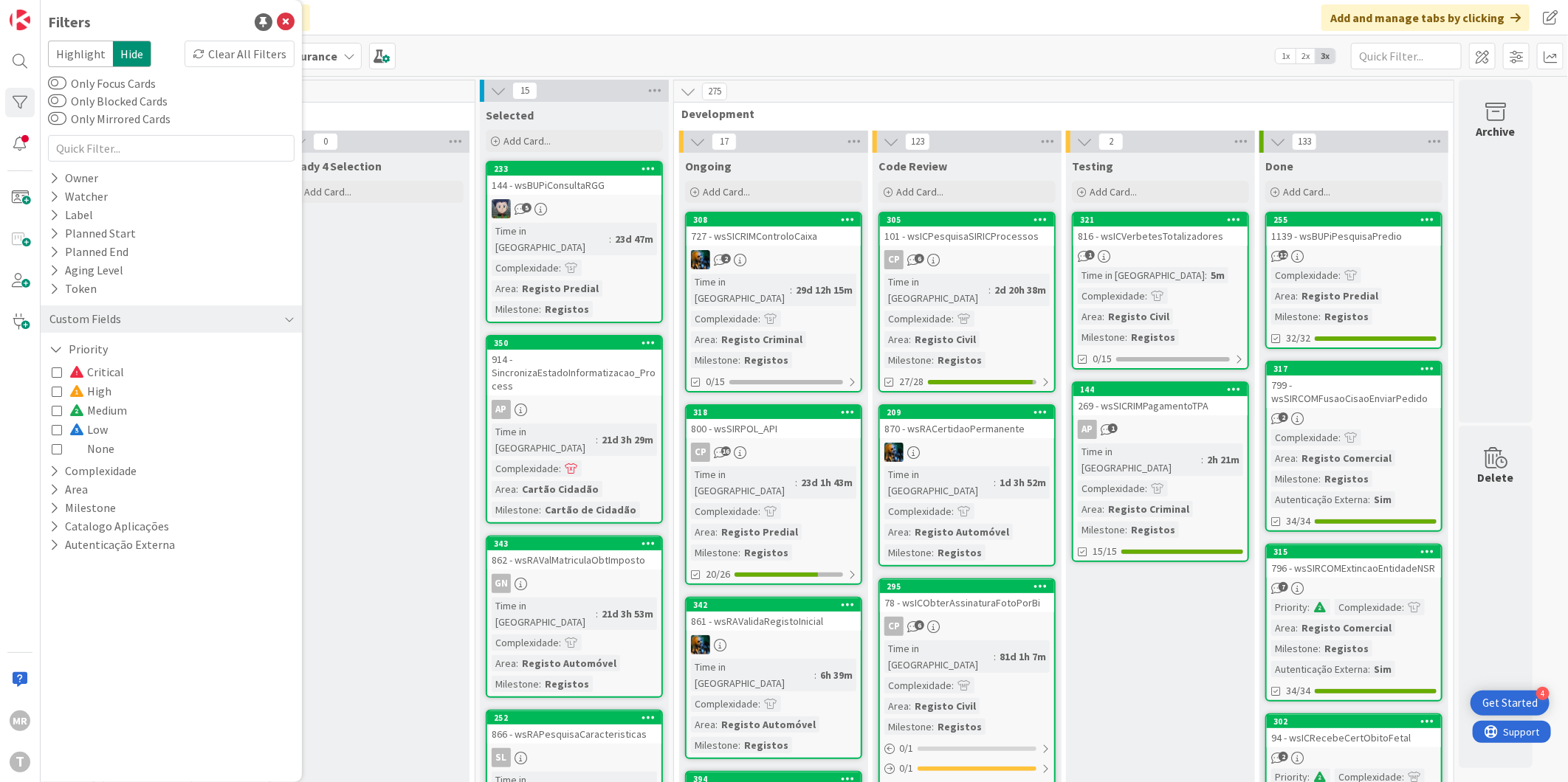
click at [83, 366] on span at bounding box center [78, 372] width 17 height 12
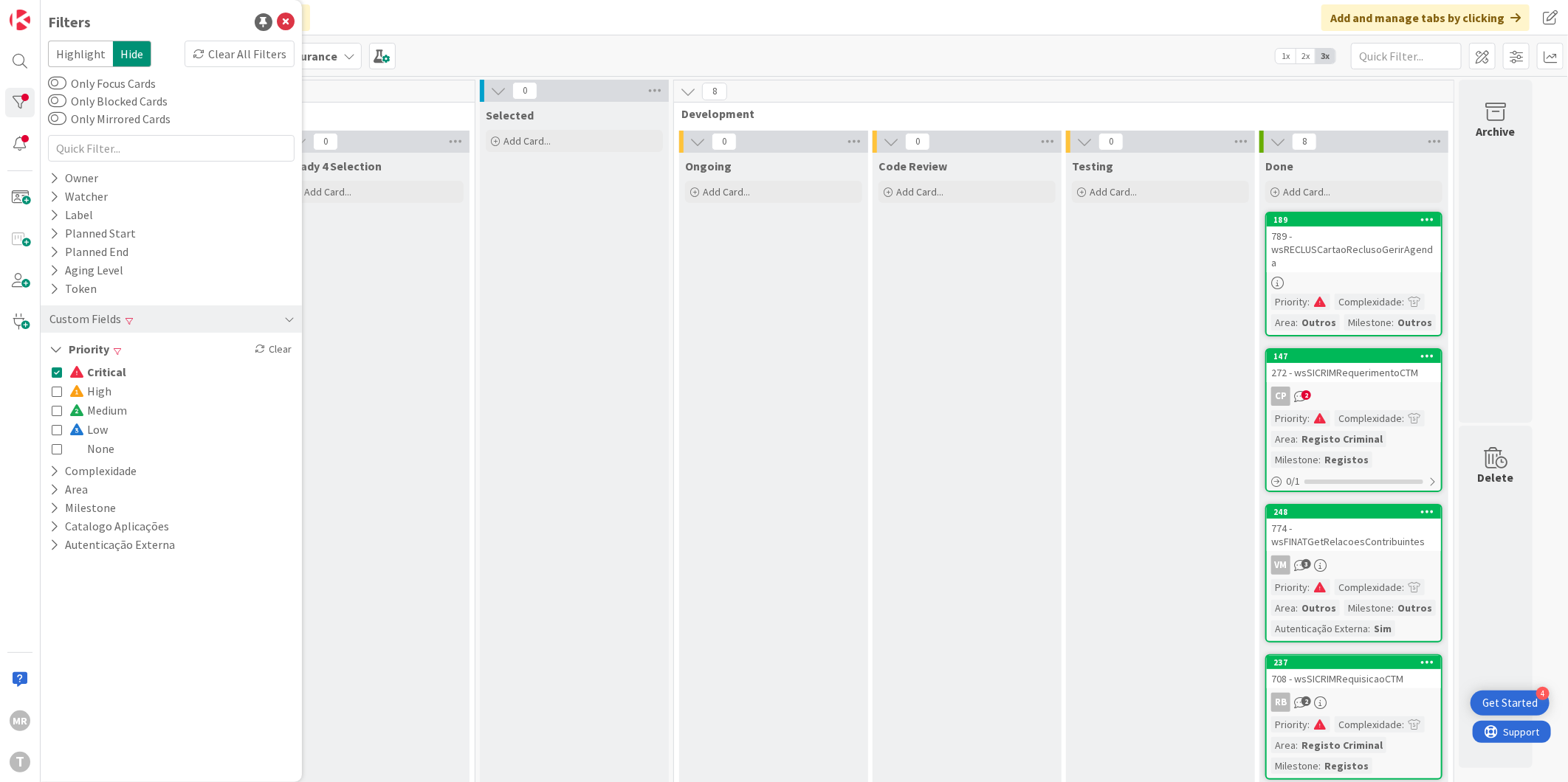
click at [50, 393] on div "Critical High Medium Low None" at bounding box center [171, 410] width 246 height 103
click at [58, 372] on icon at bounding box center [57, 372] width 11 height 11
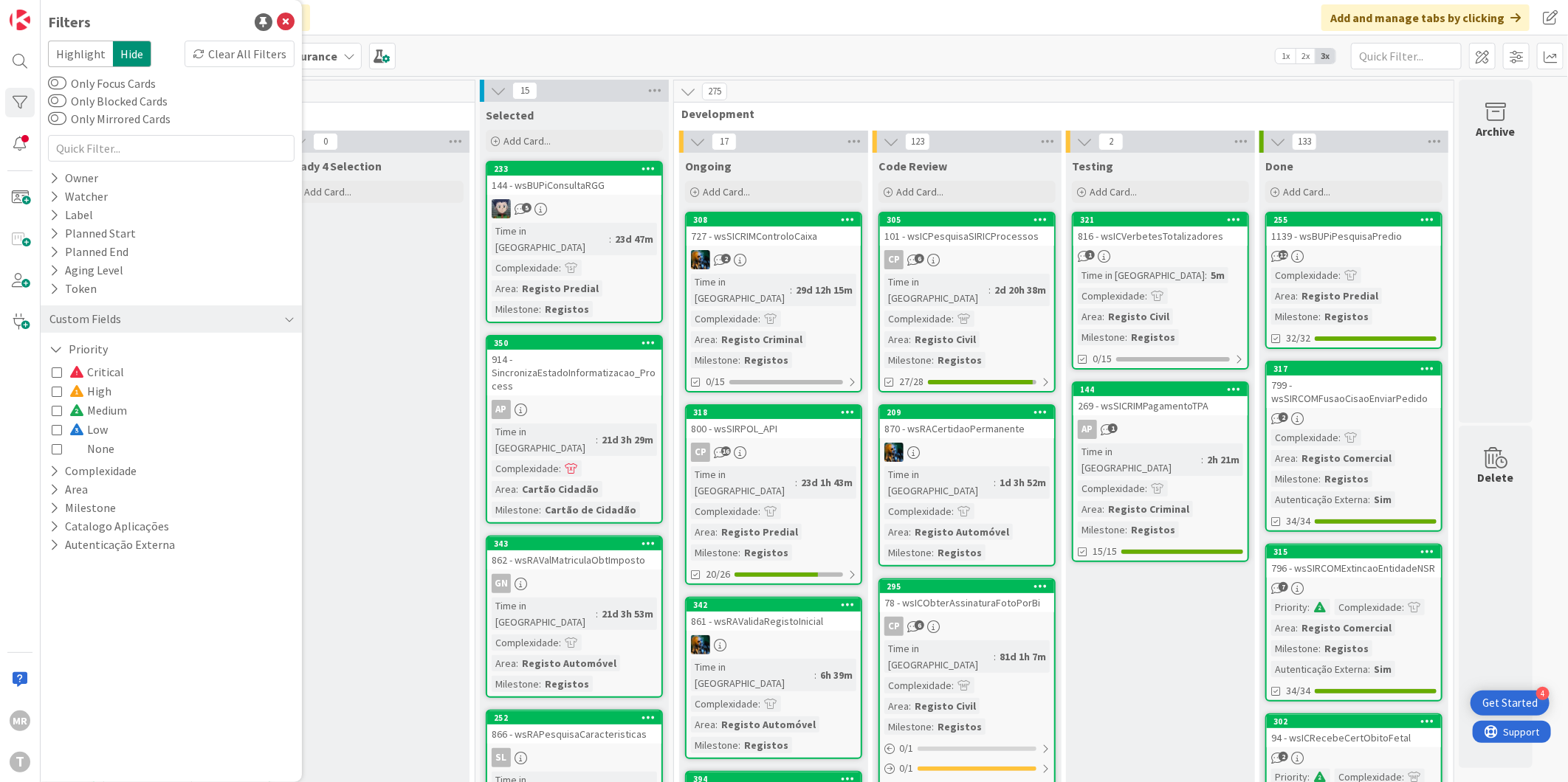
click at [56, 382] on button "High" at bounding box center [81, 390] width 60 height 19
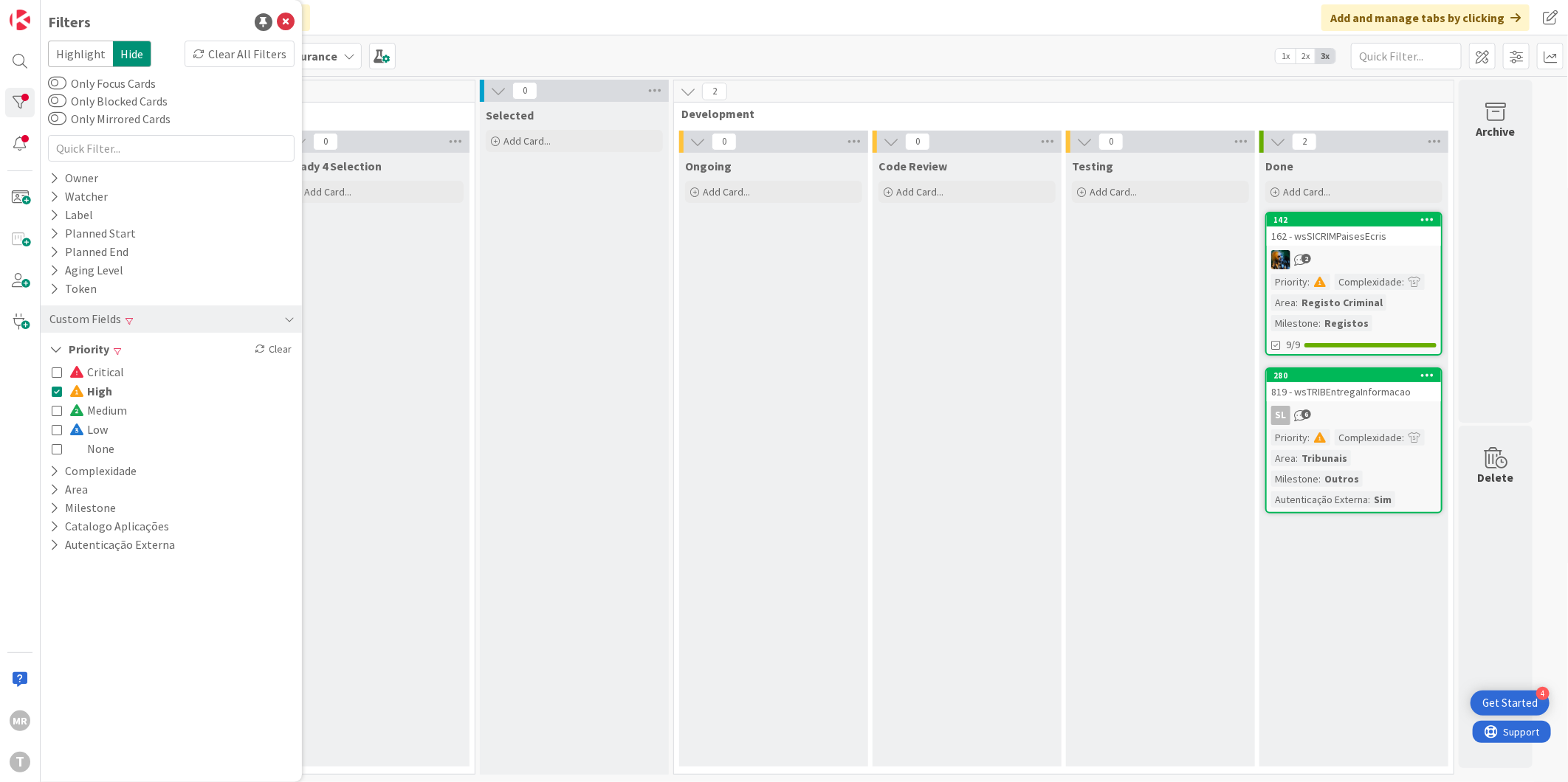
click at [357, 417] on div "Ready 4 Selection Add Card..." at bounding box center [375, 460] width 189 height 614
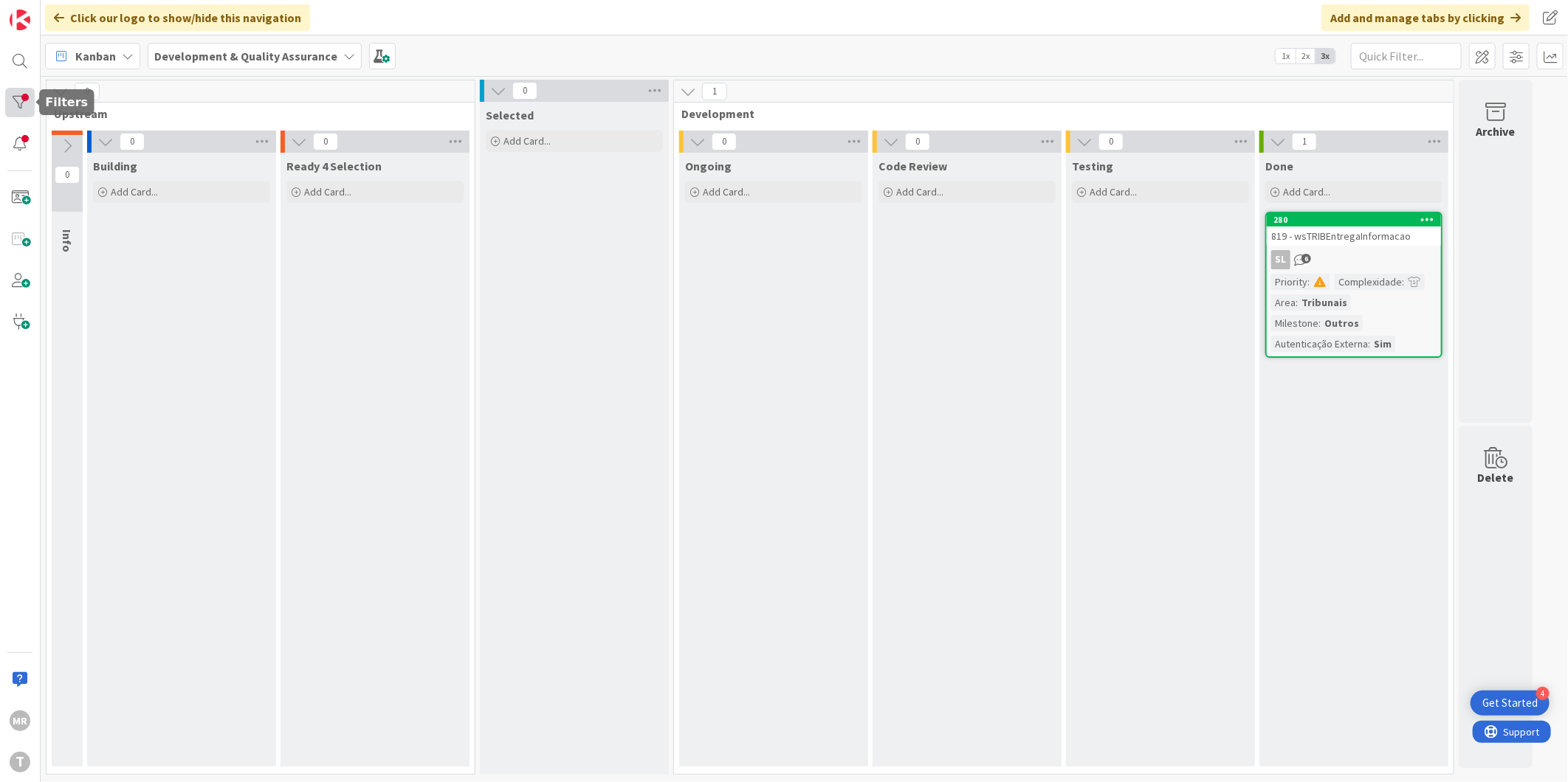
click at [25, 105] on div at bounding box center [20, 102] width 30 height 30
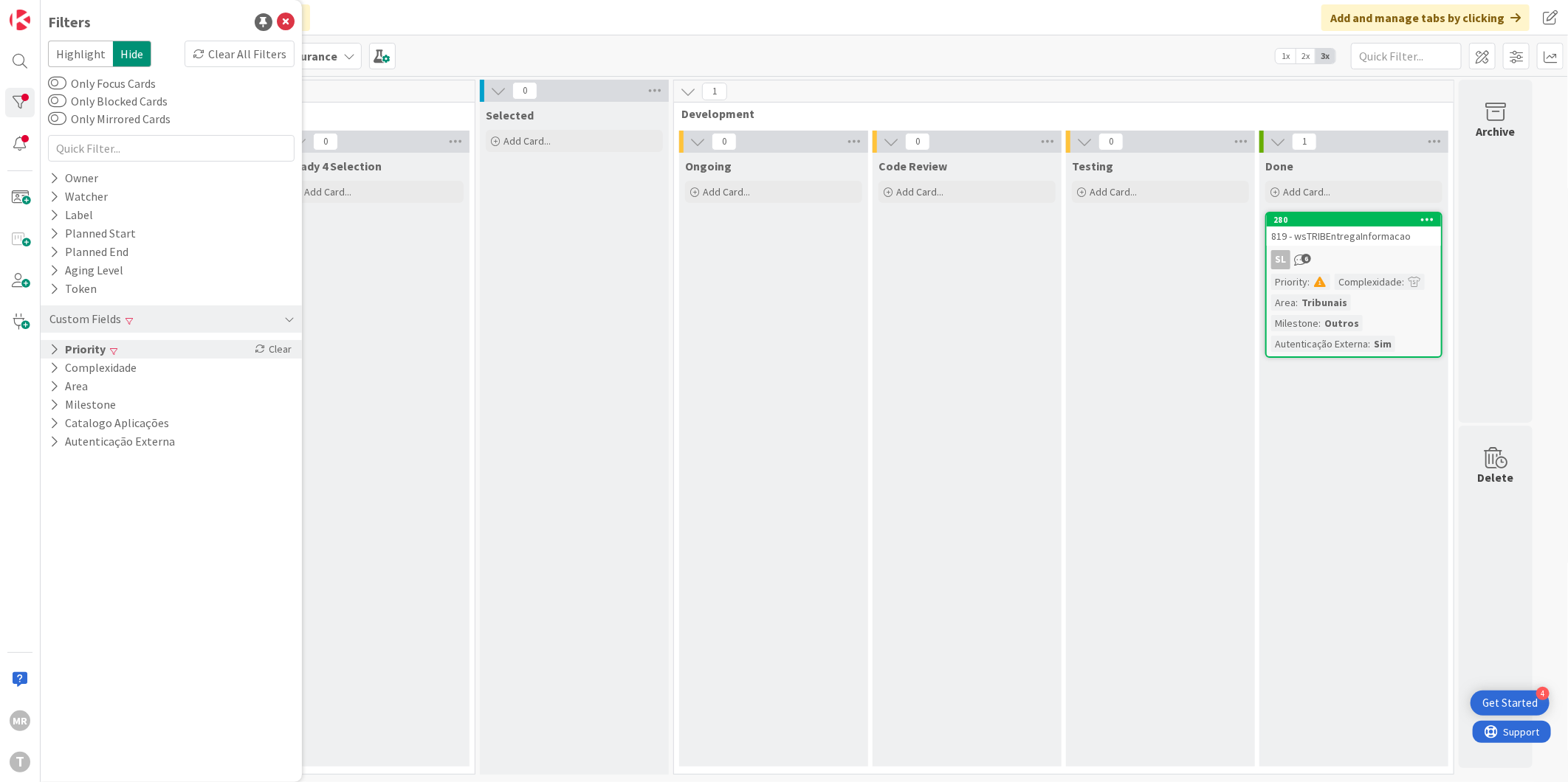
click at [55, 349] on icon at bounding box center [54, 349] width 10 height 13
click at [55, 393] on icon at bounding box center [57, 391] width 11 height 11
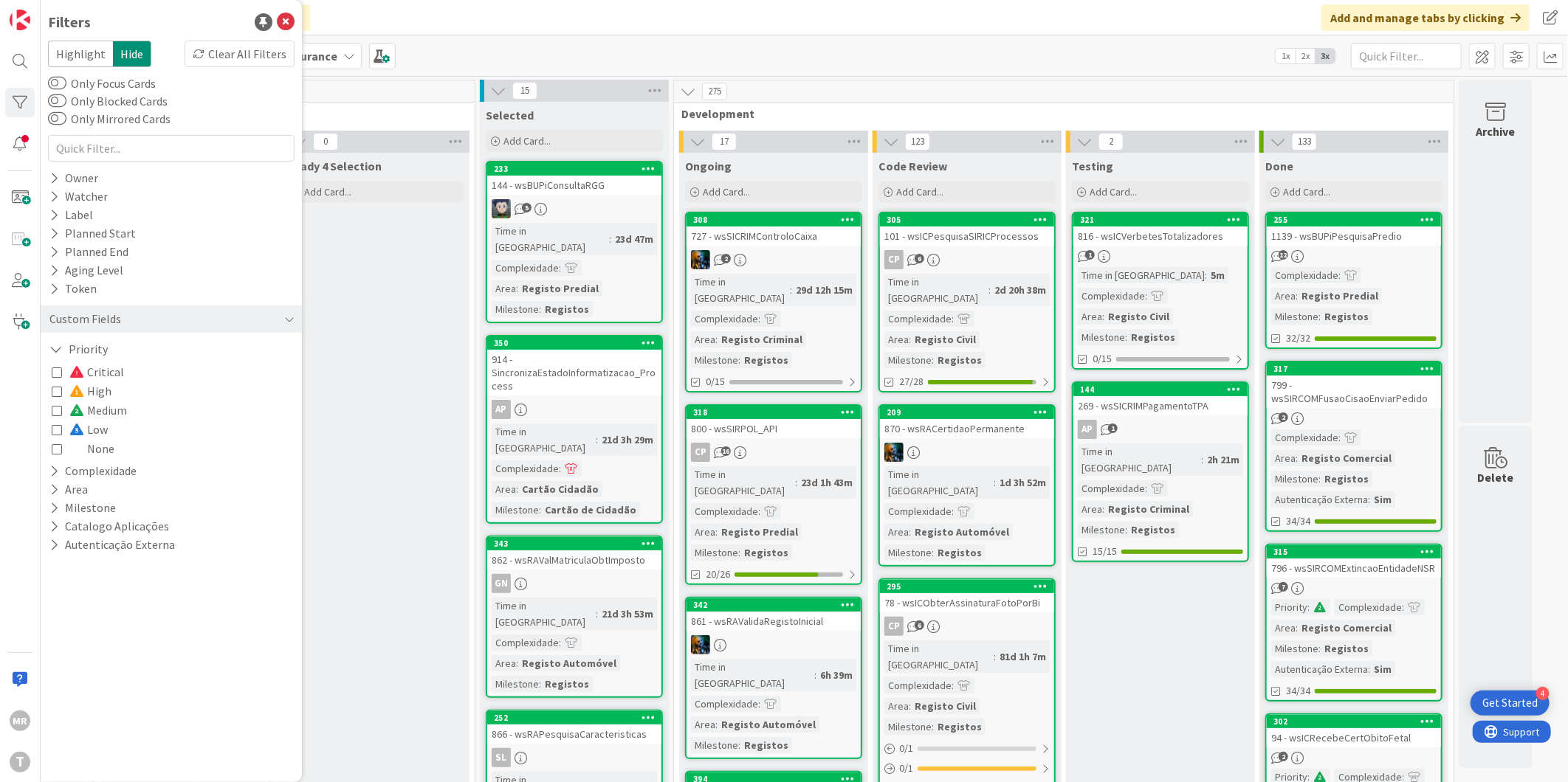
click at [96, 385] on span "High" at bounding box center [90, 390] width 42 height 19
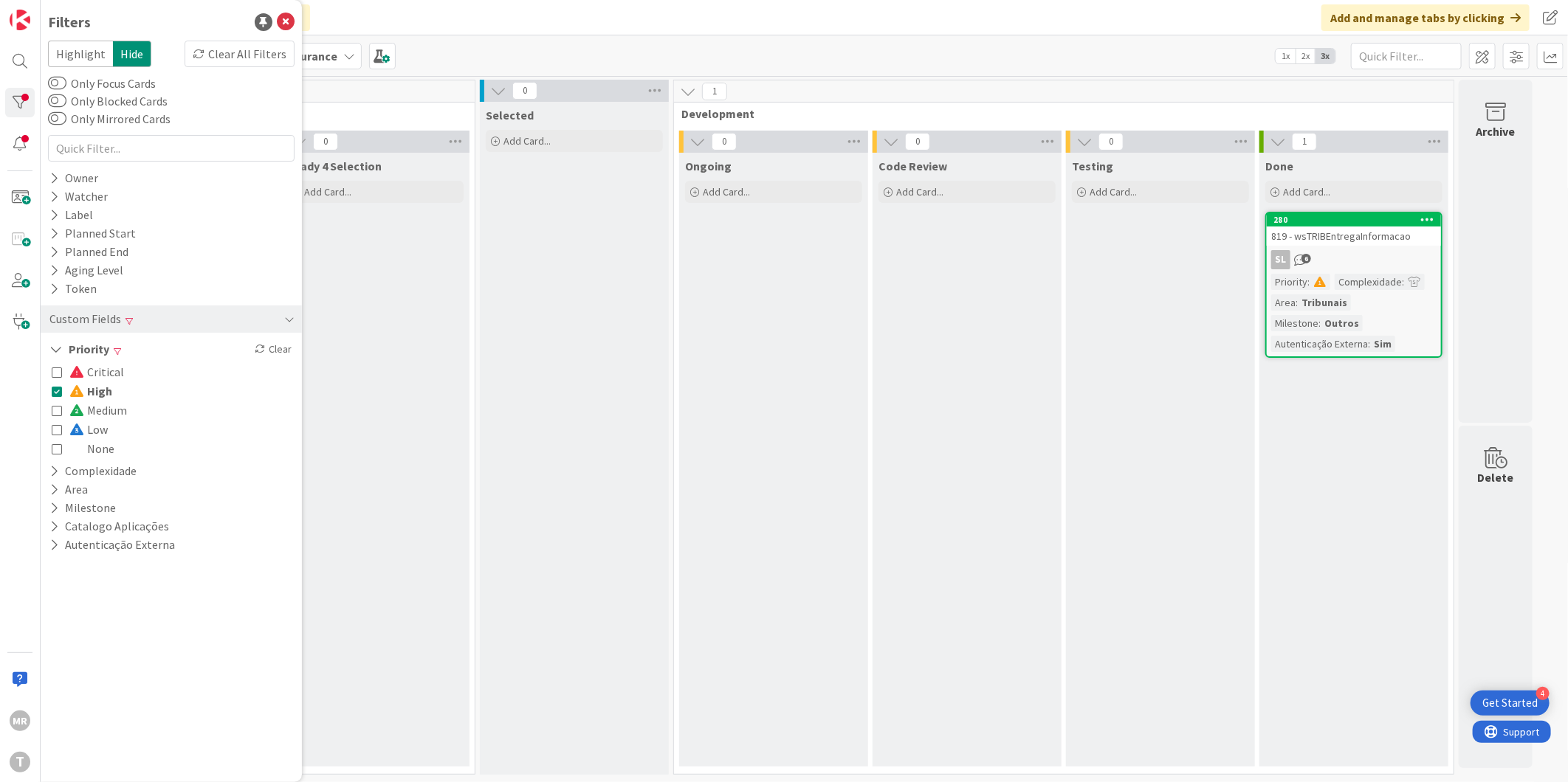
click at [96, 385] on span "High" at bounding box center [91, 390] width 42 height 19
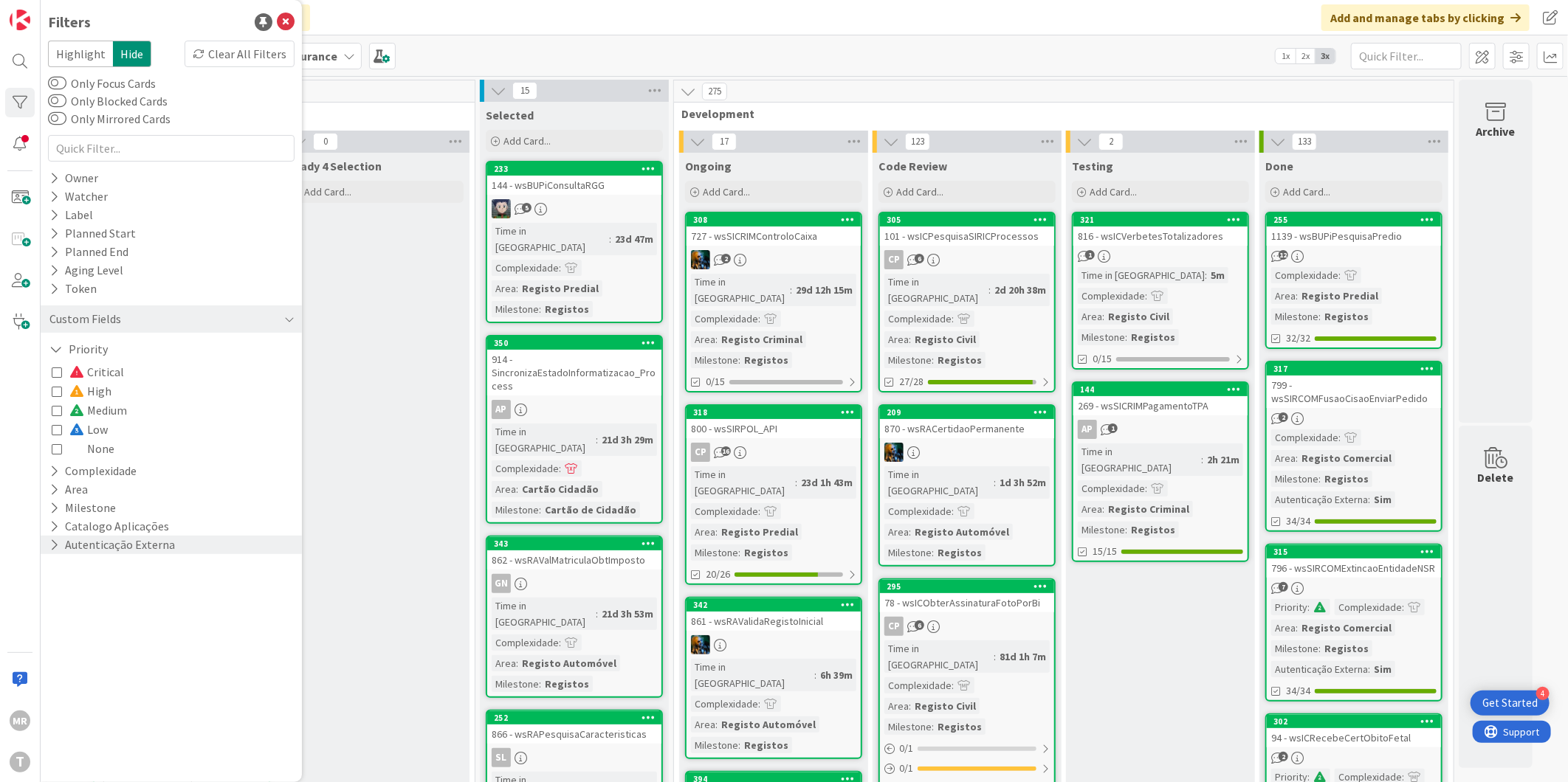
click at [50, 544] on icon at bounding box center [54, 545] width 10 height 13
click at [84, 568] on span "Sim" at bounding box center [79, 567] width 19 height 19
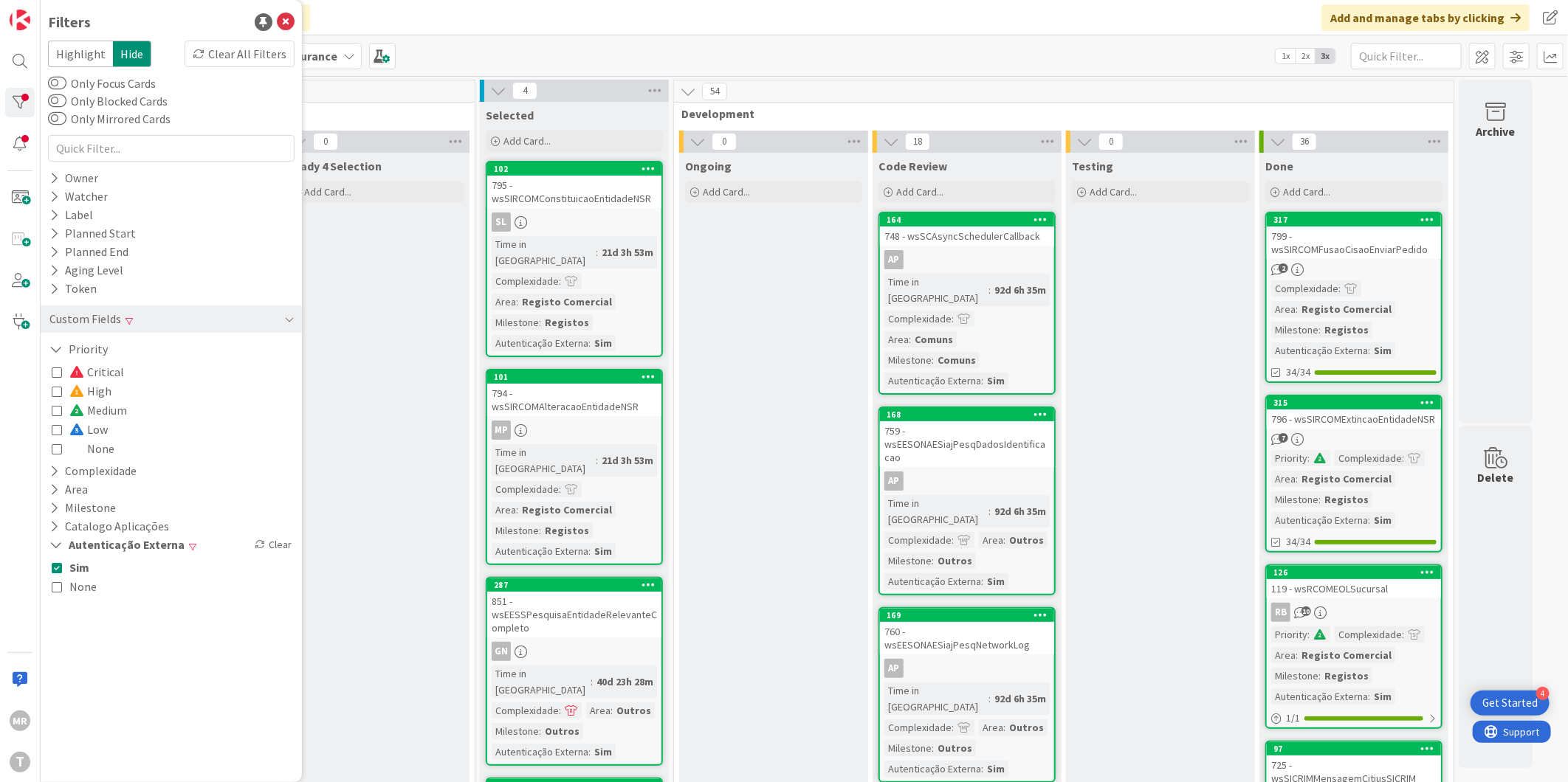
click at [68, 565] on button "Sim" at bounding box center [71, 567] width 38 height 19
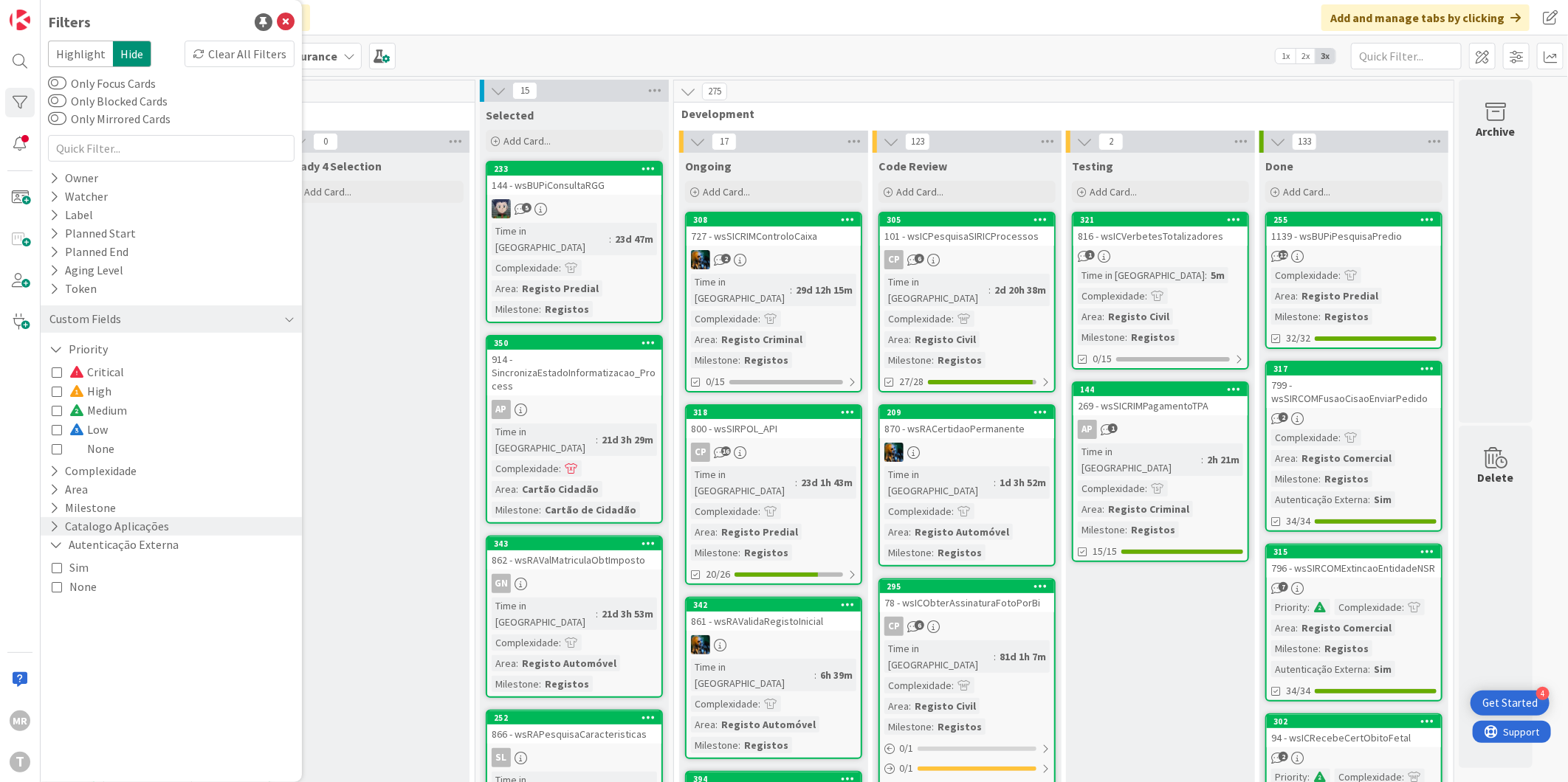
click at [53, 533] on icon at bounding box center [54, 526] width 10 height 13
click at [57, 588] on icon at bounding box center [56, 590] width 14 height 13
click at [55, 528] on icon at bounding box center [56, 526] width 14 height 13
click at [1397, 54] on input "text" at bounding box center [1406, 55] width 111 height 27
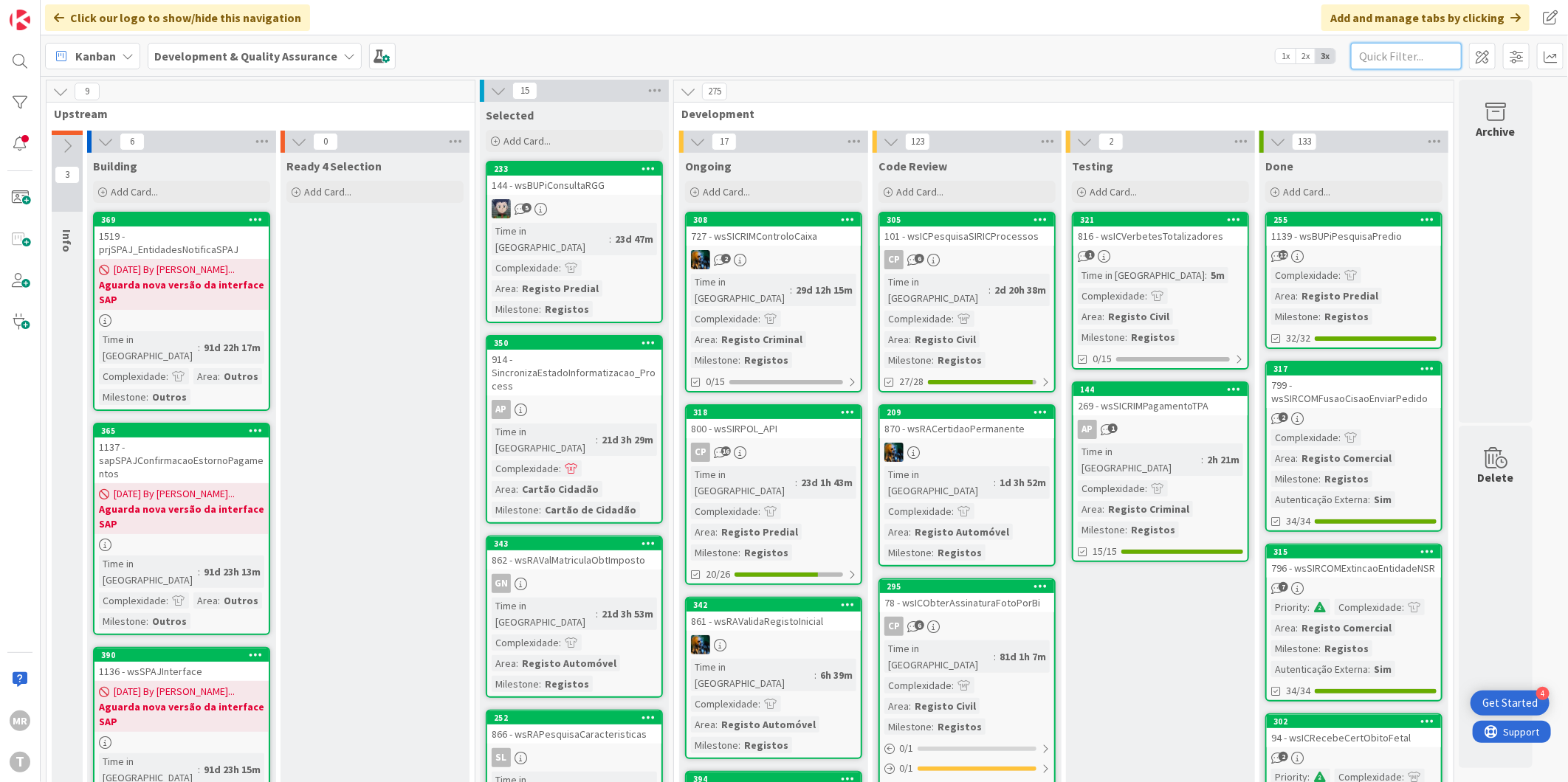
paste input "wsSICRIMRequerimentoCTM"
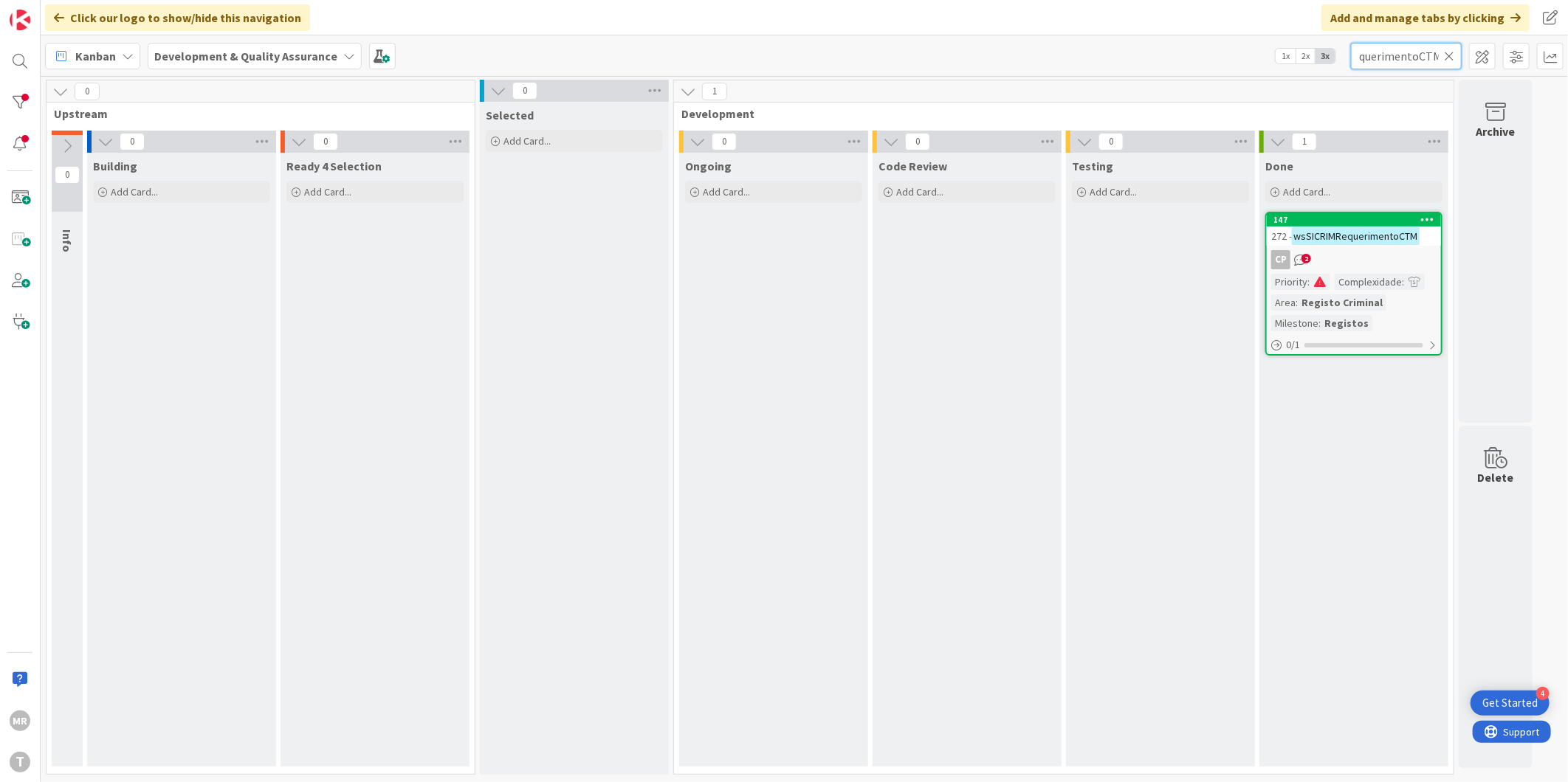
scroll to position [0, 61]
type input "wsSICRIMRequerimentoCTM"
click at [1448, 55] on icon at bounding box center [1449, 56] width 11 height 14
click at [1422, 57] on input "text" at bounding box center [1406, 55] width 111 height 27
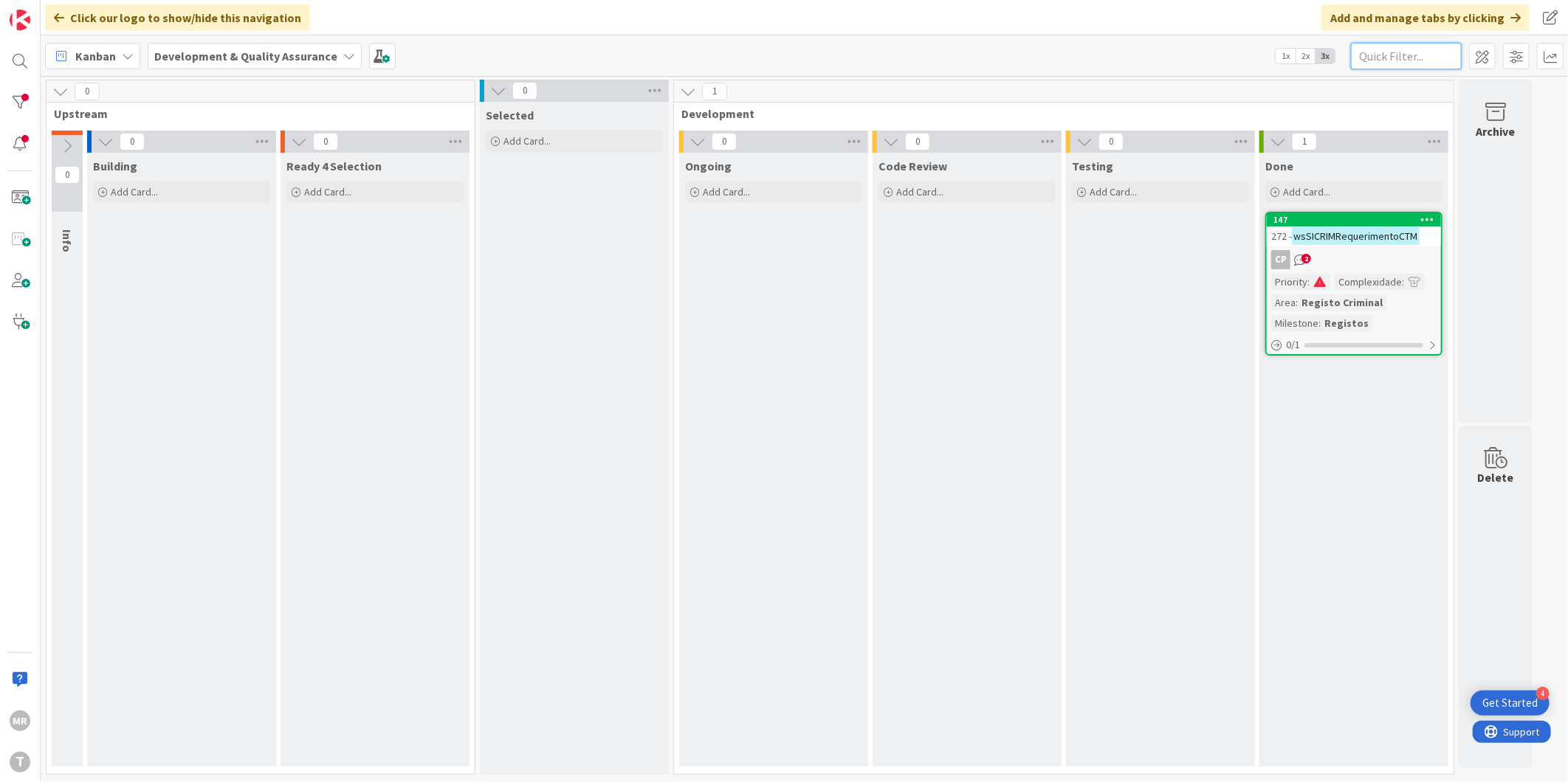
paste input "wsSICRIMObterDocumentoPagamento"
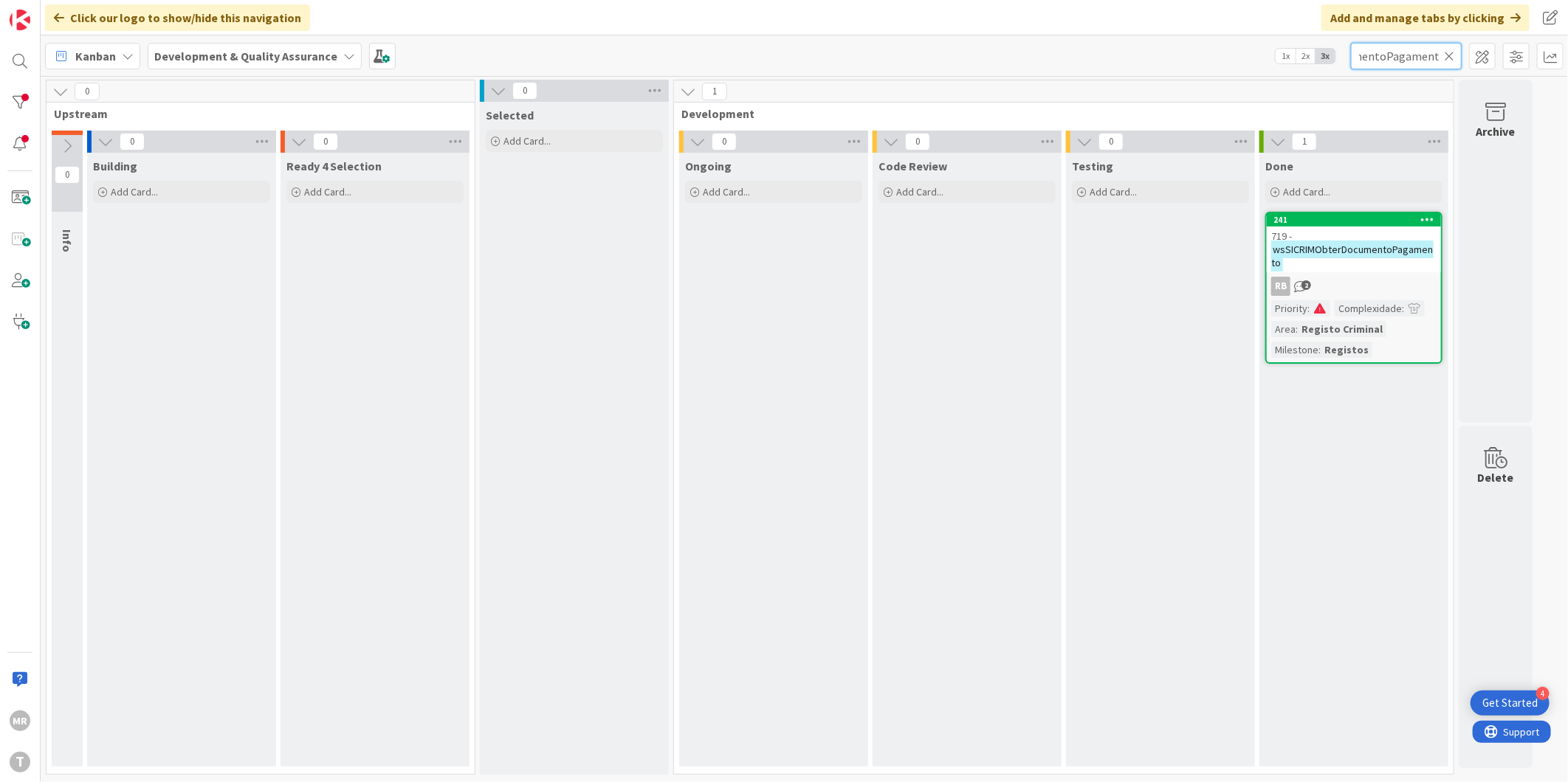
scroll to position [0, 111]
type input "wsSICRIMObterDocumentoPagamento"
drag, startPoint x: 1454, startPoint y: 52, endPoint x: 1417, endPoint y: 64, distance: 38.9
click at [1454, 52] on icon at bounding box center [1449, 56] width 11 height 14
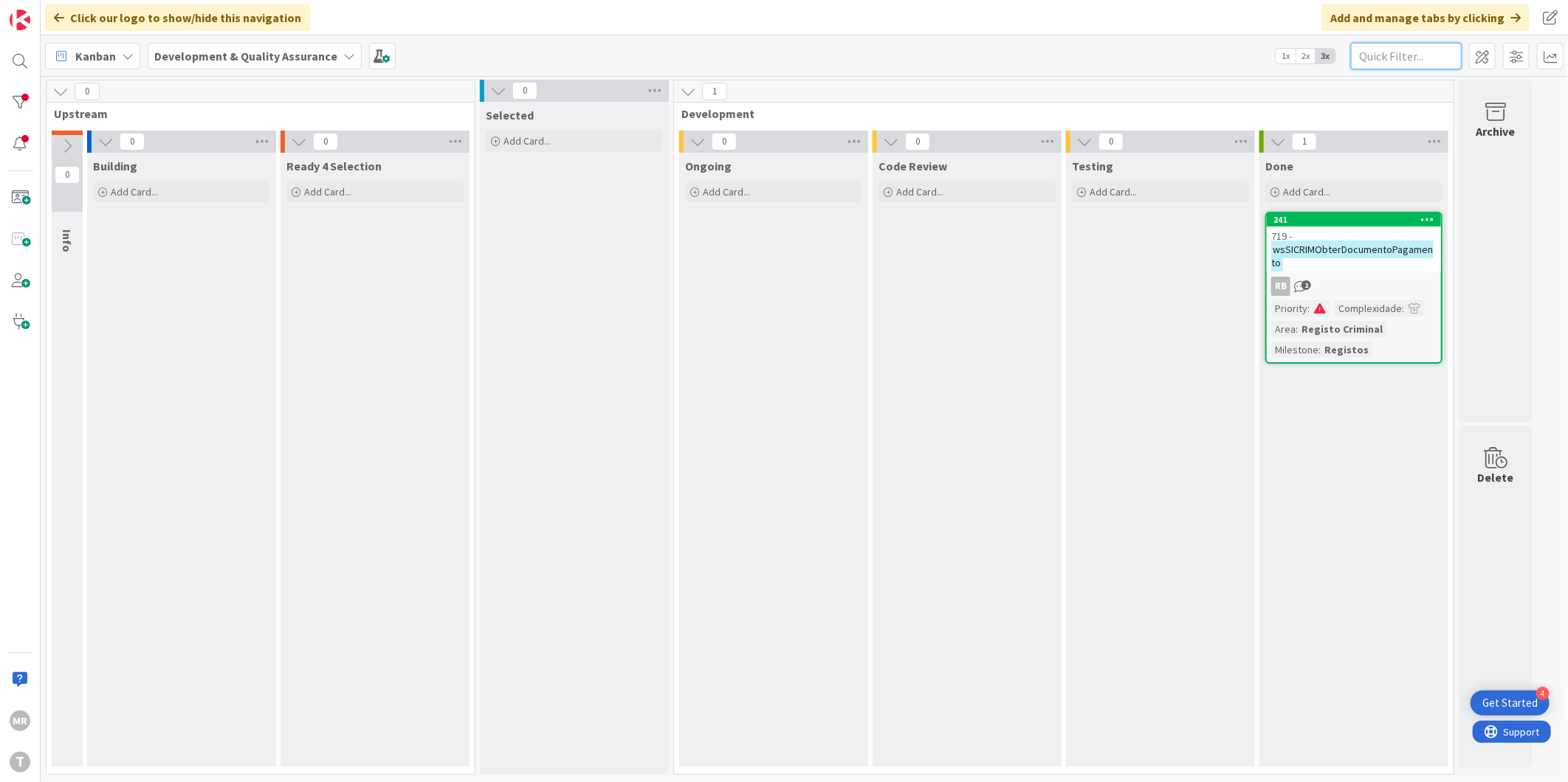
click at [1410, 65] on input "text" at bounding box center [1406, 55] width 111 height 27
paste input "wsSICRIMObterFins"
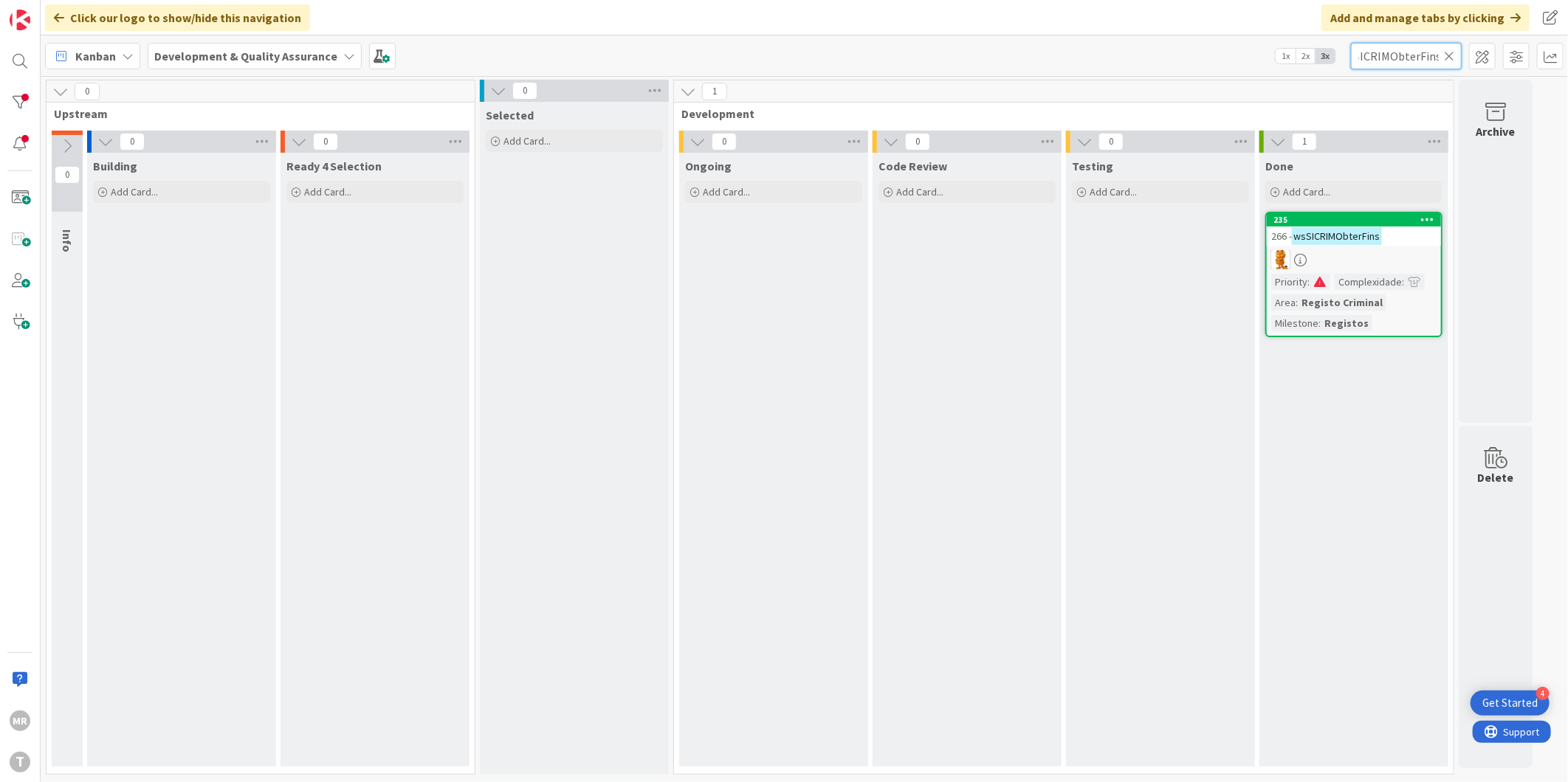
scroll to position [0, 16]
type input "wsSICRIMObterFins"
drag, startPoint x: 1449, startPoint y: 52, endPoint x: 1398, endPoint y: 55, distance: 51.1
click at [1449, 52] on icon at bounding box center [1449, 56] width 11 height 14
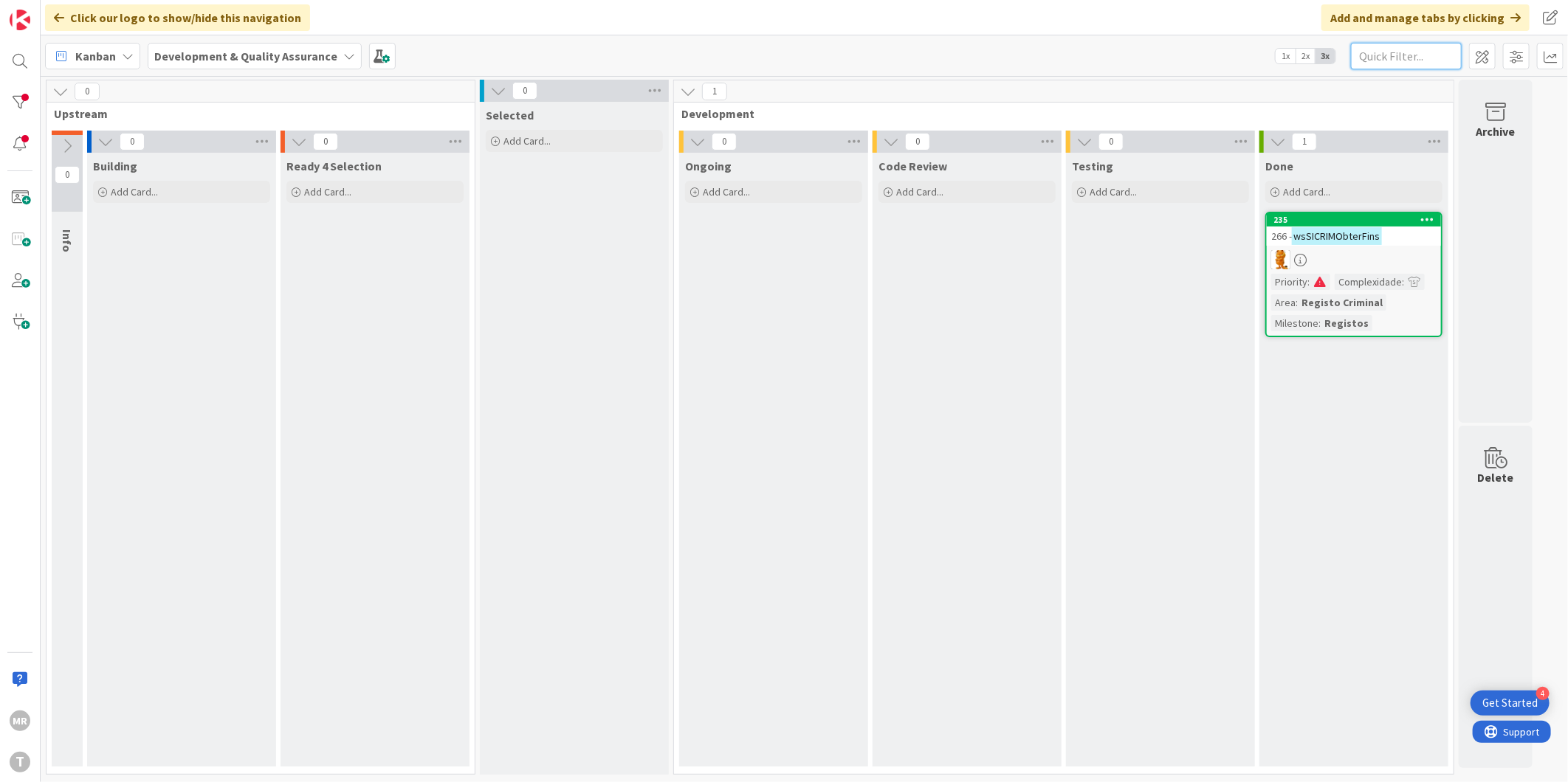
click at [1397, 55] on input "text" at bounding box center [1406, 55] width 111 height 27
paste input "wsRECLUSCartaoReclusoGerirAgenda ("
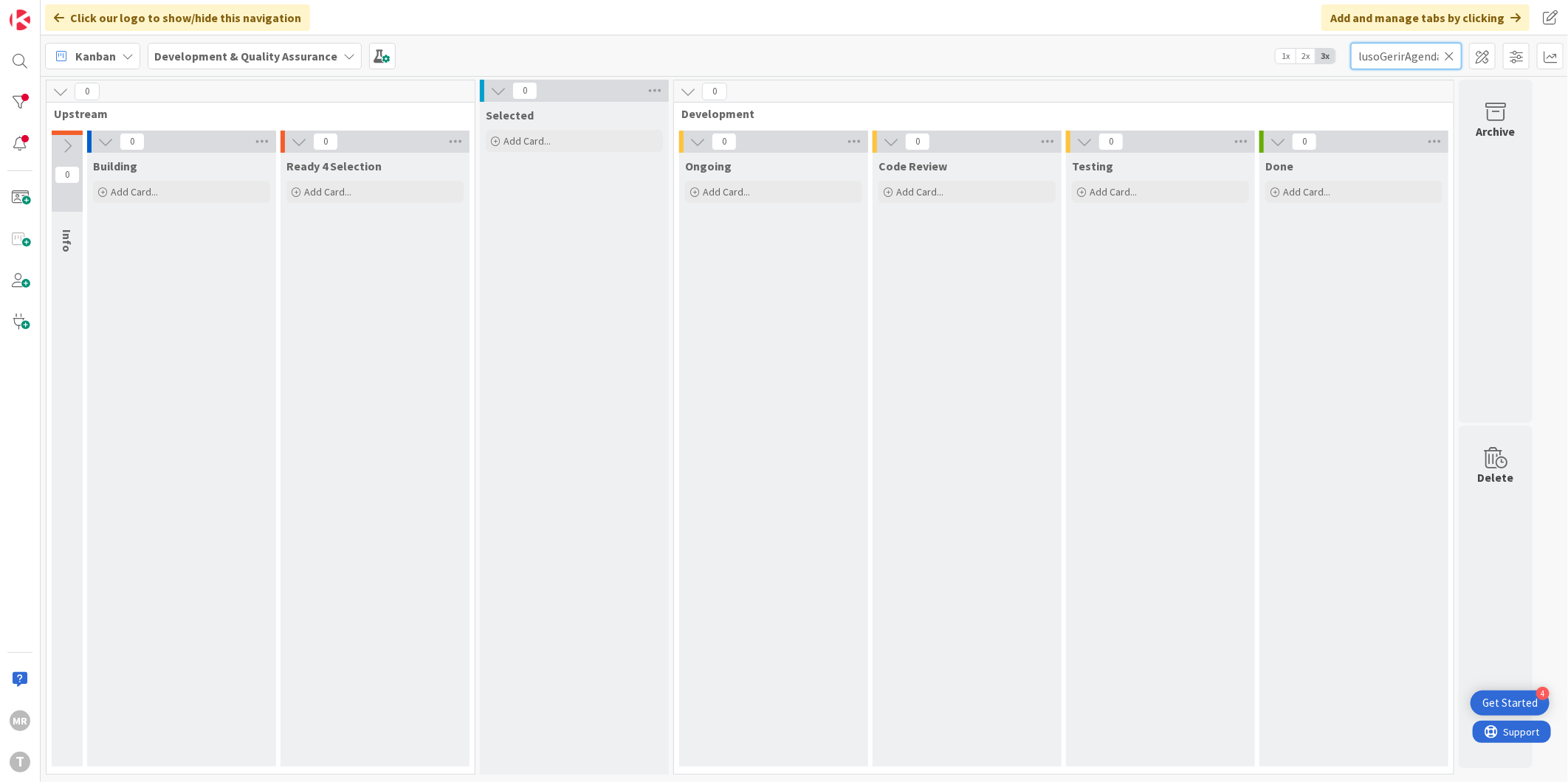
scroll to position [0, 105]
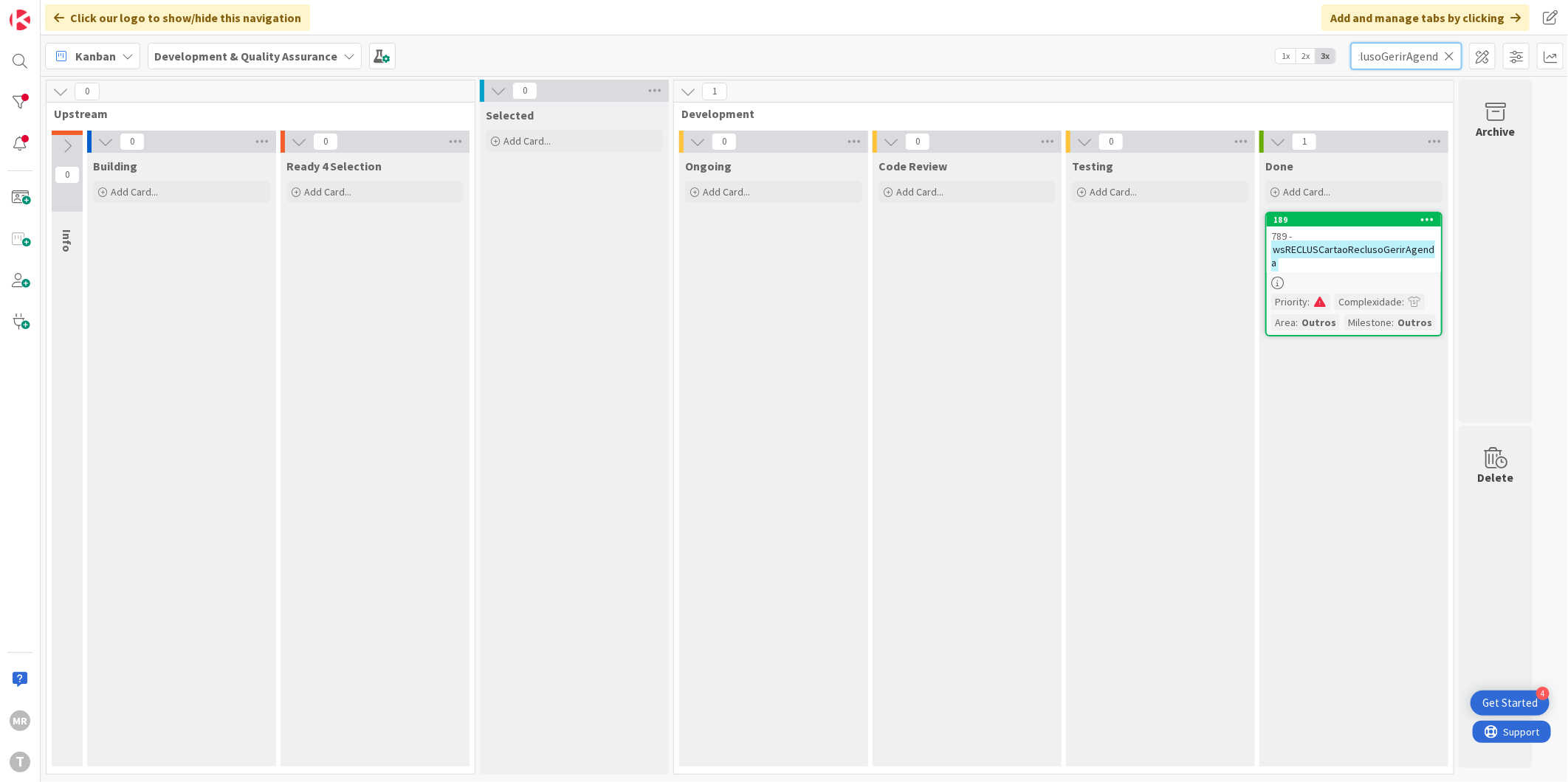
type input "wsRECLUSCartaoReclusoGerirAgenda"
click at [1455, 55] on input "wsRECLUSCartaoReclusoGerirAgenda" at bounding box center [1406, 55] width 111 height 27
click at [1444, 59] on icon at bounding box center [1449, 56] width 11 height 14
click at [1401, 55] on input "text" at bounding box center [1406, 55] width 111 height 27
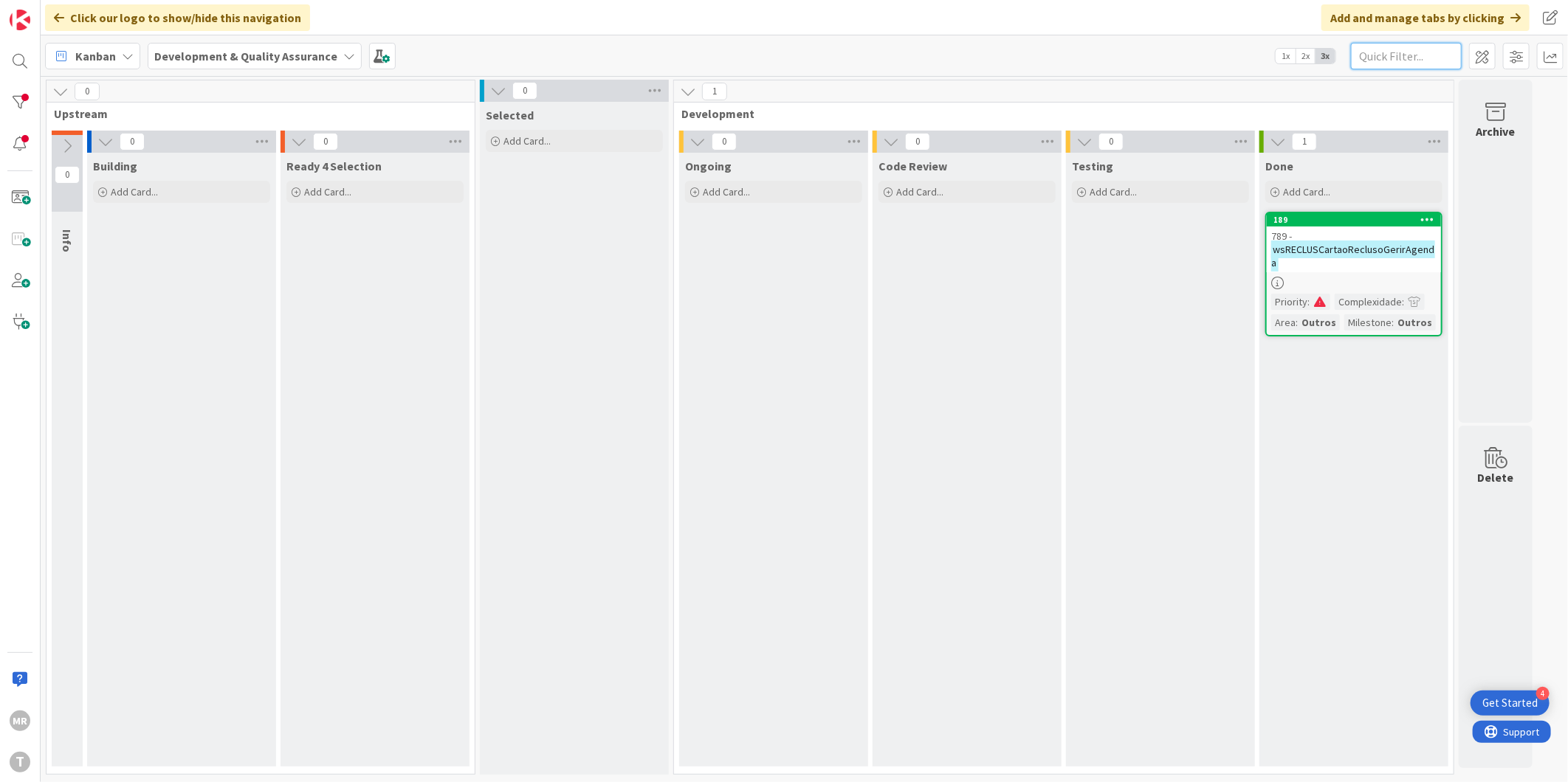
paste input "wsSICRIMRequerimentoRC"
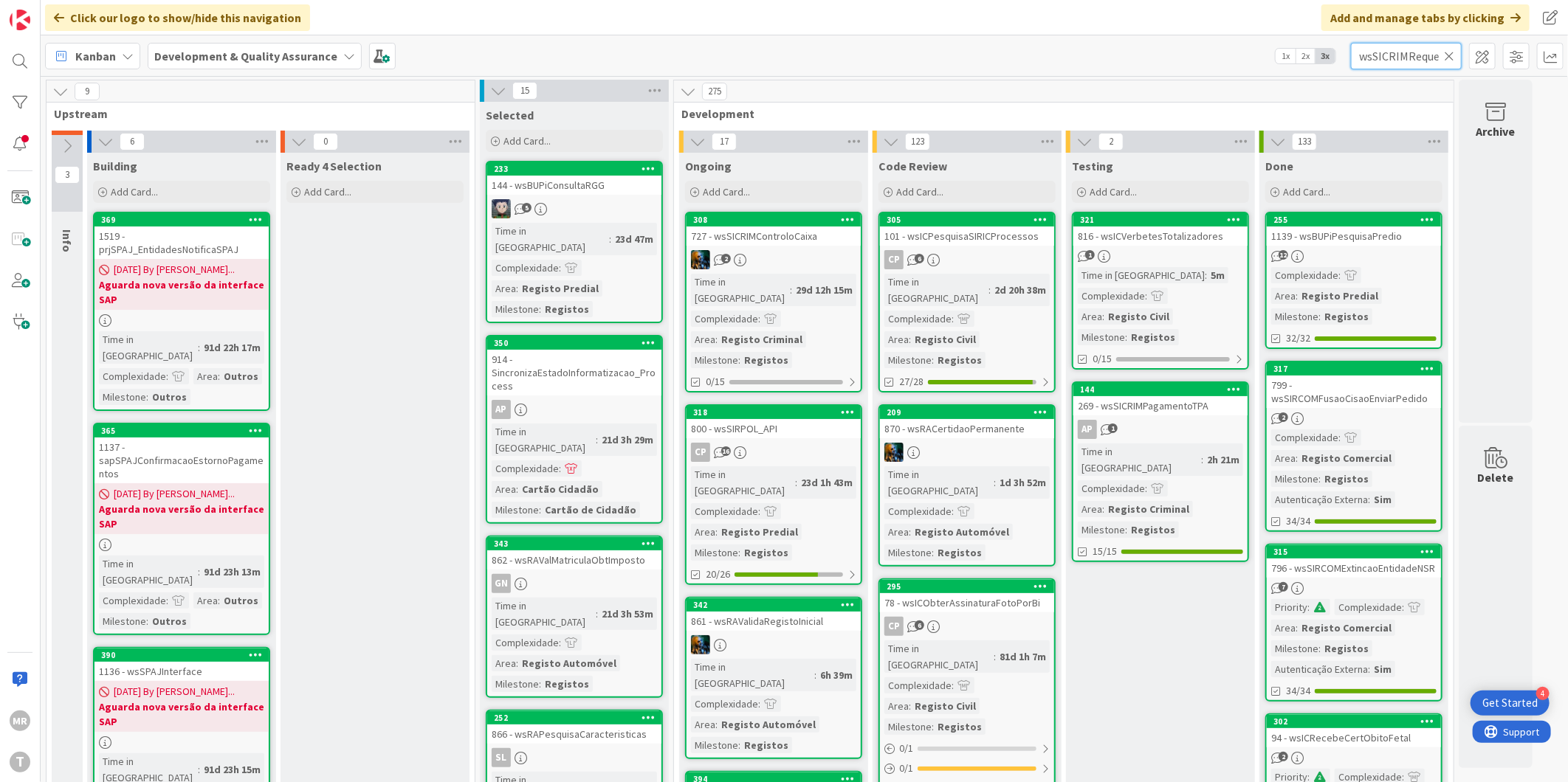
scroll to position [0, 52]
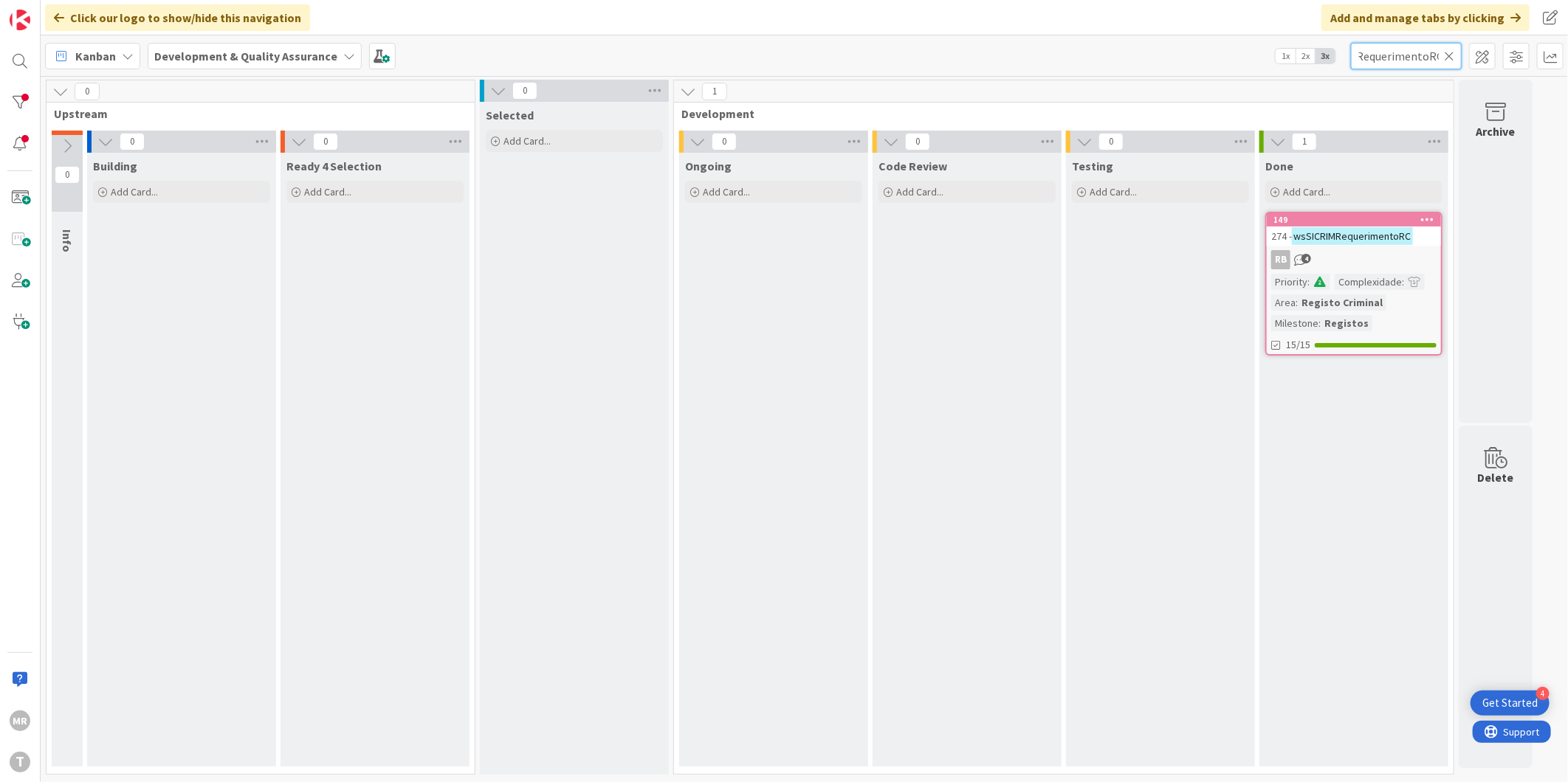
type input "wsSICRIMRequerimentoRC"
click at [1447, 56] on icon at bounding box center [1449, 56] width 11 height 14
click at [1410, 54] on input "text" at bounding box center [1406, 55] width 111 height 27
paste input "wsSICRIMDivisoesAdministrativasEcris"
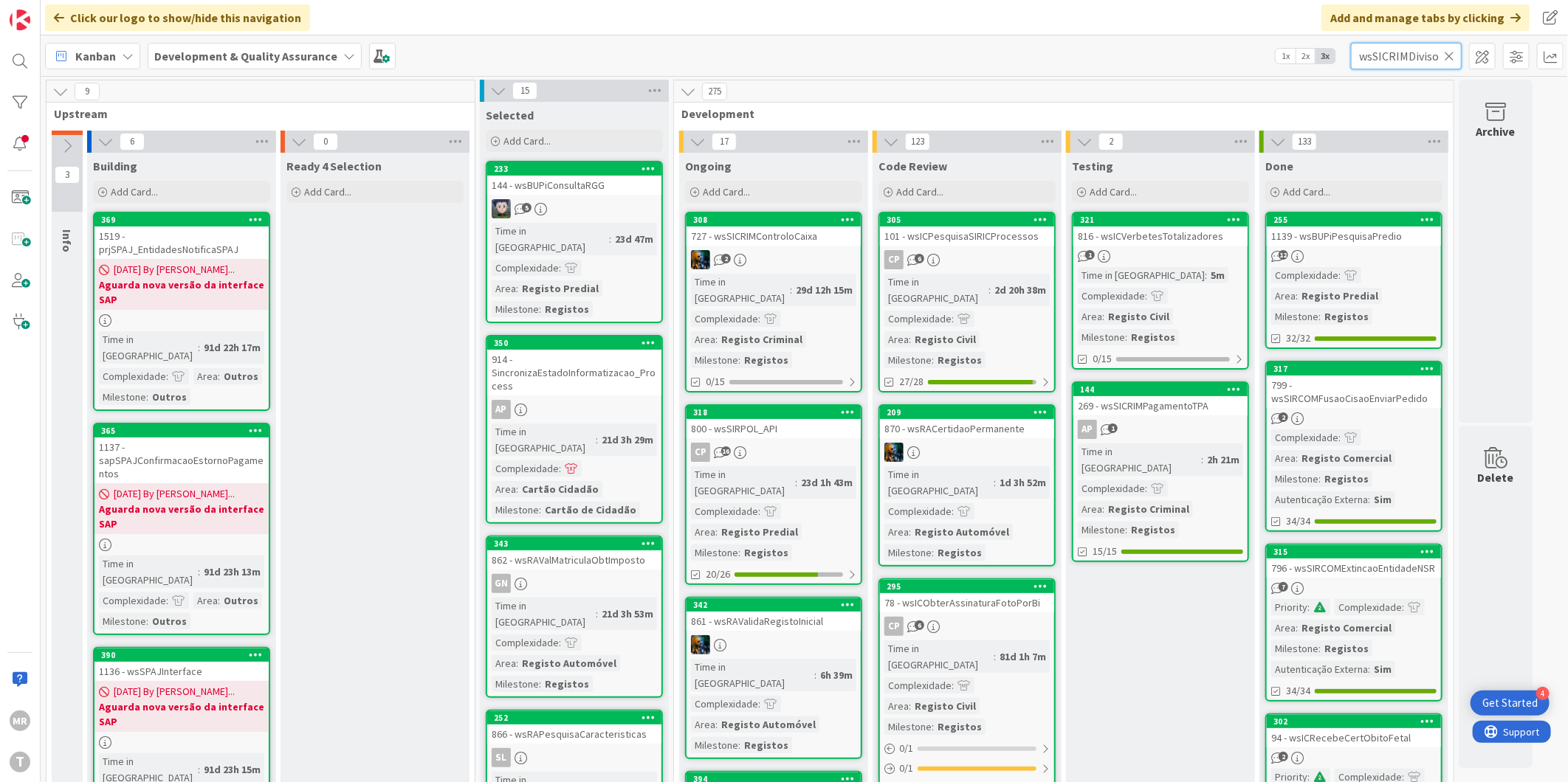
scroll to position [0, 108]
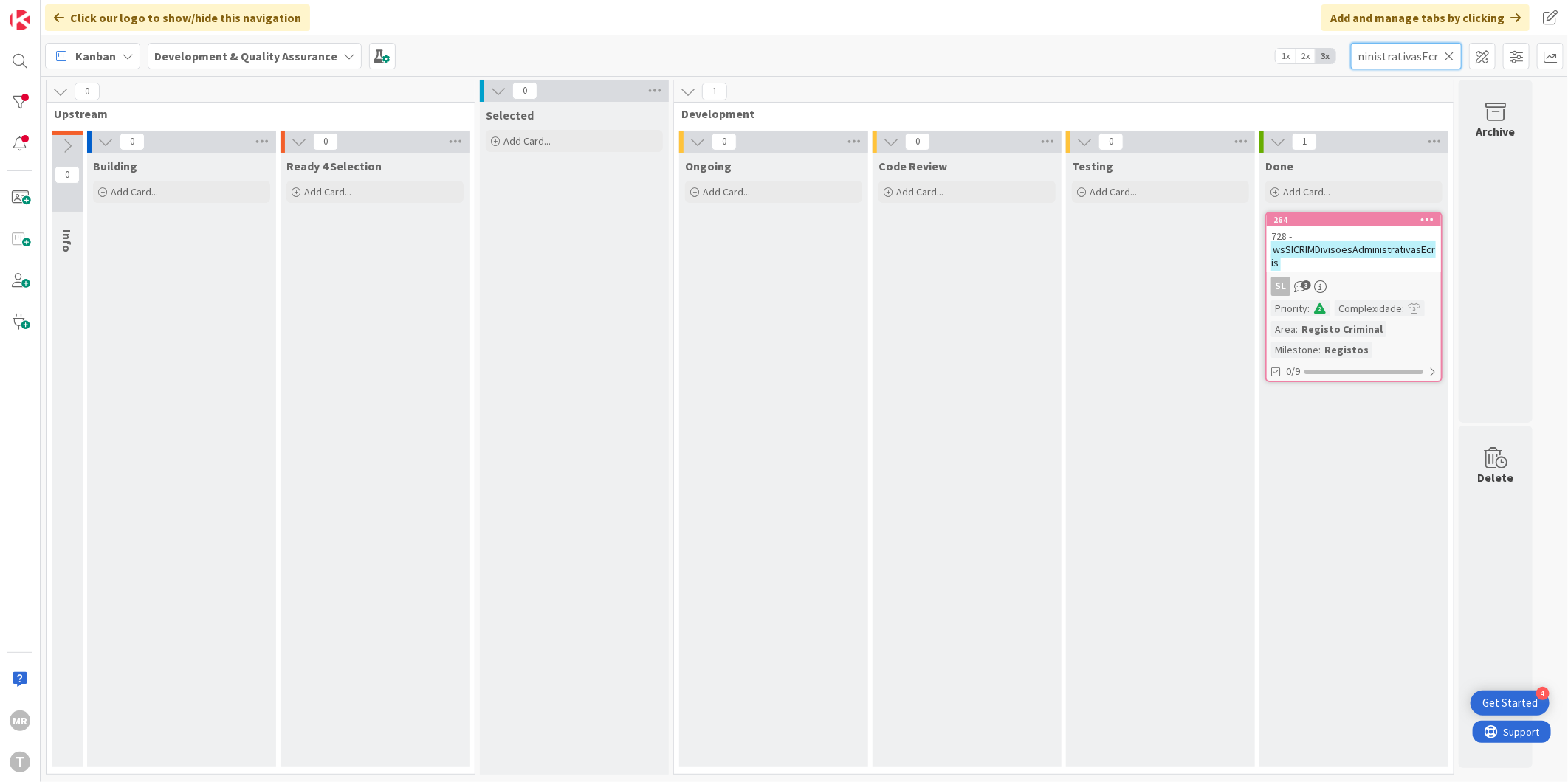
type input "wsSICRIMDivisoesAdministrativasEcris"
click at [1448, 57] on icon at bounding box center [1449, 56] width 11 height 14
click at [1422, 67] on input "text" at bounding box center [1406, 55] width 111 height 27
paste input "wsSICRIMObterCertificadoPublico -"
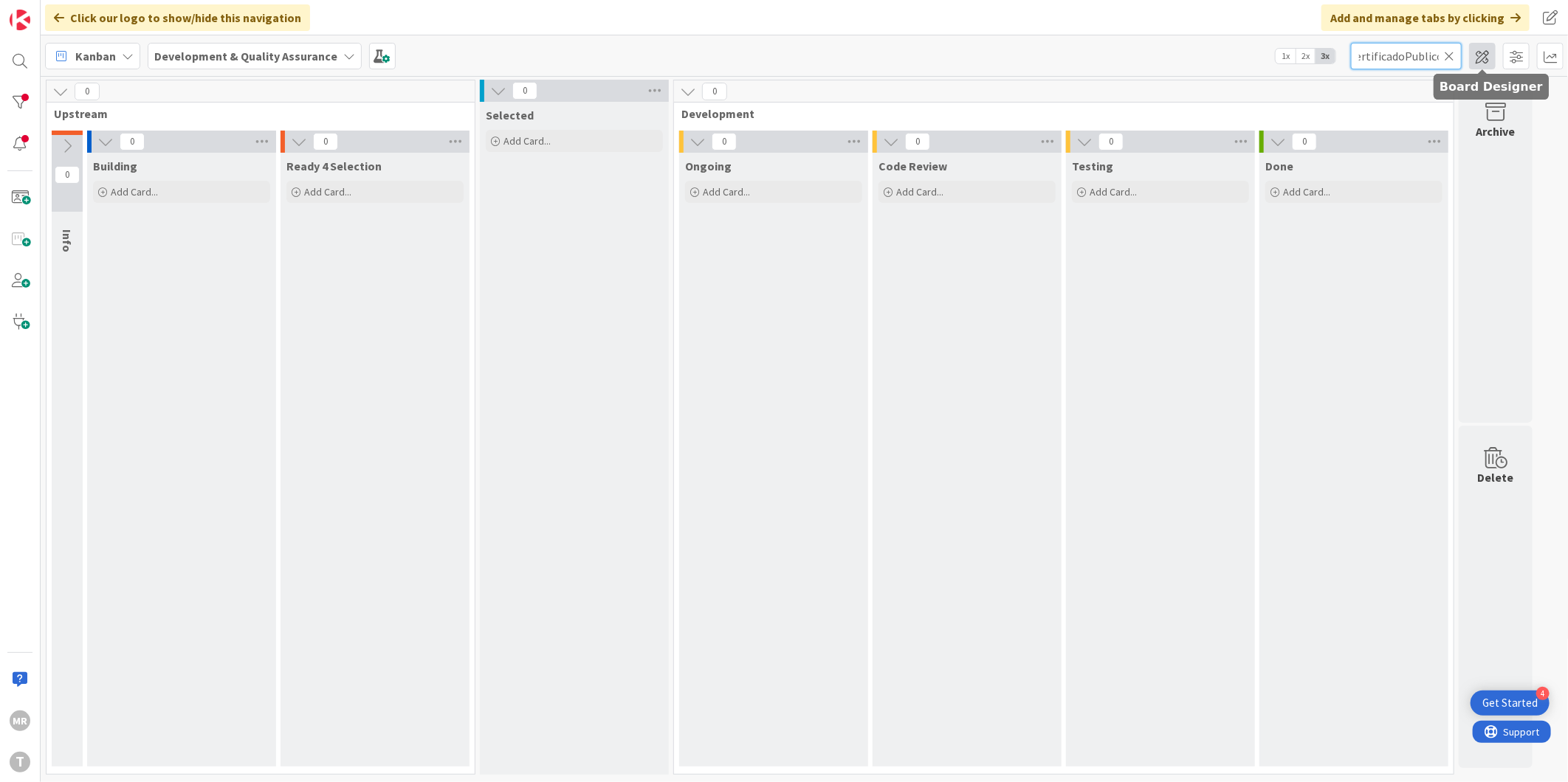
scroll to position [0, 87]
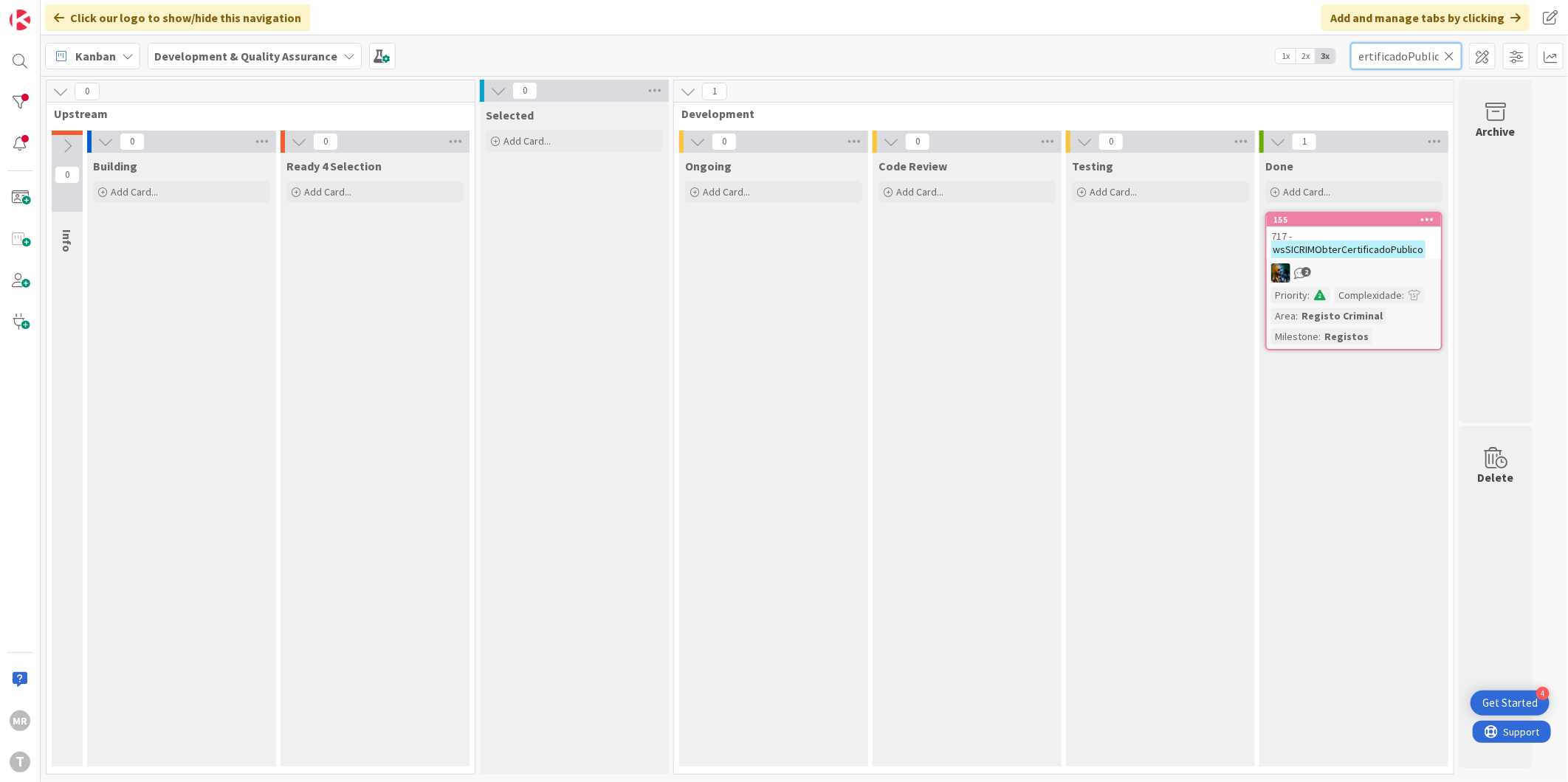
type input "wsSICRIMObterCertificadoPublico"
click at [1447, 52] on icon at bounding box center [1449, 56] width 11 height 14
click at [1422, 54] on input "text" at bounding box center [1406, 55] width 111 height 27
paste input "wsSICRIMPaisesEcris"
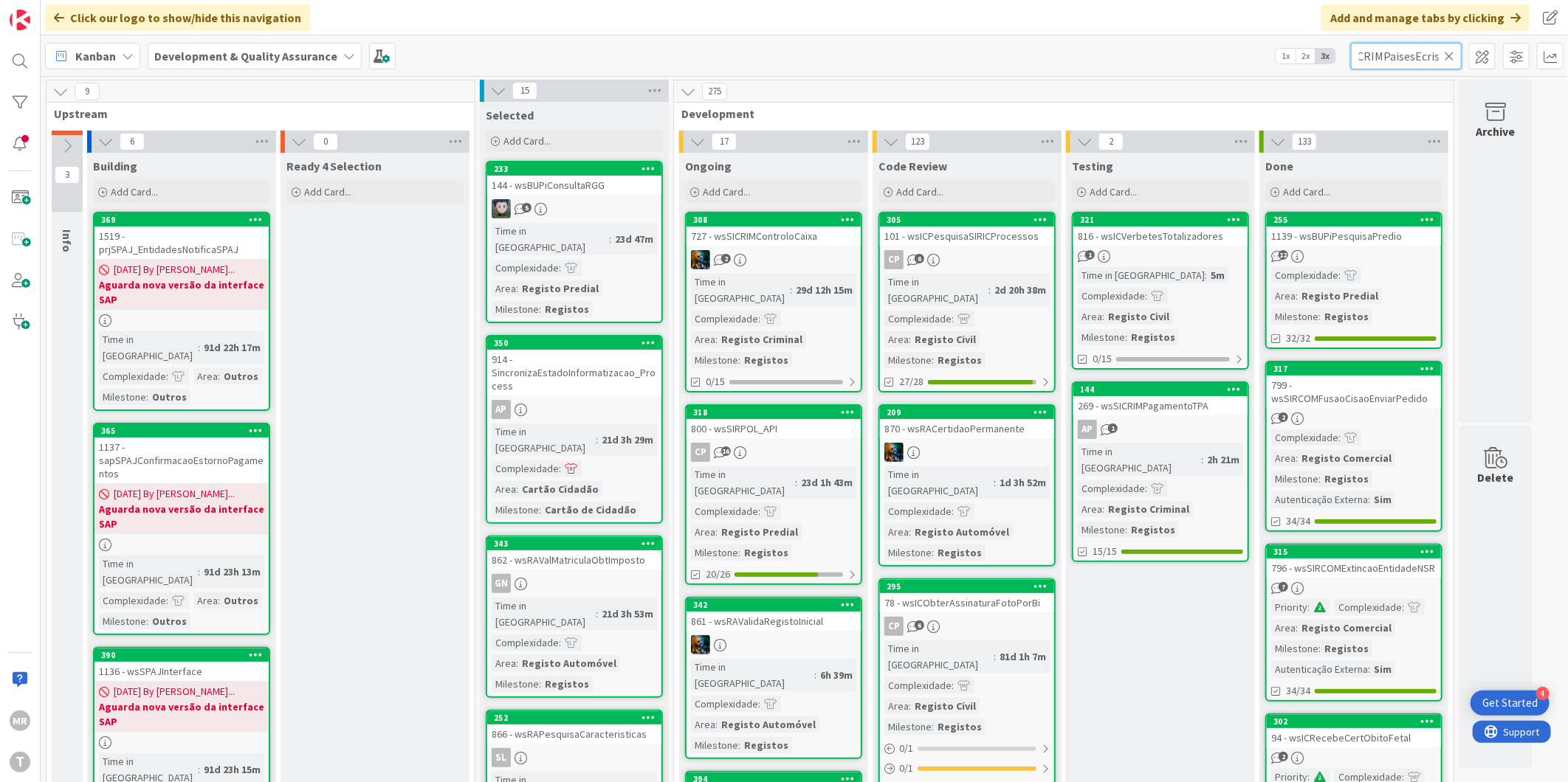
scroll to position [0, 23]
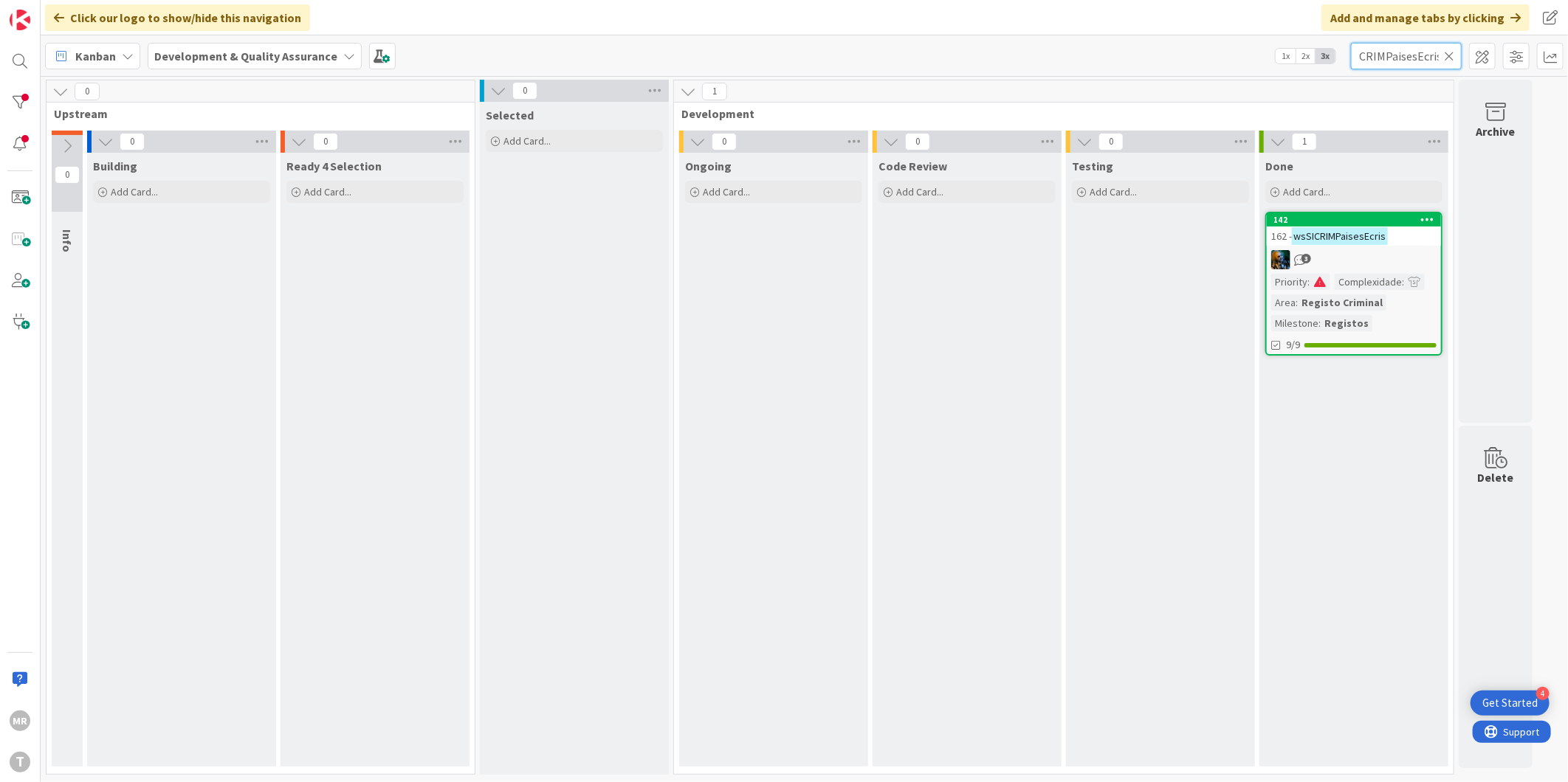
type input "wsSICRIMPaisesEcris"
drag, startPoint x: 1452, startPoint y: 57, endPoint x: 1433, endPoint y: 56, distance: 19.0
click at [1452, 57] on icon at bounding box center [1449, 56] width 11 height 14
click at [1427, 54] on input "text" at bounding box center [1406, 55] width 111 height 27
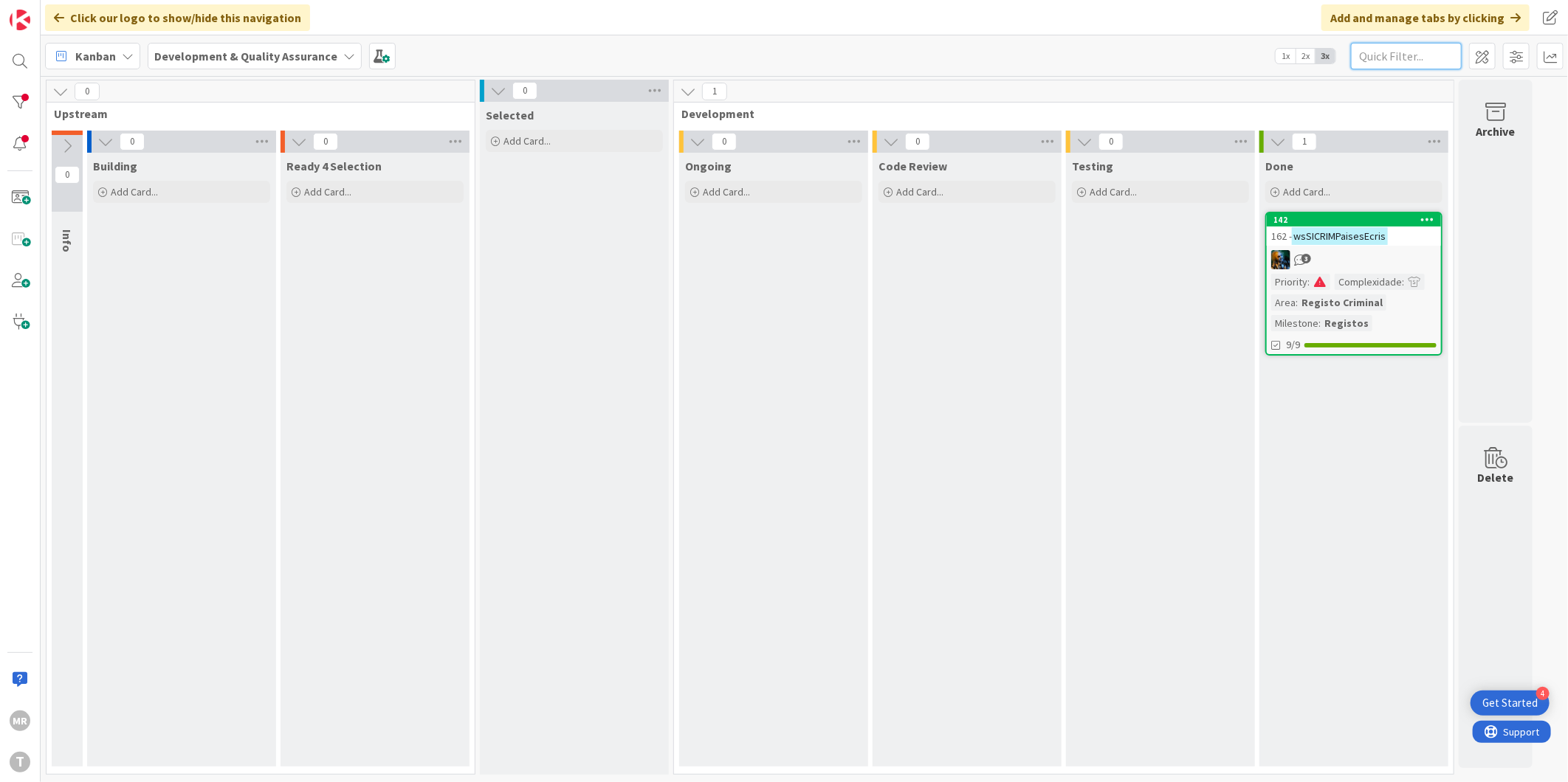
paste input "wsSICRIMRequerimentoCTM"
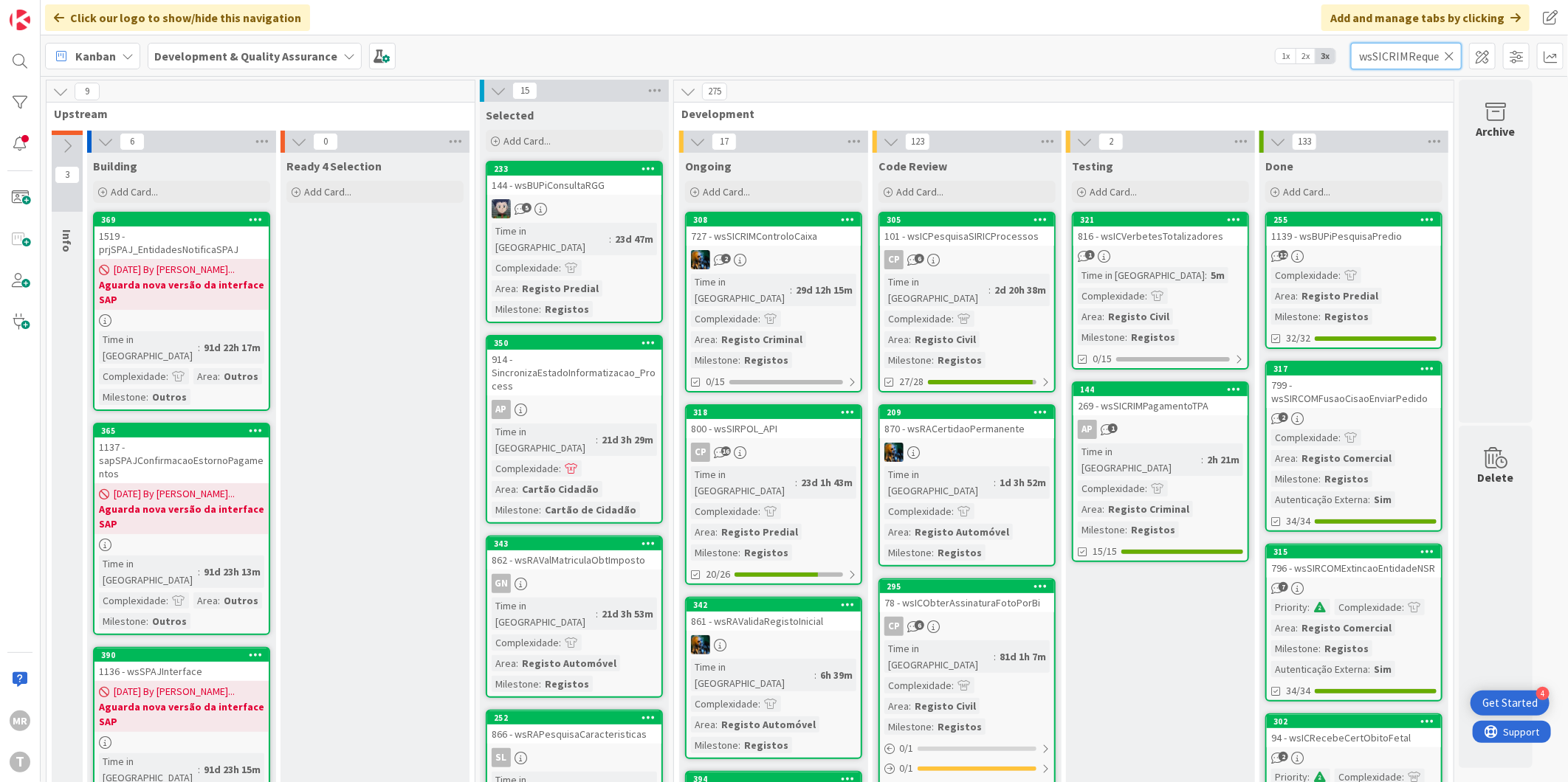
scroll to position [0, 61]
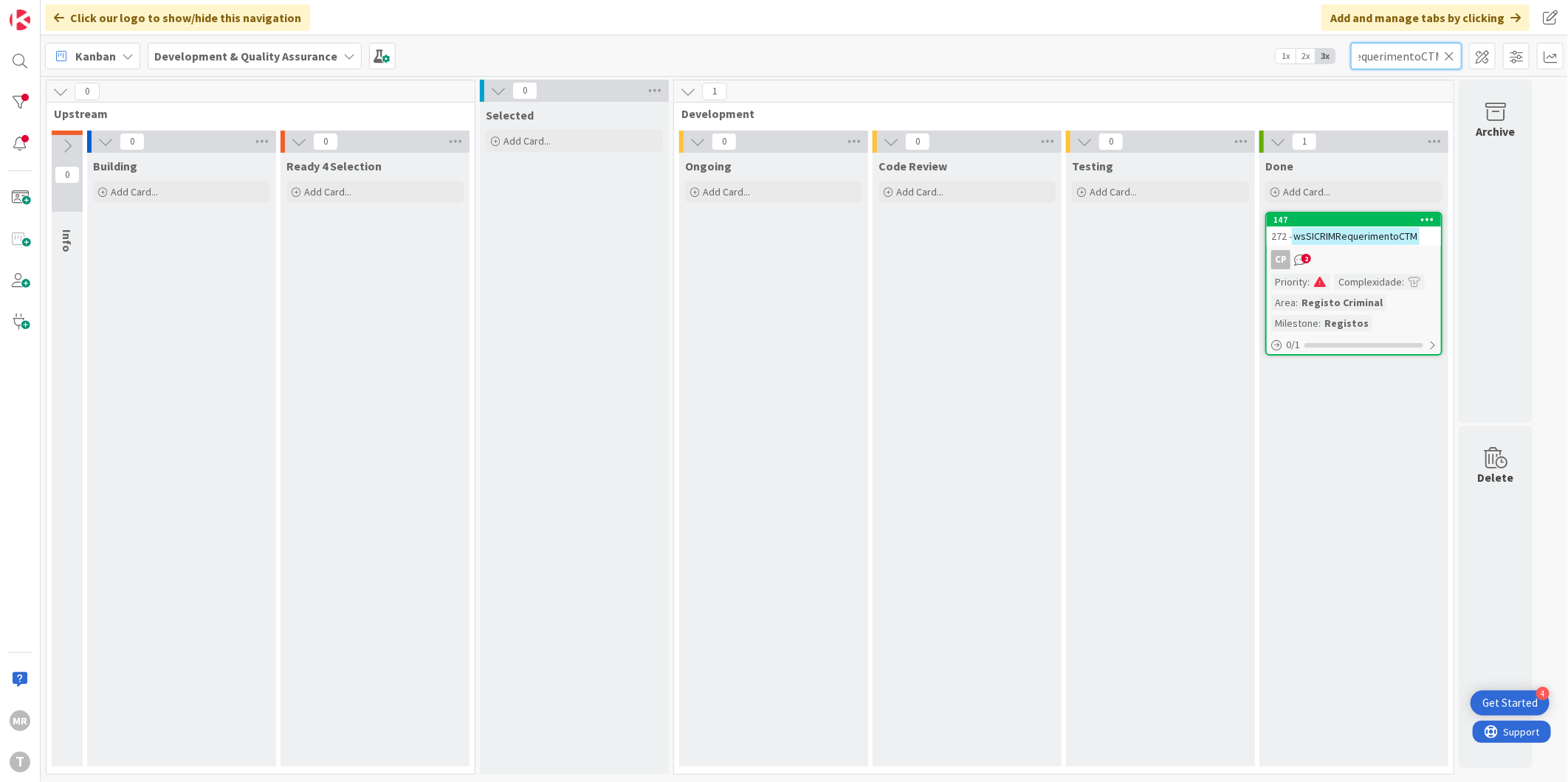
type input "wsSICRIMRequerimentoCTM"
click at [1448, 55] on icon at bounding box center [1449, 56] width 11 height 14
click at [1426, 57] on input "text" at bounding box center [1406, 55] width 111 height 27
paste input "wsSICRIMObterDocumentoPagamento"
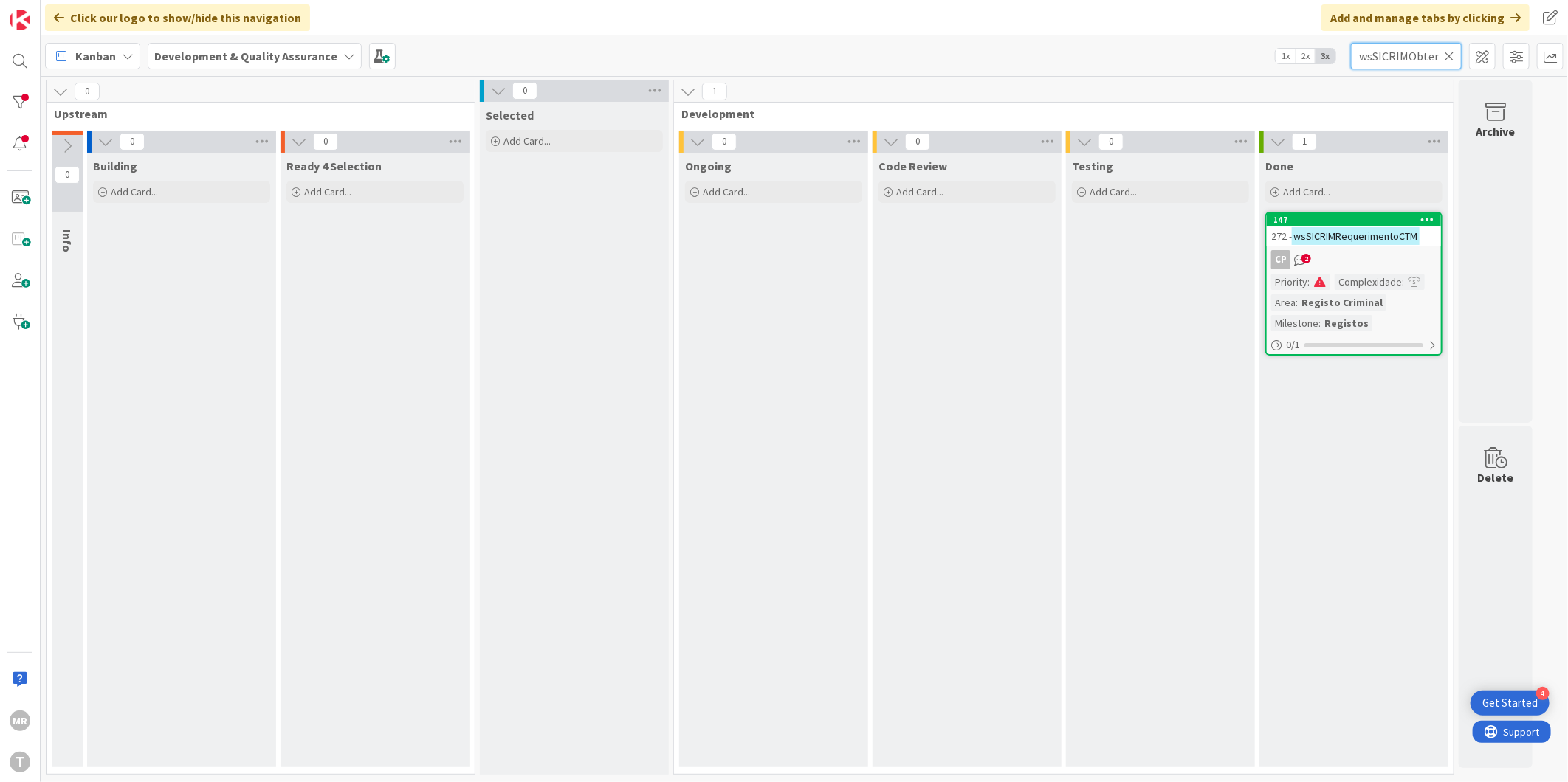
scroll to position [0, 111]
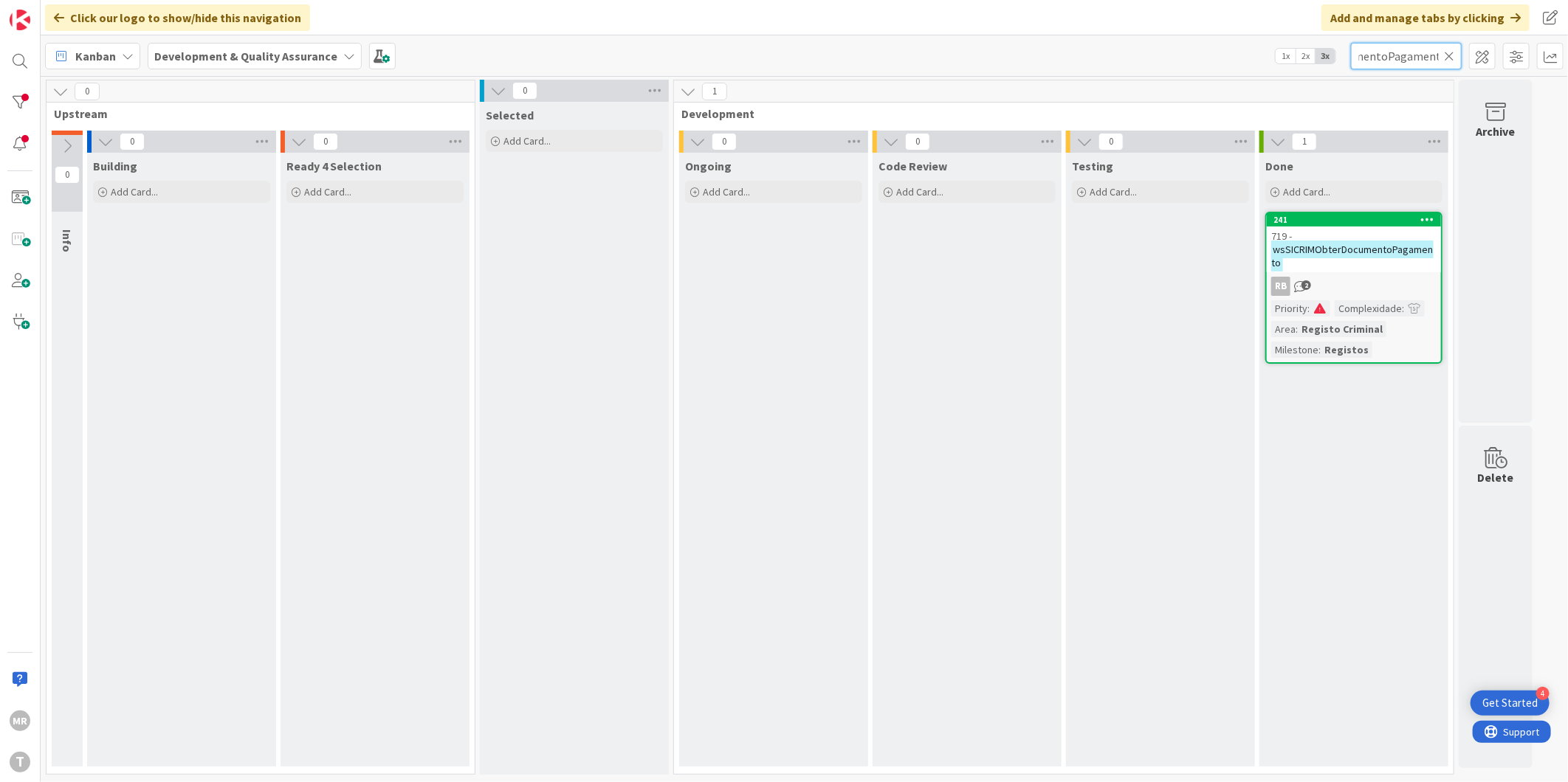
type input "wsSICRIMObterDocumentoPagamento"
click at [1449, 57] on icon at bounding box center [1449, 56] width 11 height 14
click at [1406, 59] on input "text" at bounding box center [1406, 55] width 111 height 27
paste input "wsSICRIMObterFins"
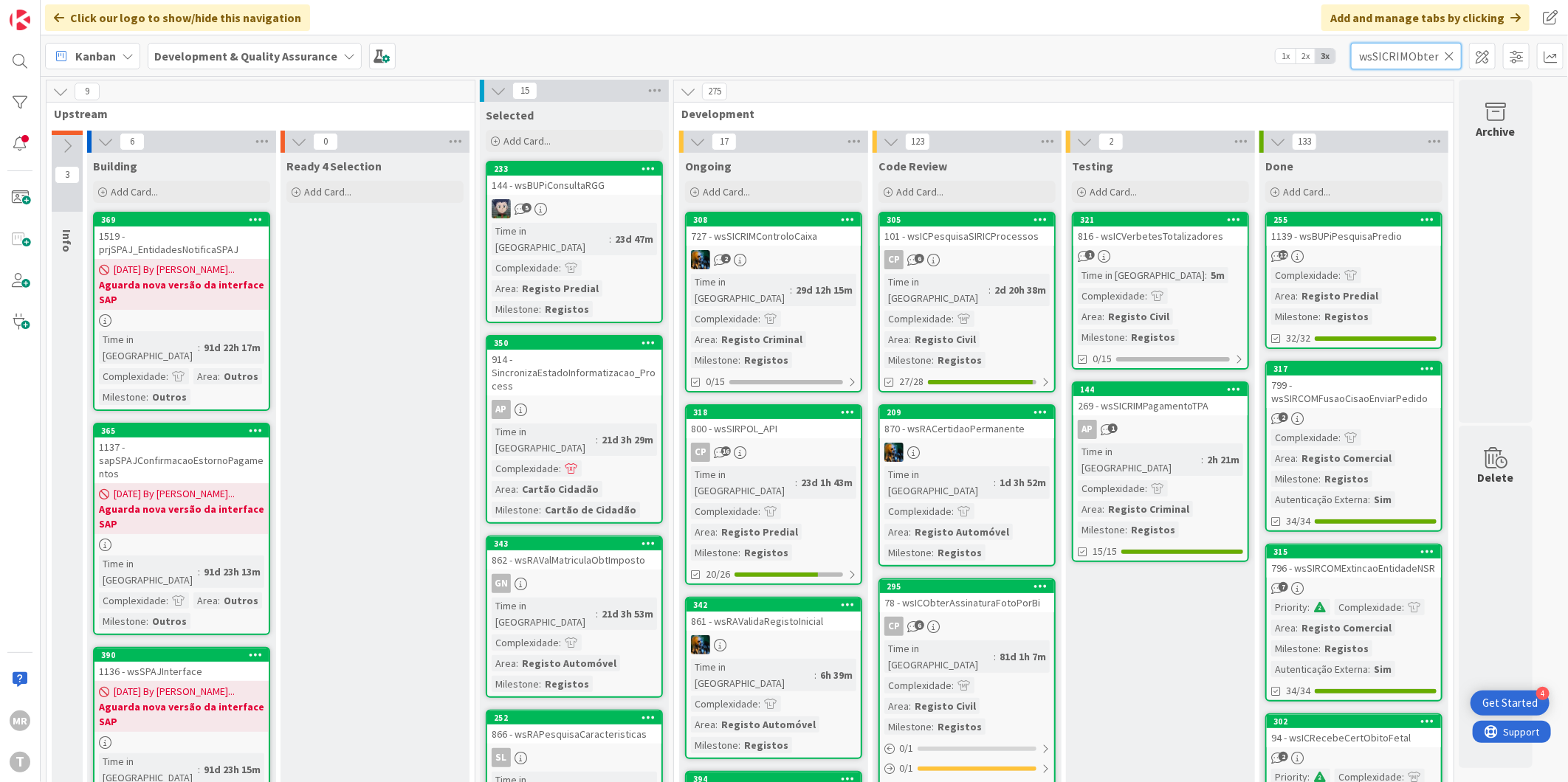
scroll to position [0, 16]
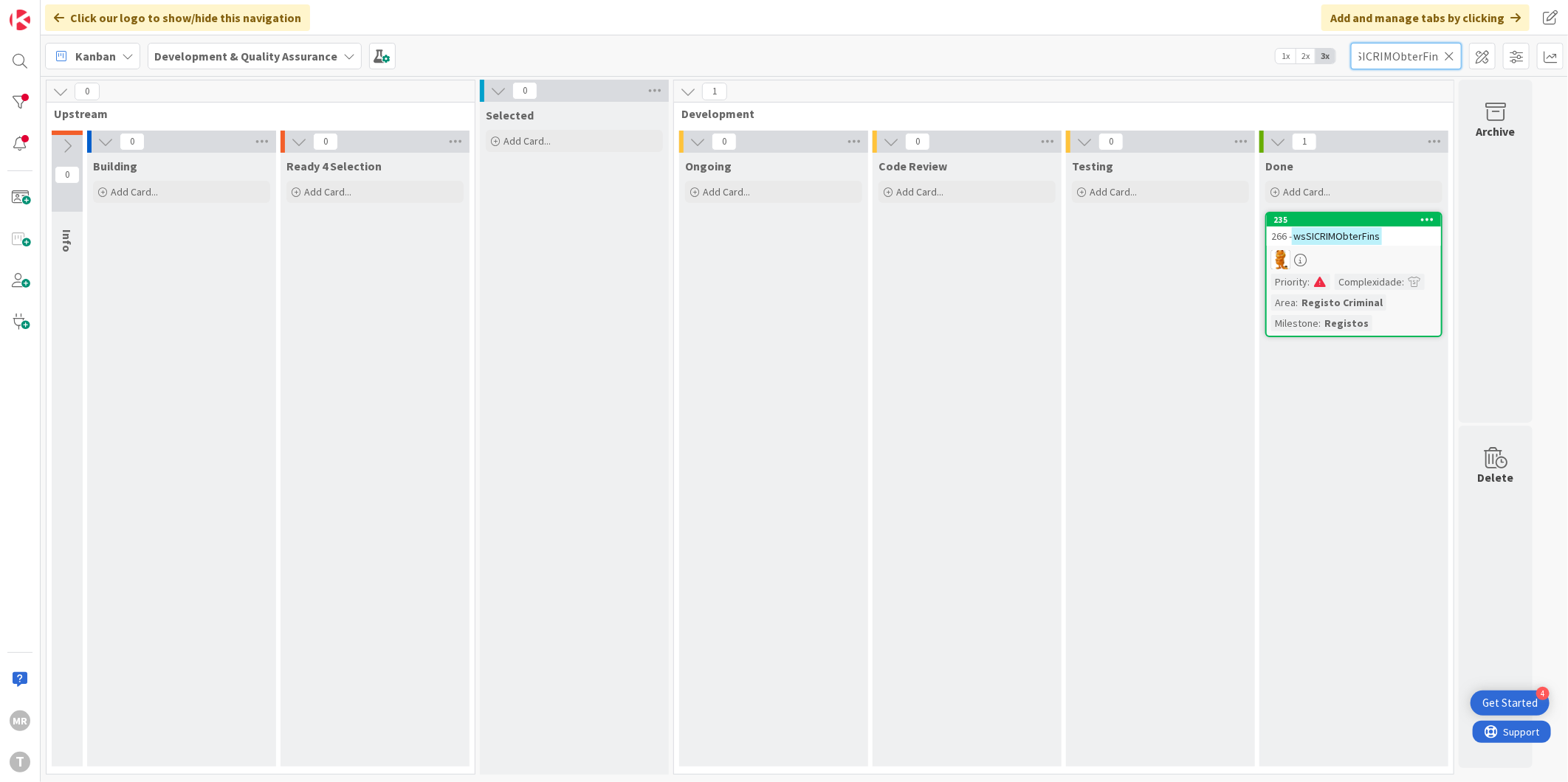
type input "wsSICRIMObterFins"
click at [1443, 55] on input "wsSICRIMObterFins" at bounding box center [1406, 55] width 111 height 27
click at [1416, 59] on input "wsSICRIMObterFins" at bounding box center [1406, 55] width 111 height 27
click at [1454, 56] on icon at bounding box center [1449, 56] width 11 height 14
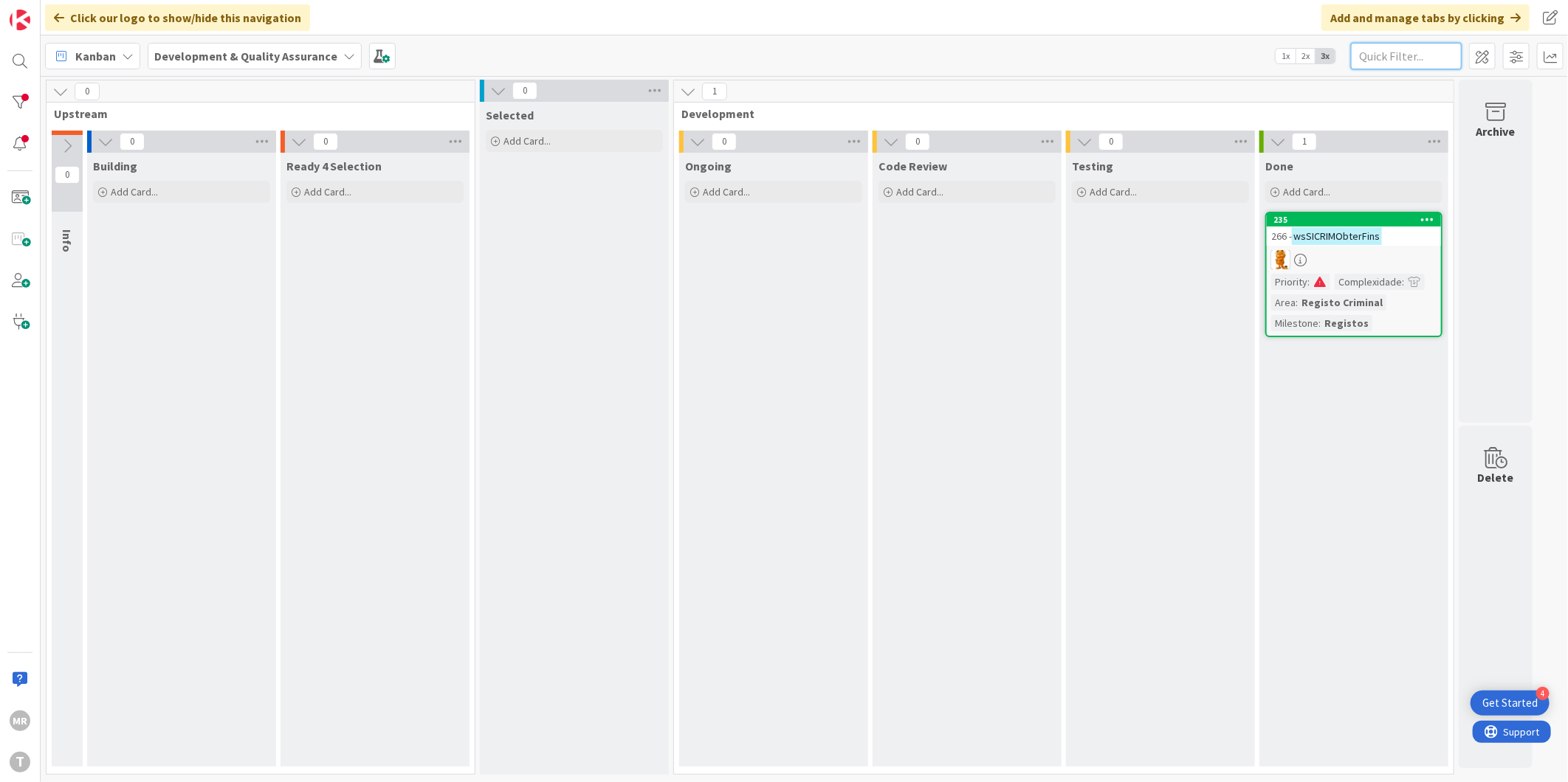
click at [1435, 61] on input "text" at bounding box center [1406, 55] width 111 height 27
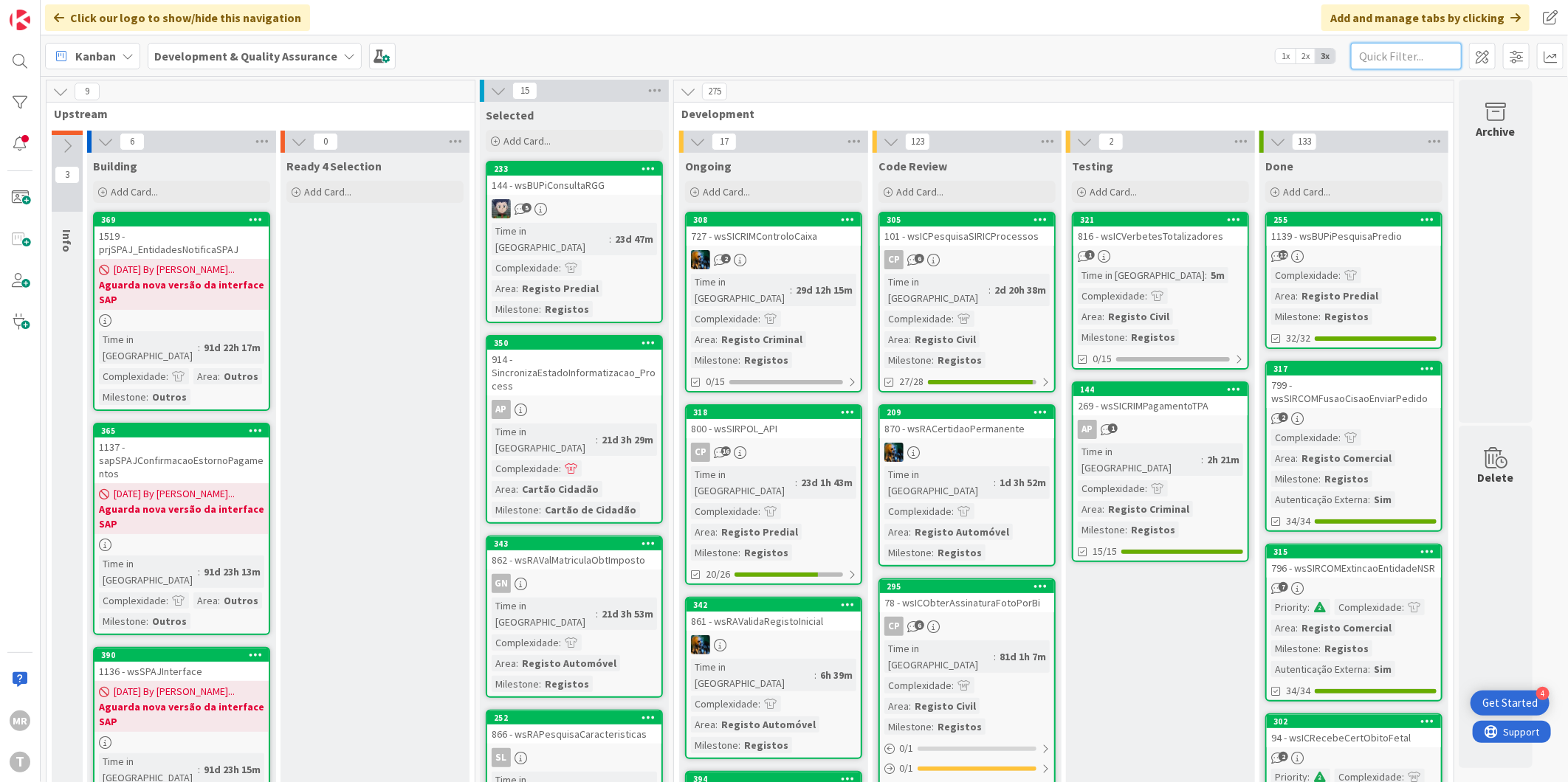
paste input "wsRECLUSCartaoReclusoGerirAgenda"
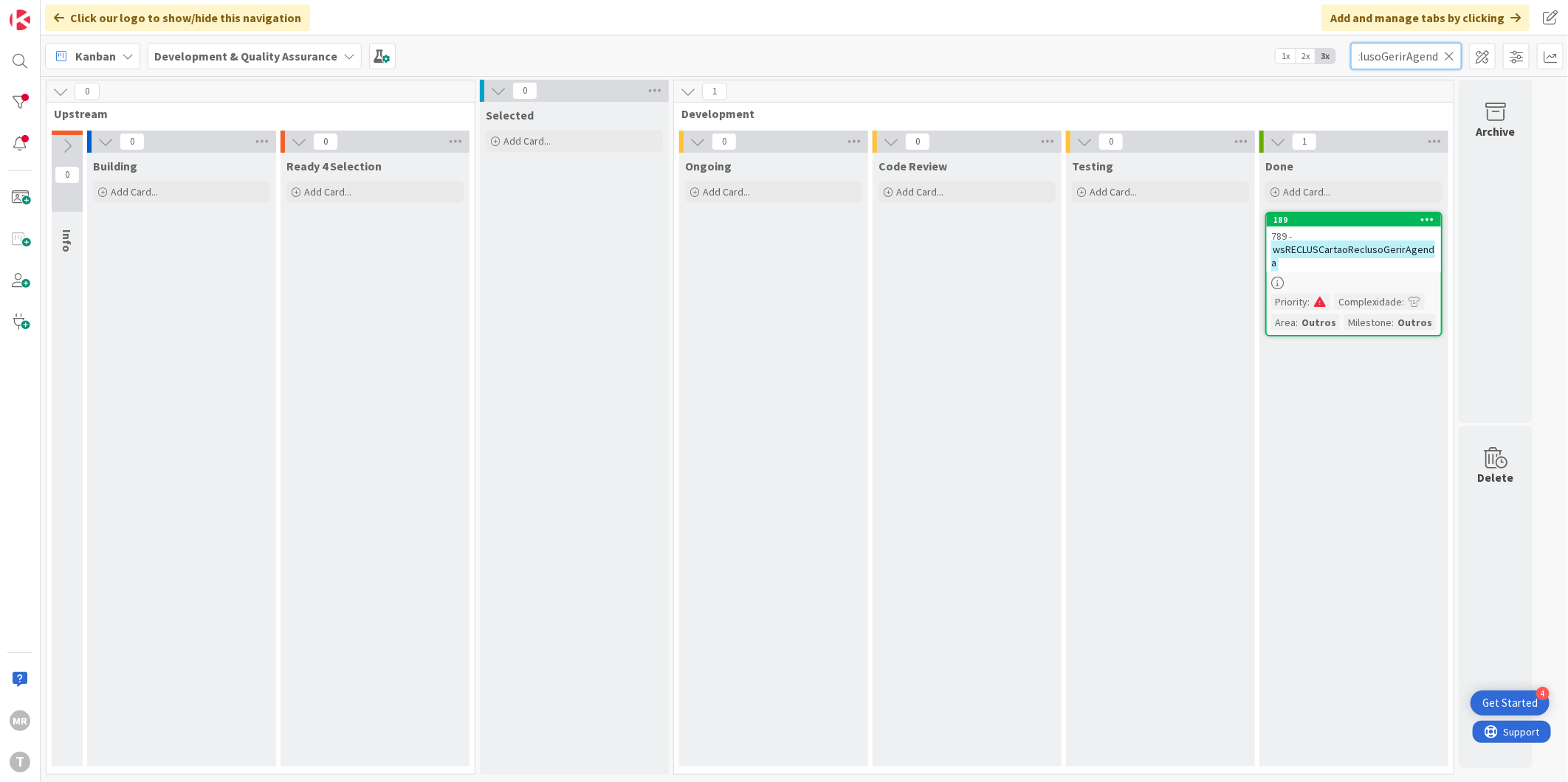
type input "wsRECLUSCartaoReclusoGerirAgenda"
click at [1451, 57] on icon at bounding box center [1449, 56] width 11 height 14
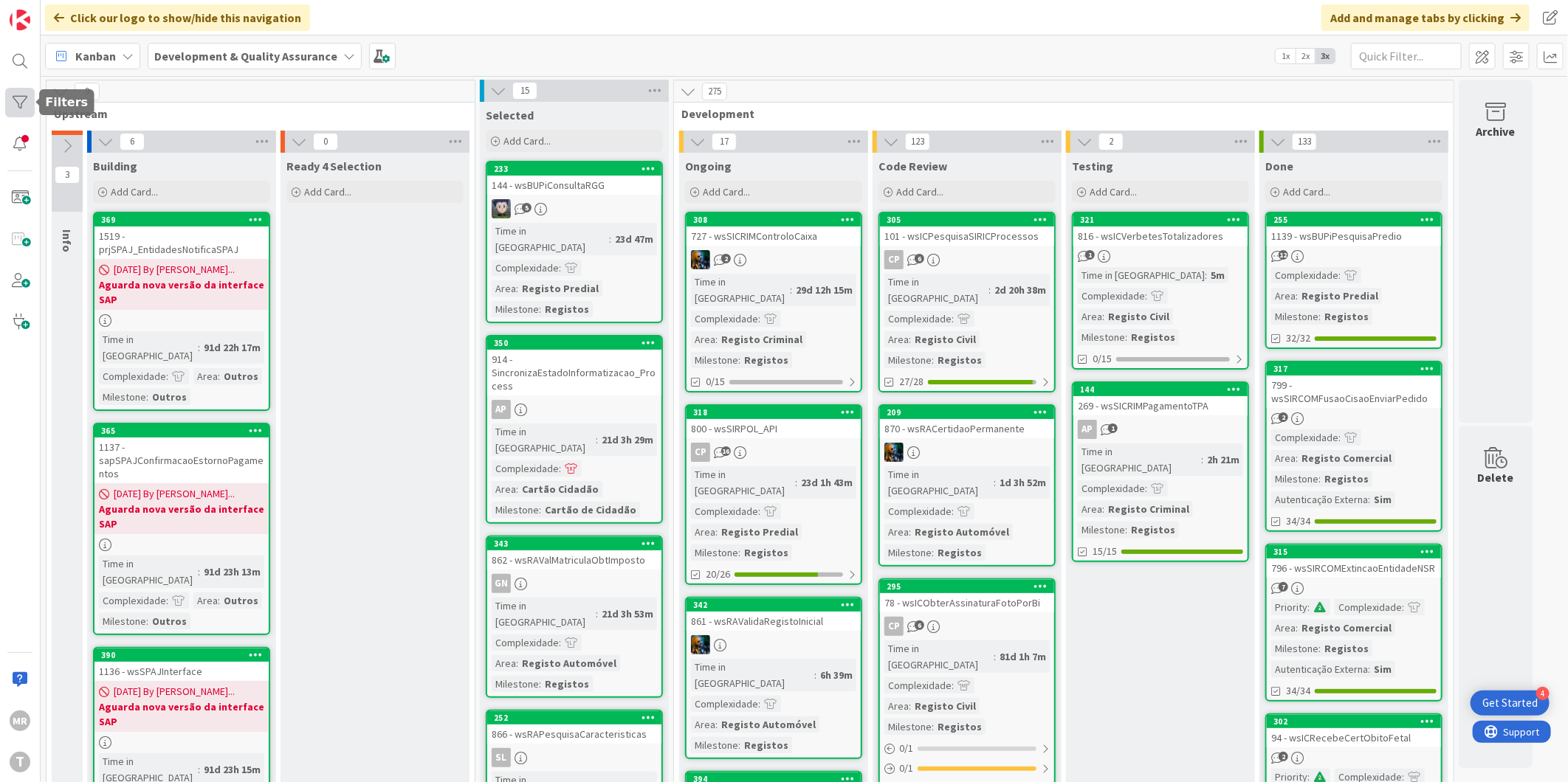
click at [27, 102] on div at bounding box center [20, 102] width 30 height 30
